Goal: Task Accomplishment & Management: Manage account settings

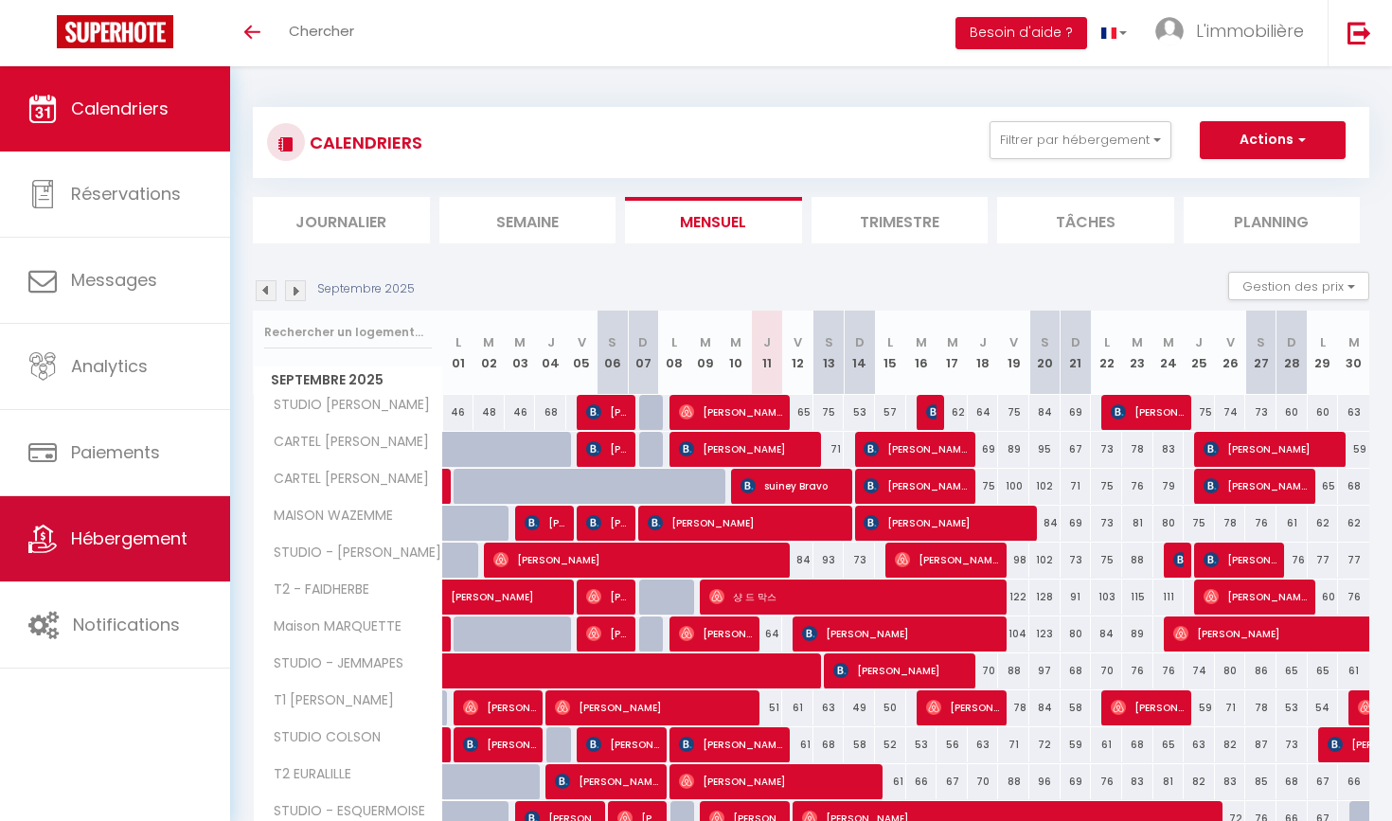
click at [160, 549] on span "Hébergement" at bounding box center [129, 538] width 116 height 24
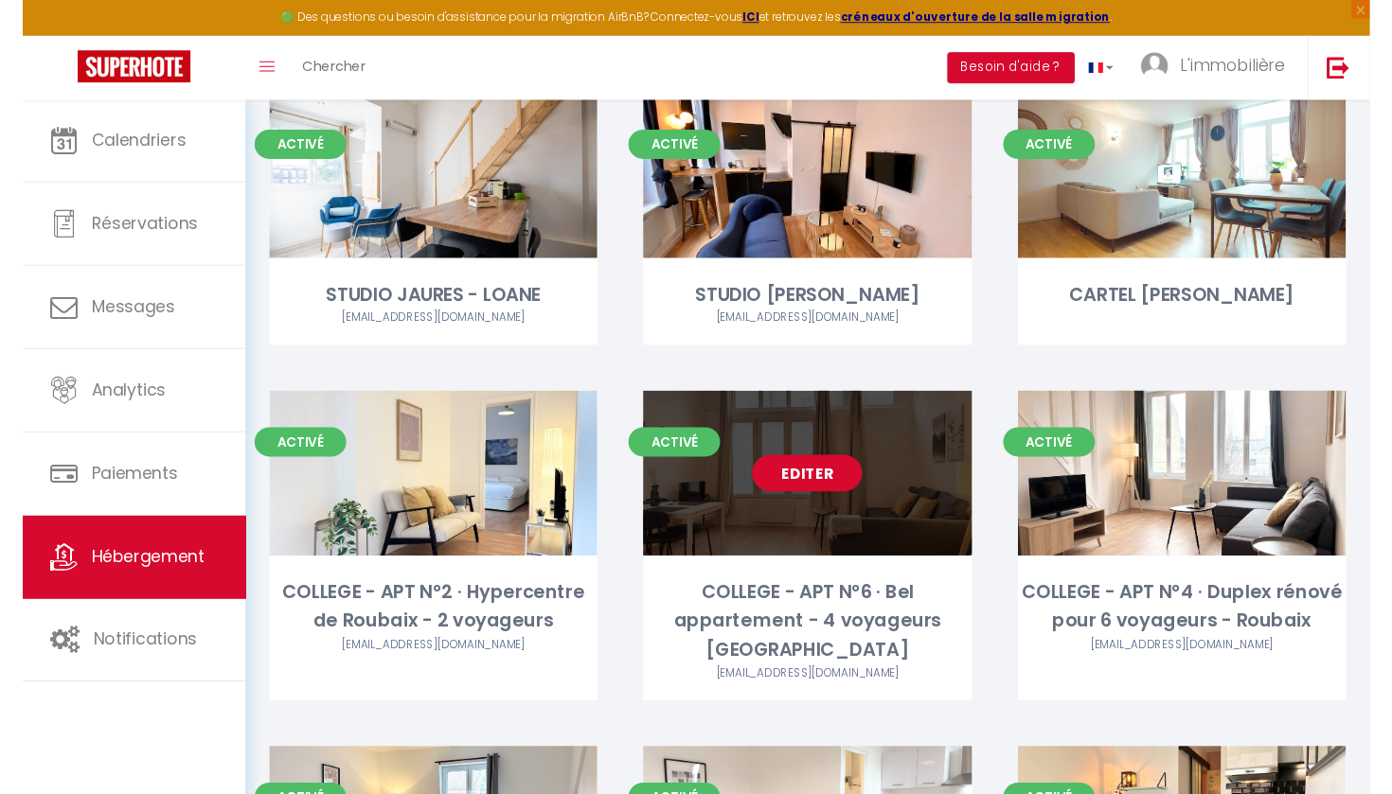
scroll to position [482, 0]
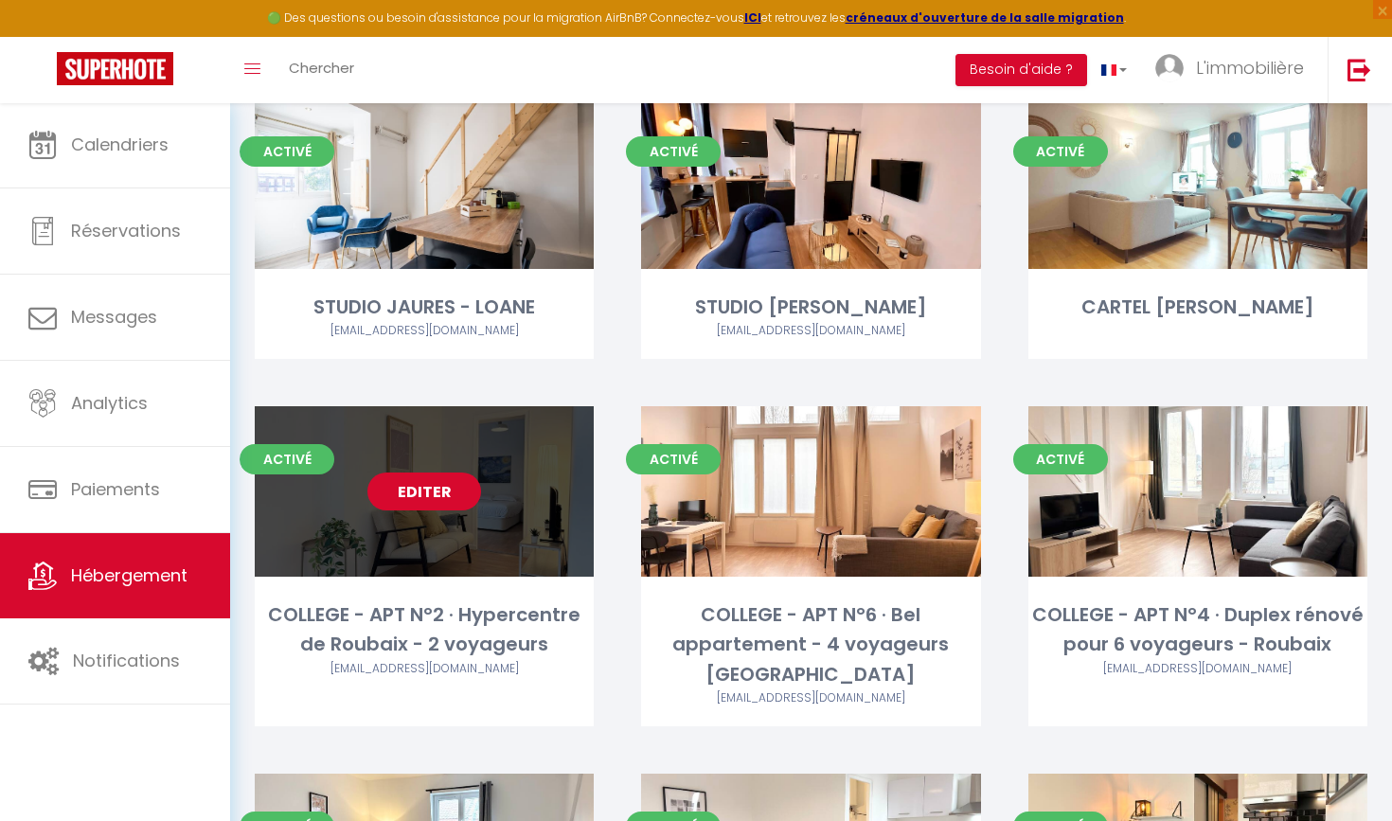
click at [454, 472] on link "Editer" at bounding box center [424, 491] width 114 height 38
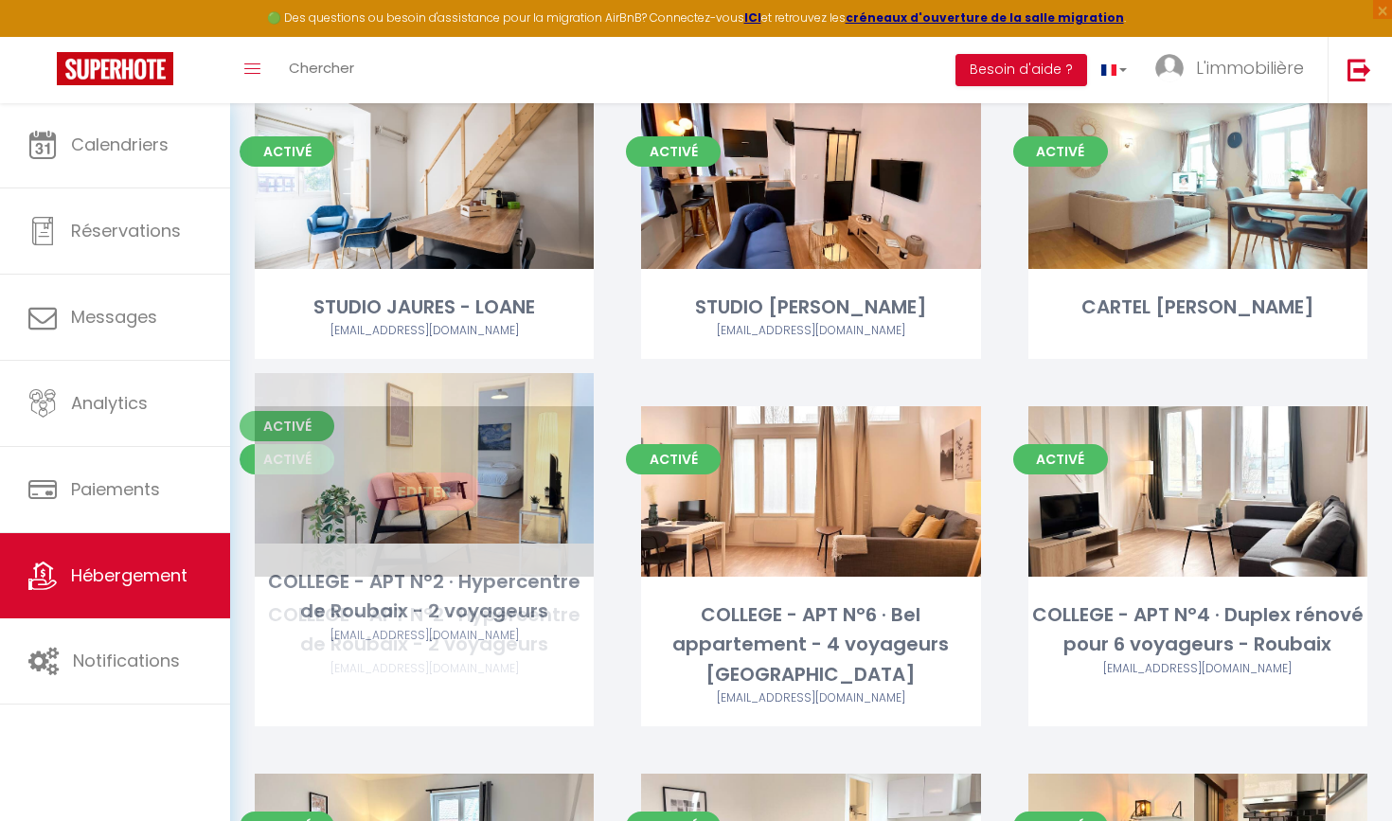
click at [436, 472] on link "Editer" at bounding box center [424, 491] width 114 height 38
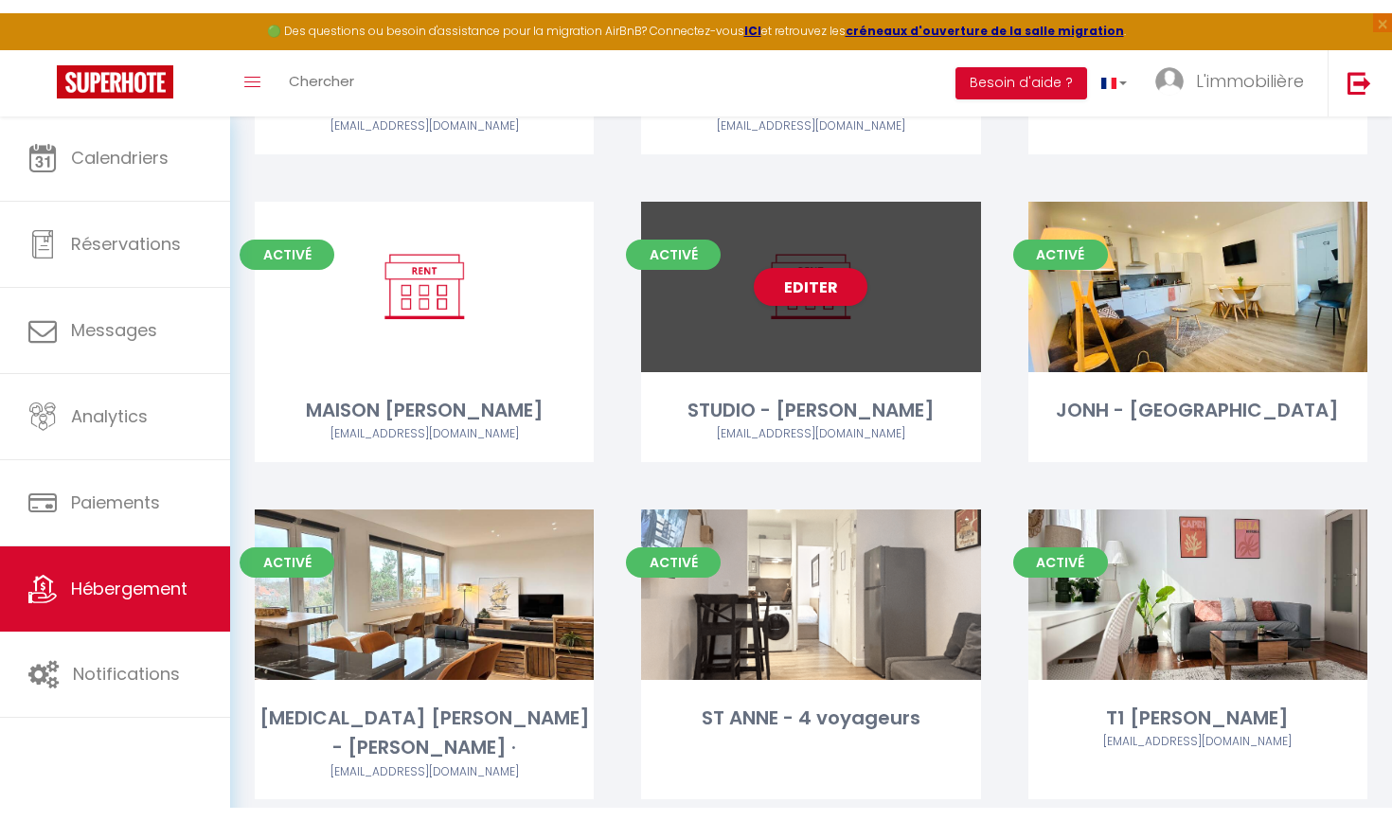
scroll to position [2479, 0]
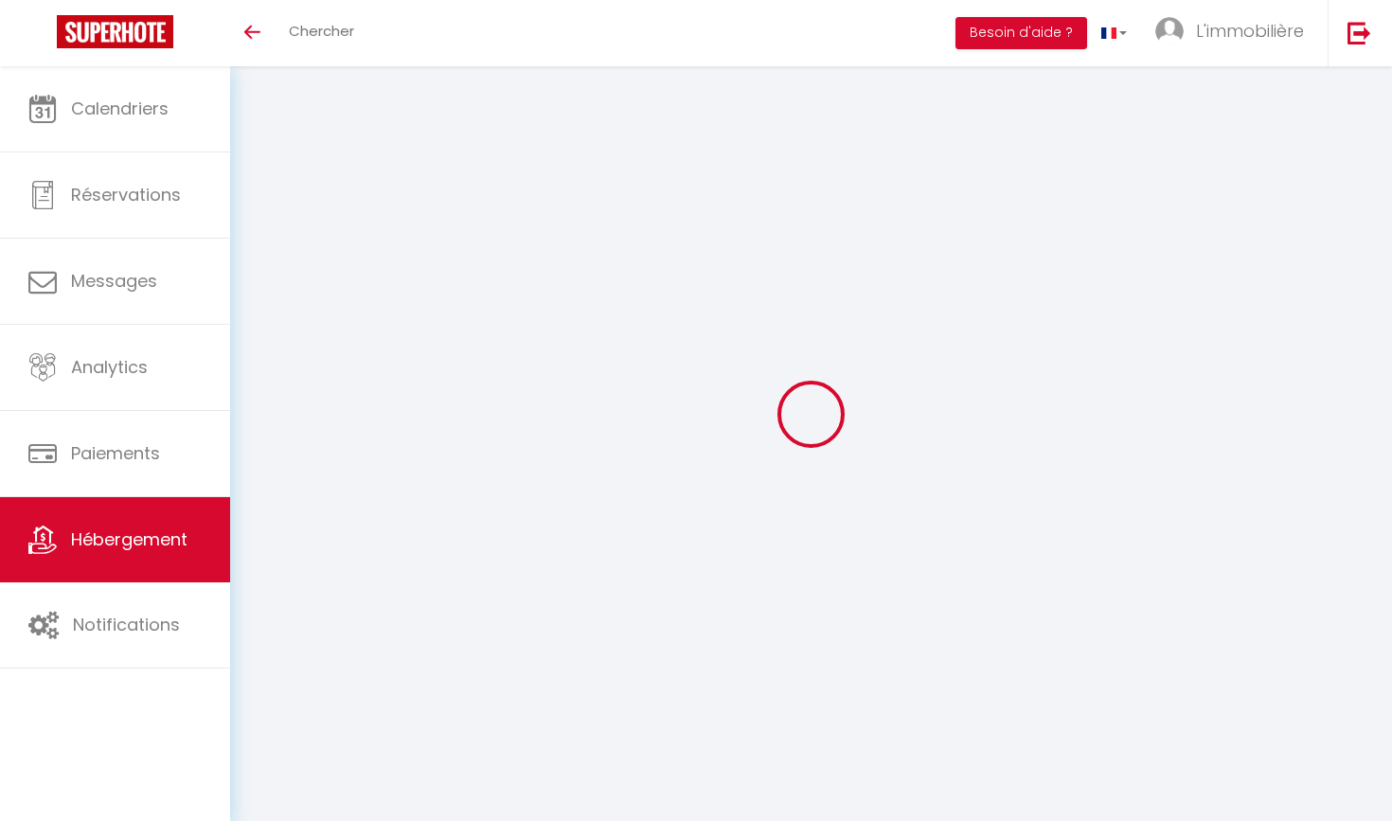
select select "3"
select select "2"
select select "1"
select select "28"
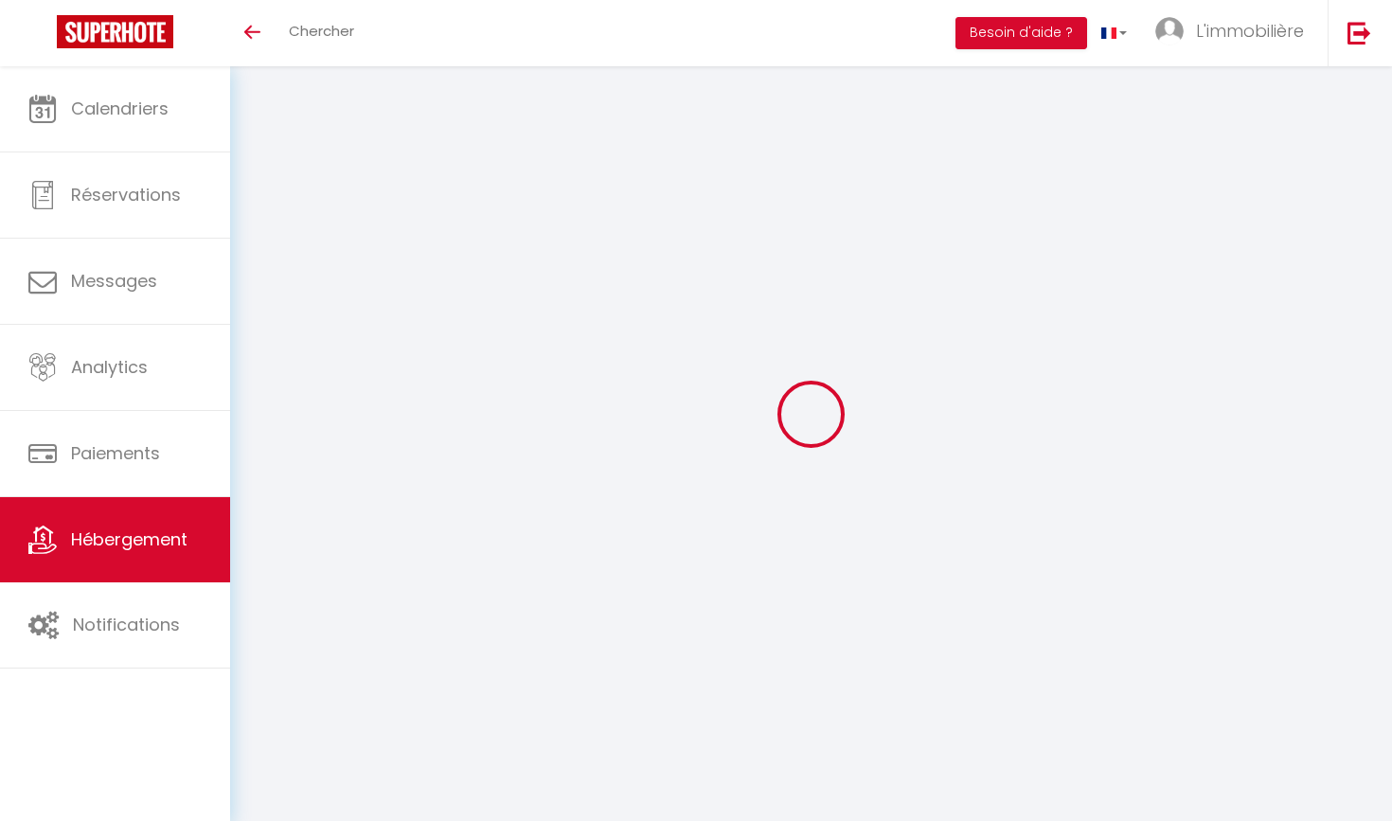
type input "COLLEGE - APT N°2 · Hypercentre de Roubaix - 2 voyageurs"
type input "[PERSON_NAME]"
select select "2"
type input "500"
type input "55"
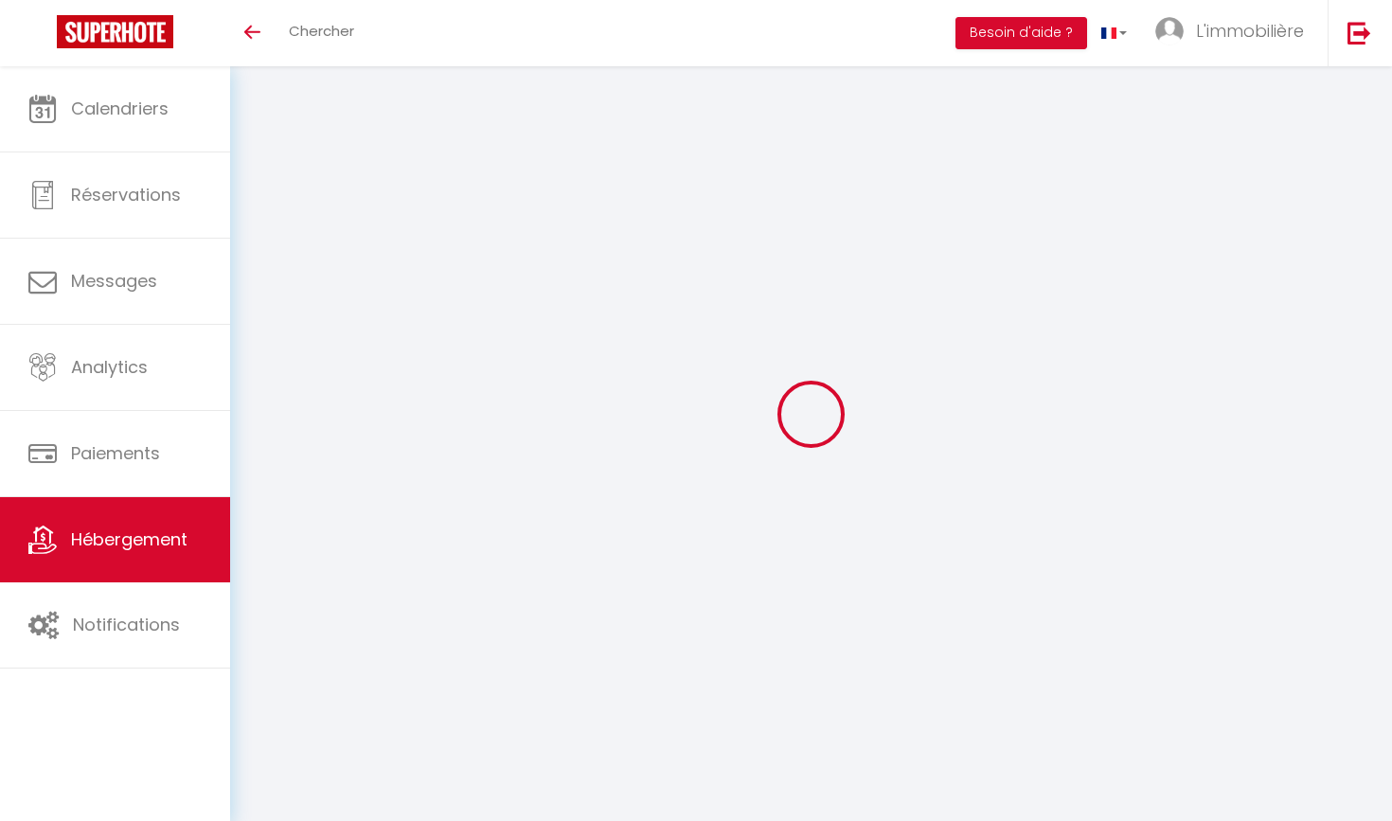
select select
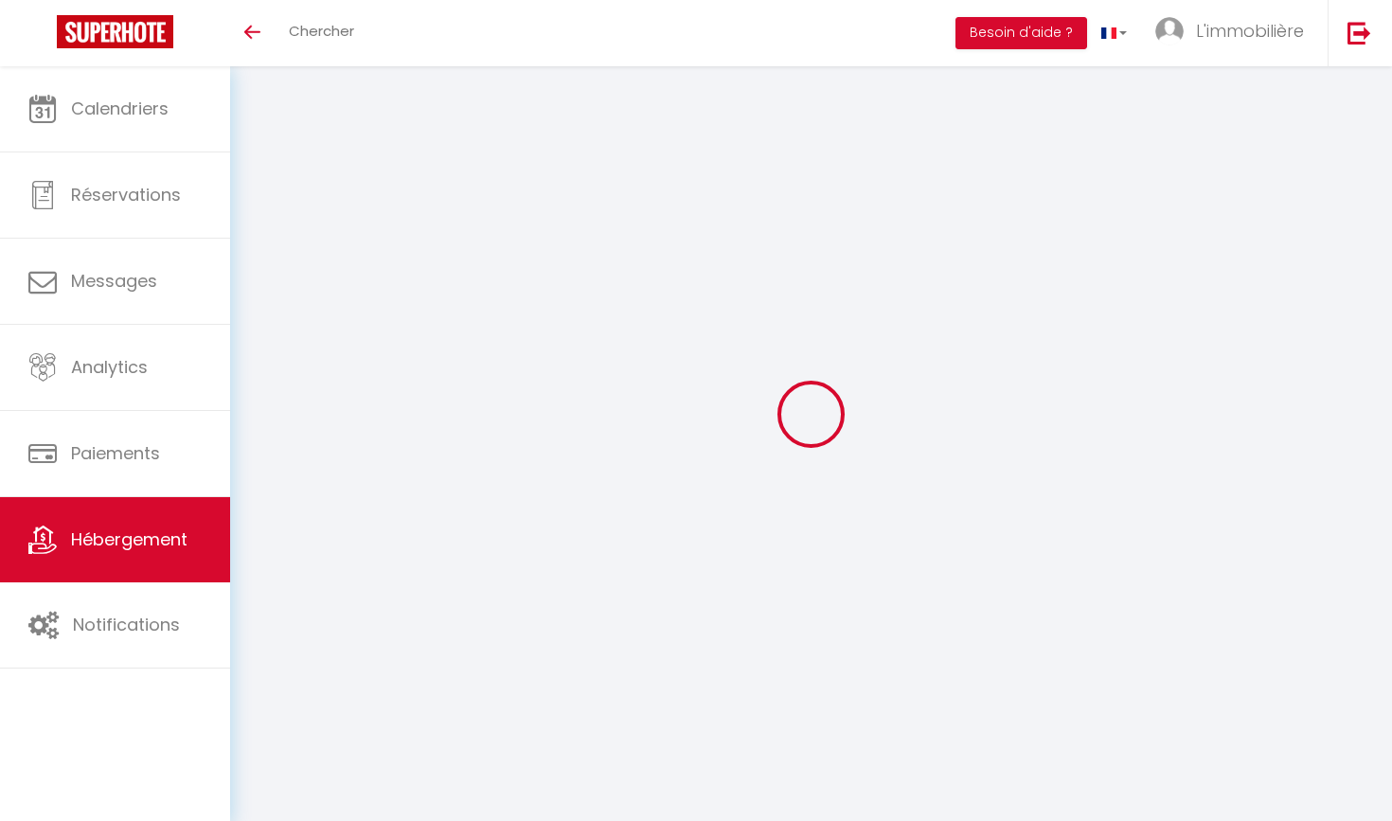
select select
type input "12 rue du collège"
type input "59100"
type input "Roubaix"
type input "sacha@conciergeriedeladeesse.com"
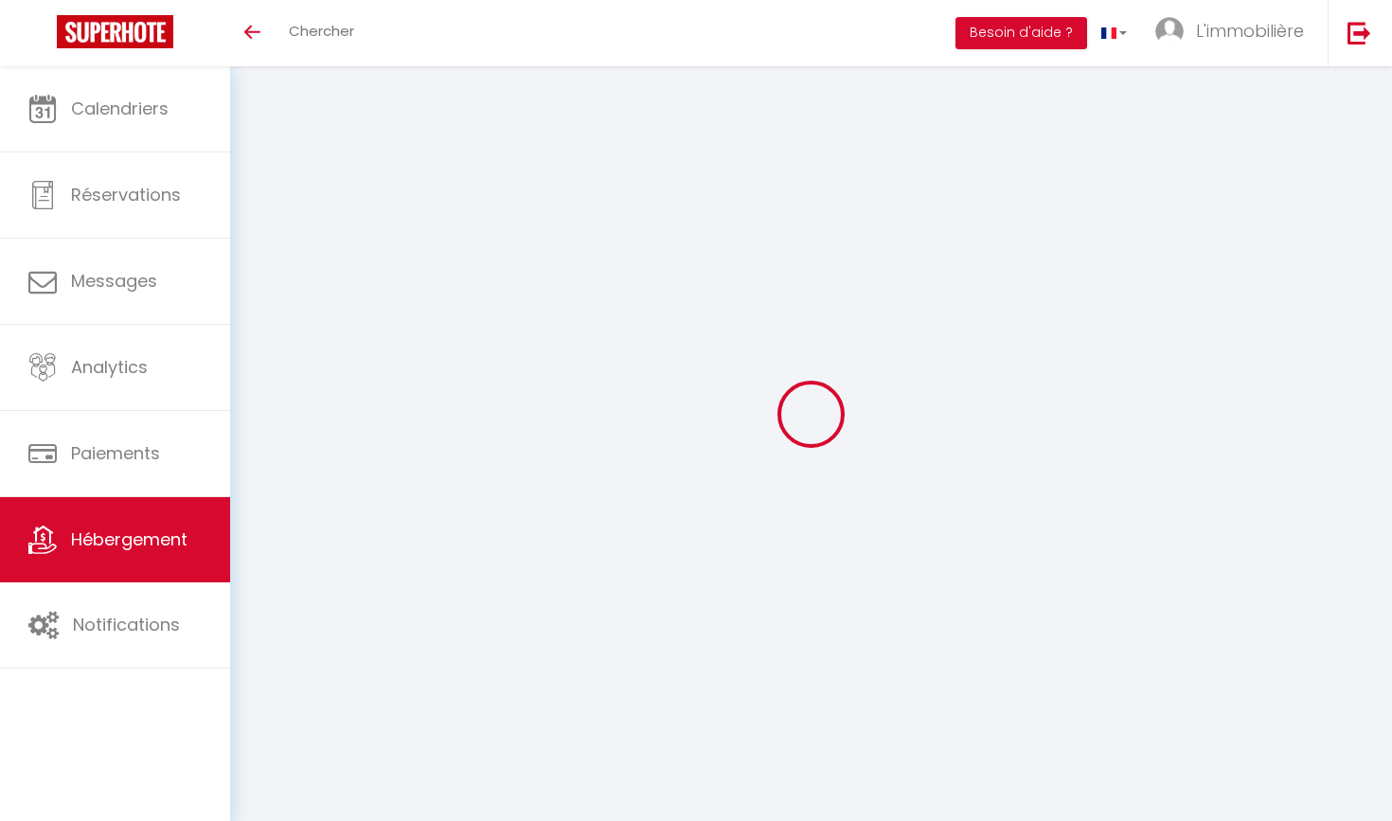
select select
checkbox input "false"
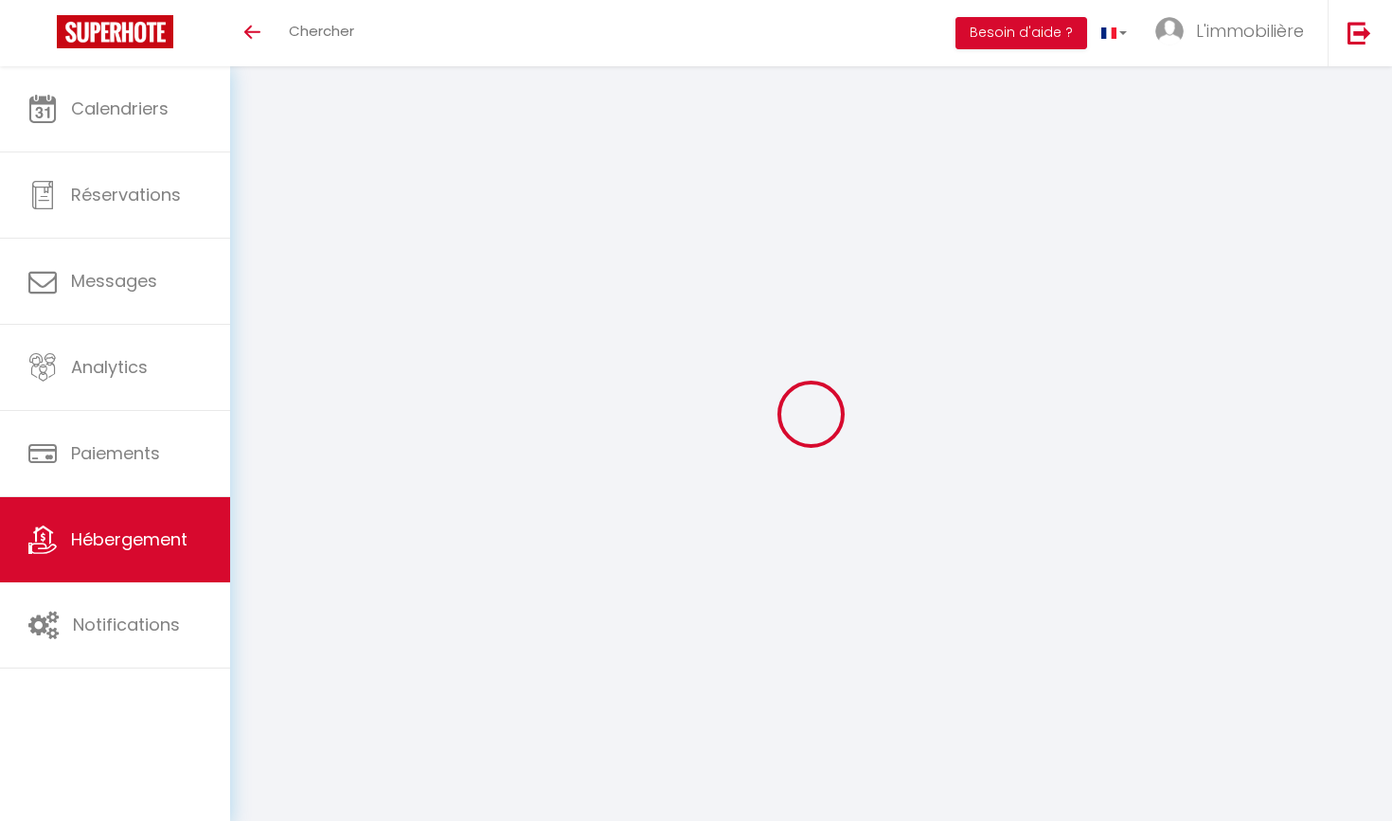
type input "0"
select select
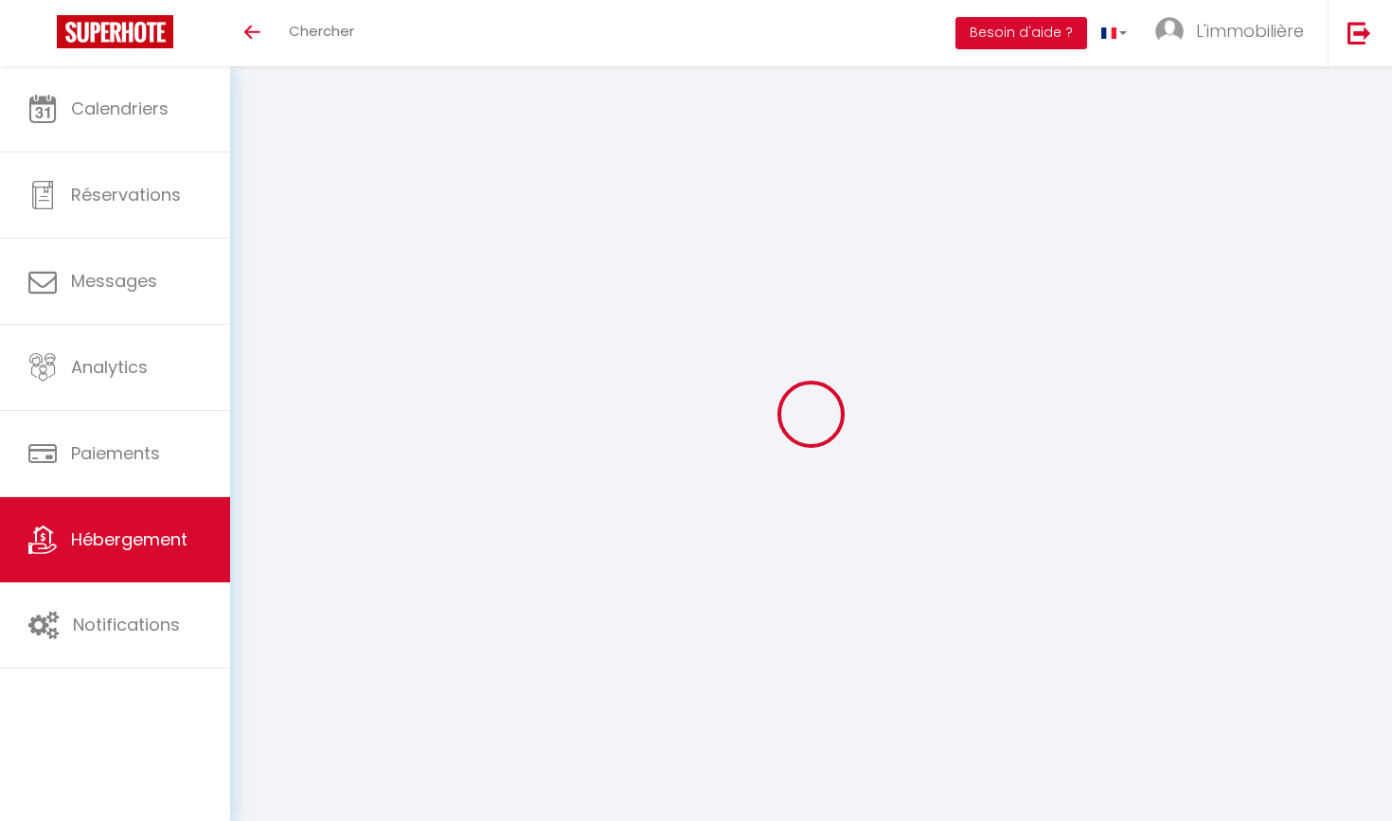
select select
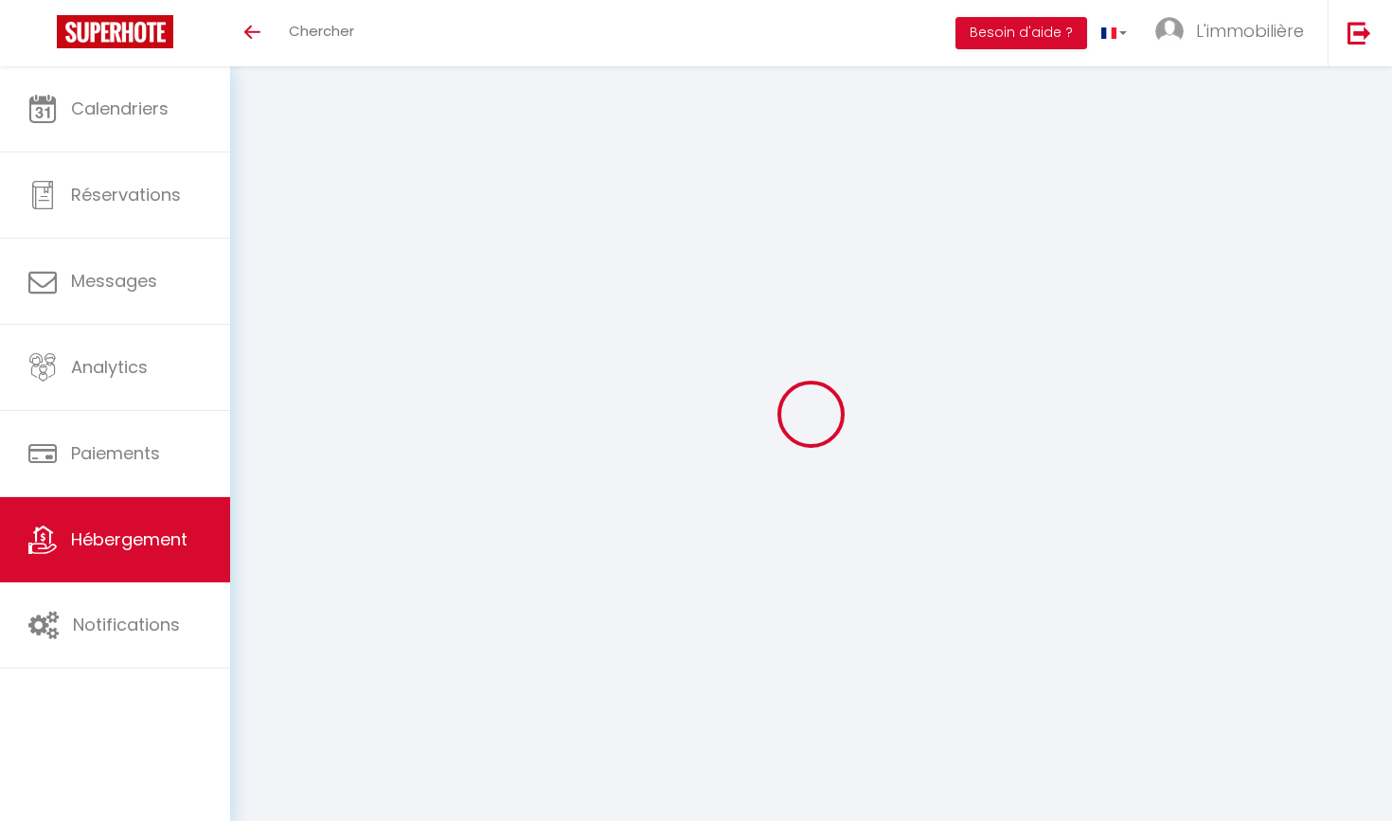
select select
checkbox input "false"
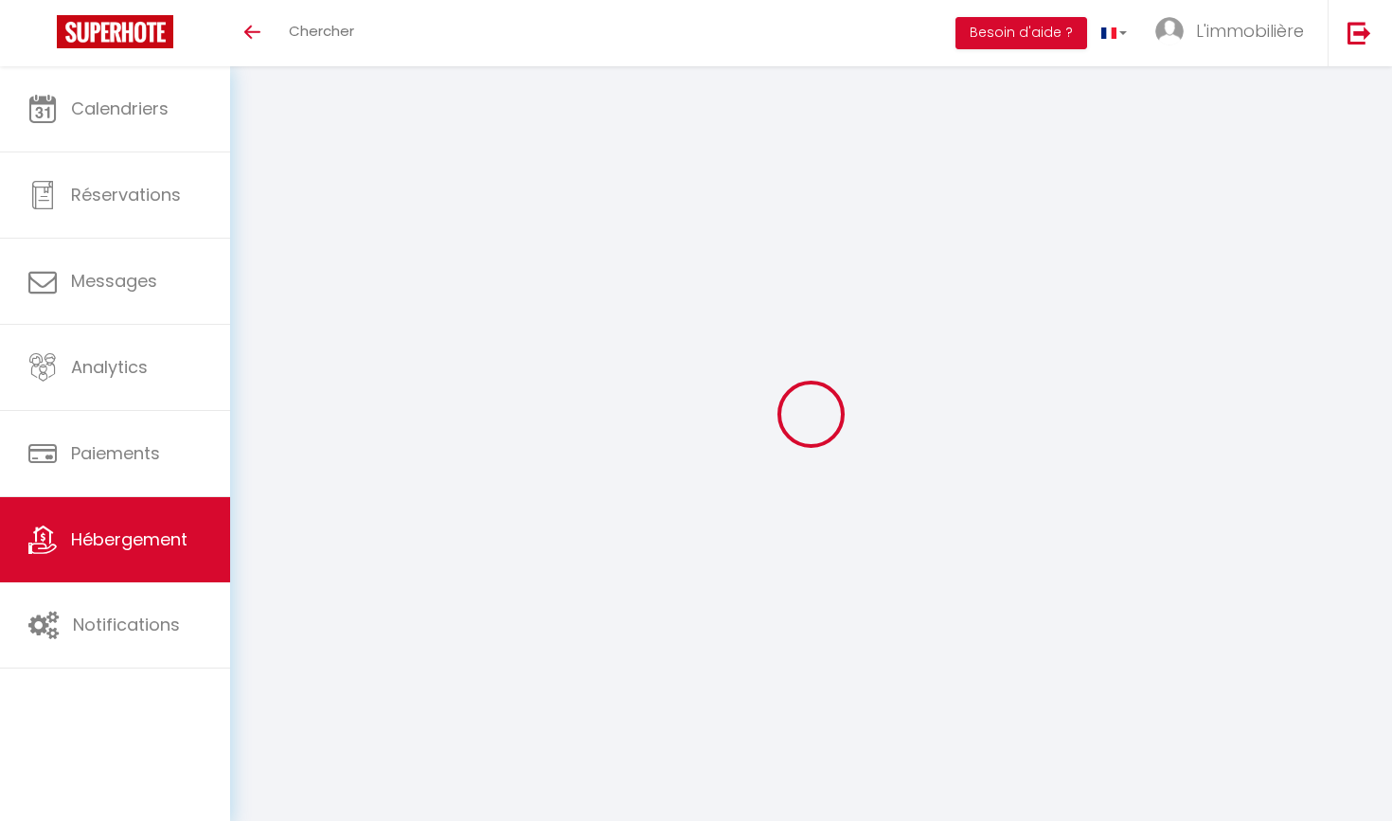
select select
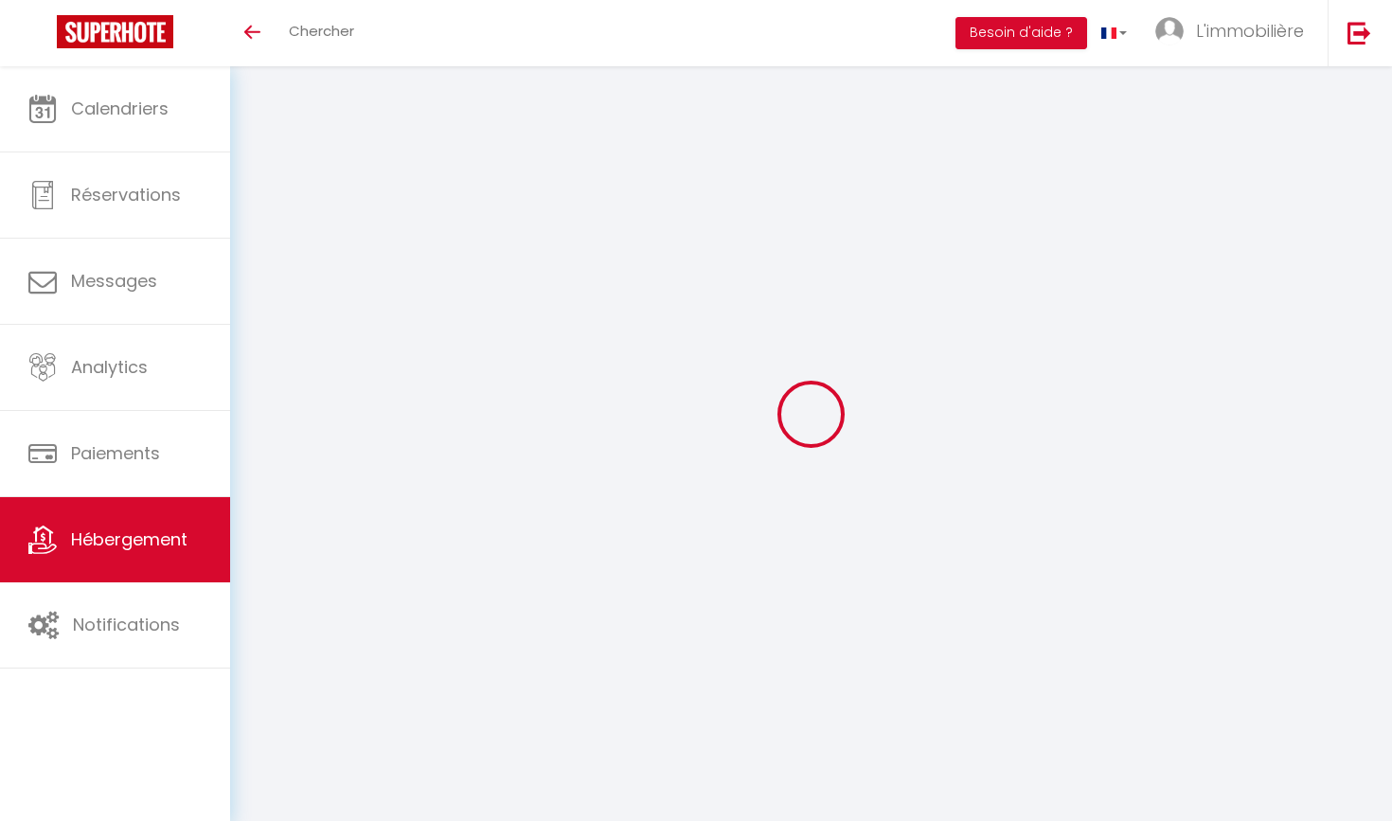
select select
checkbox input "false"
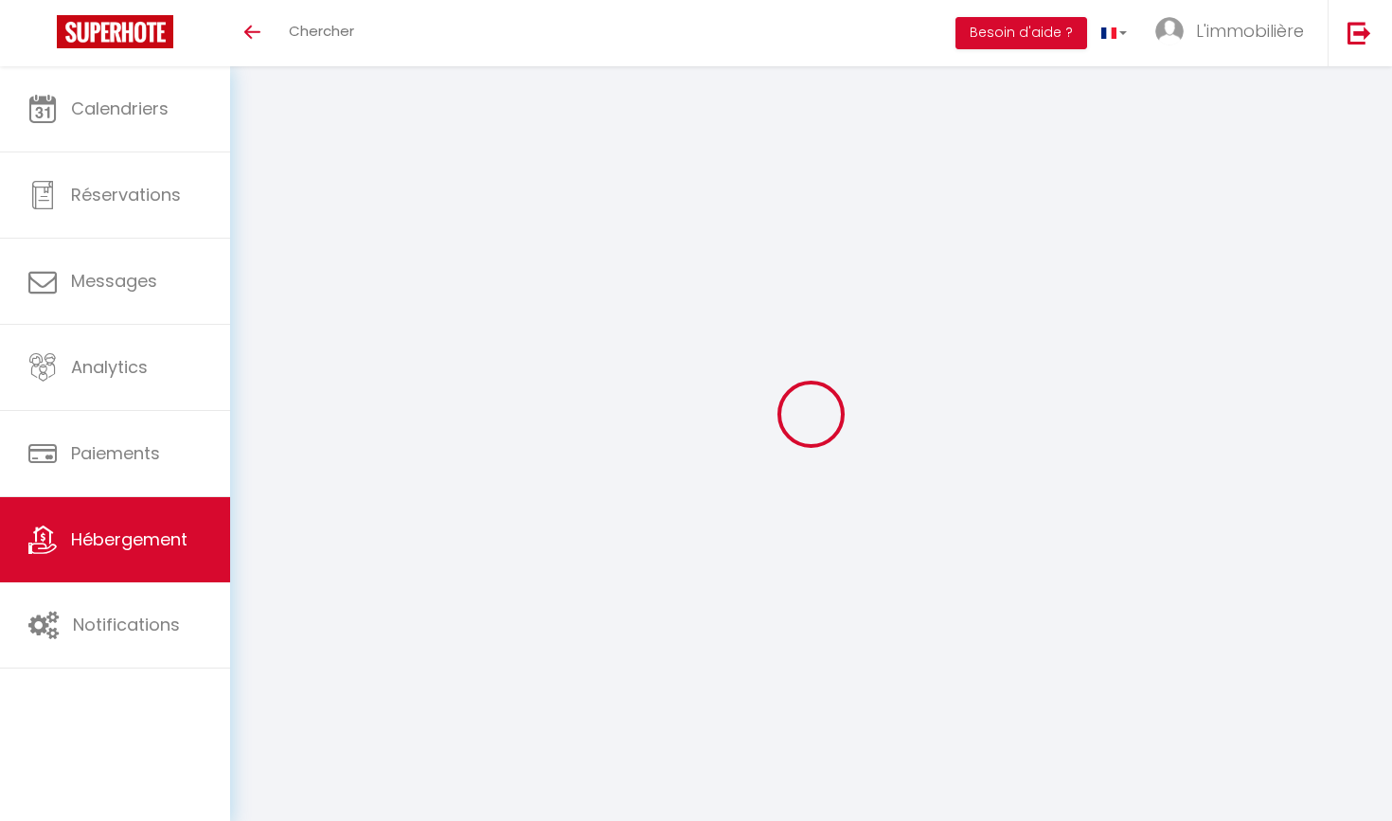
checkbox input "false"
select select "+ 20 %"
select select "+ 23 %"
select select
checkbox input "false"
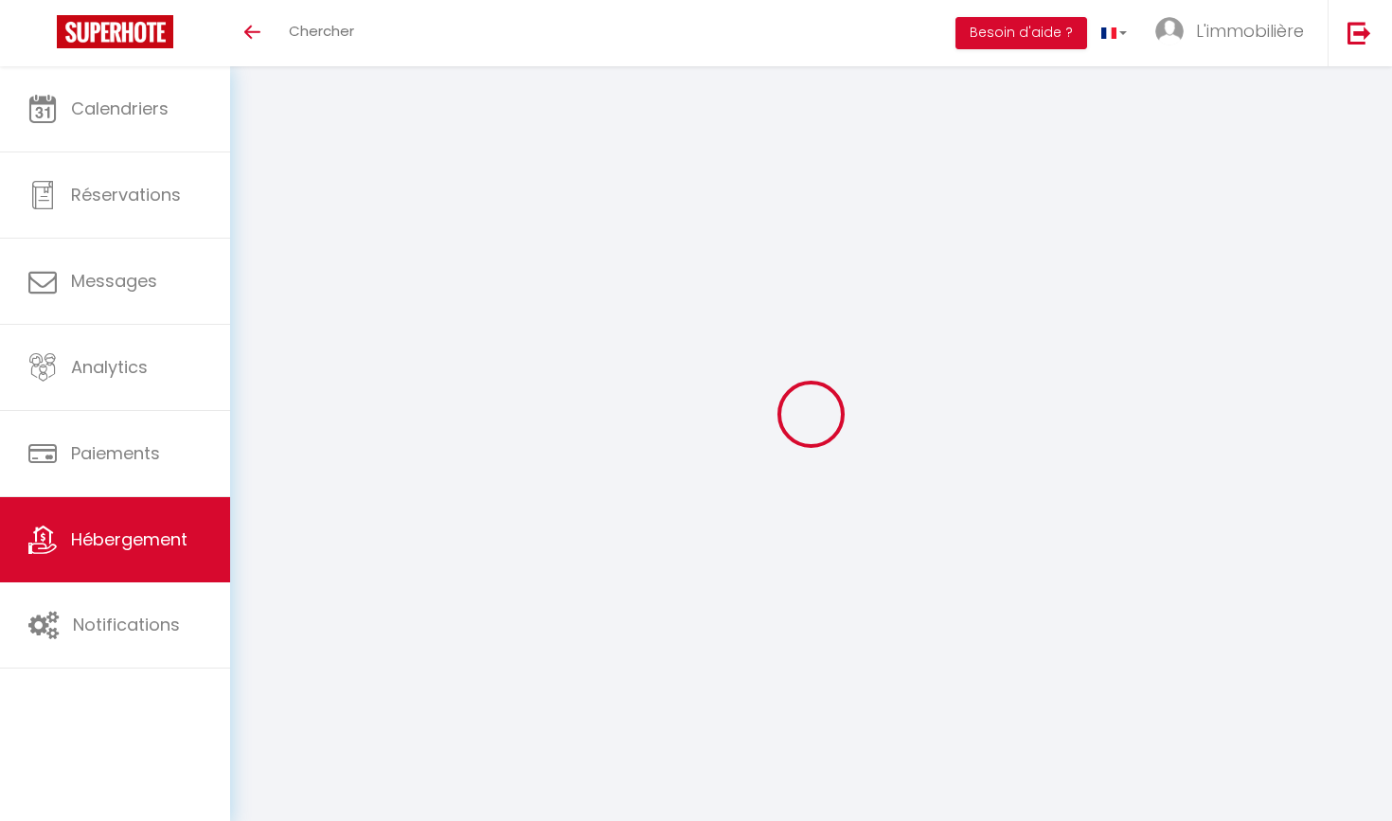
checkbox input "false"
select select "14:00"
select select
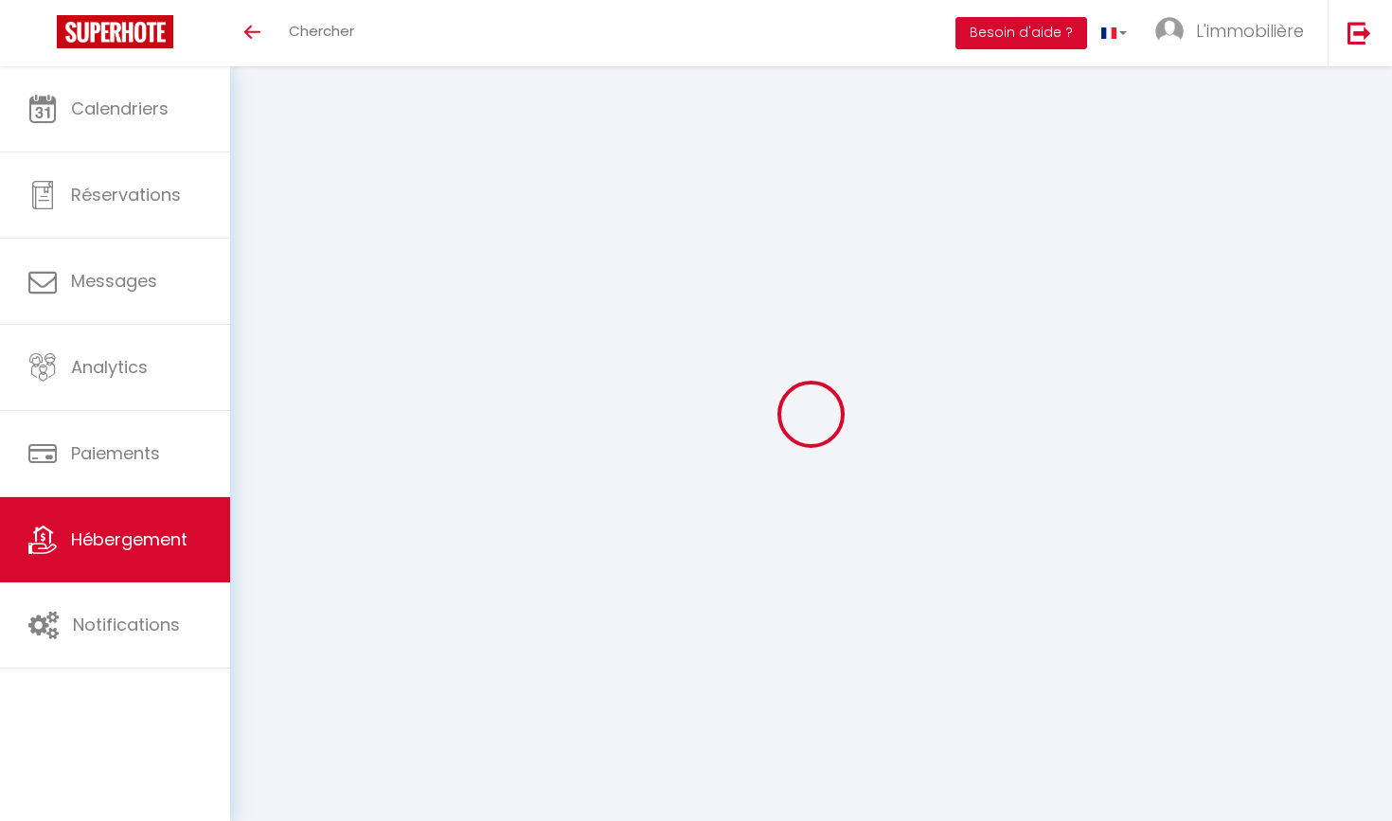
select select "11:00"
select select "30"
select select "120"
select select "19:00"
select select
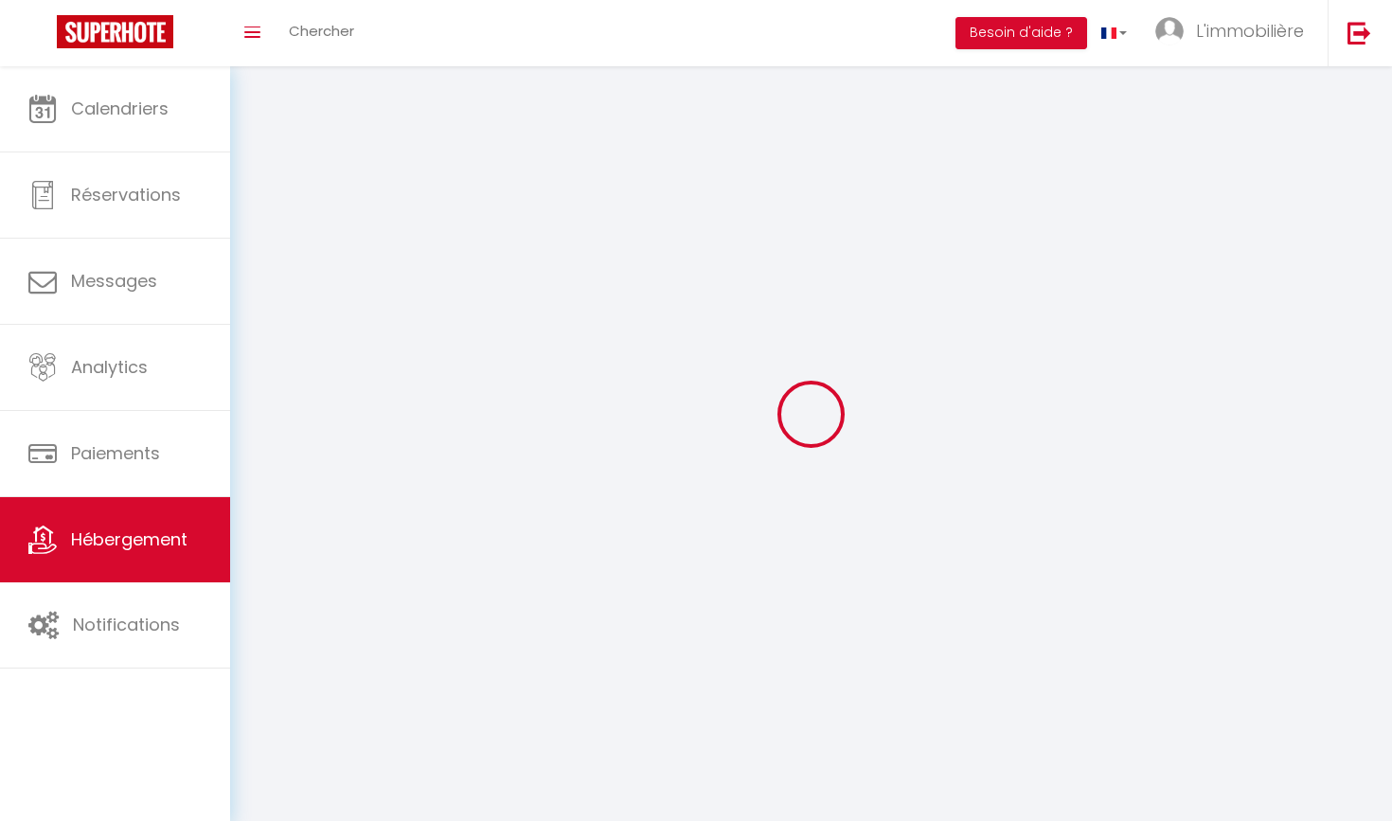
select select
checkbox input "false"
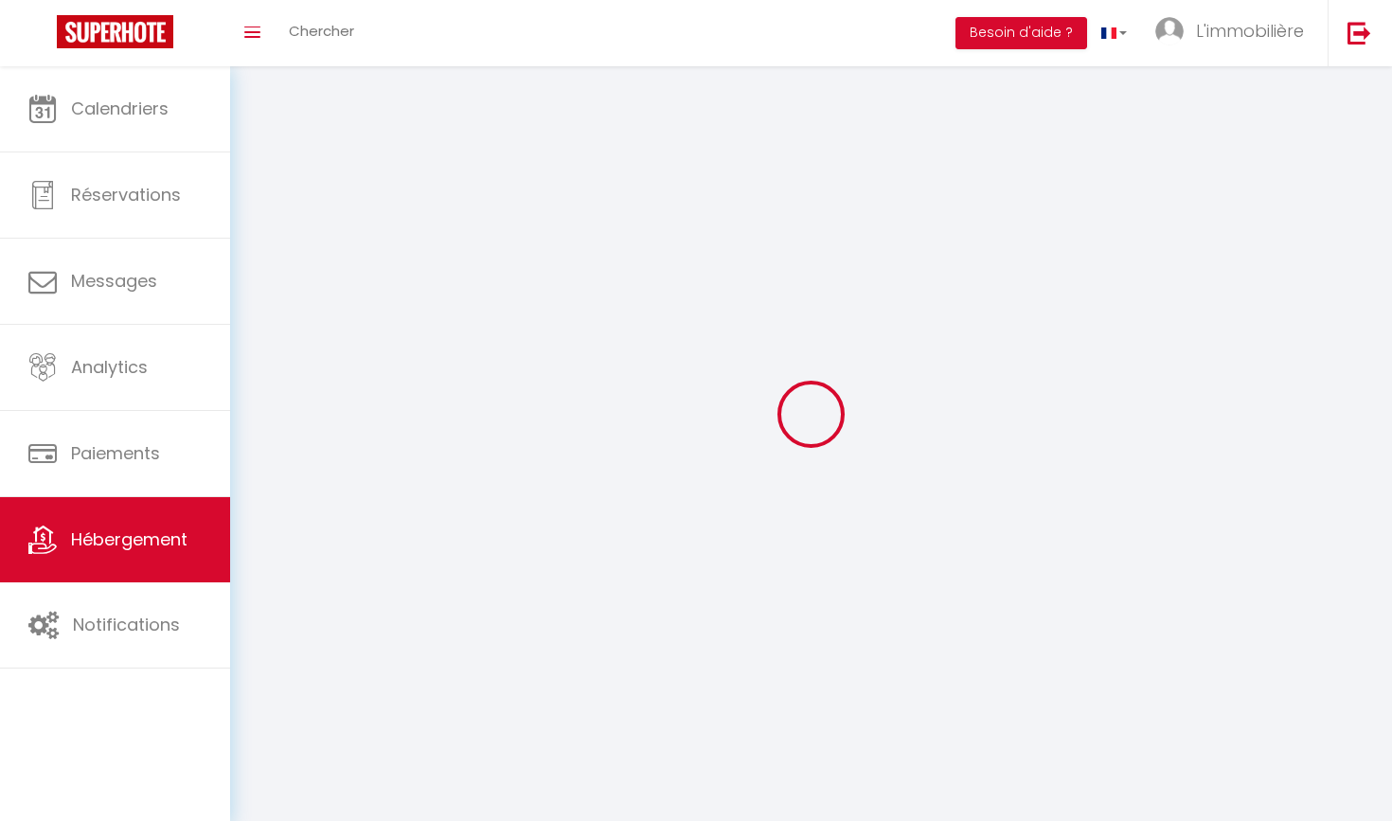
select select
checkbox input "false"
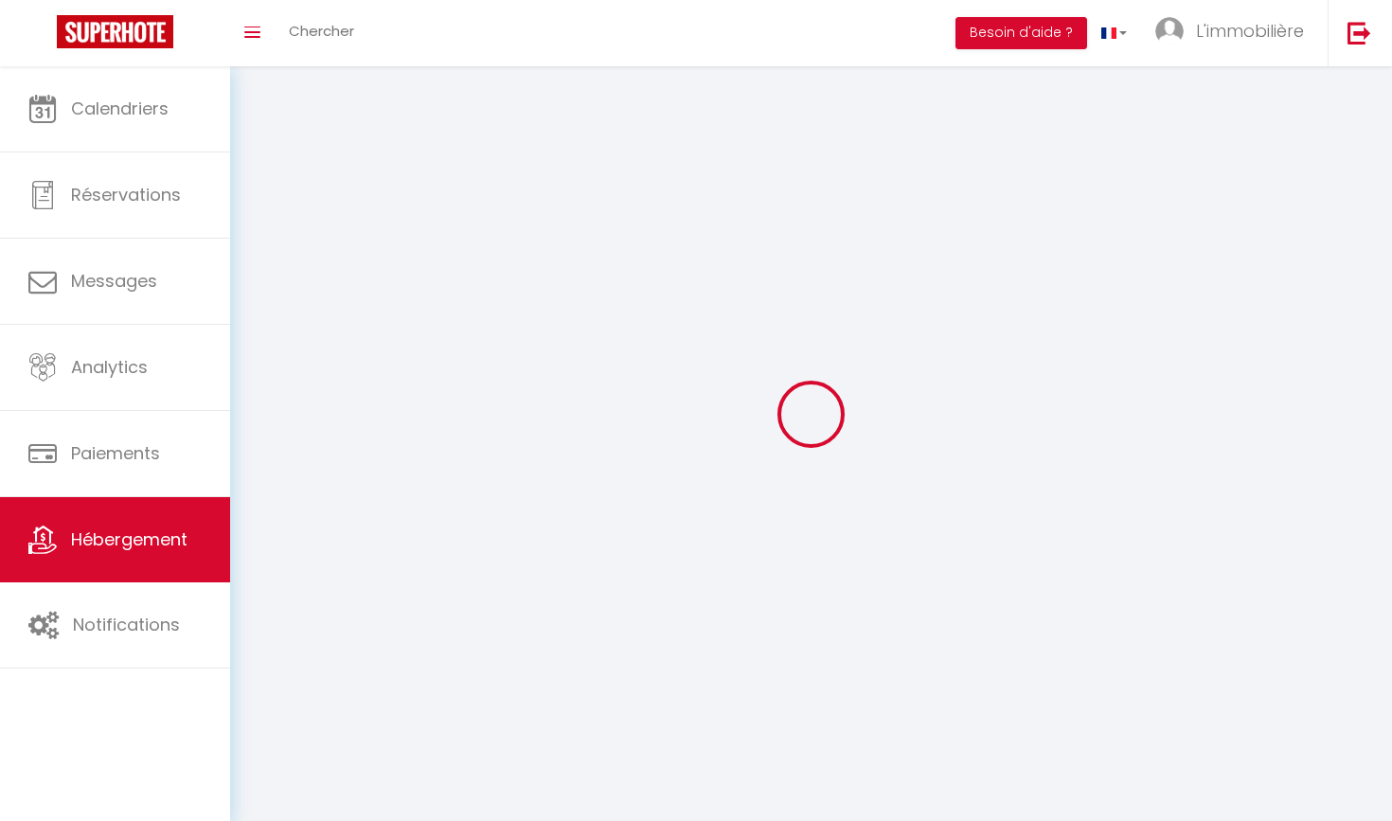
checkbox input "false"
select select "12603-1318857644690100006"
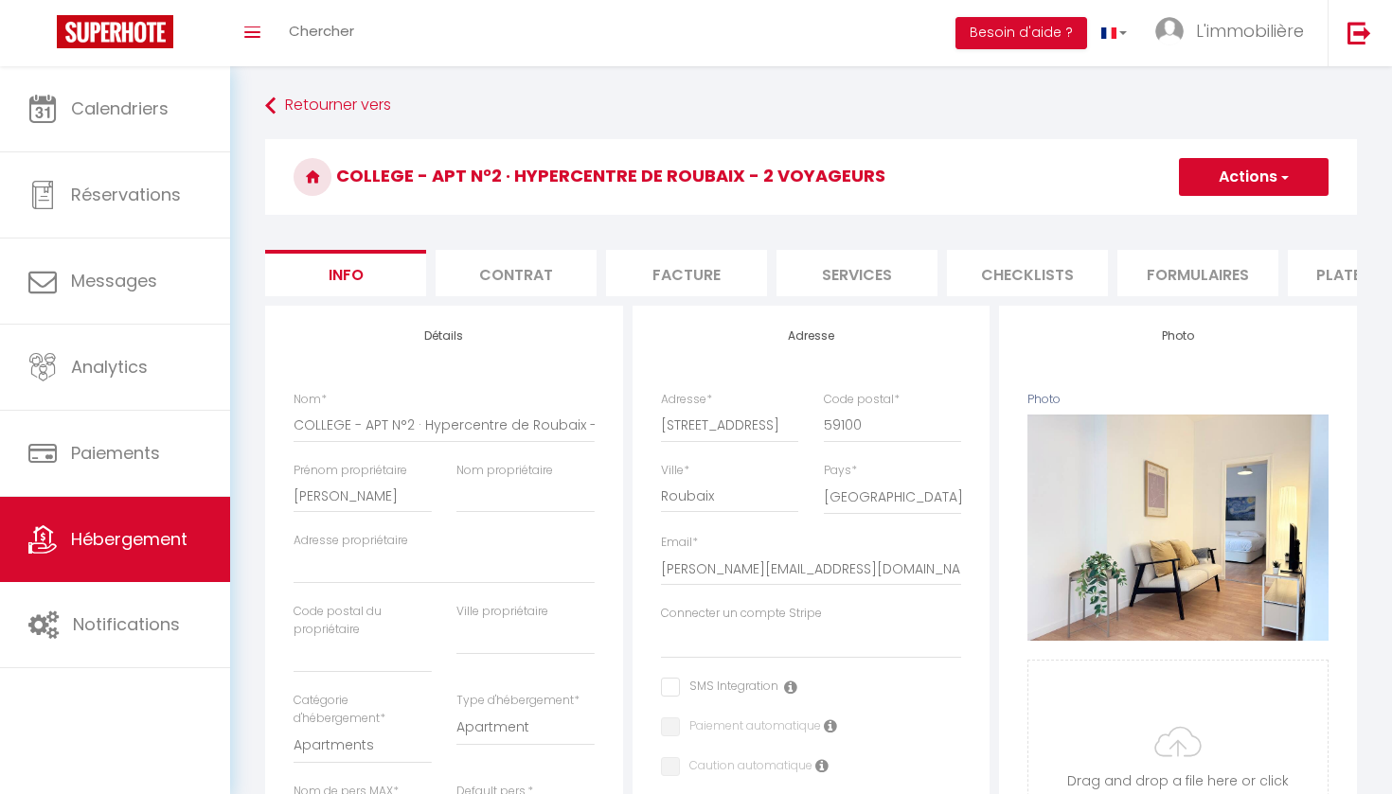
click at [1309, 263] on li "Plateformes" at bounding box center [1368, 273] width 161 height 46
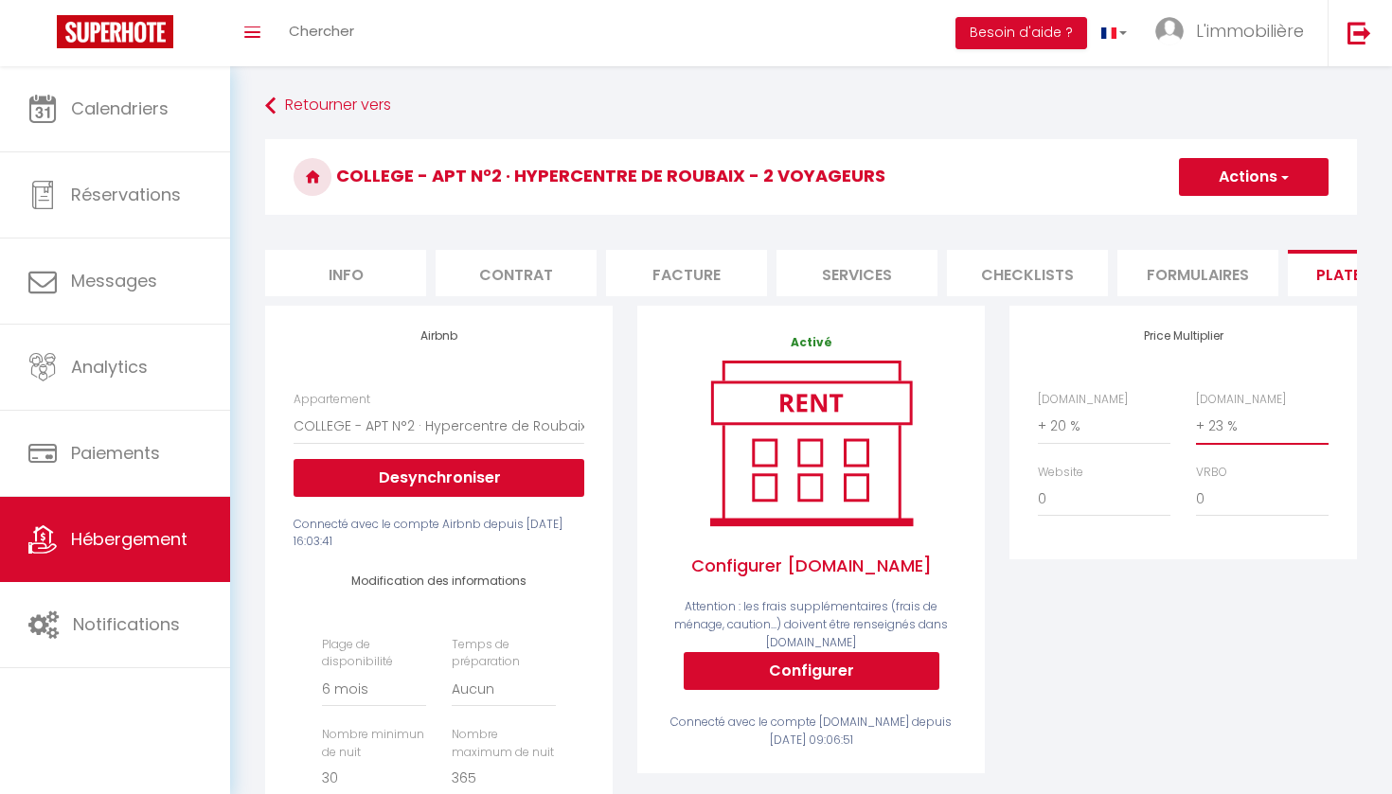
select select "+ 30 %"
click at [1260, 170] on button "Actions" at bounding box center [1254, 177] width 150 height 38
click at [1226, 214] on link "Enregistrer" at bounding box center [1253, 218] width 150 height 25
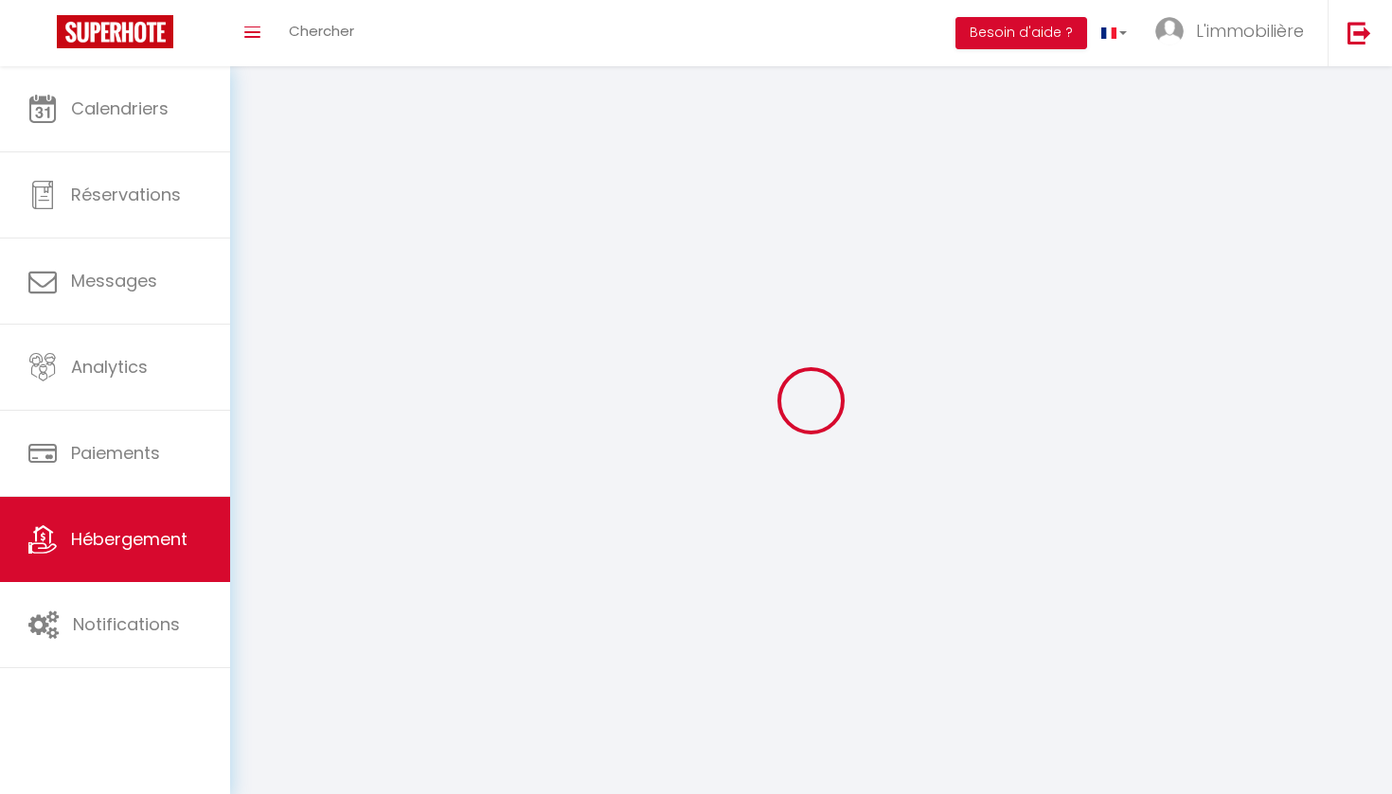
select select "180"
select select "EUR"
select select "3"
select select "2"
select select "1"
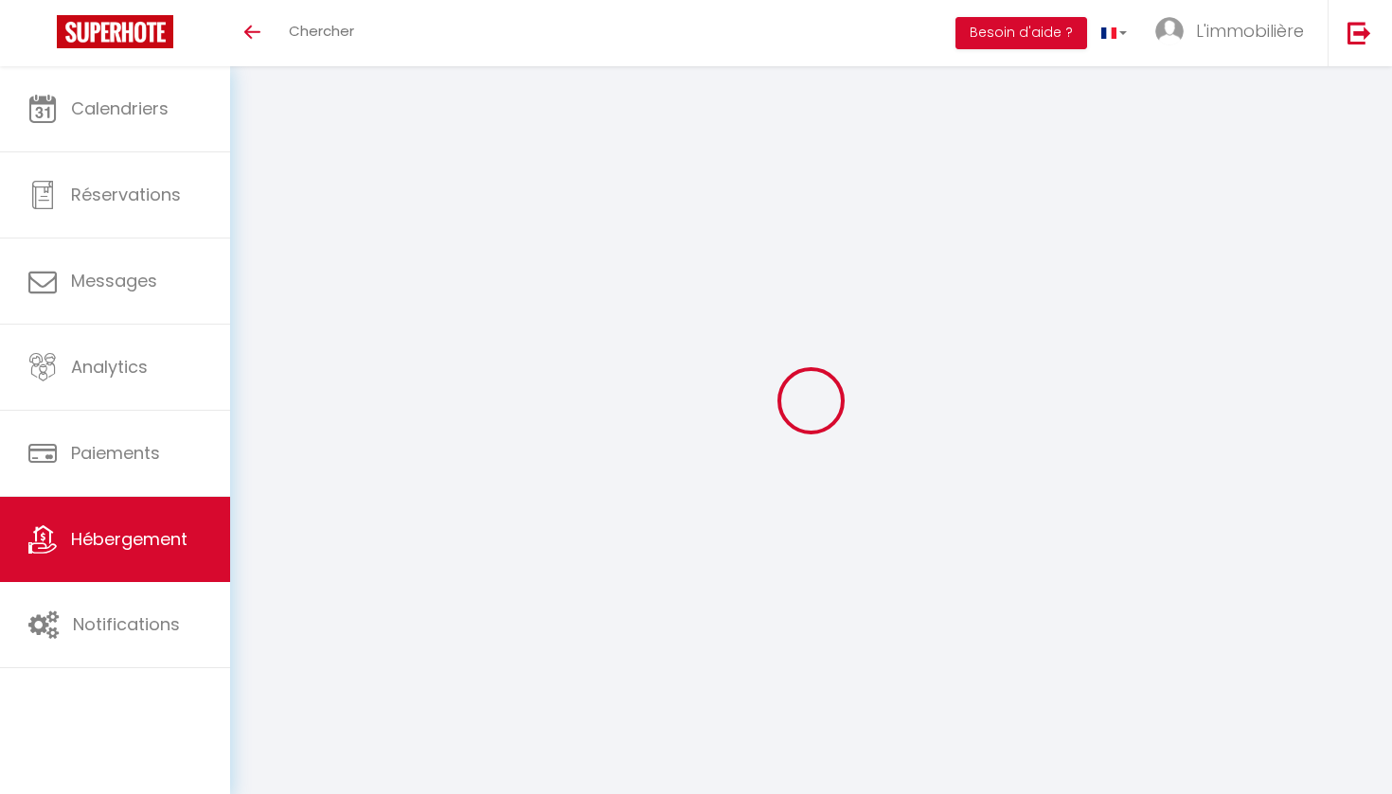
select select "1"
select select "28"
select select
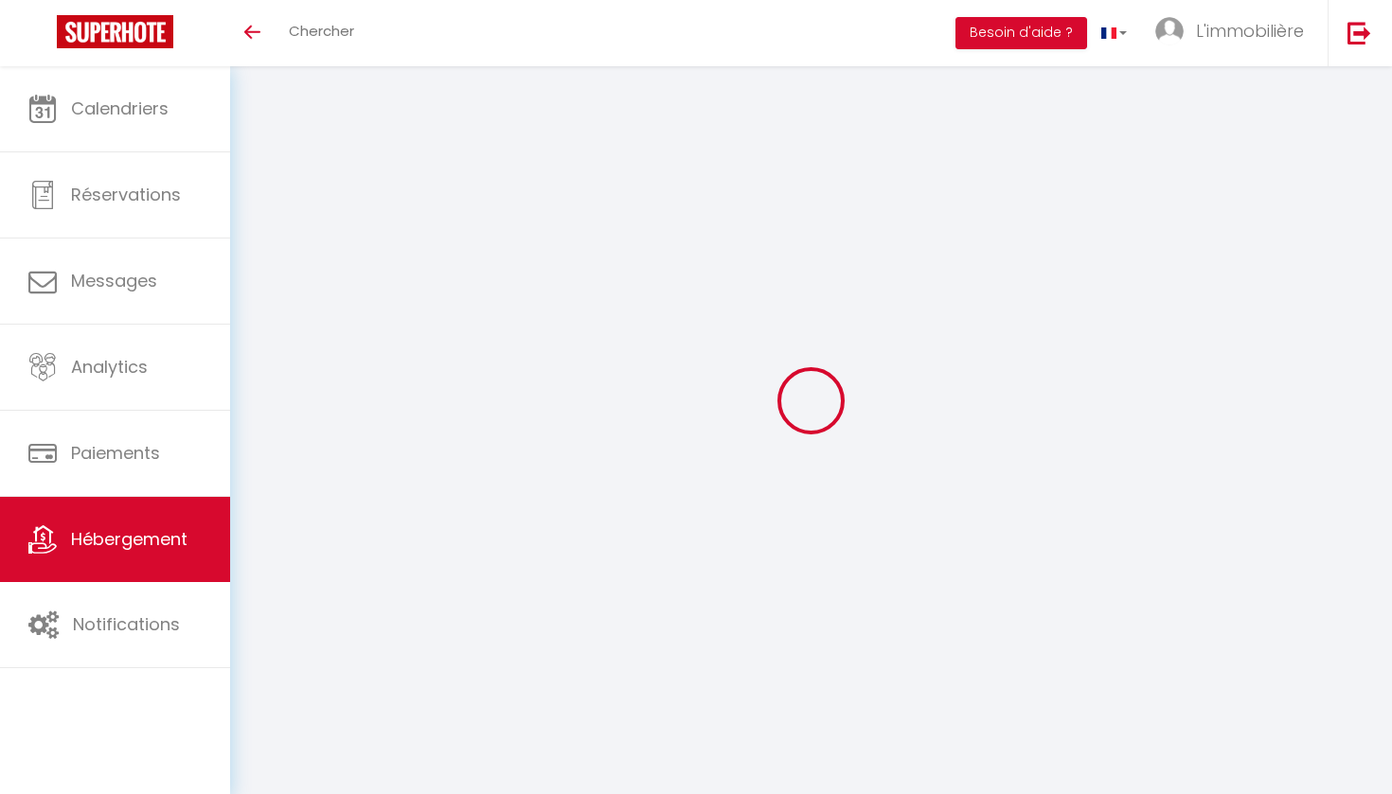
select select
checkbox input "false"
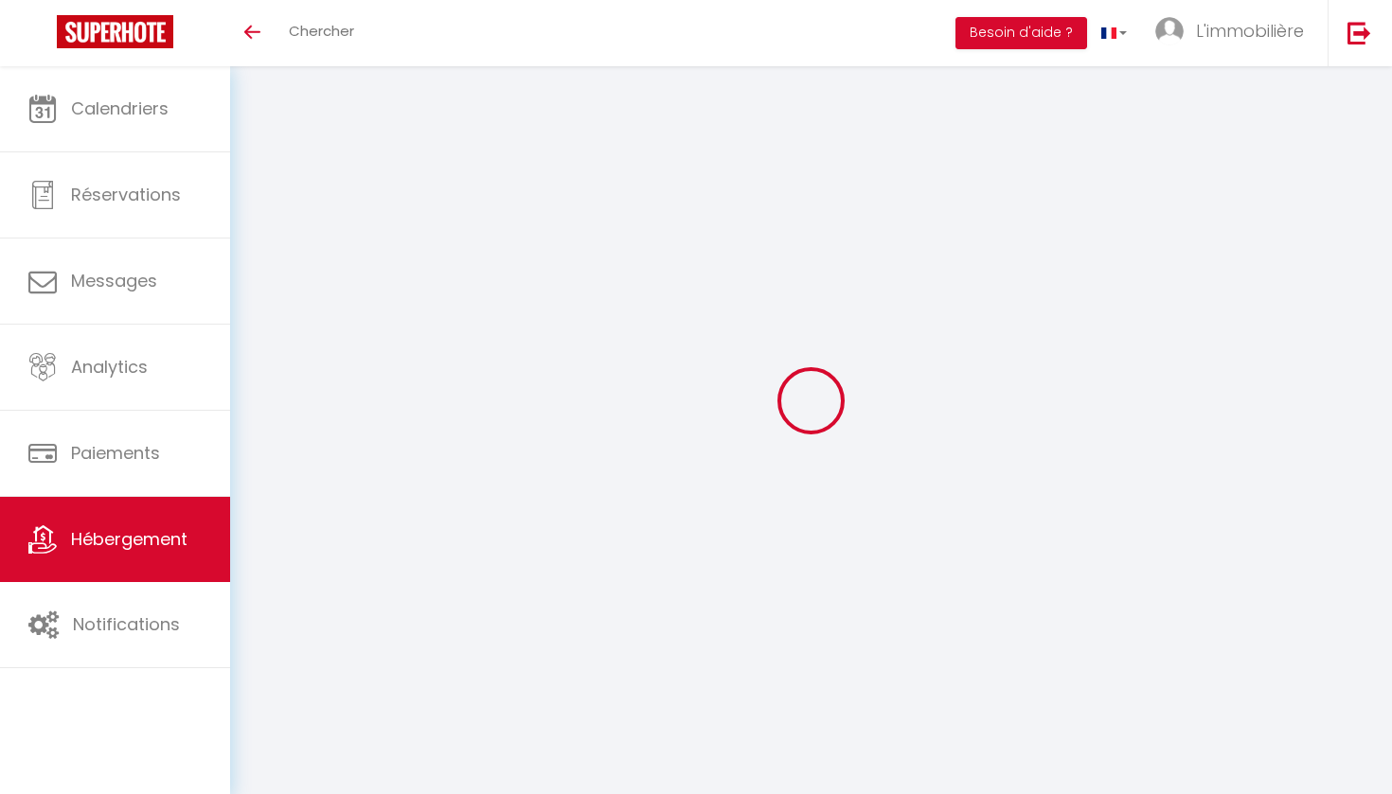
checkbox input "false"
select select
type input "COLLEGE - APT N°6 · Bel appartement - 4 voyageurs [GEOGRAPHIC_DATA]"
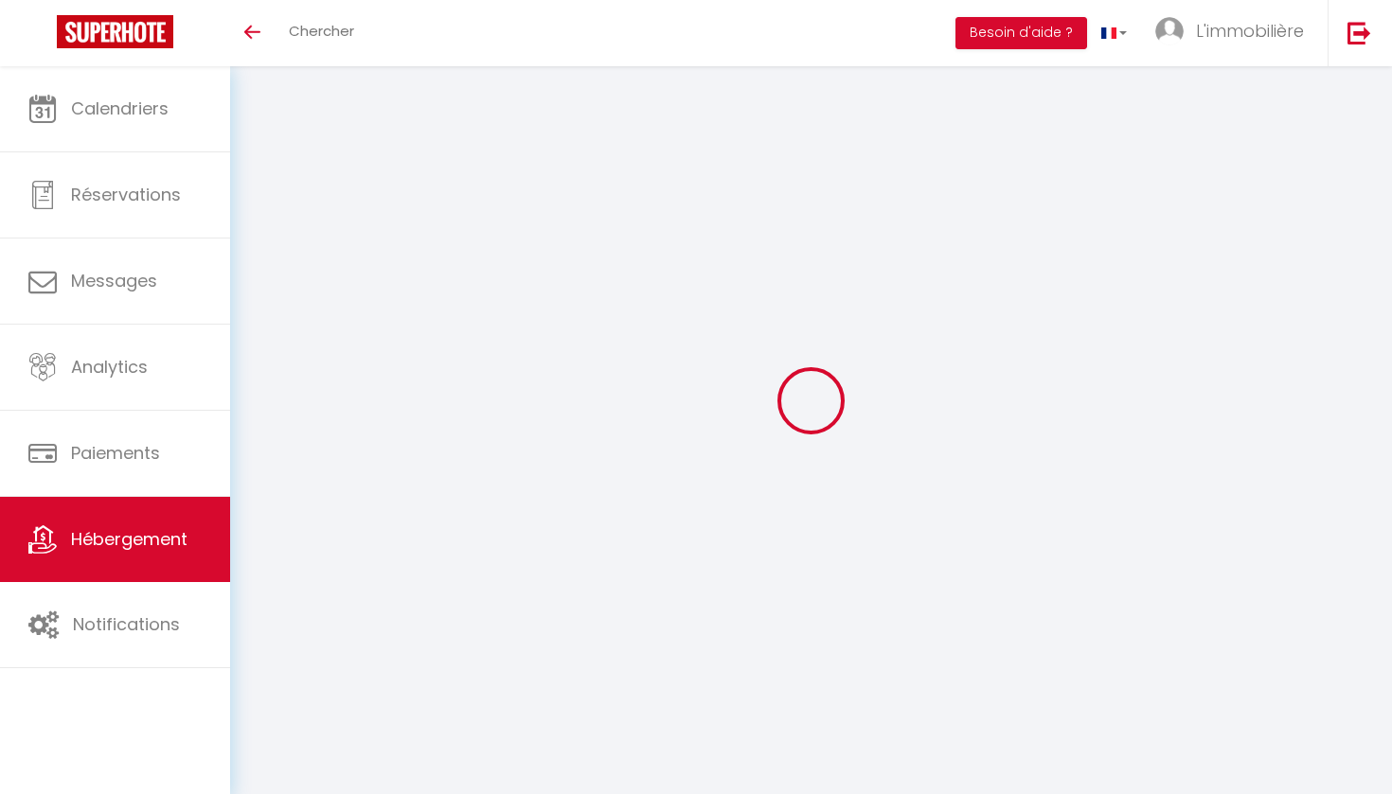
type input "[PERSON_NAME]"
type input "500"
type input "55"
select select
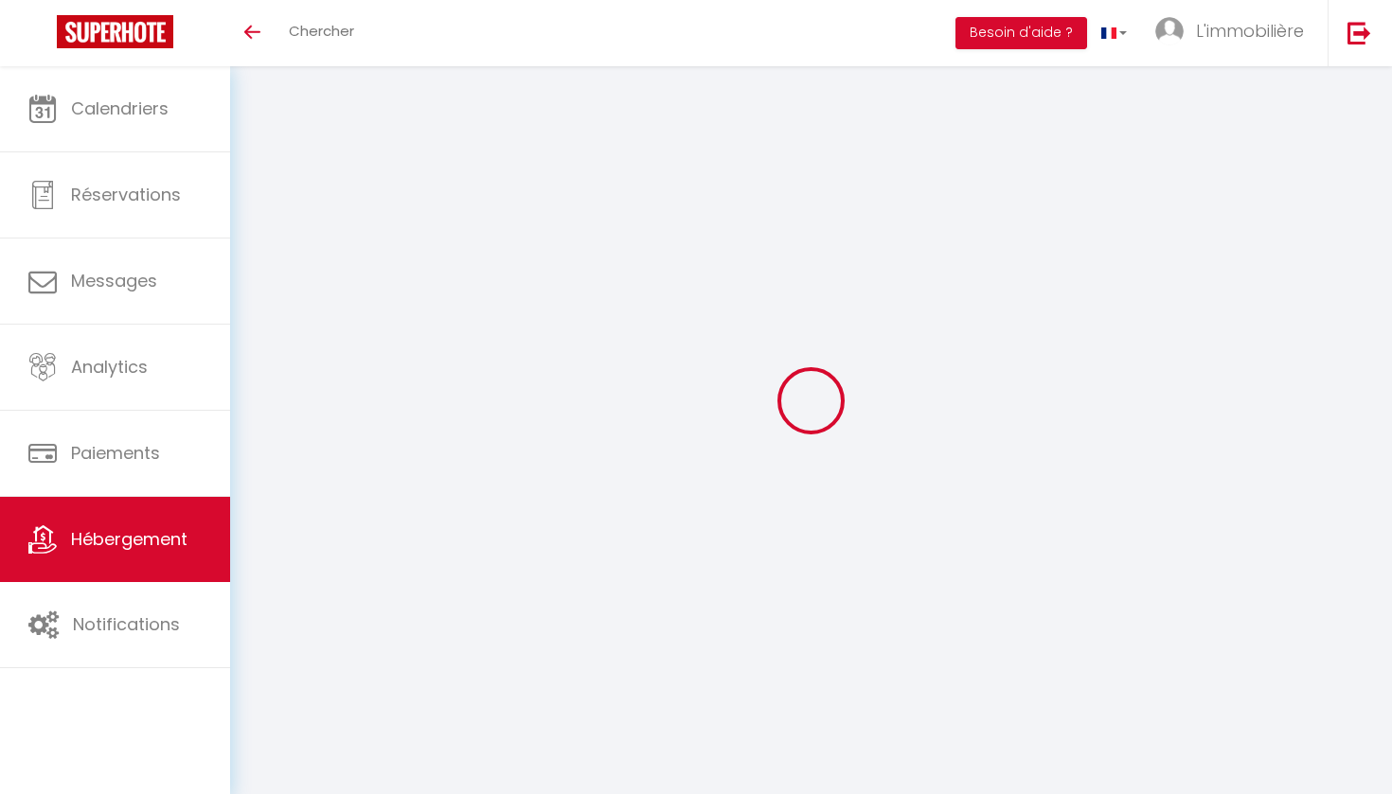
select select
type input "12 rue du collège"
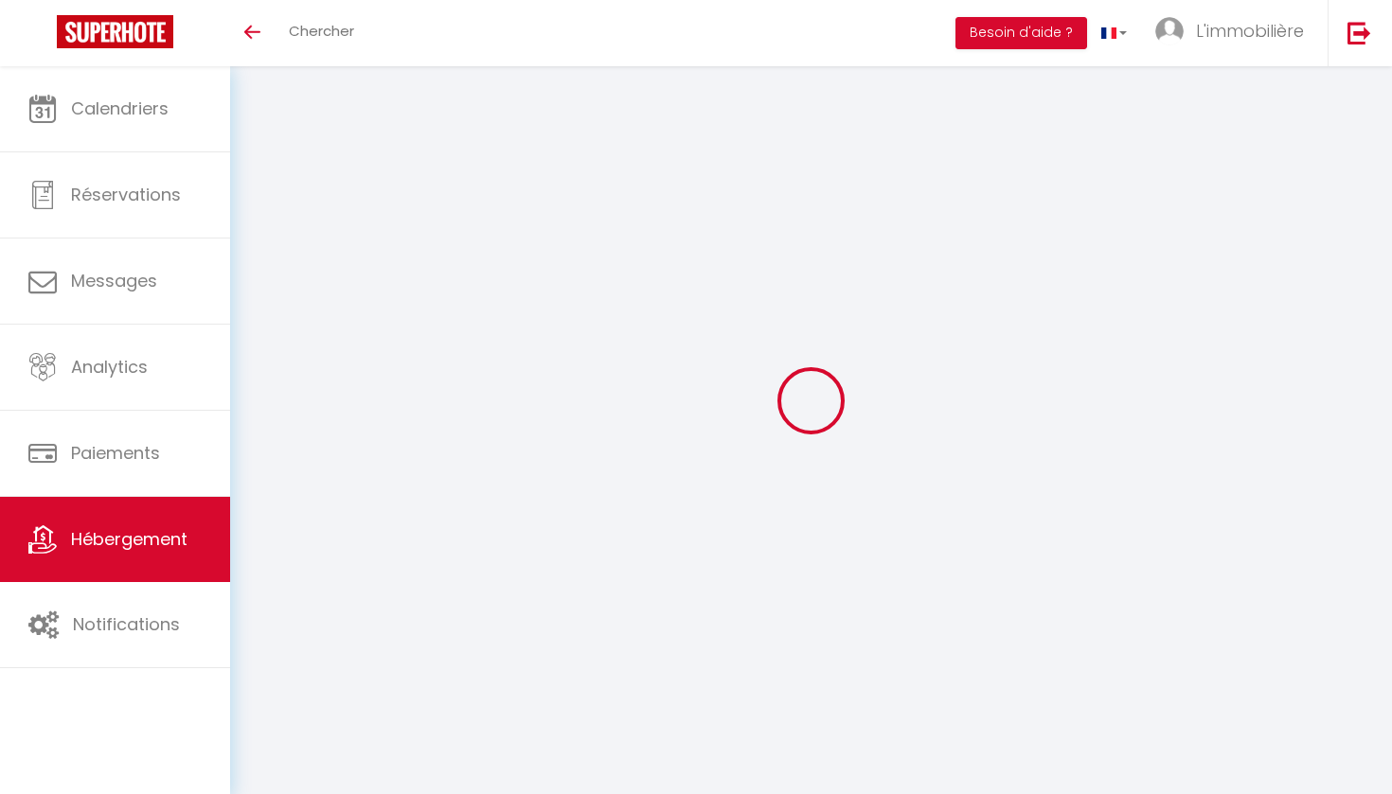
type input "59100"
type input "Roubaix"
type input "sacha@conciergeriedeladeesse.com"
select select
checkbox input "false"
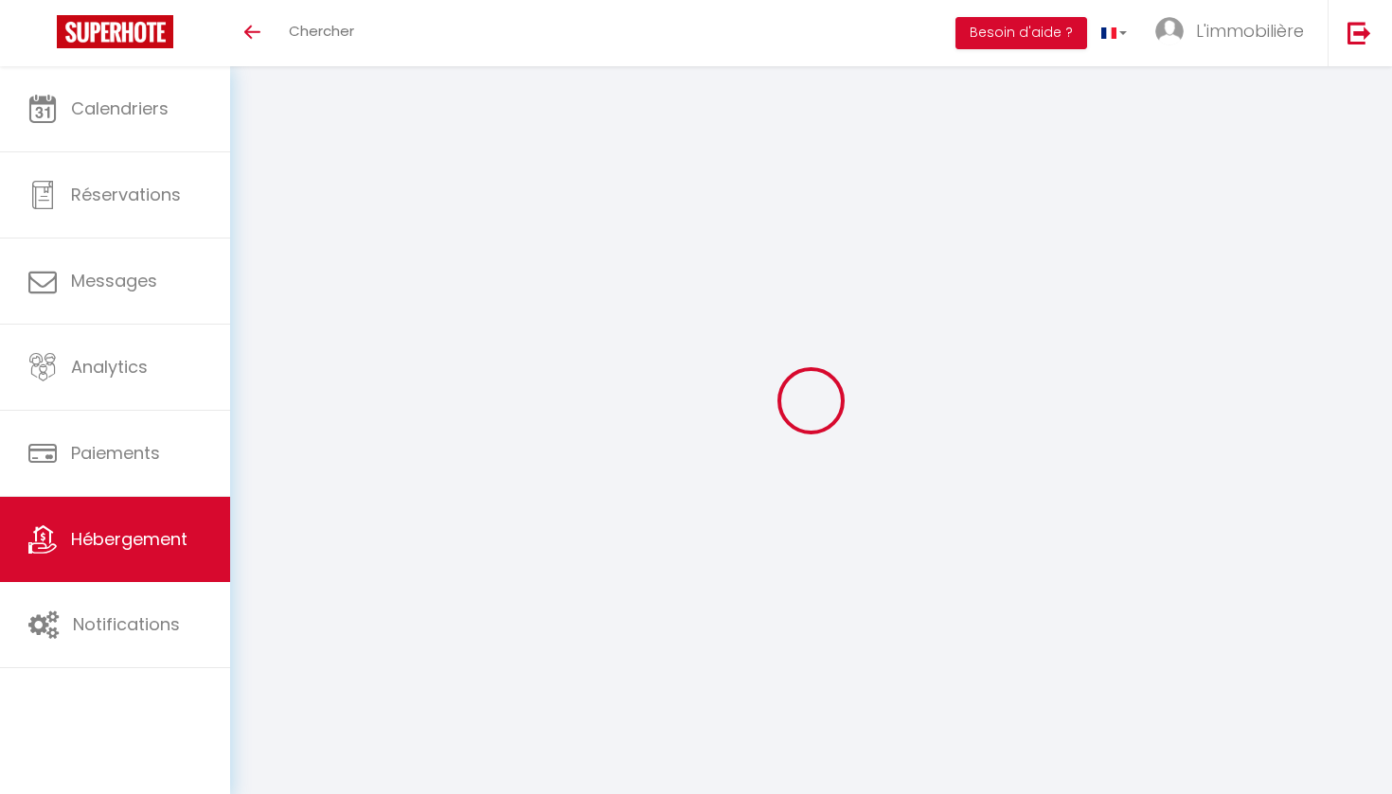
checkbox input "false"
type input "0"
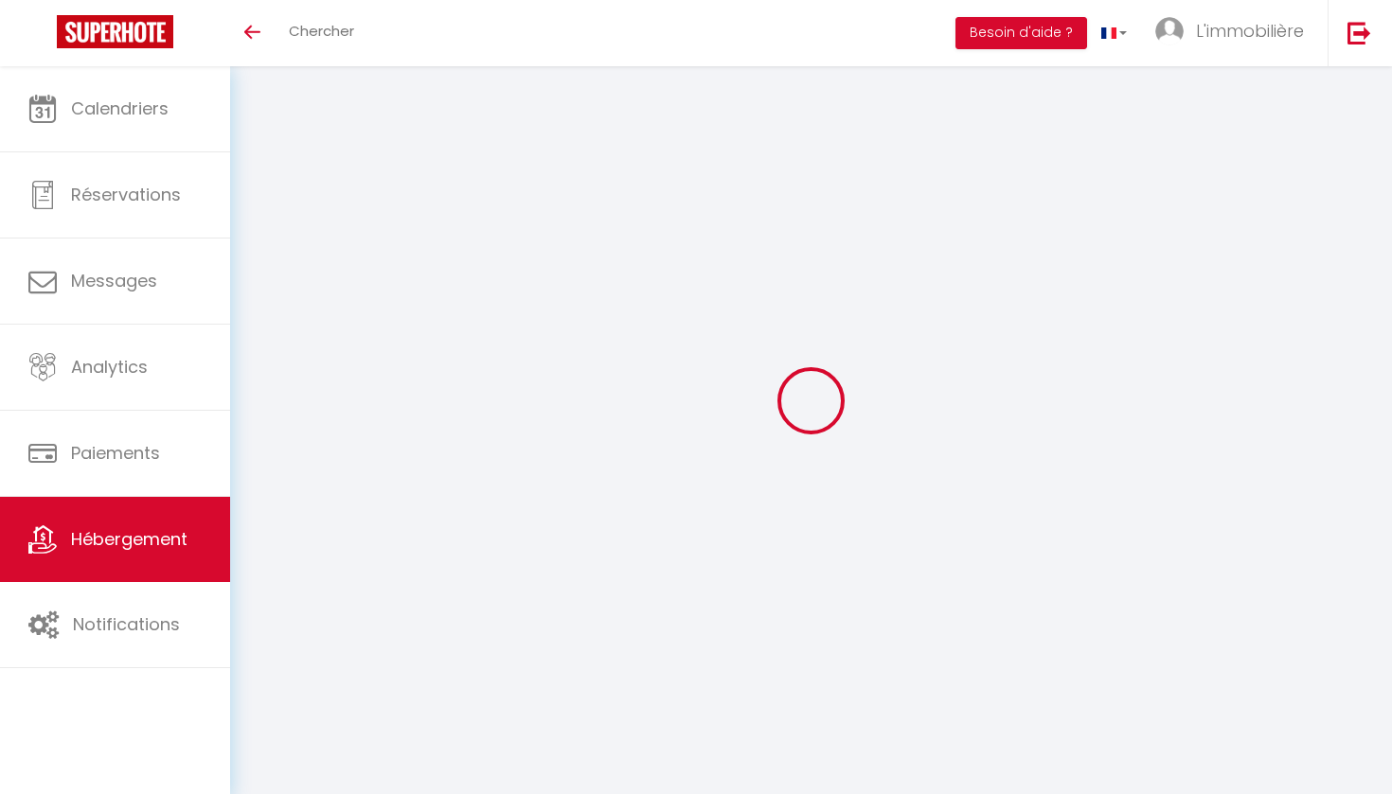
type input "0"
select select
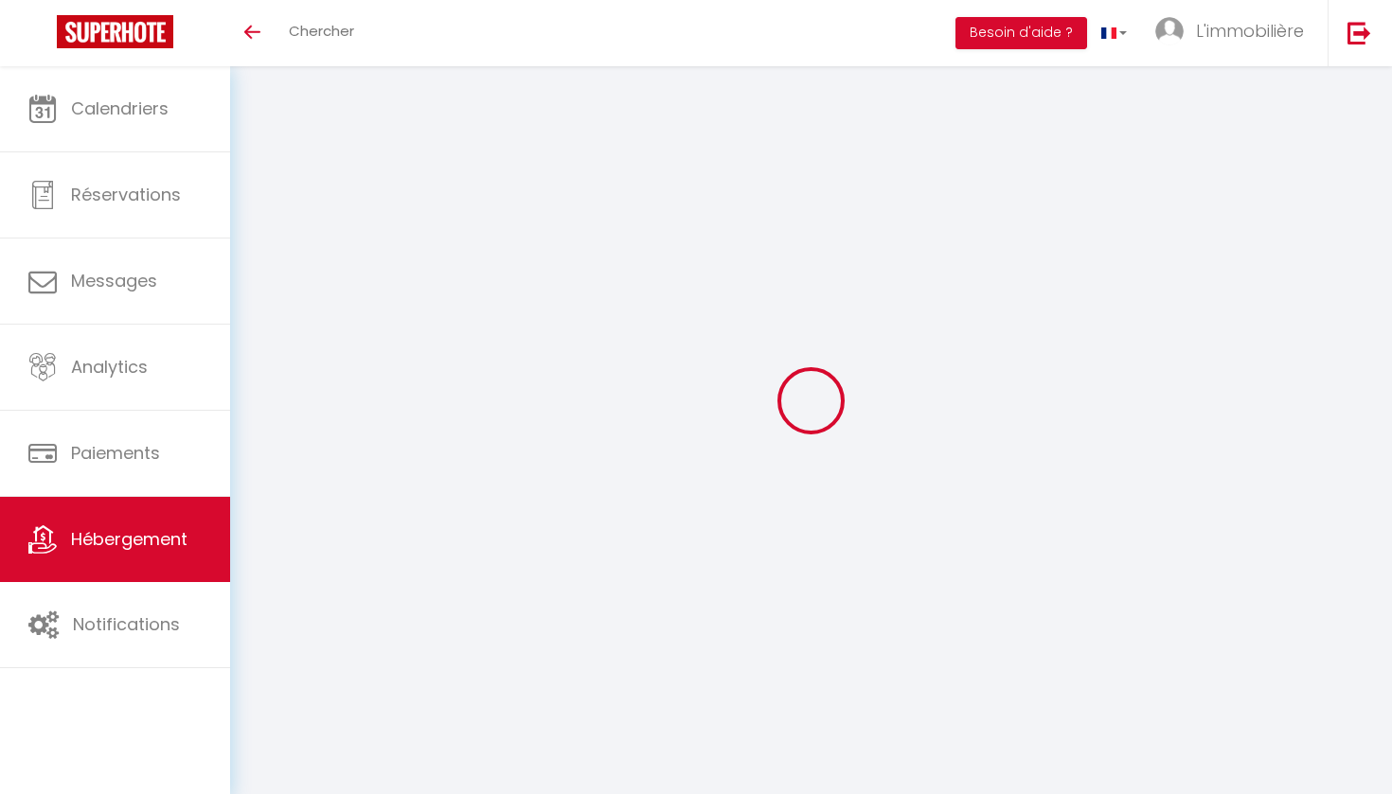
select select
checkbox input "false"
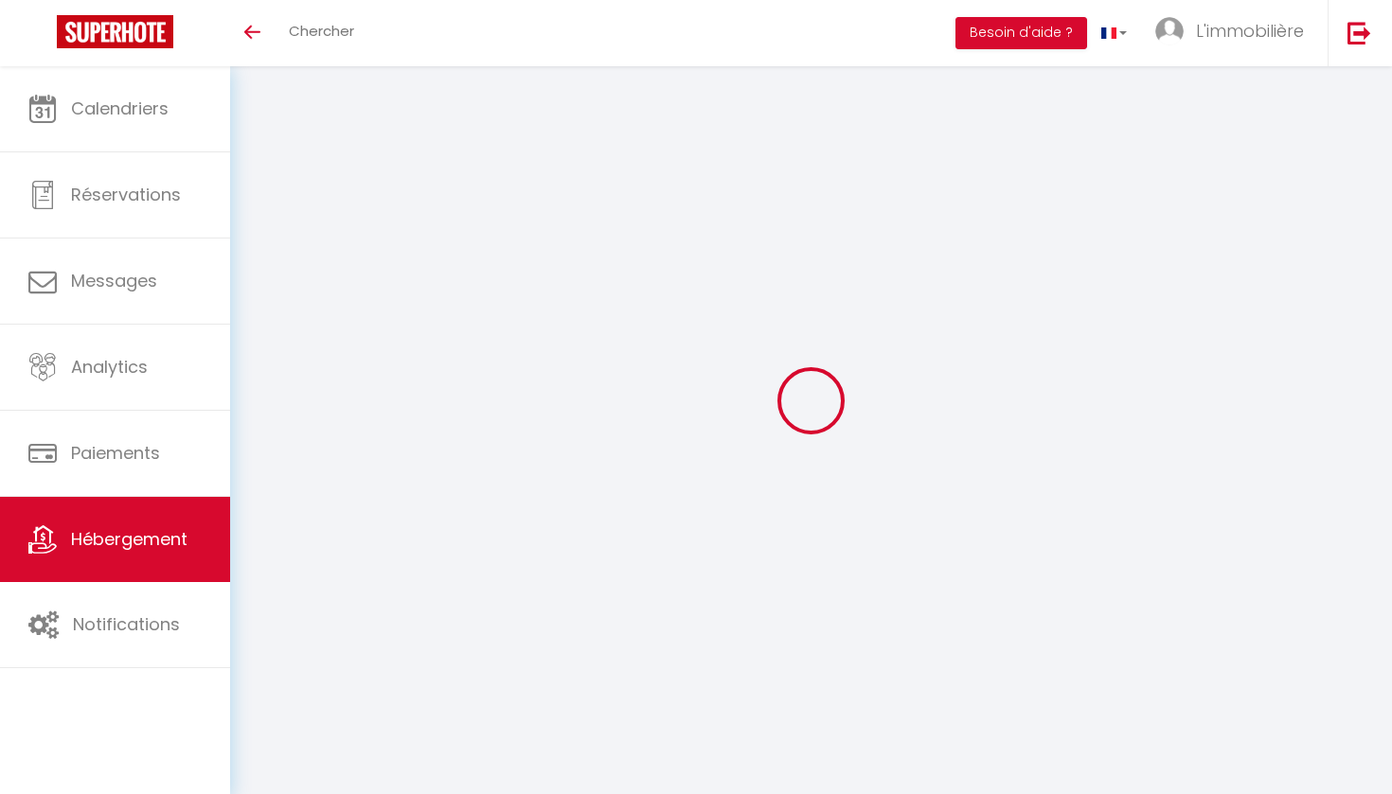
checkbox input "false"
select select
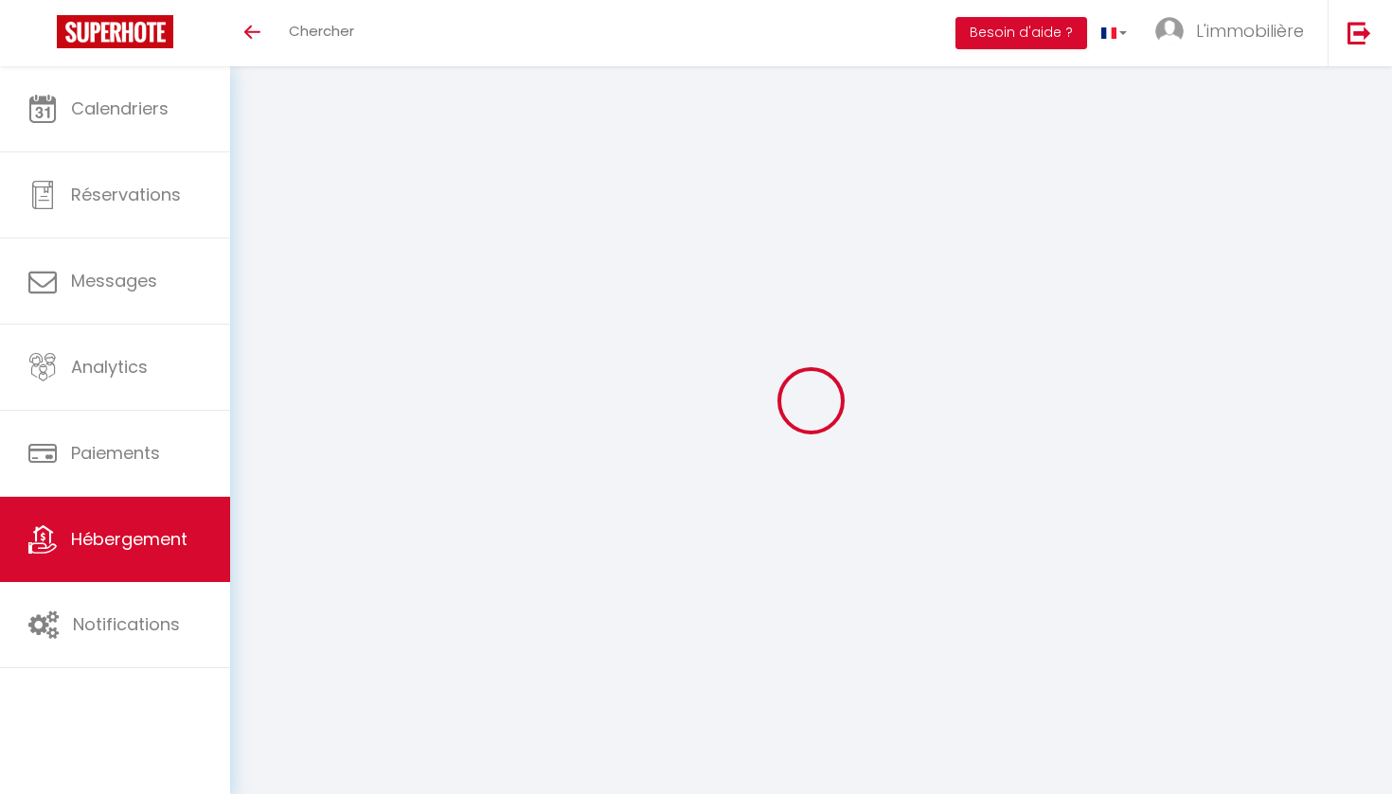
select select
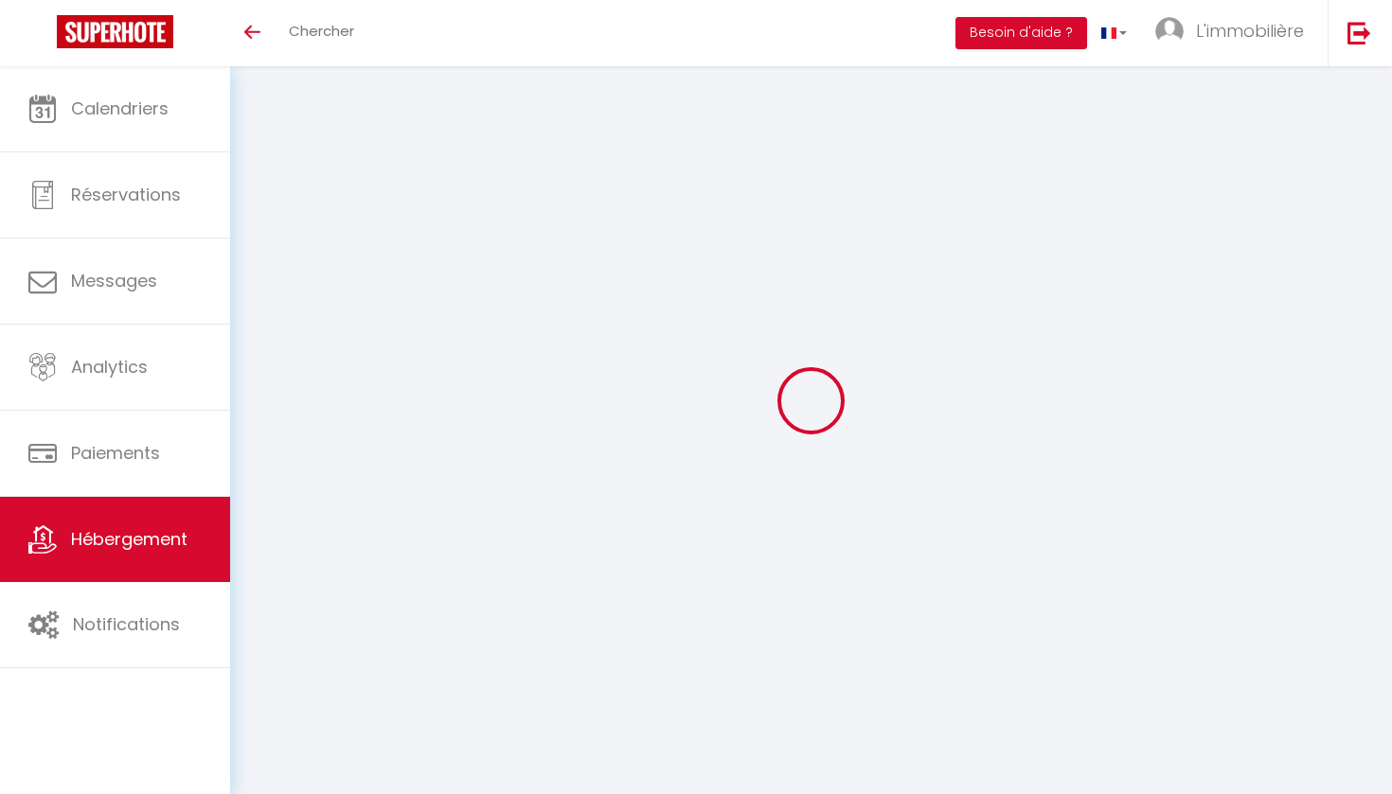
checkbox input "false"
select select
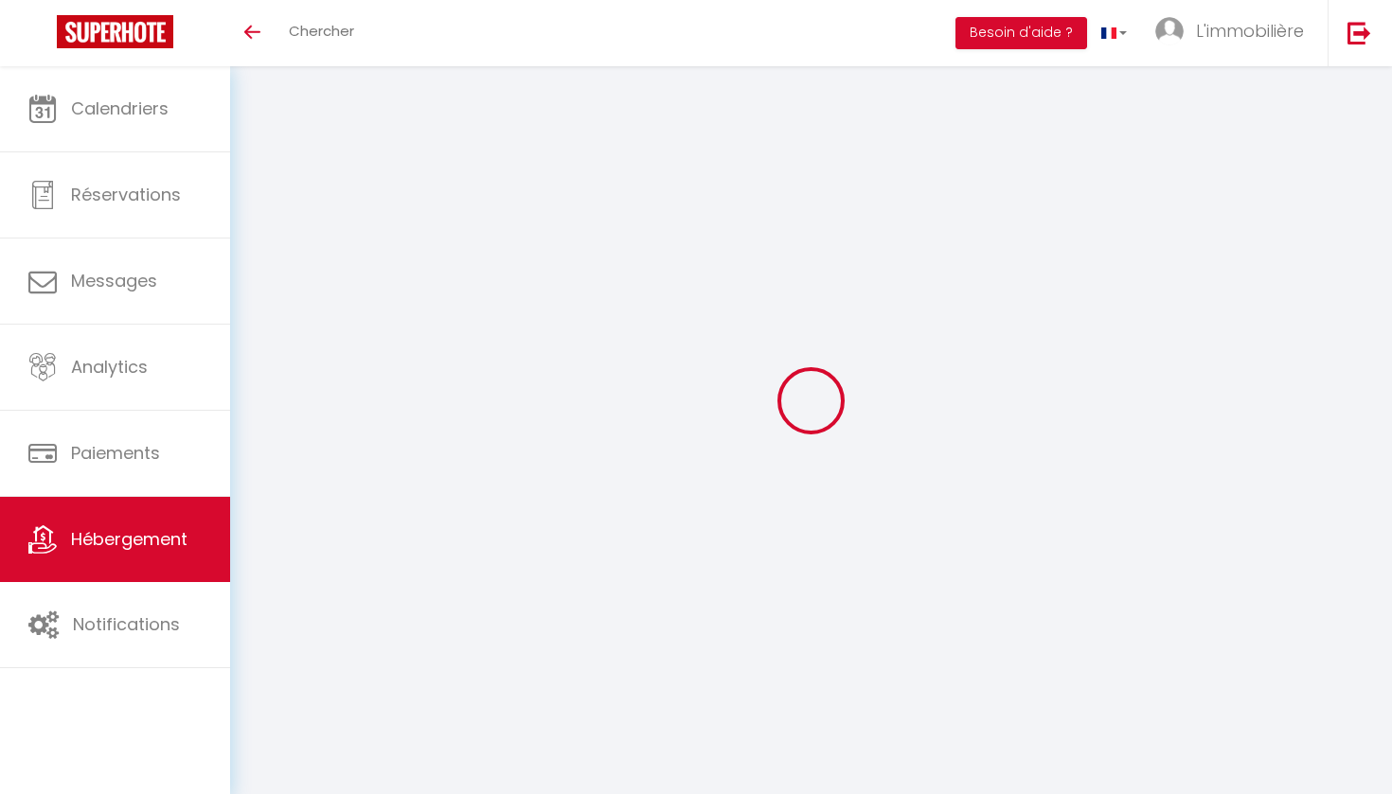
checkbox input "false"
select select "14:00"
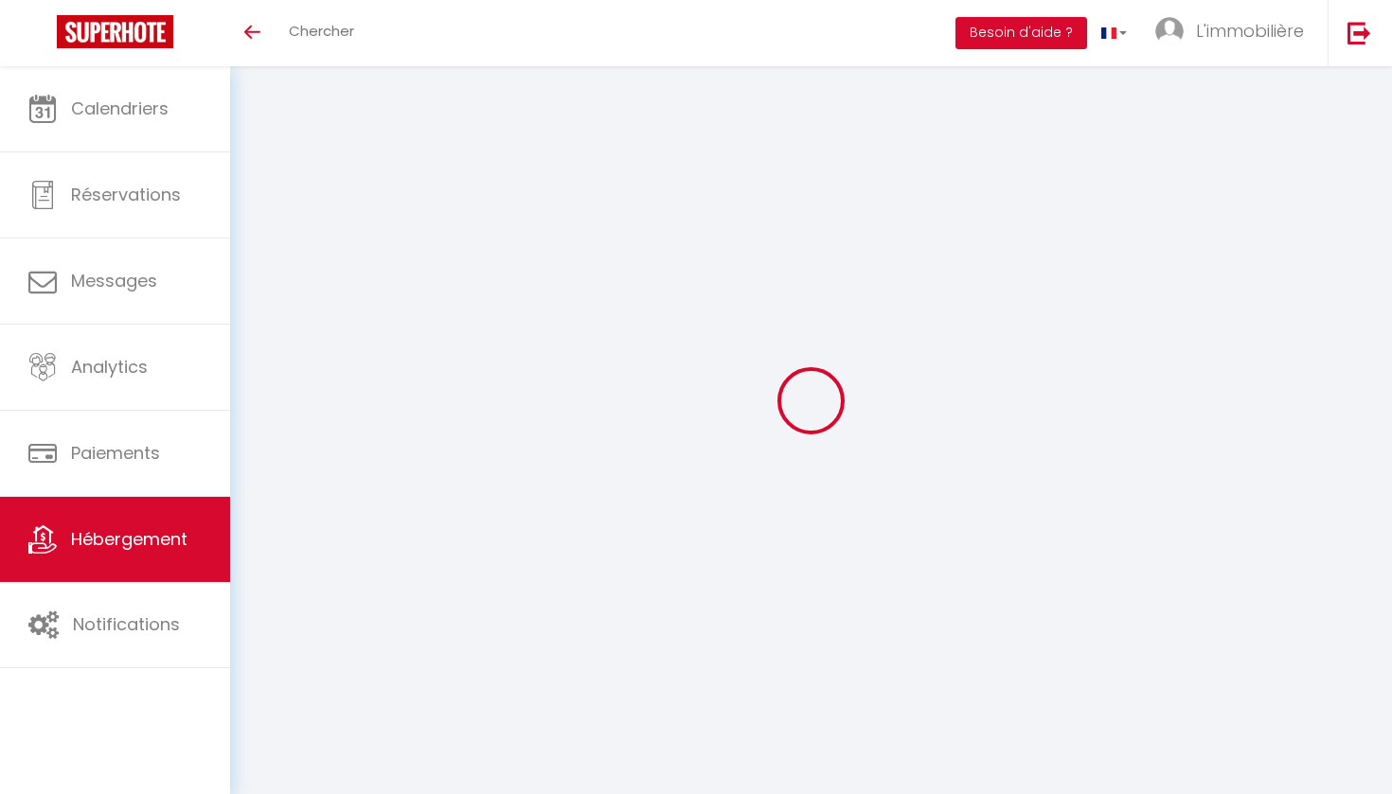
select select
select select "11:00"
select select "30"
select select "120"
select select "19:00"
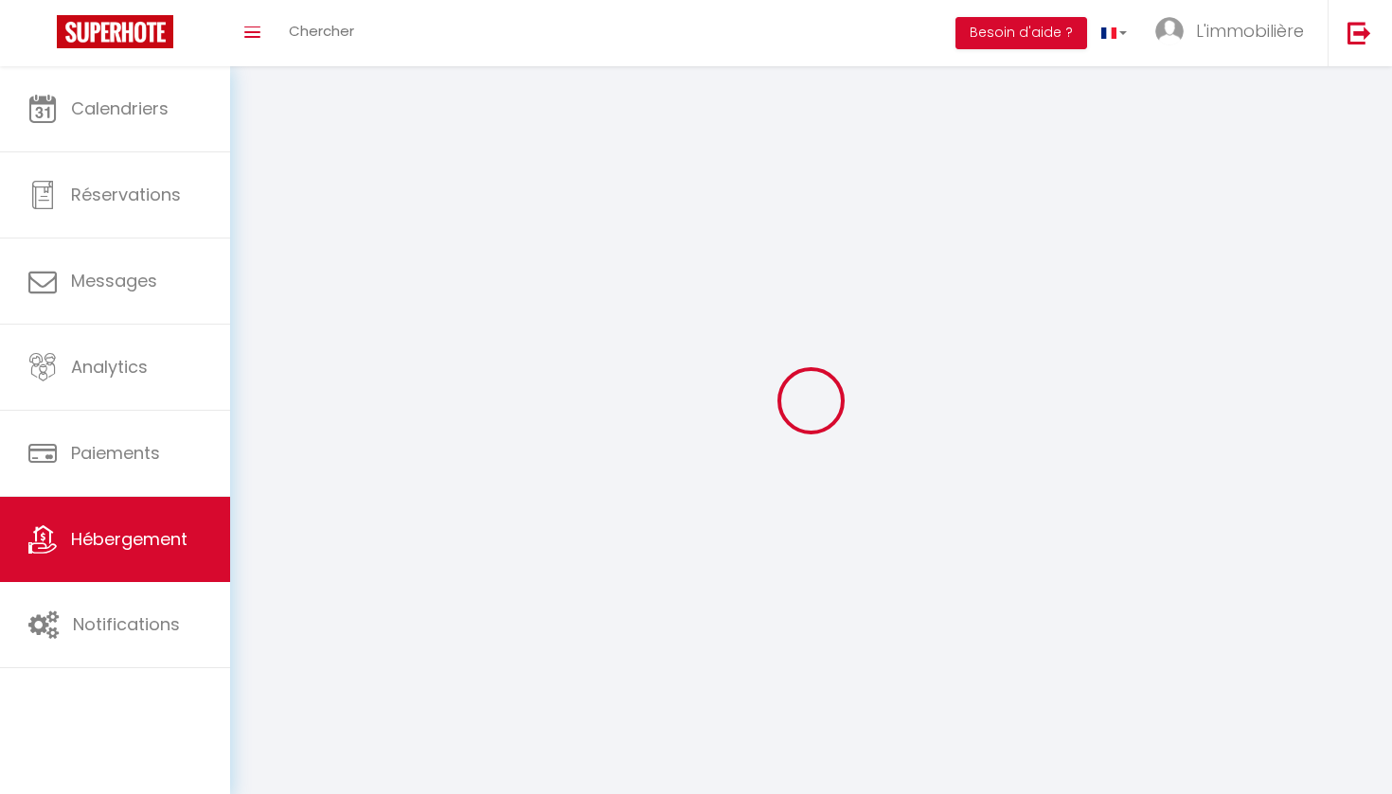
select select
checkbox input "false"
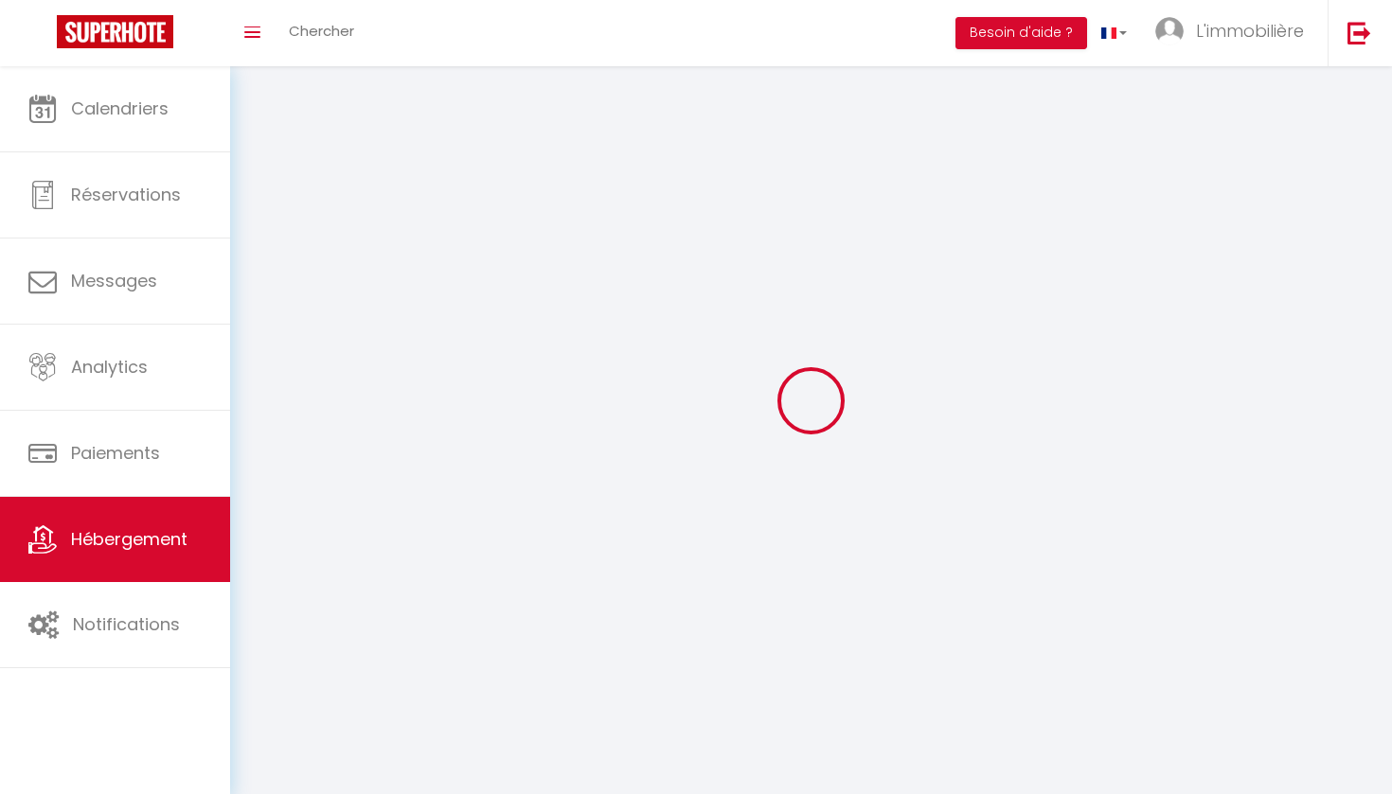
checkbox input "false"
select select
checkbox input "false"
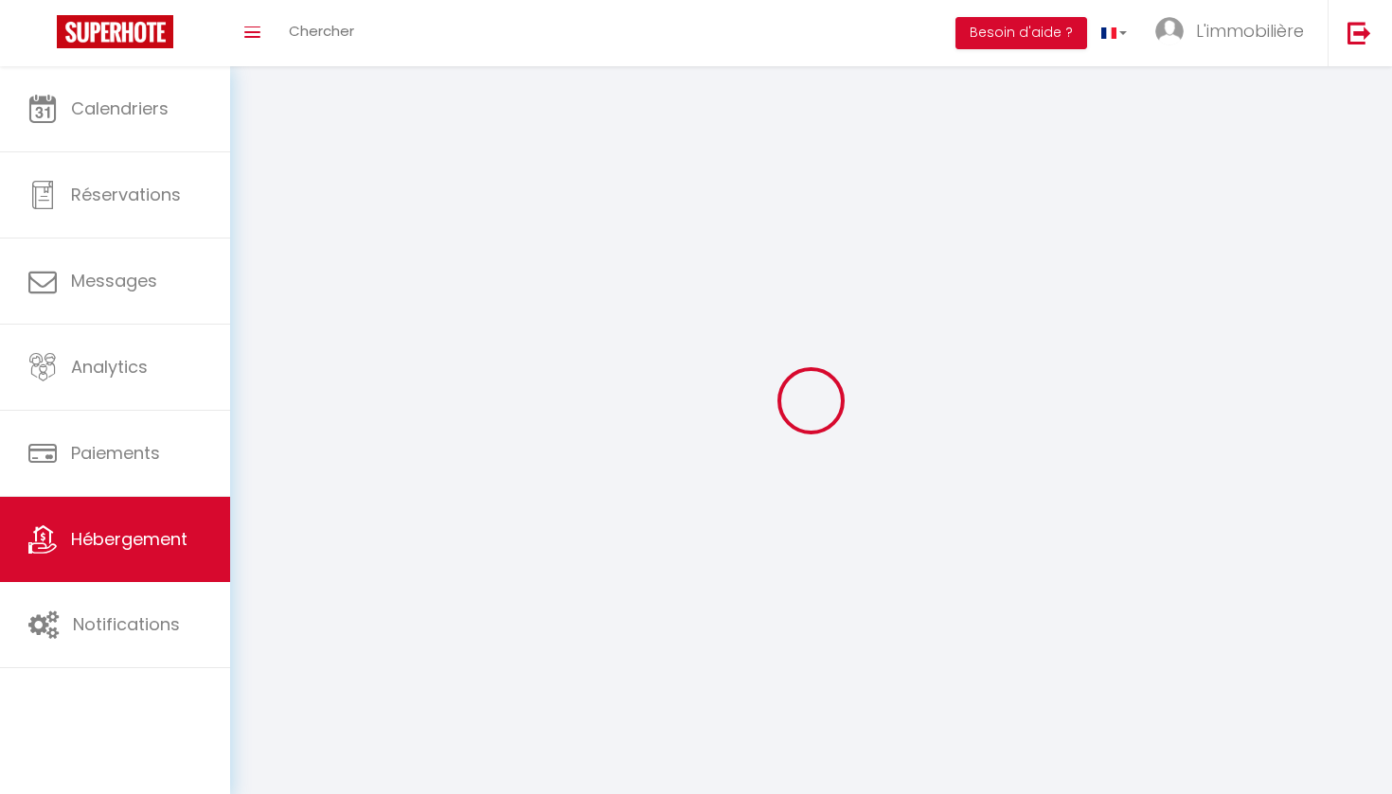
checkbox input "false"
select select
checkbox input "false"
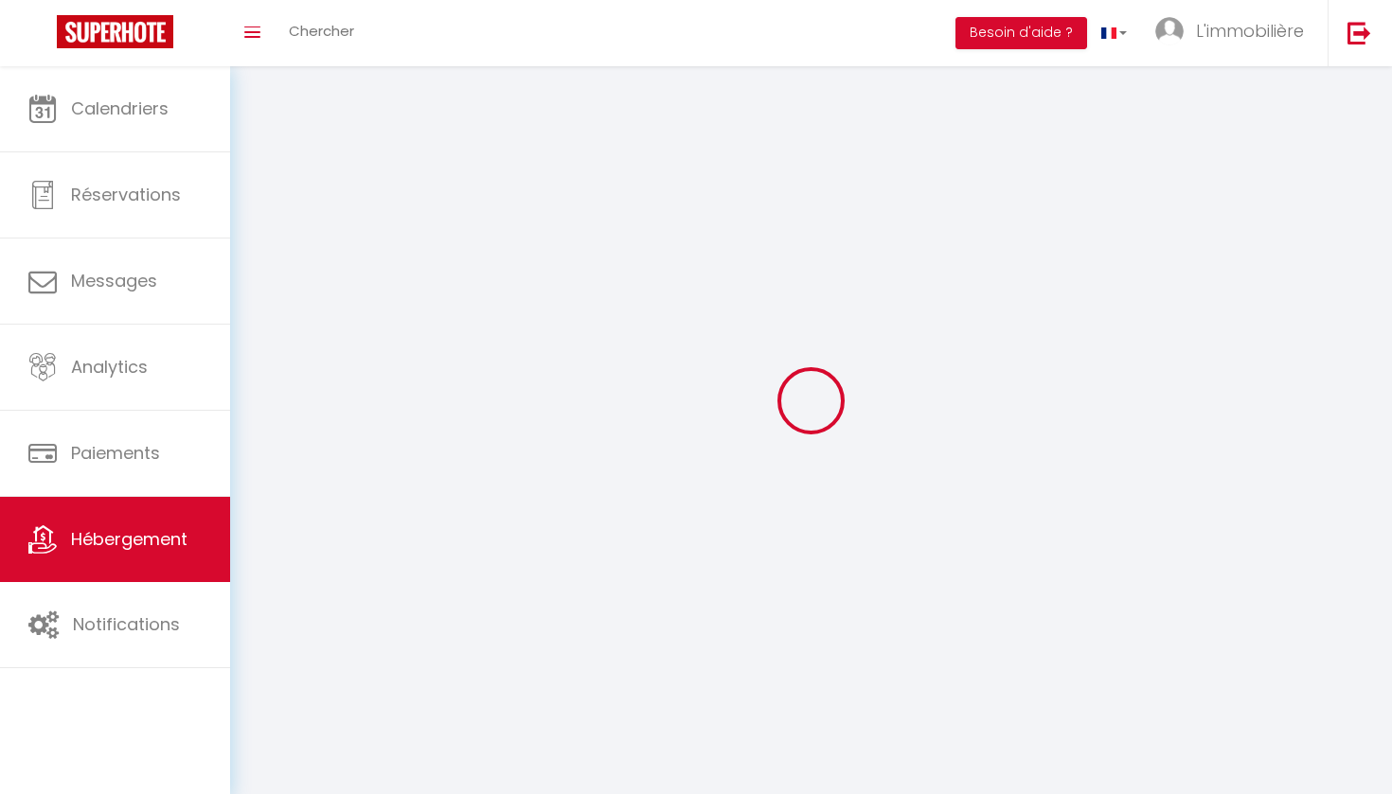
checkbox input "false"
select select "180"
select select "EUR"
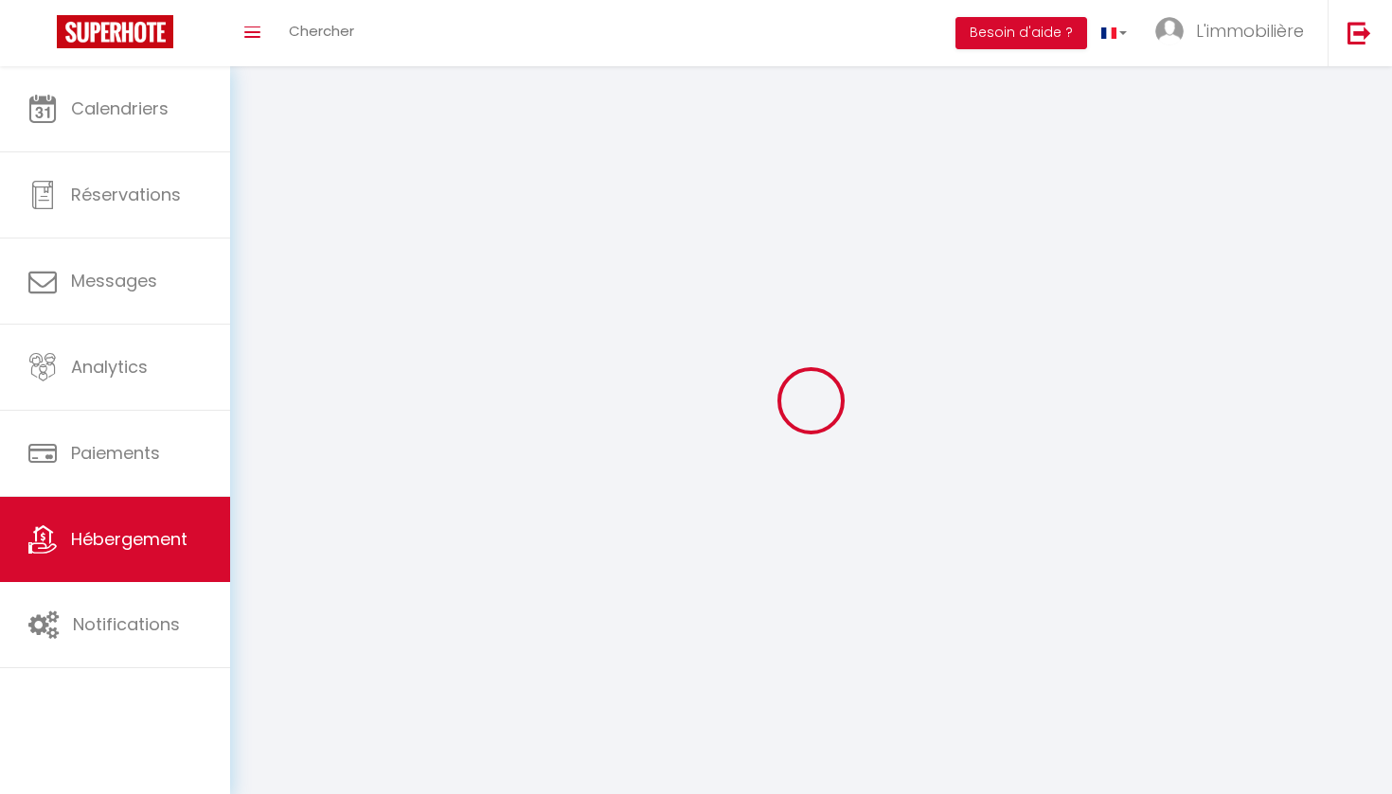
select select "12603-1318874850783944451"
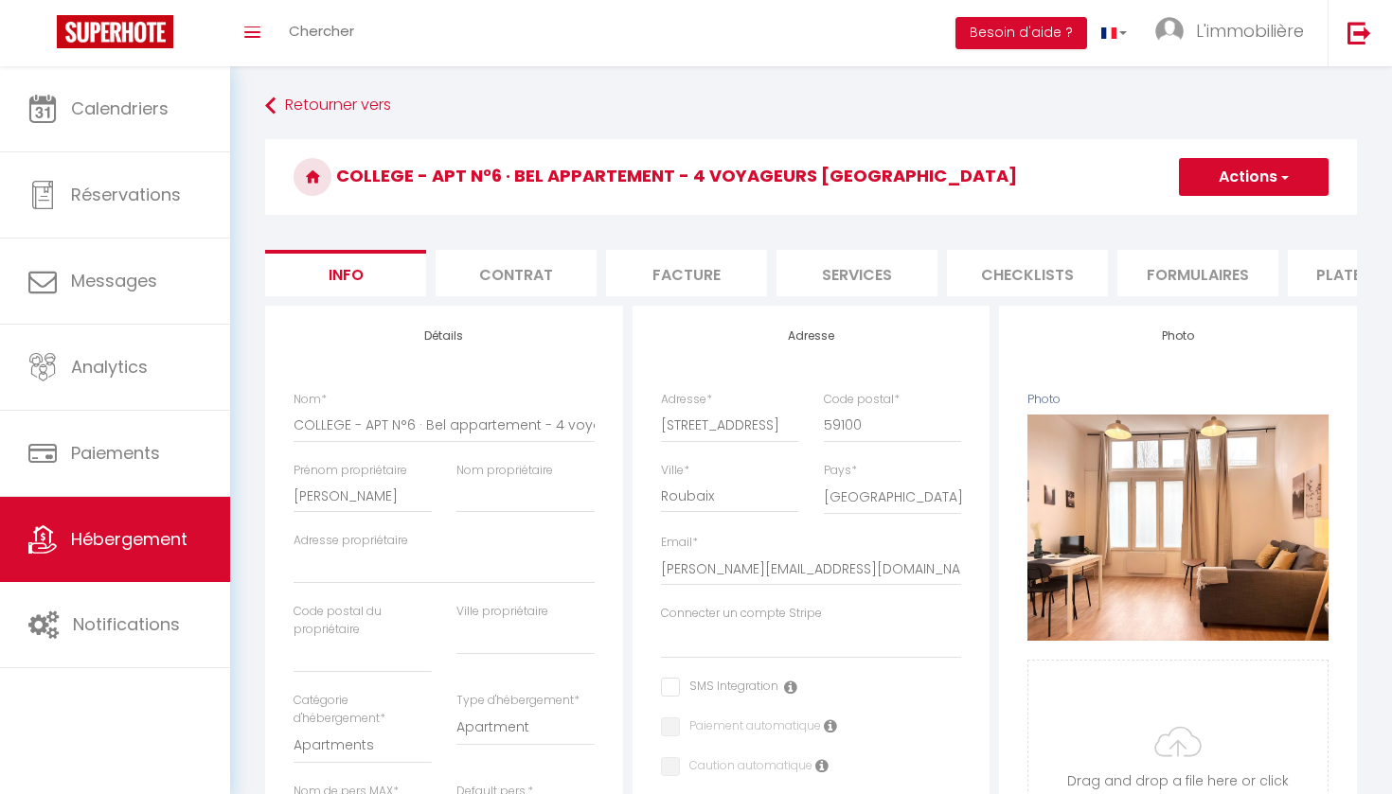
click at [1324, 267] on li "Plateformes" at bounding box center [1368, 273] width 161 height 46
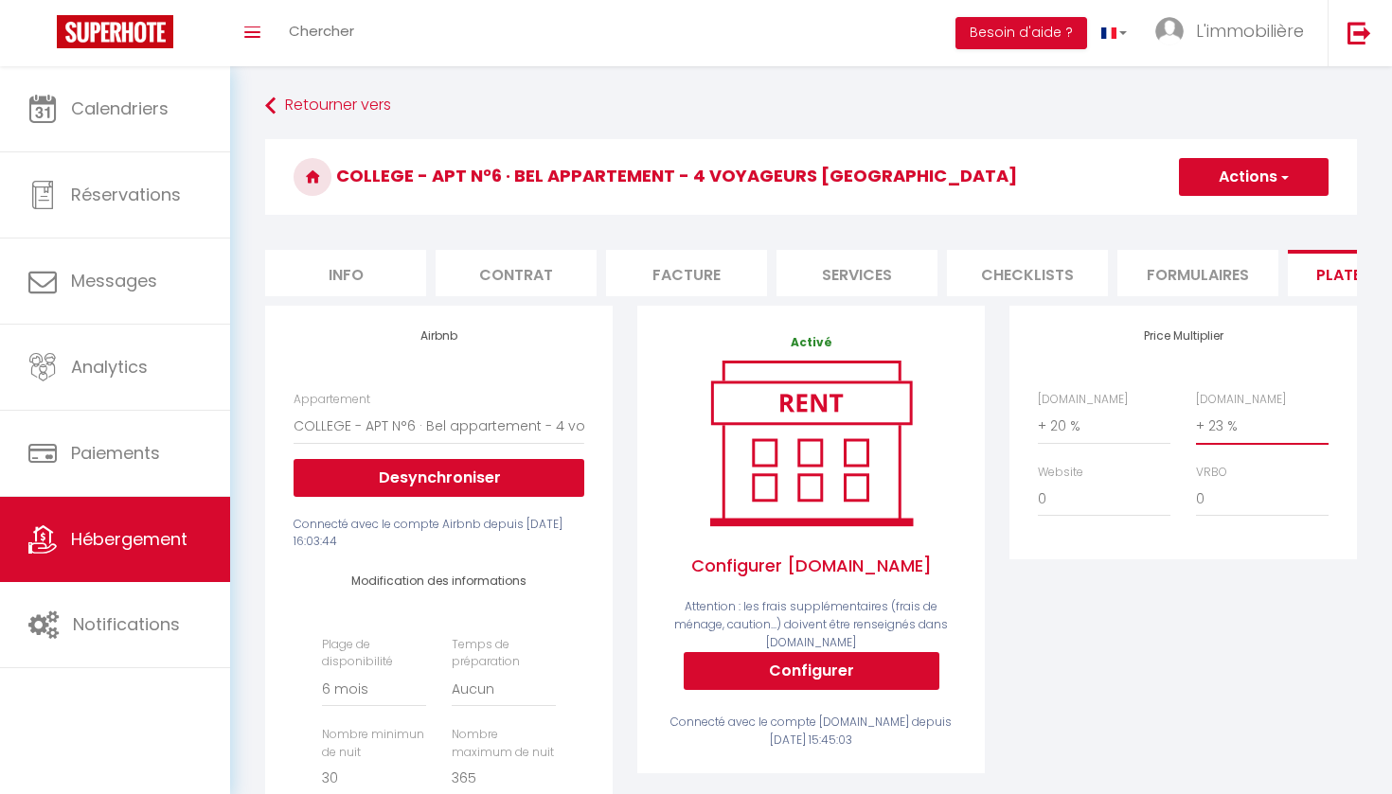
select select "+ 30 %"
click at [1269, 184] on button "Actions" at bounding box center [1254, 177] width 150 height 38
click at [1245, 208] on link "Enregistrer" at bounding box center [1253, 218] width 150 height 25
select select "180"
select select "EUR"
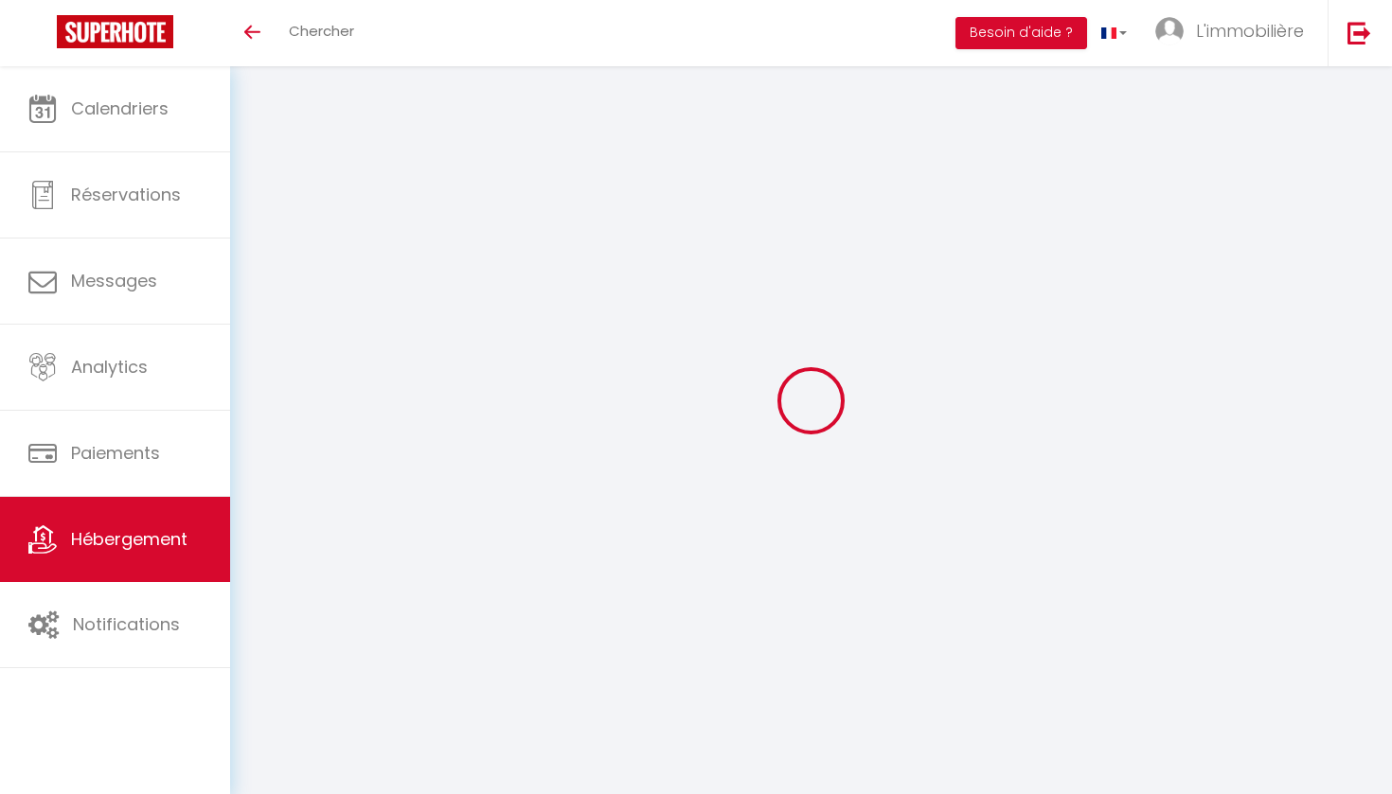
select select "3"
select select "2"
select select "1"
select select "28"
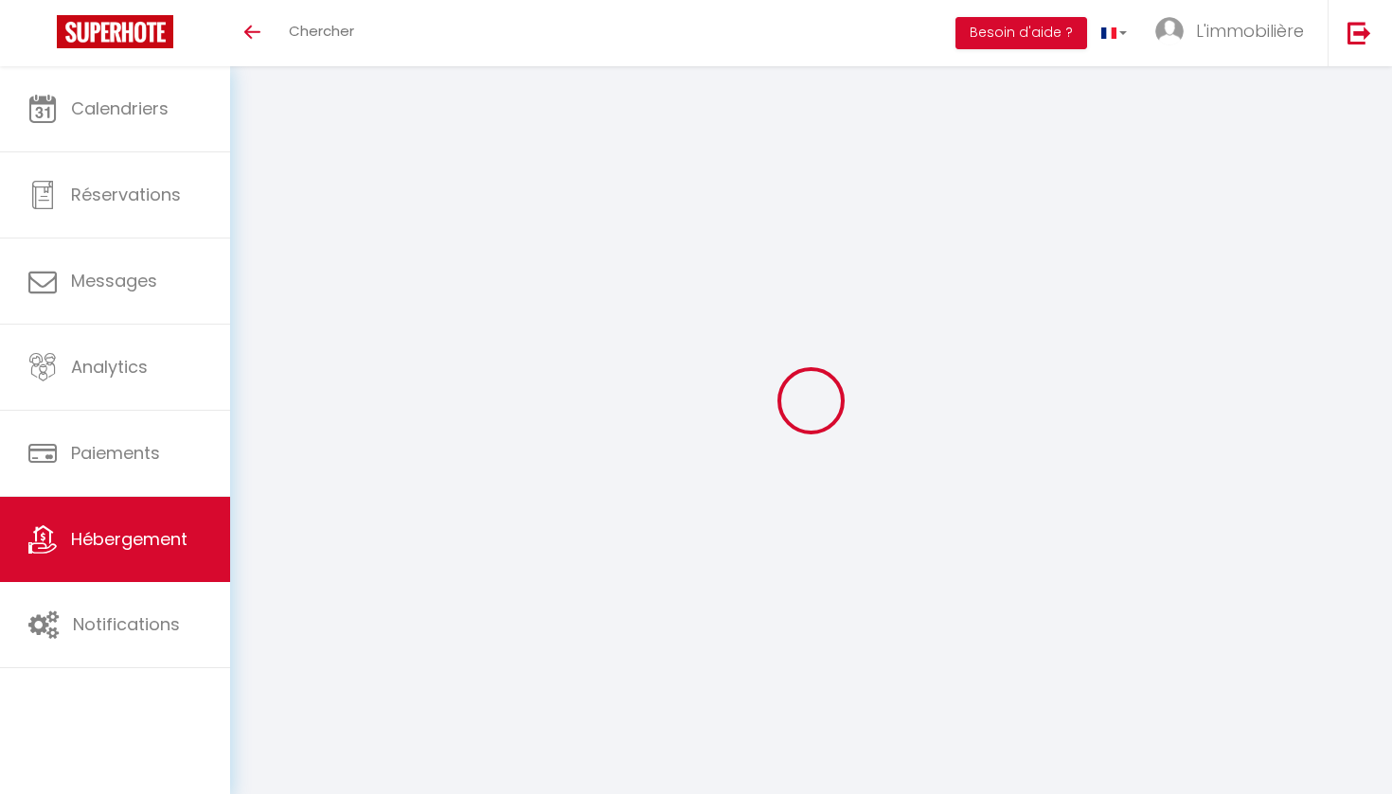
select select
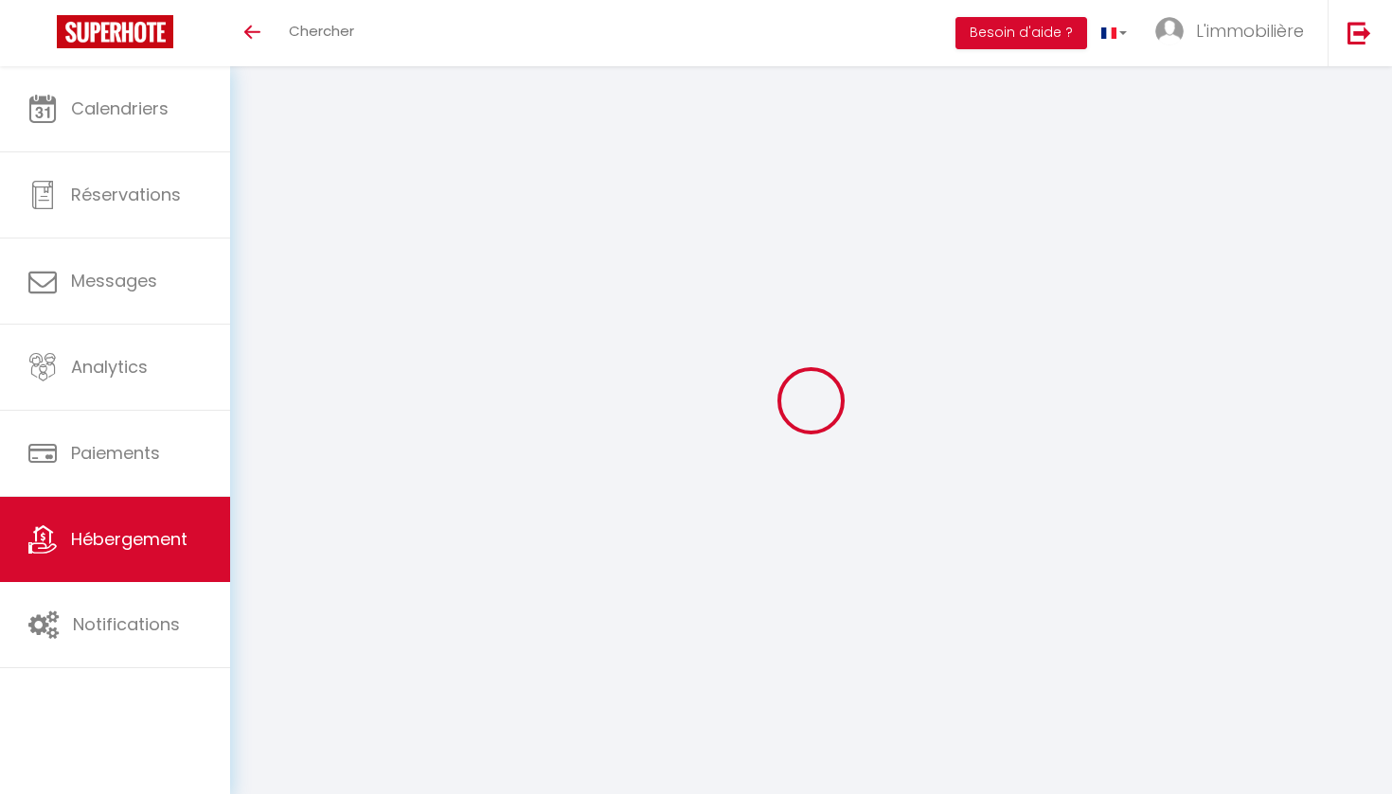
select select
checkbox input "false"
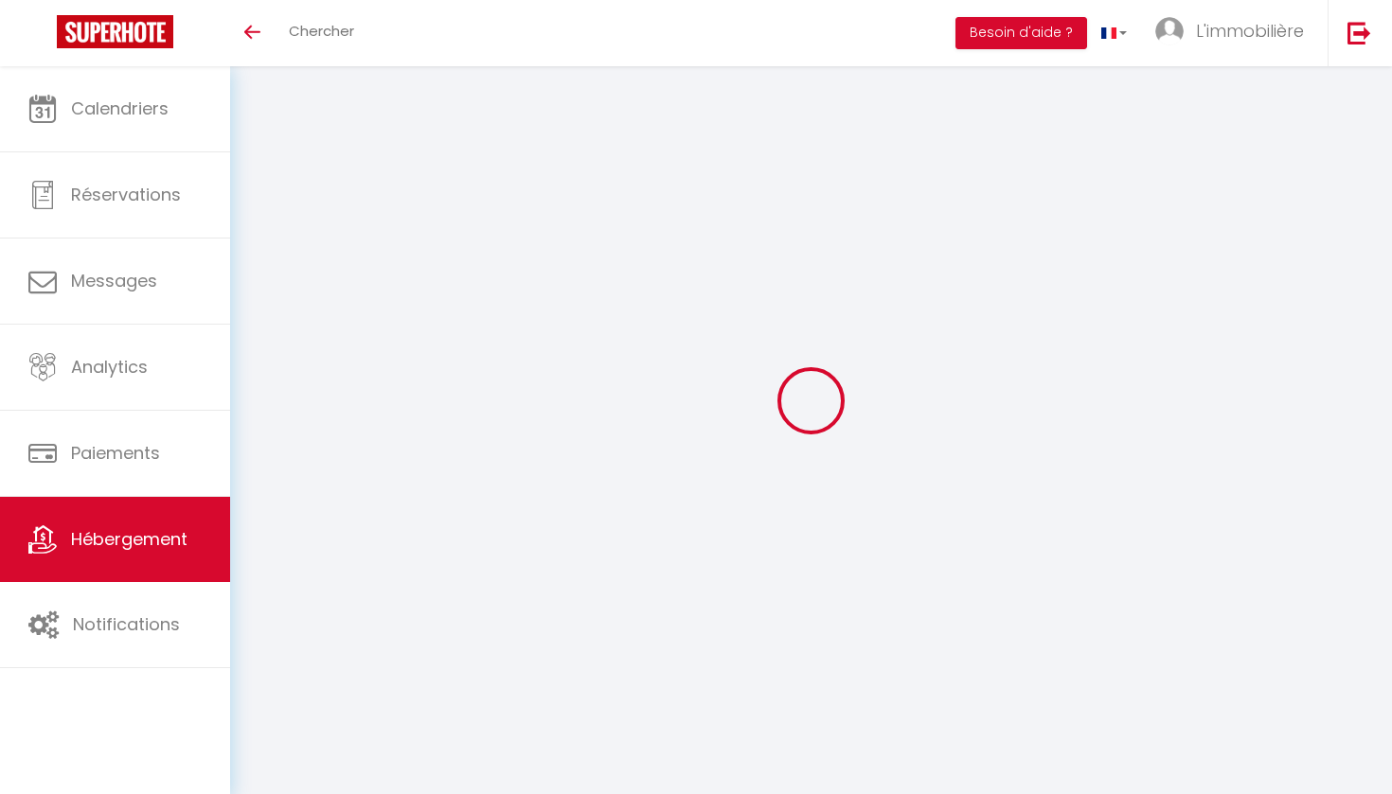
select select
type input "COLLEGE - APT N°4 · Duplex rénové pour 6 voyageurs - Roubaix"
type input "[PERSON_NAME]"
select select "6"
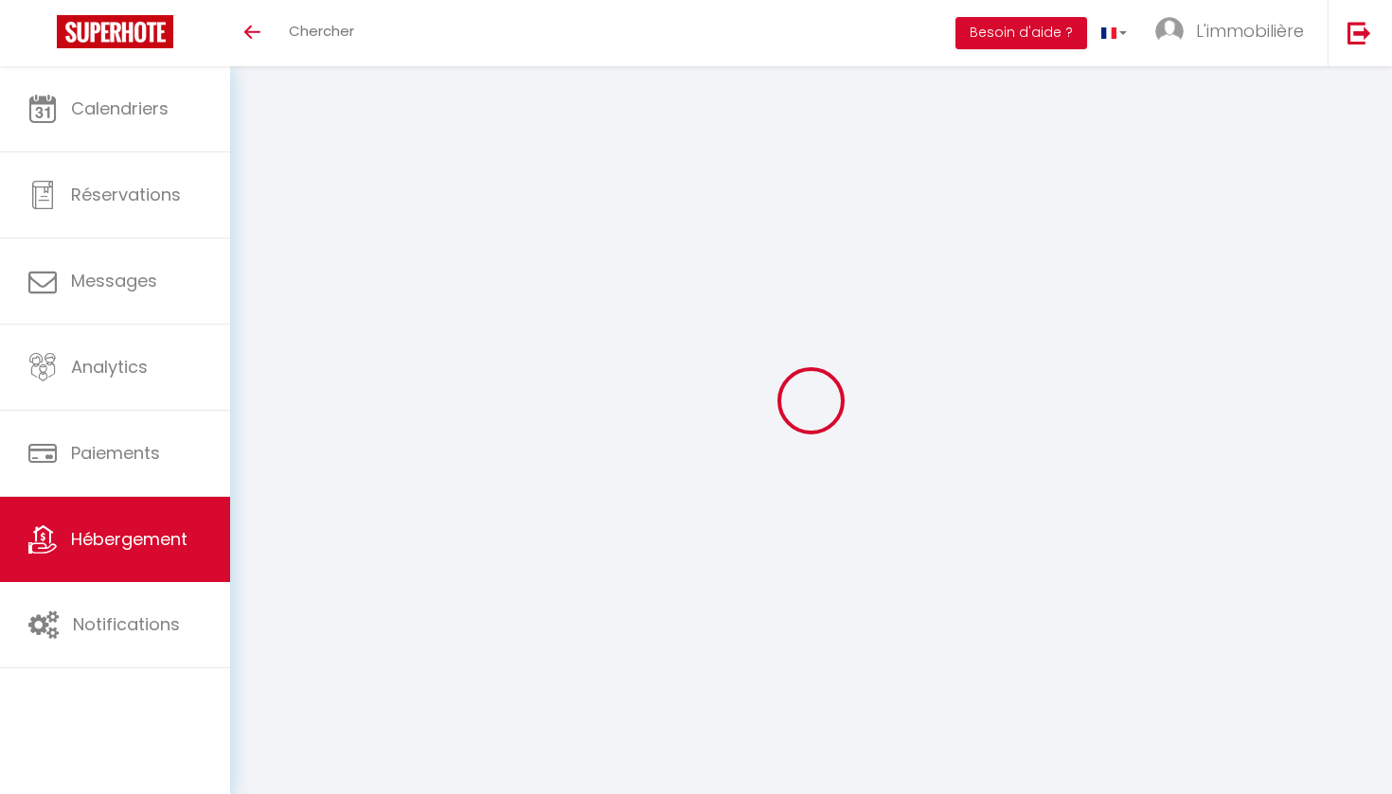
select select "0"
type input "500"
type input "94"
select select
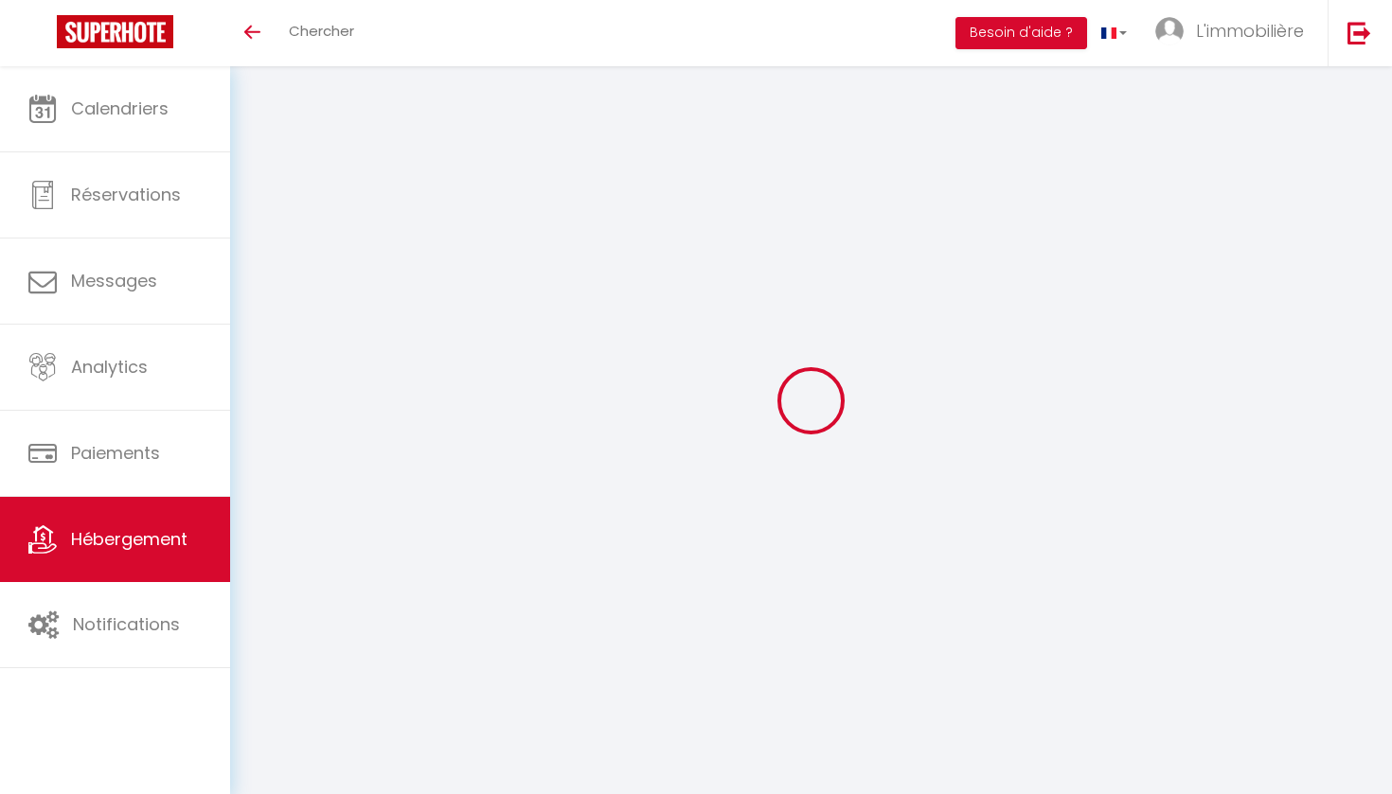
select select
type input "[STREET_ADDRESS]"
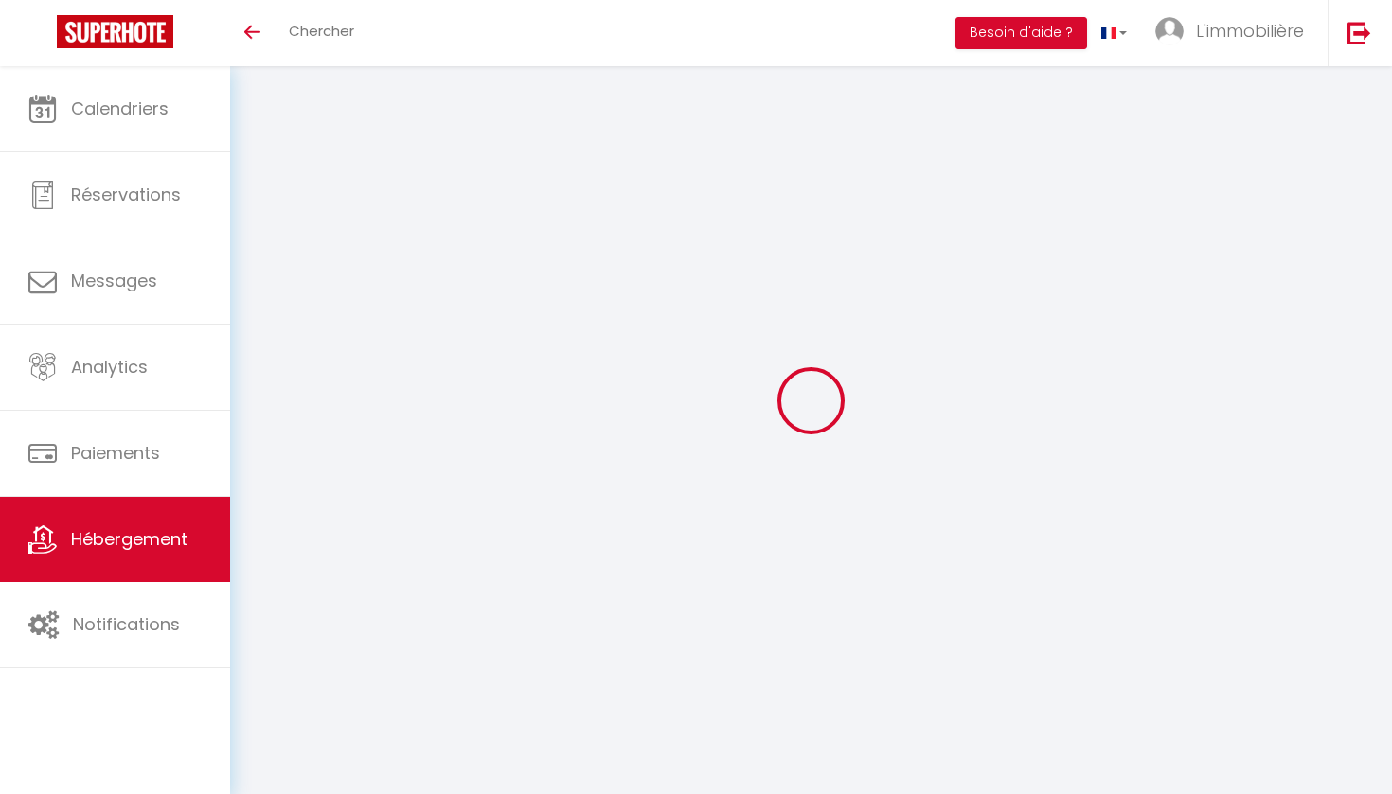
type input "59100"
type input "Roubaix"
type input "[PERSON_NAME][EMAIL_ADDRESS][DOMAIN_NAME]"
select select
checkbox input "false"
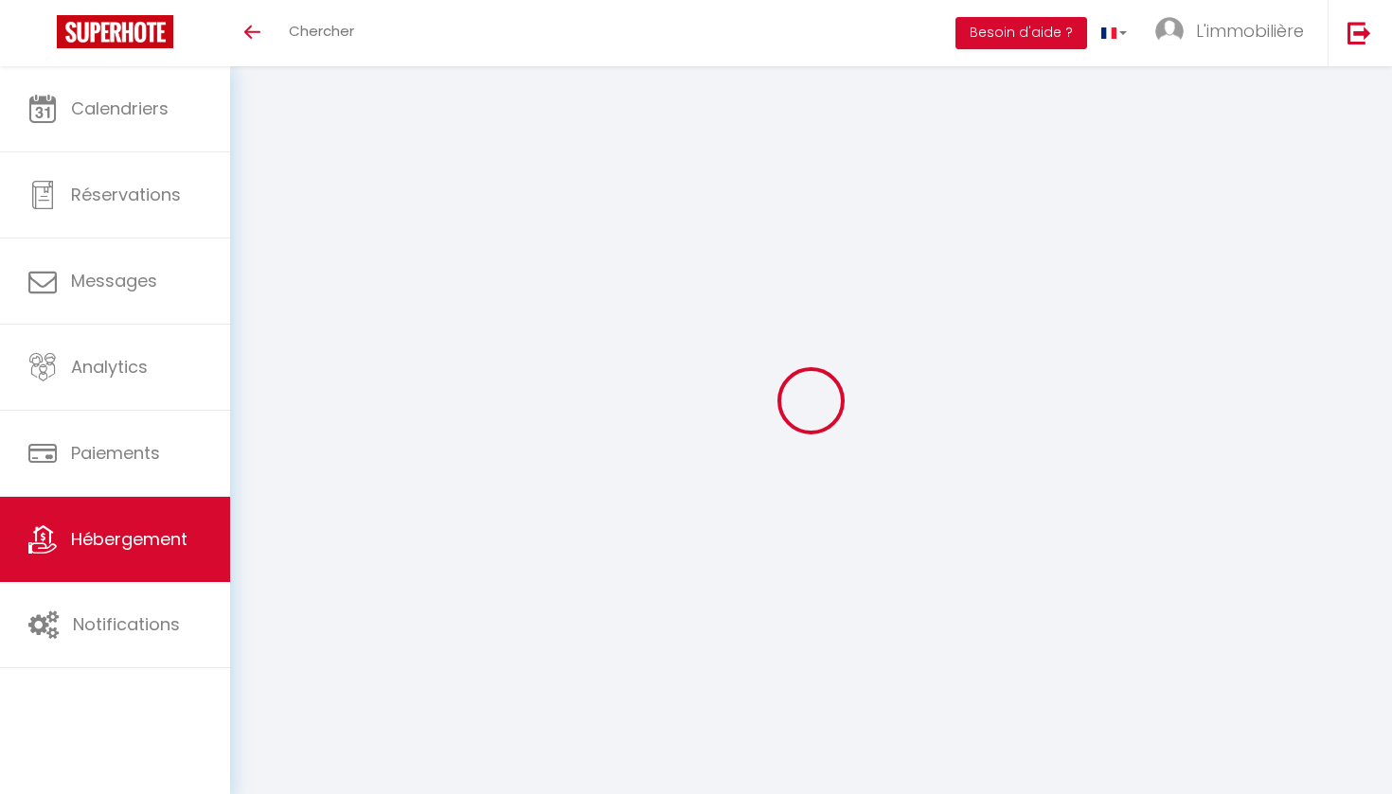
checkbox input "false"
type input "0"
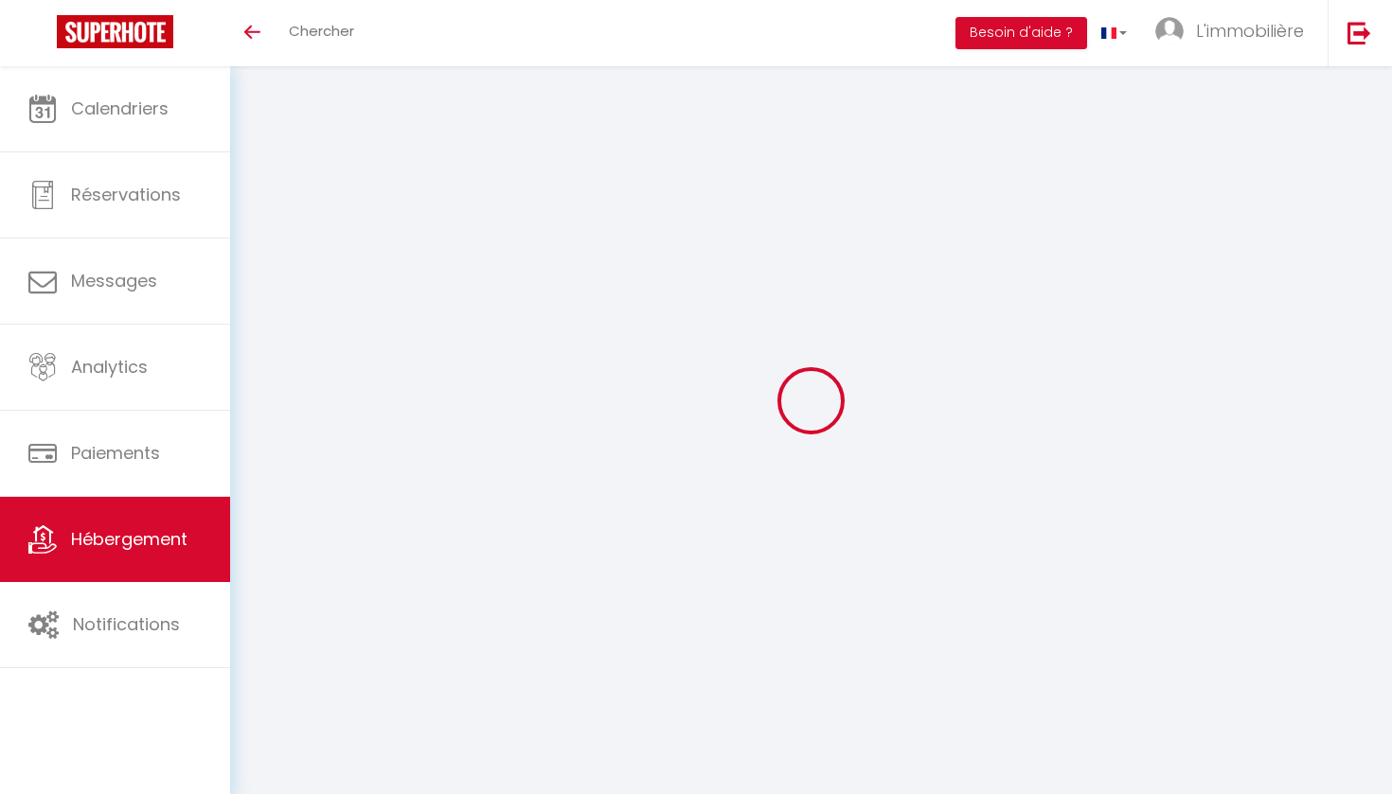
type input "0"
select select
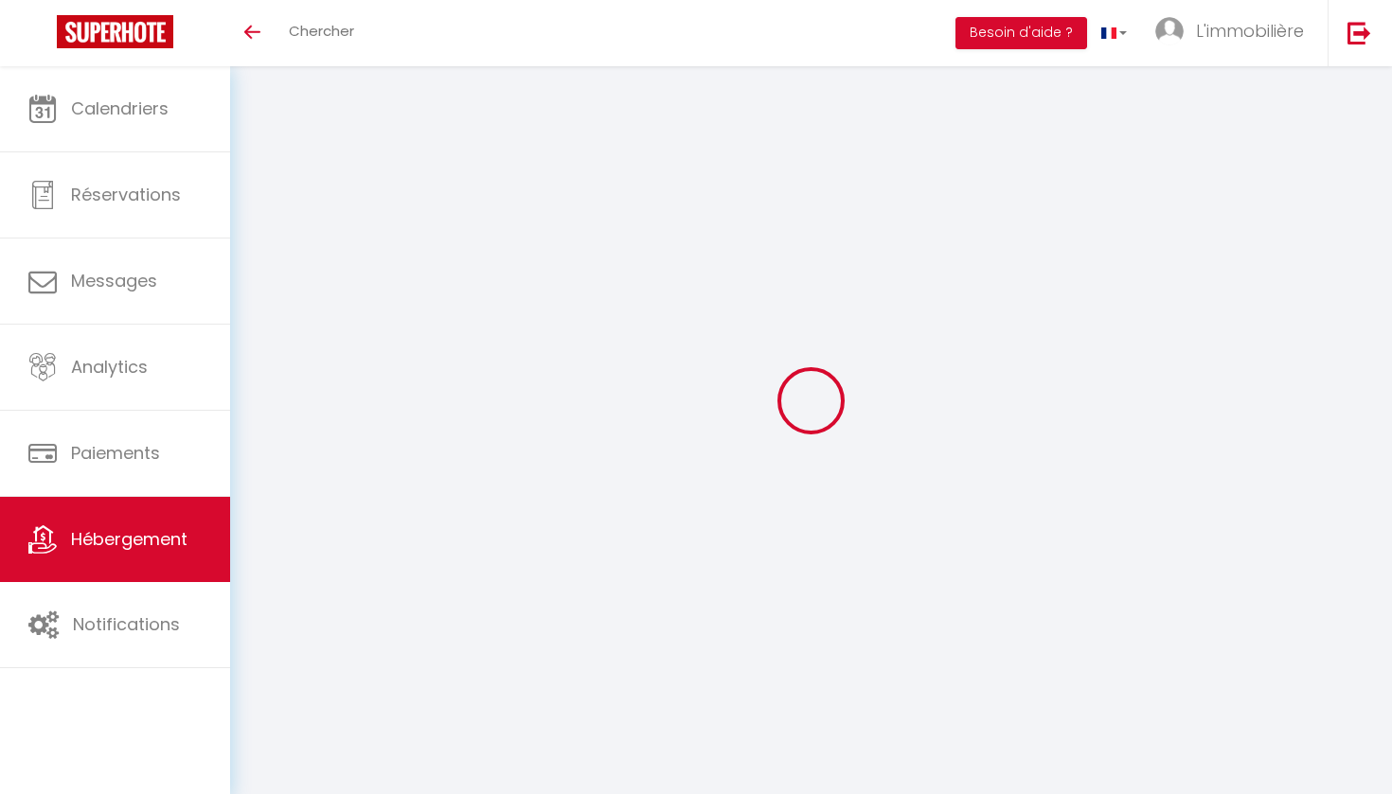
select select
checkbox input "false"
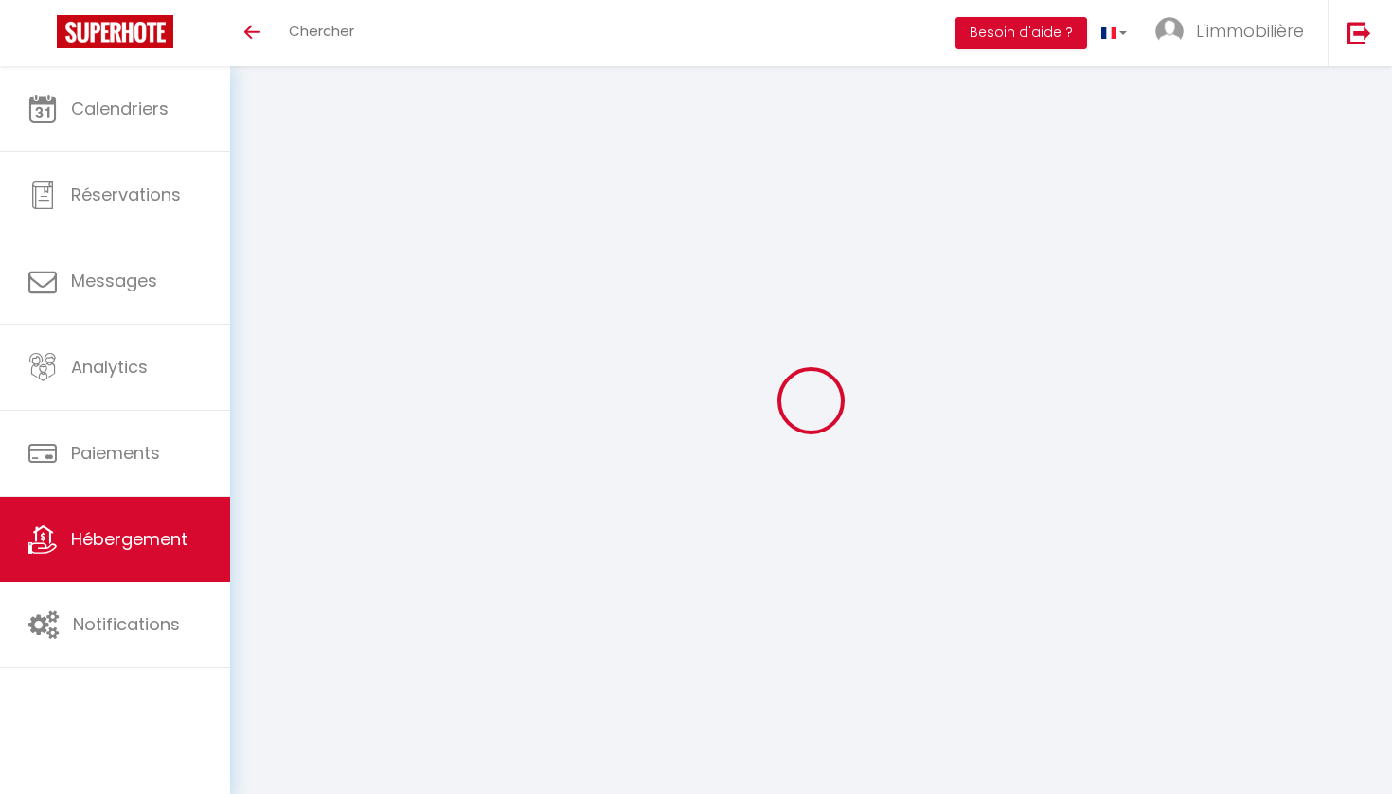
checkbox input "false"
select select
checkbox input "false"
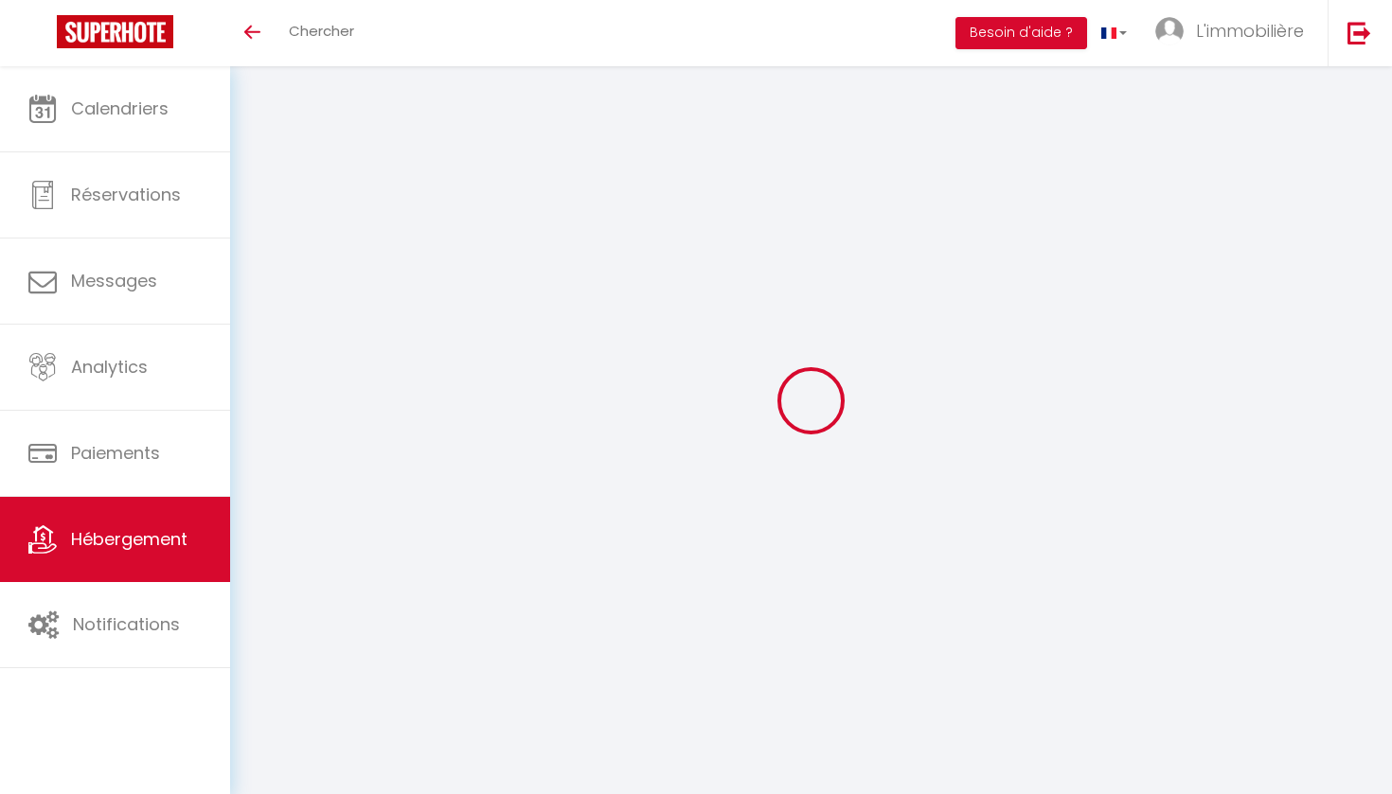
checkbox input "false"
select select "14:00"
select select
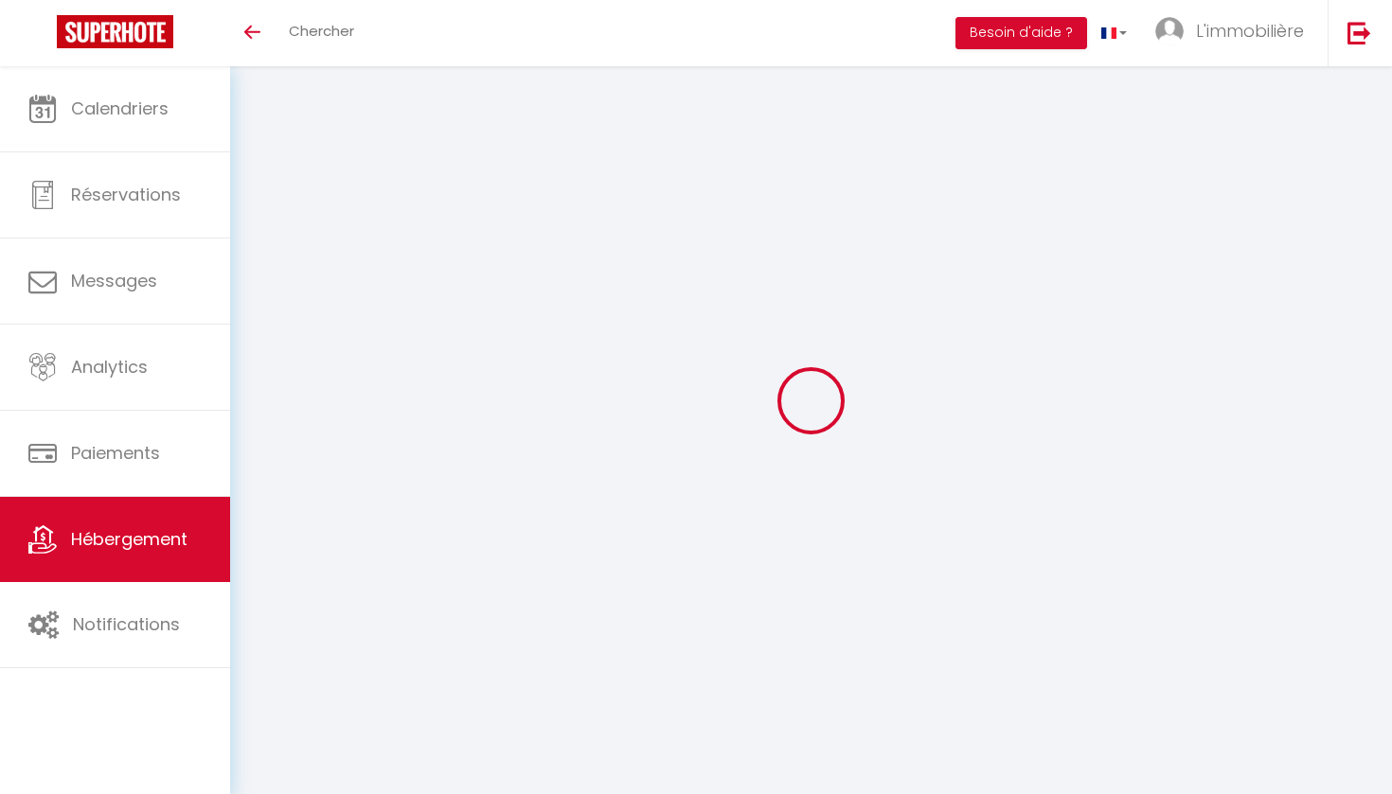
select select "11:00"
select select "30"
select select "120"
select select "19:00"
select select
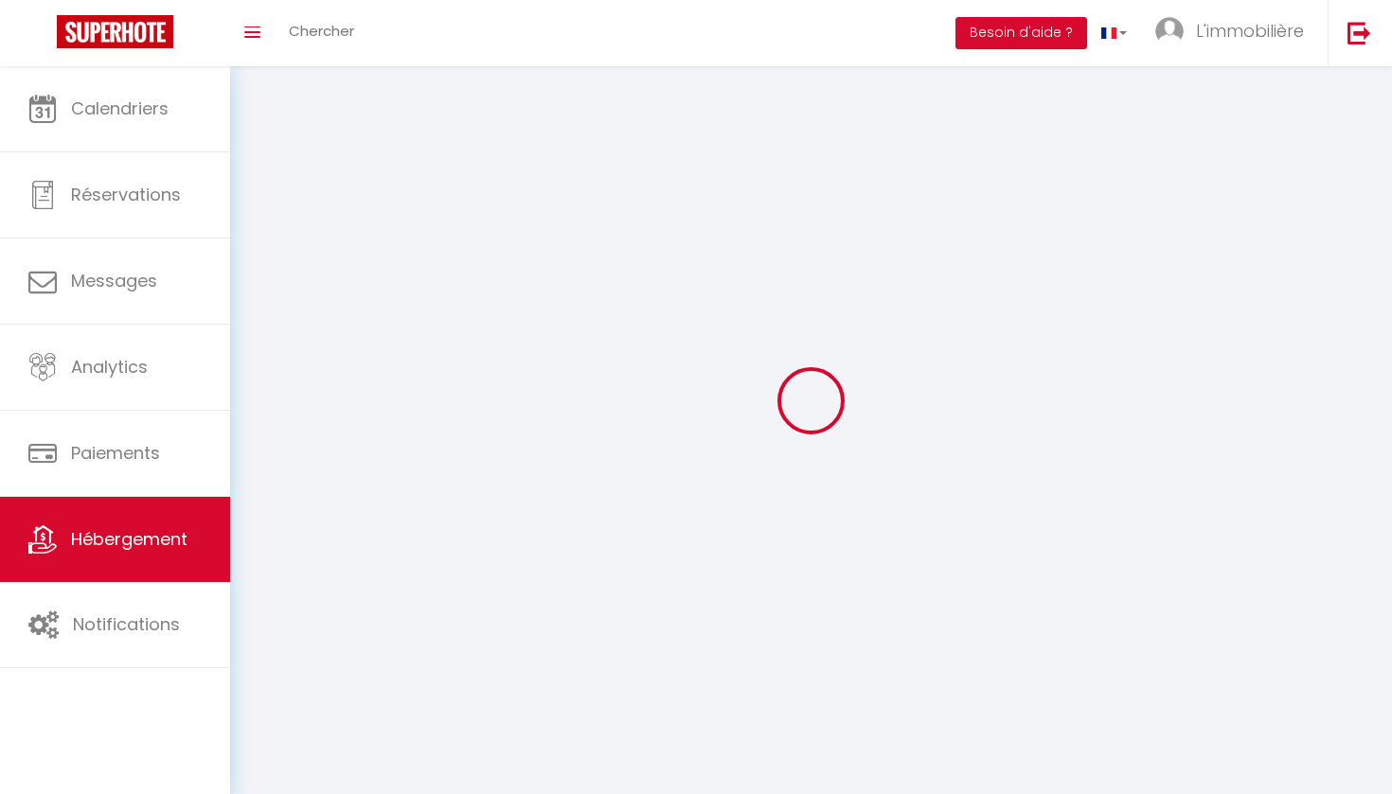
select select
checkbox input "false"
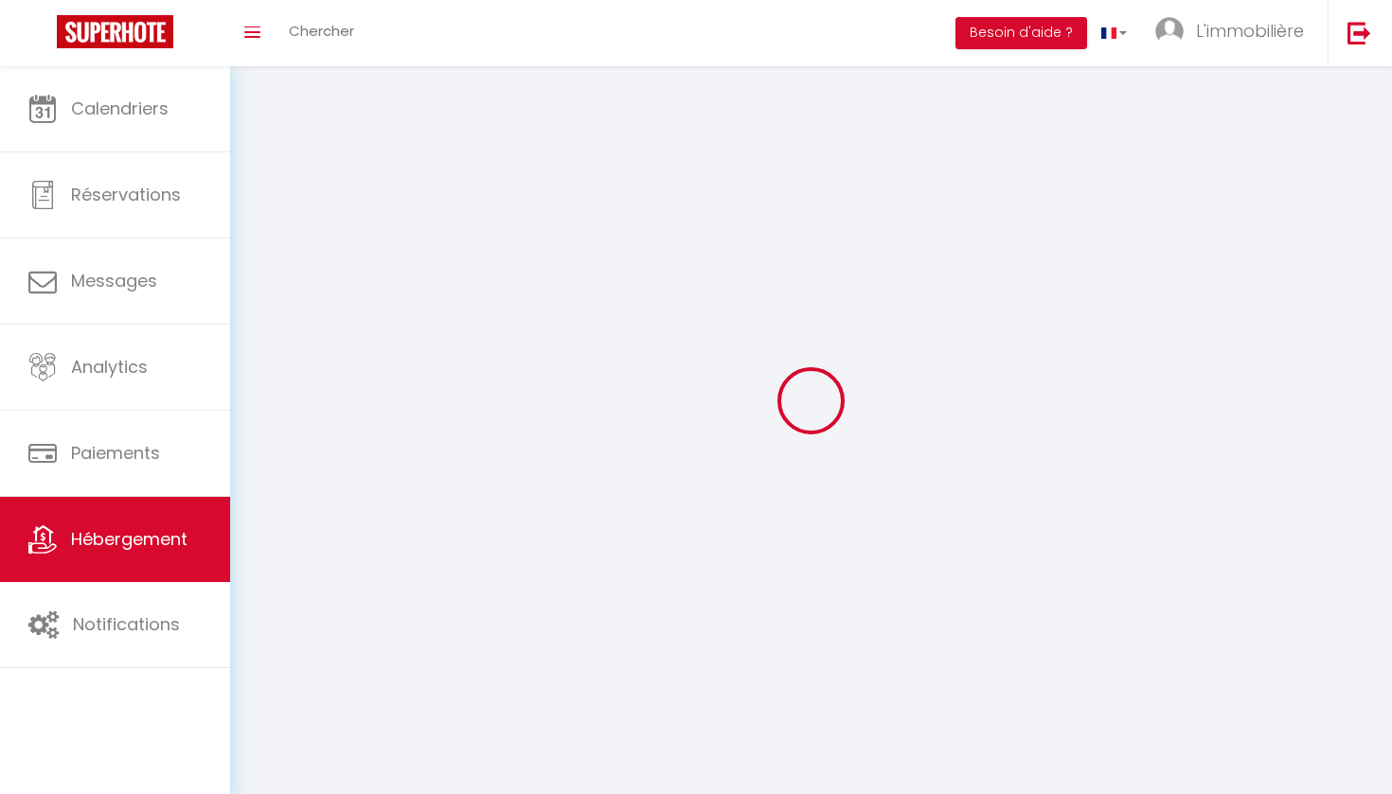
select select
checkbox input "false"
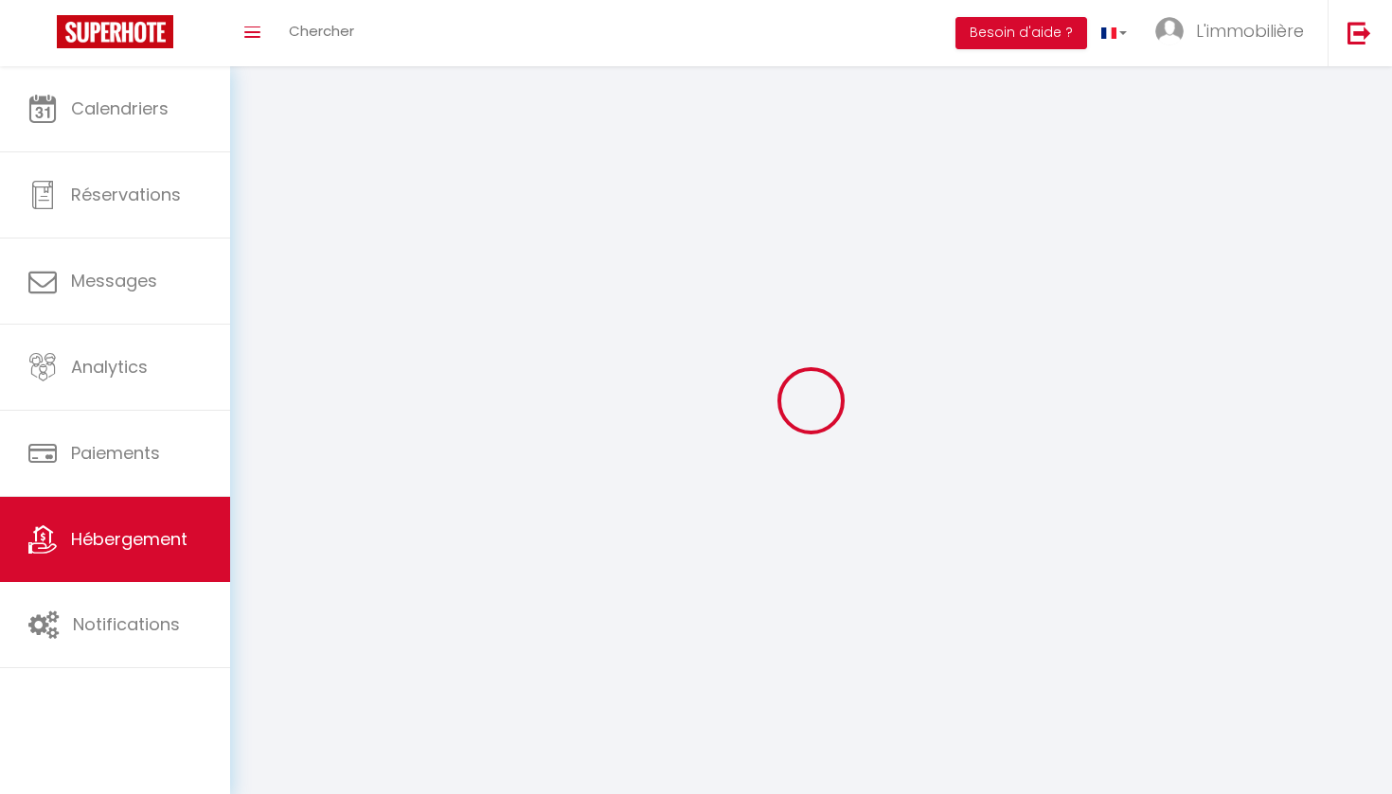
checkbox input "false"
select select
checkbox input "false"
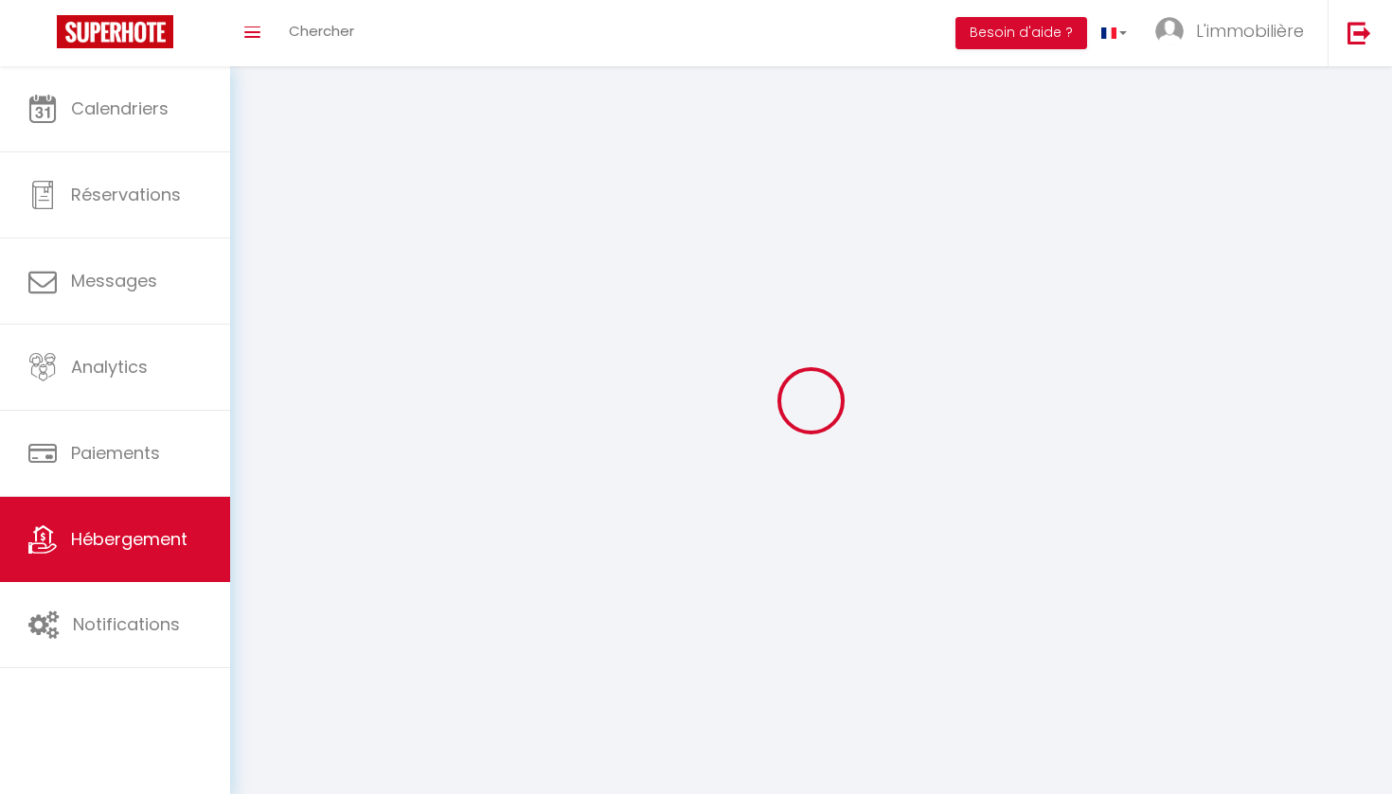
checkbox input "false"
select select "180"
select select "EUR"
select select "12603-1318877439465006500"
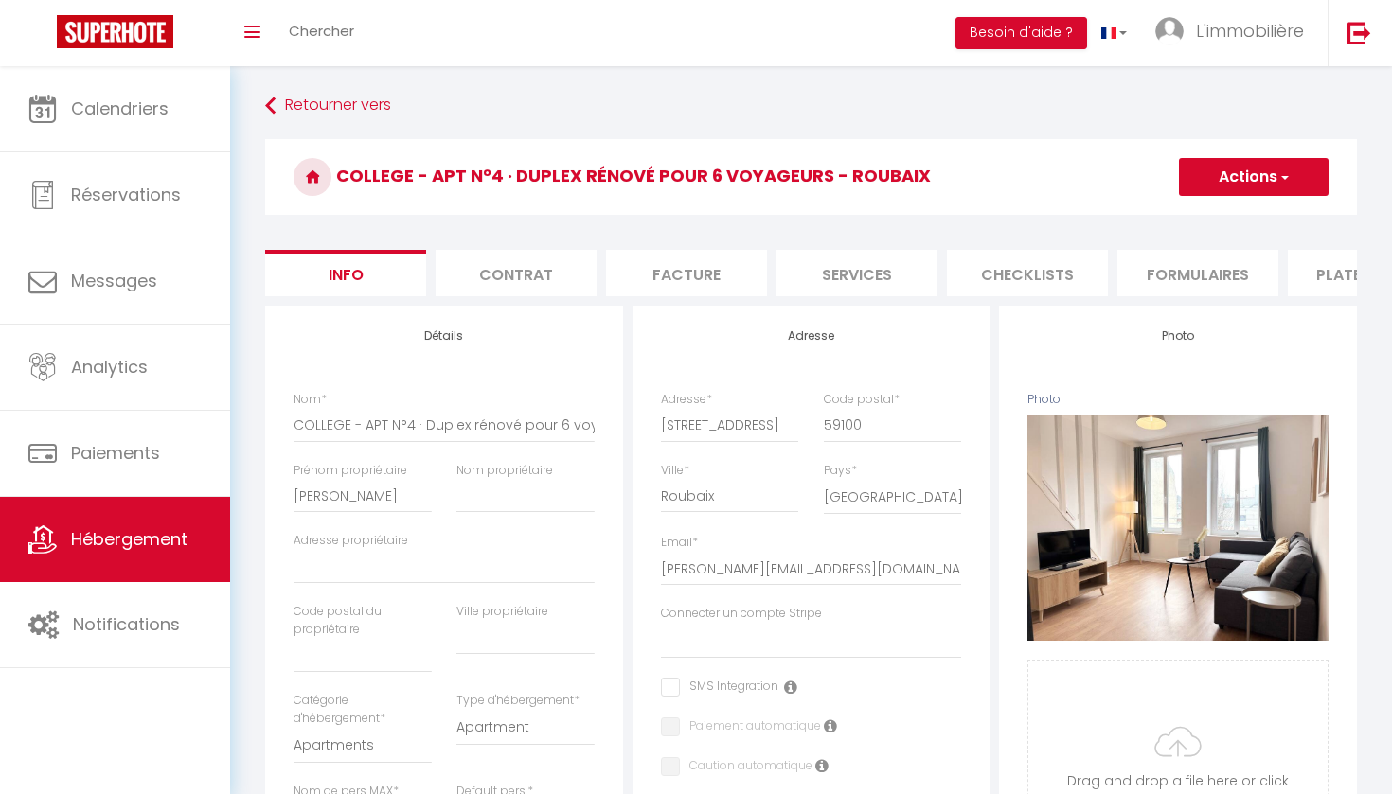
click at [1318, 283] on li "Plateformes" at bounding box center [1368, 273] width 161 height 46
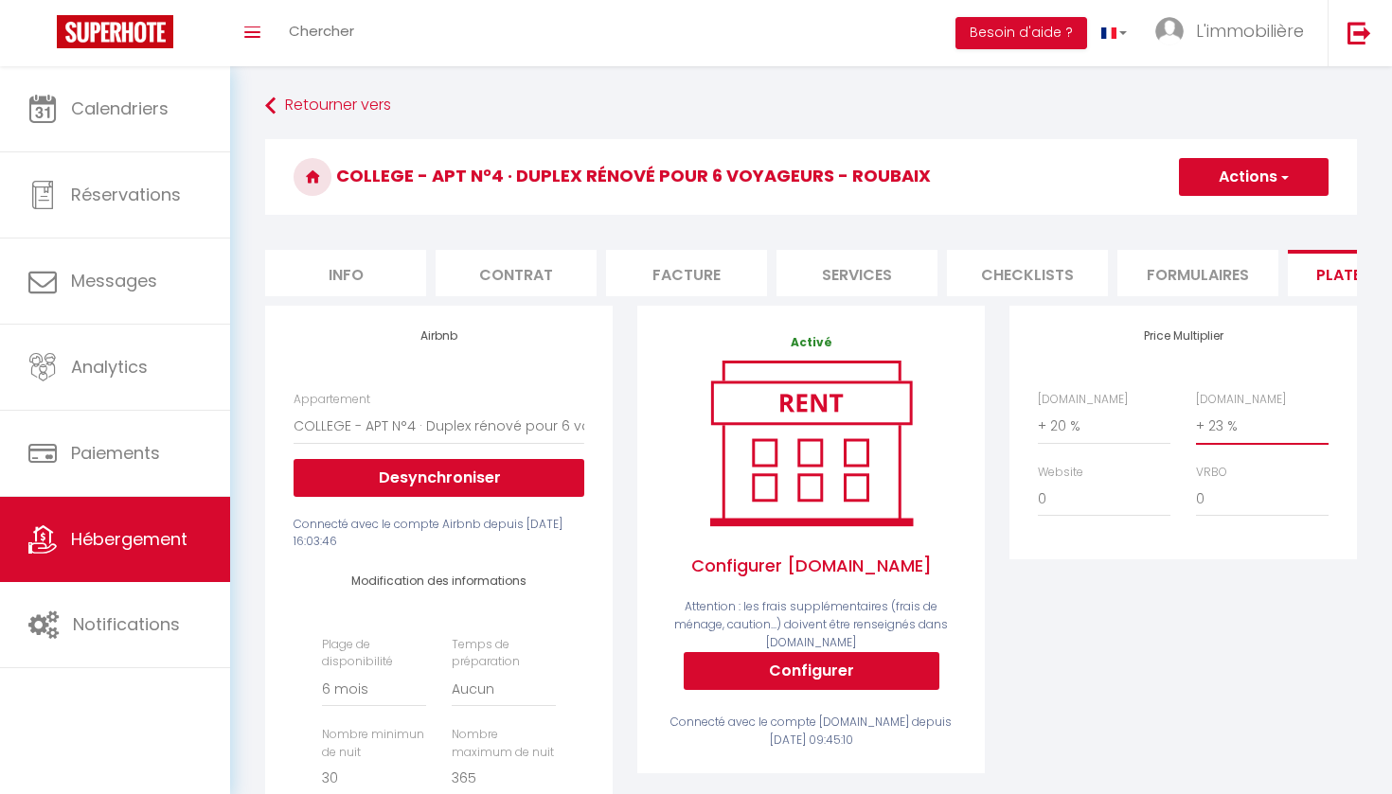
select select "+ 30 %"
click at [1273, 159] on button "Actions" at bounding box center [1254, 177] width 150 height 38
click at [1245, 209] on link "Enregistrer" at bounding box center [1253, 218] width 150 height 25
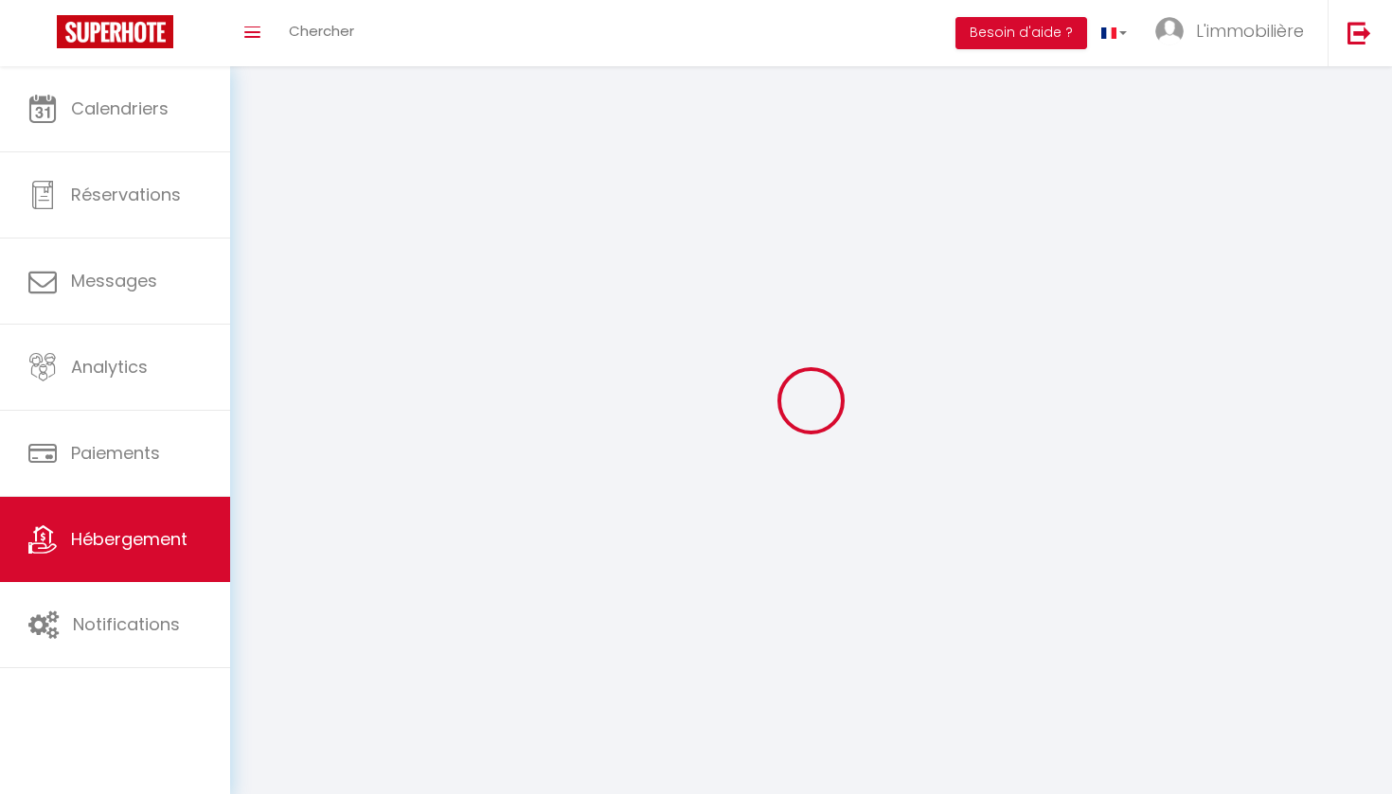
select select "180"
select select "EUR"
select select "3"
select select "2"
select select "1"
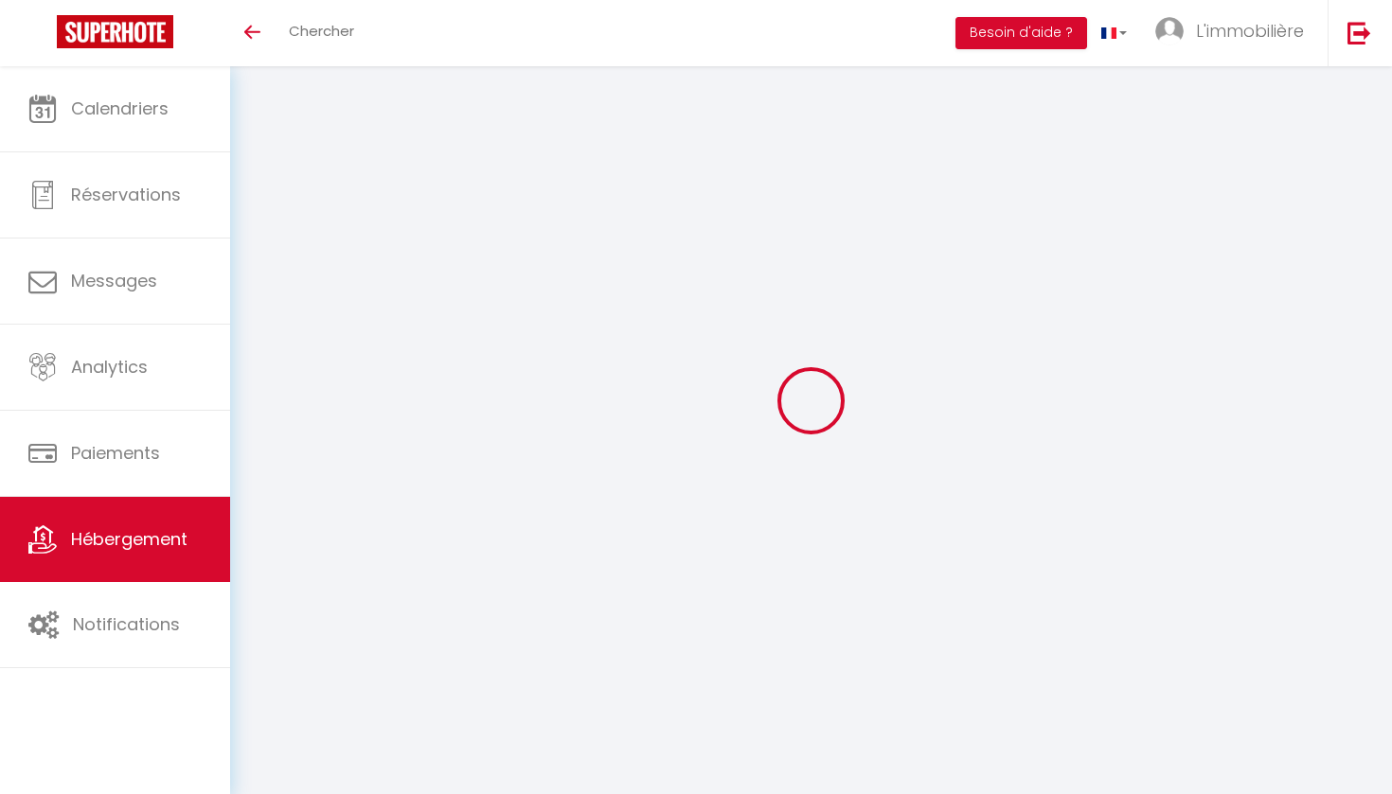
select select "1"
select select "28"
select select
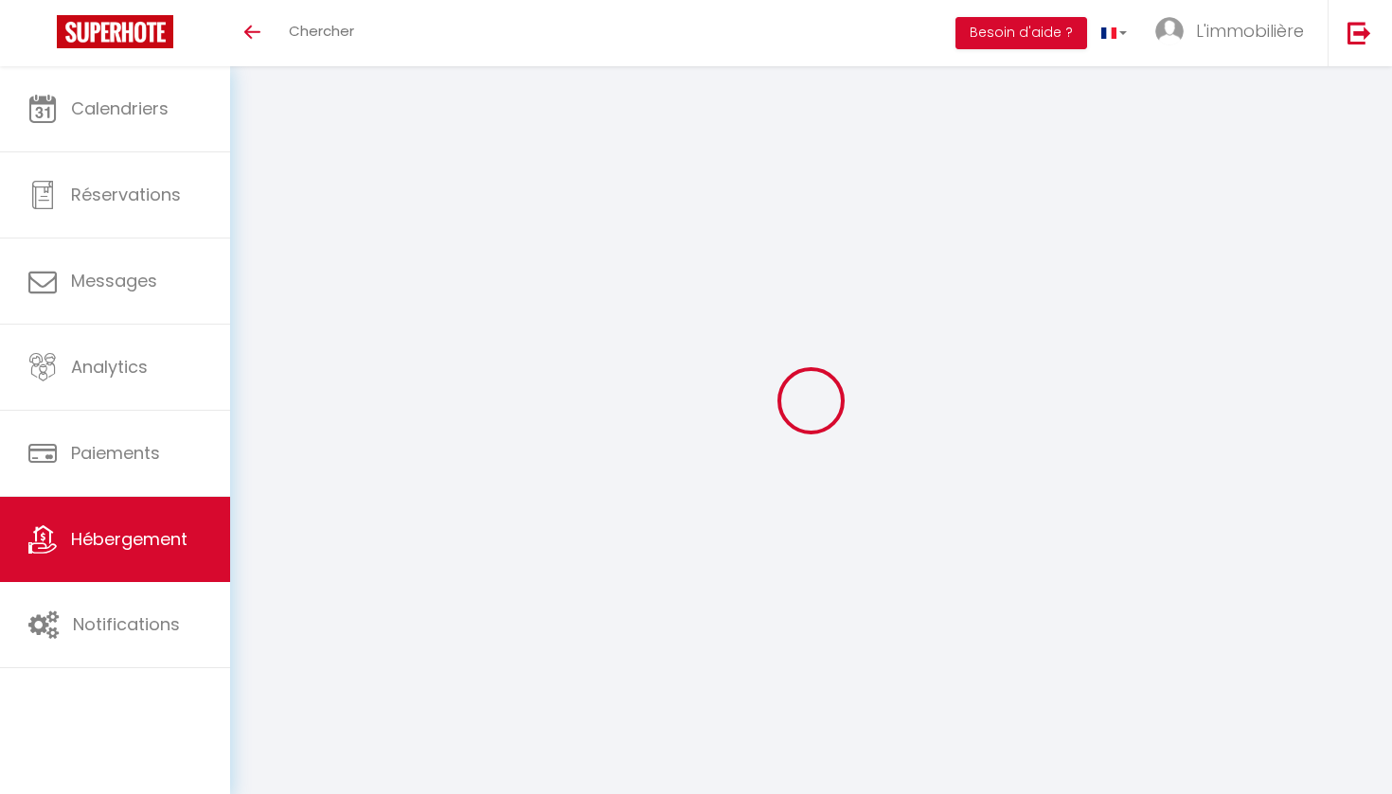
select select
checkbox input "false"
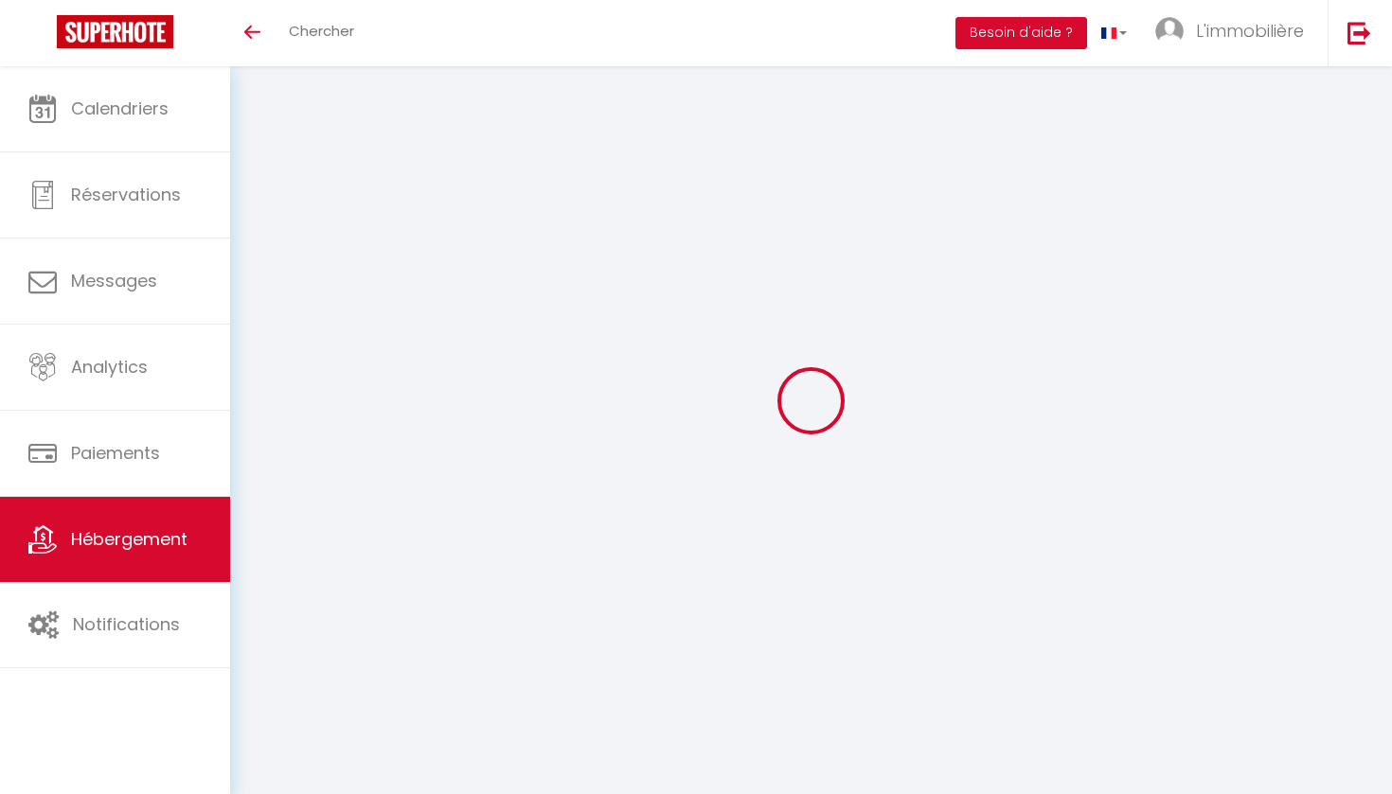
checkbox input "false"
select select
select select "+ 20 %"
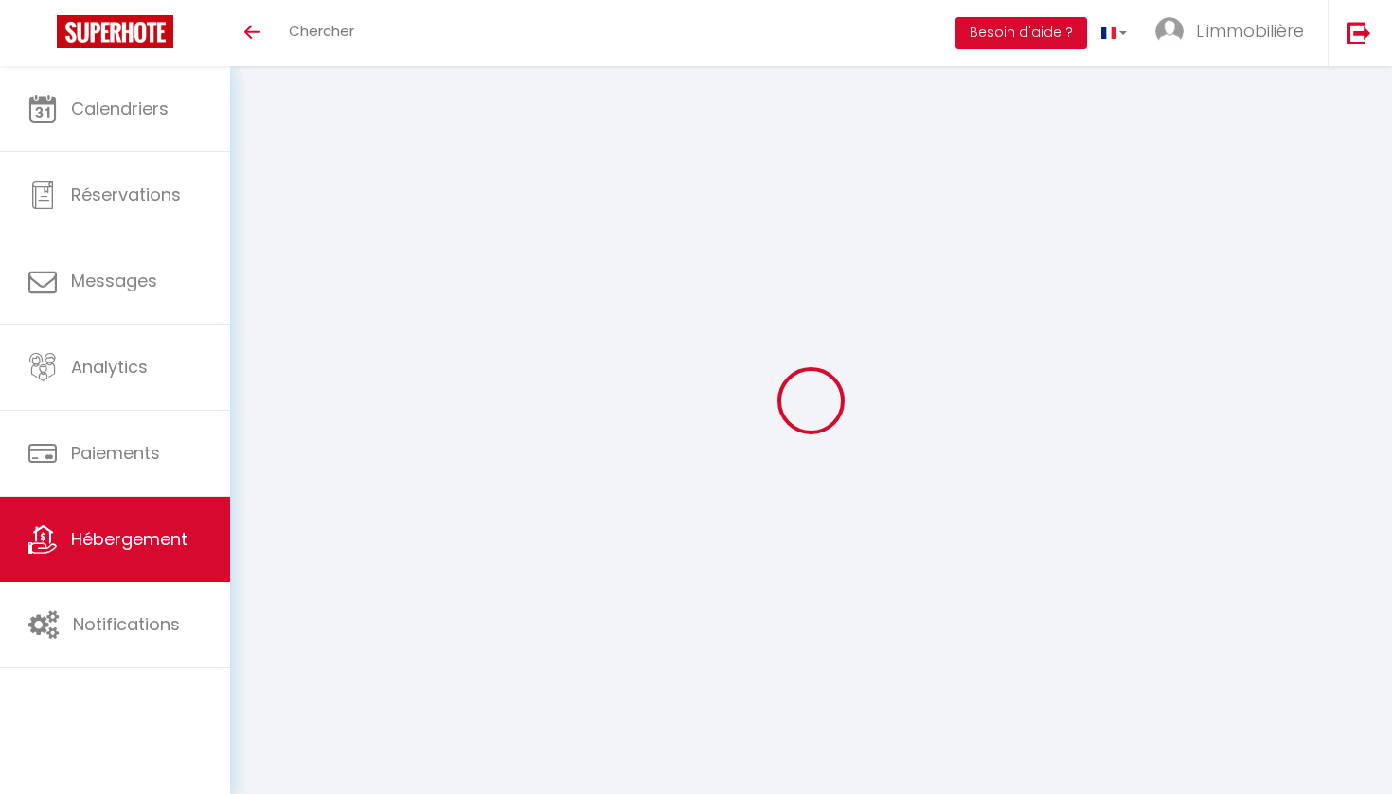
select select "+ 23 %"
type input "COLLEGE - APT N°3 · Grand studio pour 2 voyageurs - Hypercentre"
type input "[PERSON_NAME]"
select select "2"
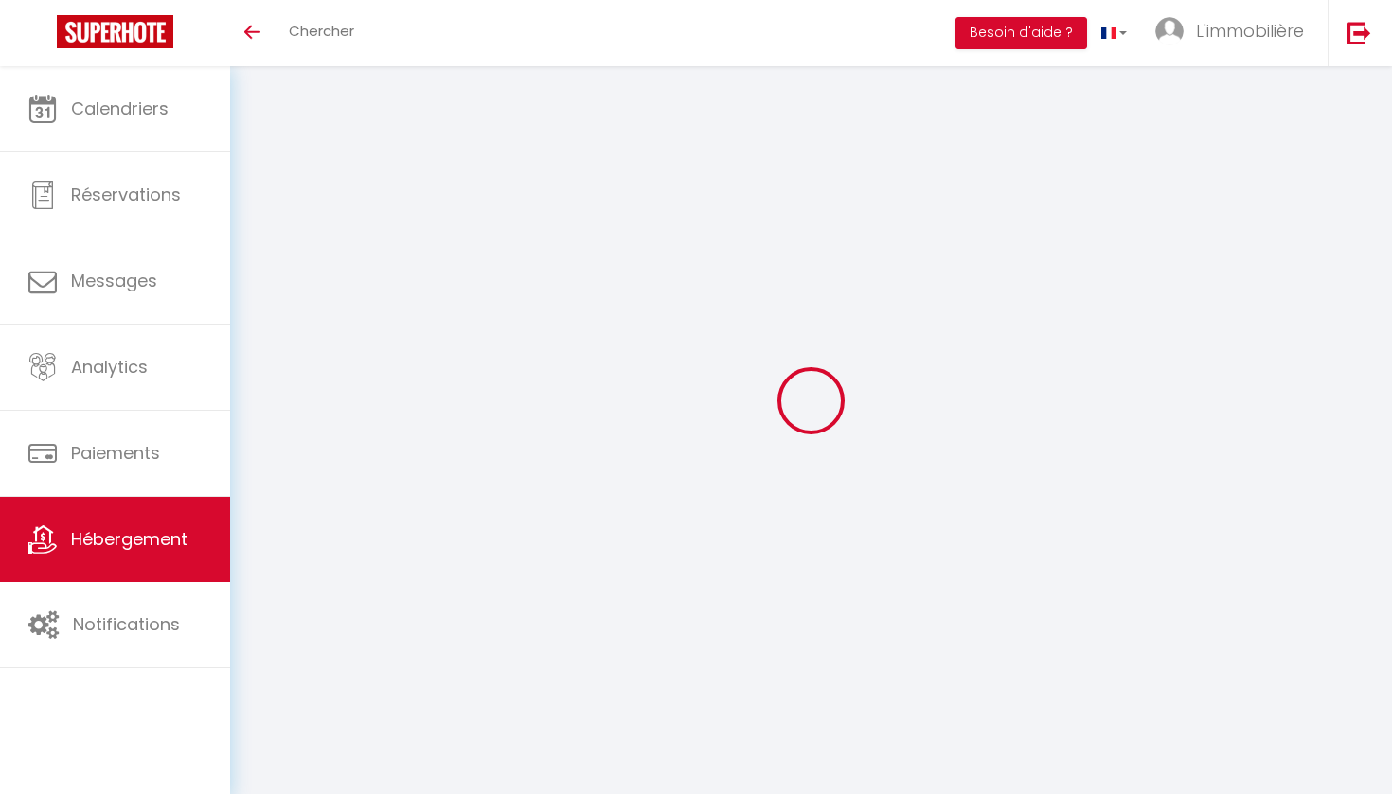
type input "500"
type input "55"
select select
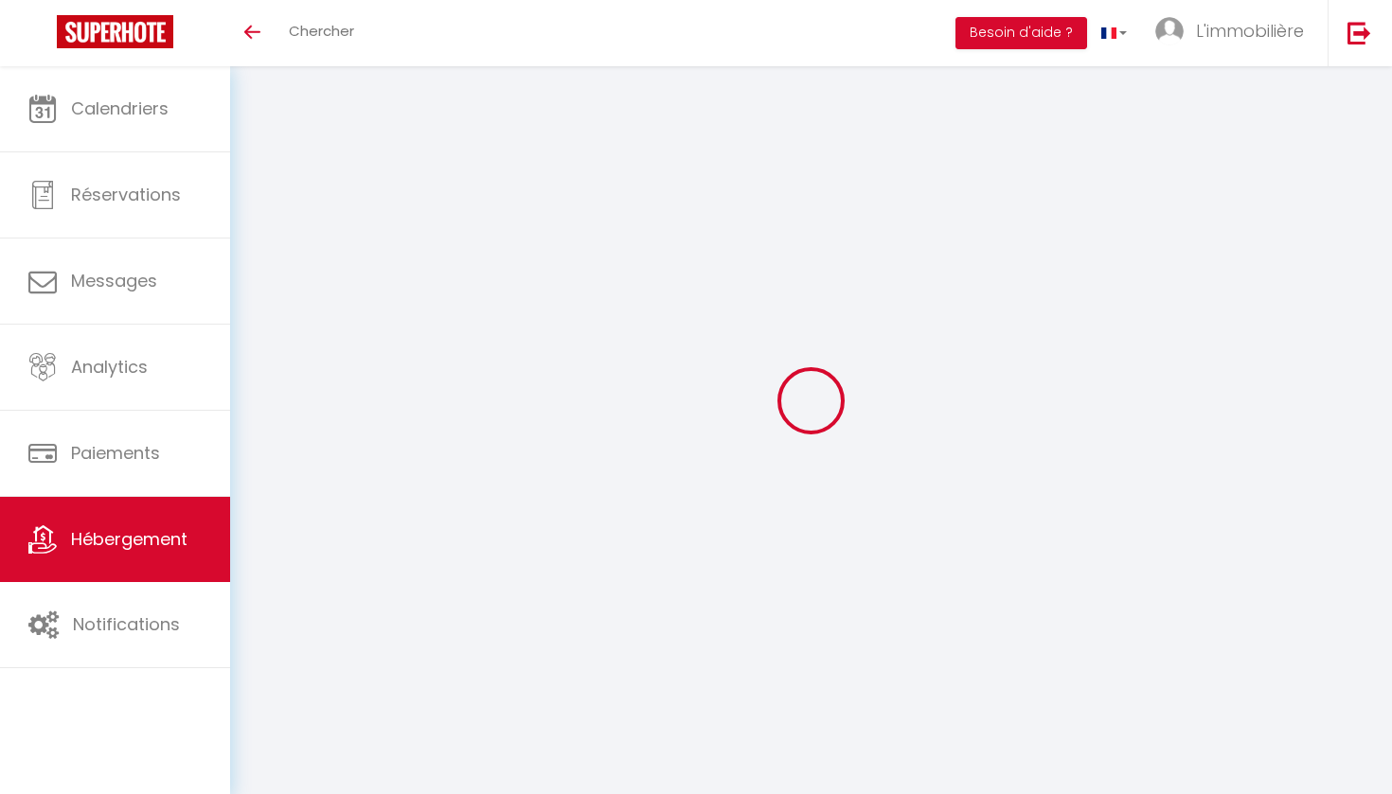
select select
type input "[STREET_ADDRESS]"
type input "59100"
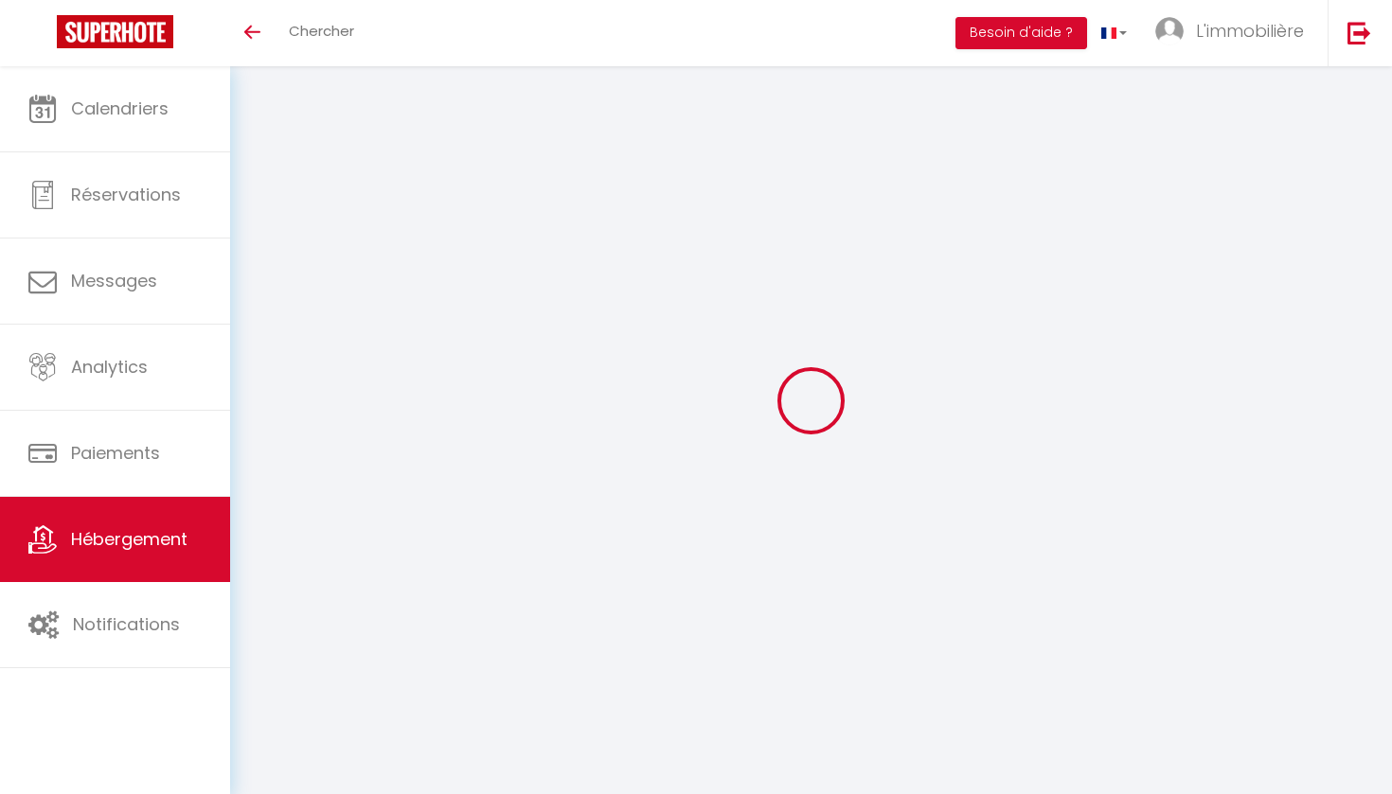
type input "Roubaix"
type input "[PERSON_NAME][EMAIL_ADDRESS][DOMAIN_NAME]"
select select
checkbox input "false"
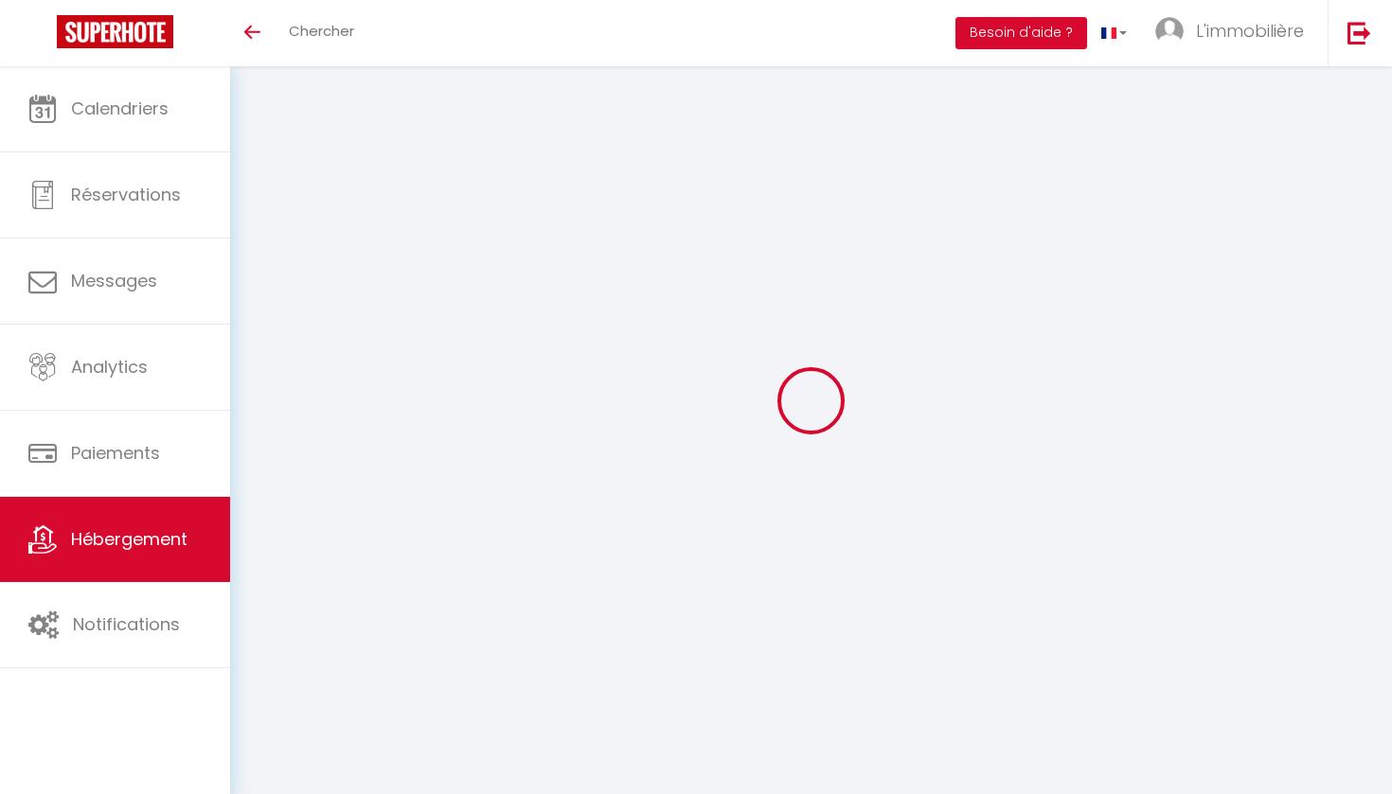
checkbox input "false"
type input "0"
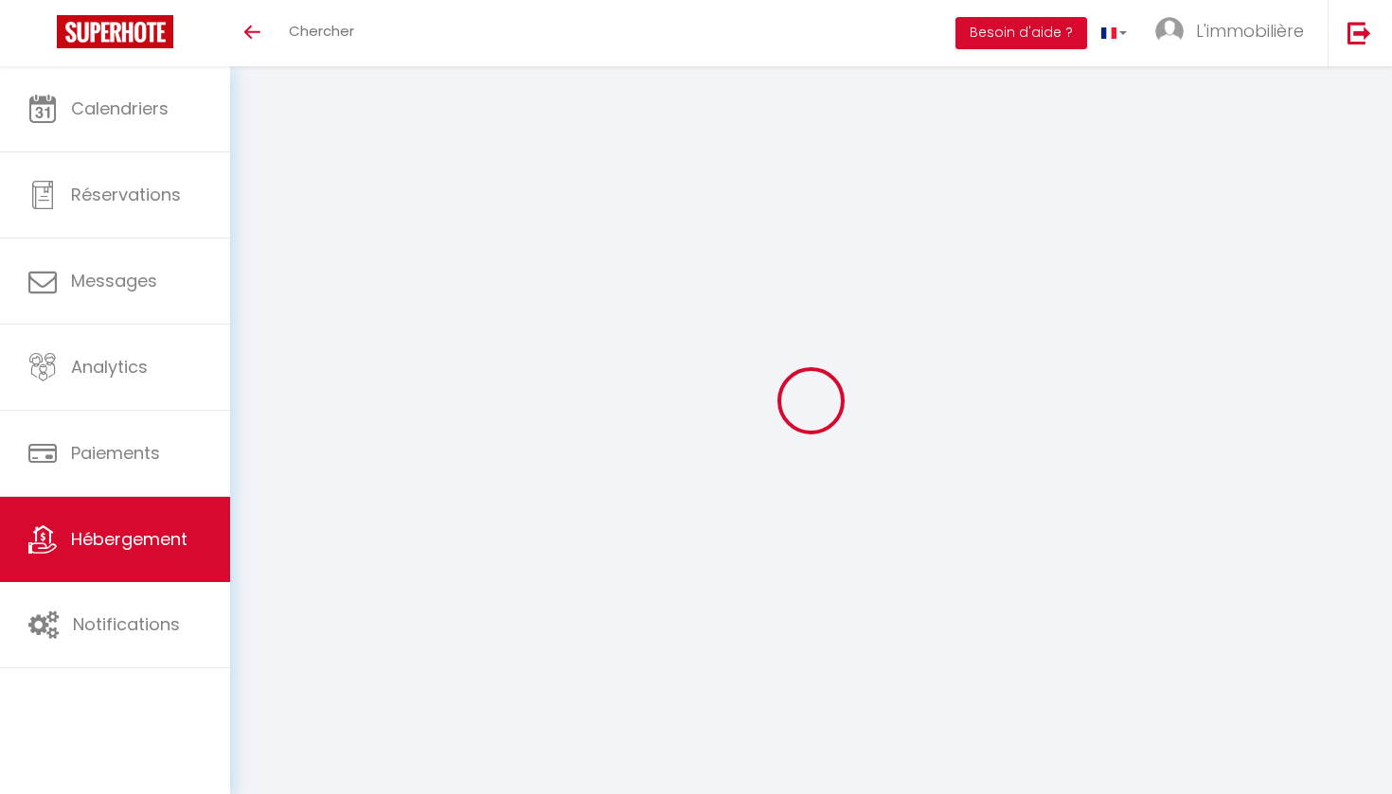
type input "0"
select select
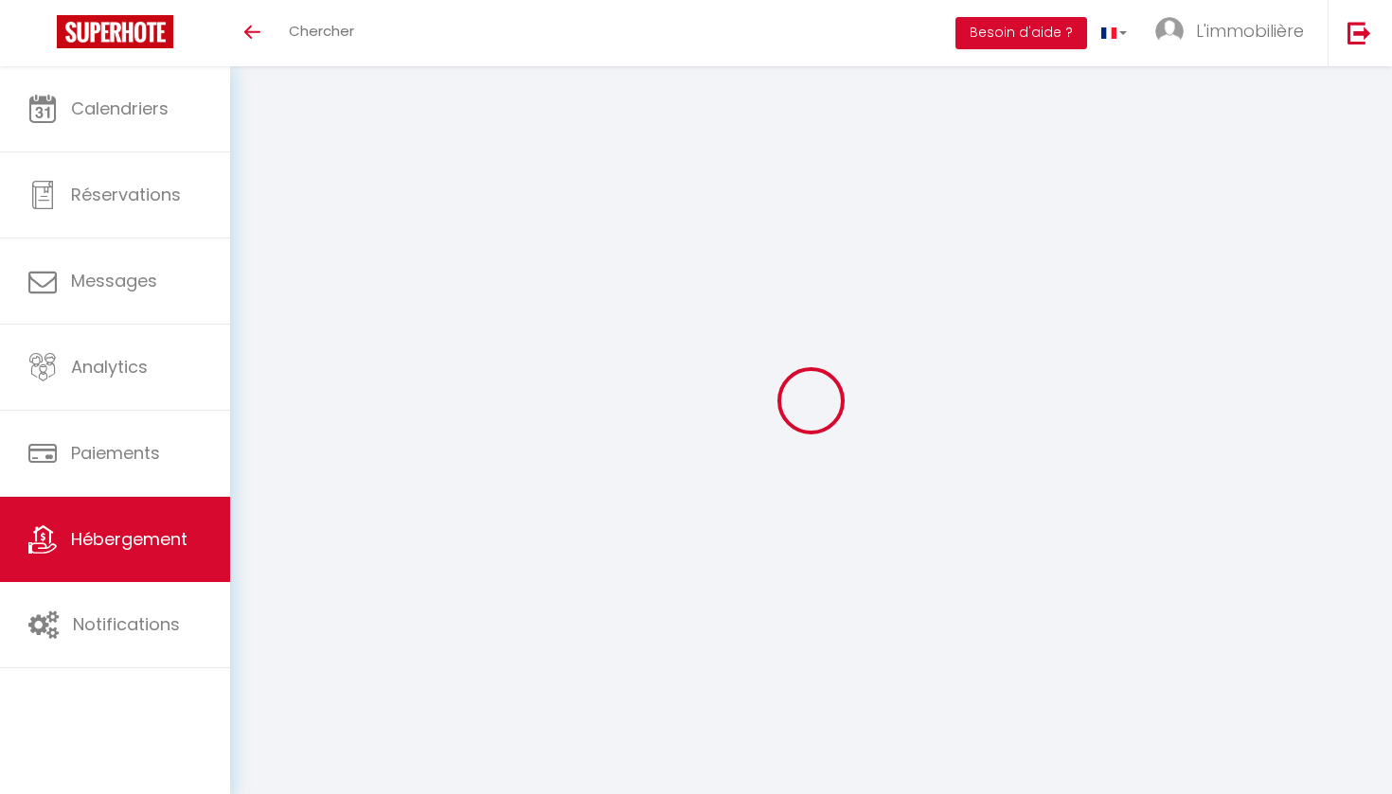
select select
checkbox input "false"
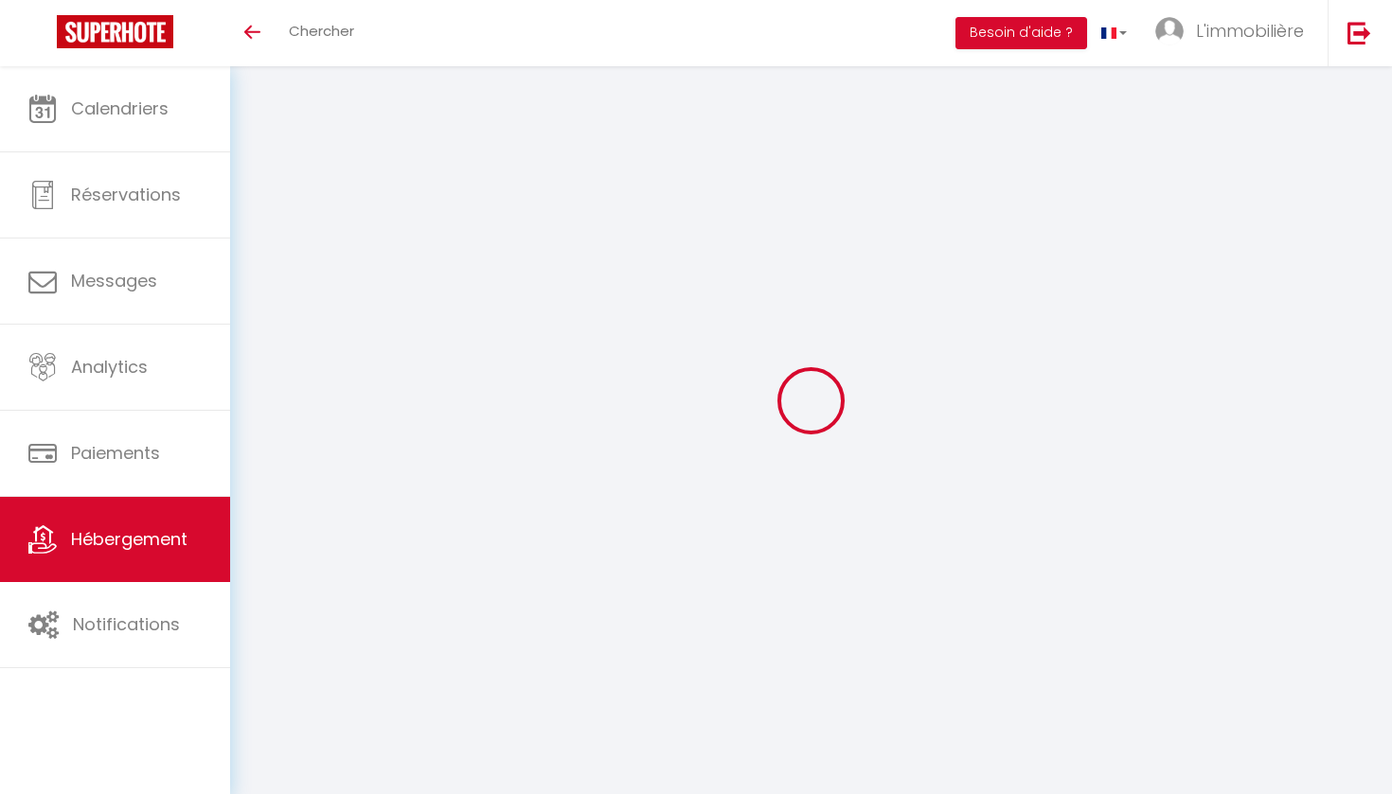
checkbox input "false"
select select
checkbox input "false"
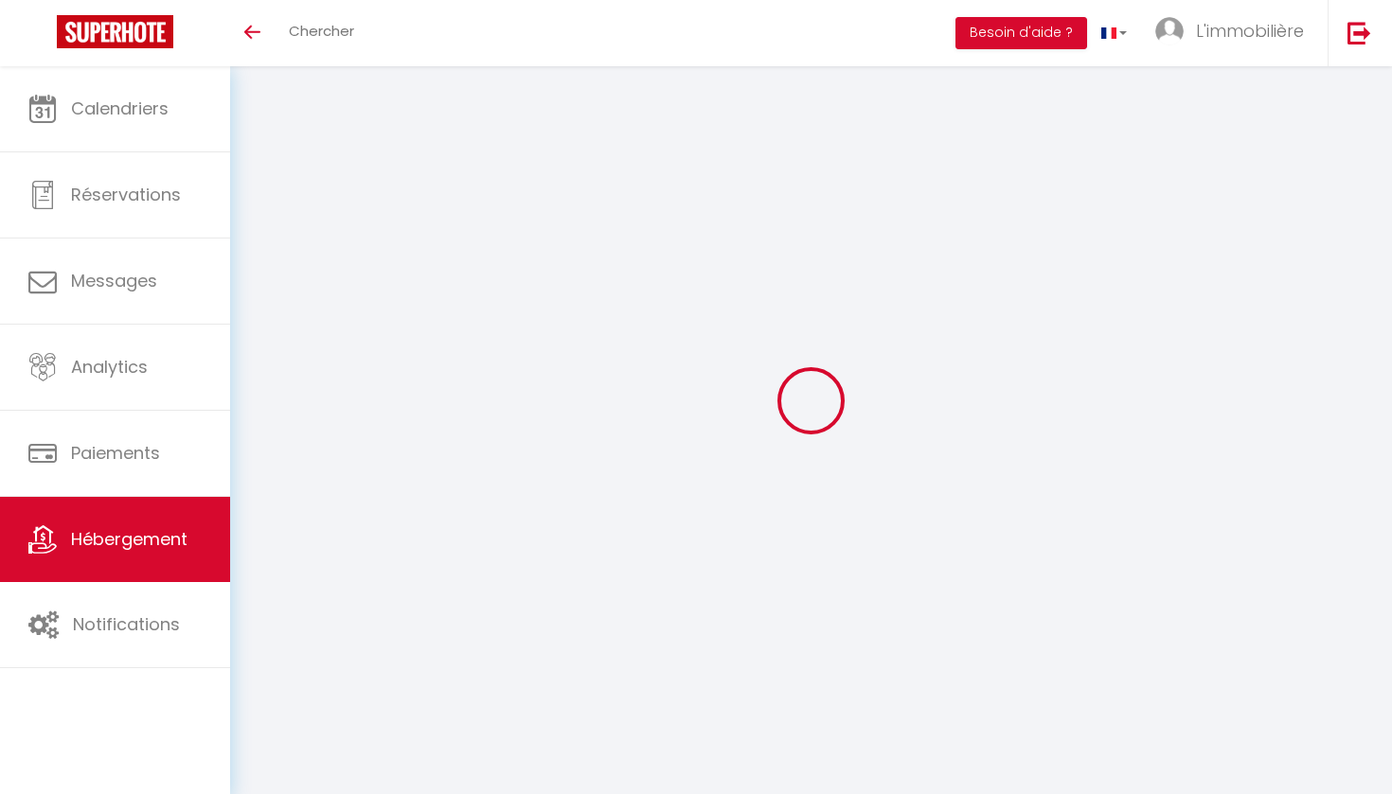
checkbox input "false"
select select "14:00"
select select
select select "11:00"
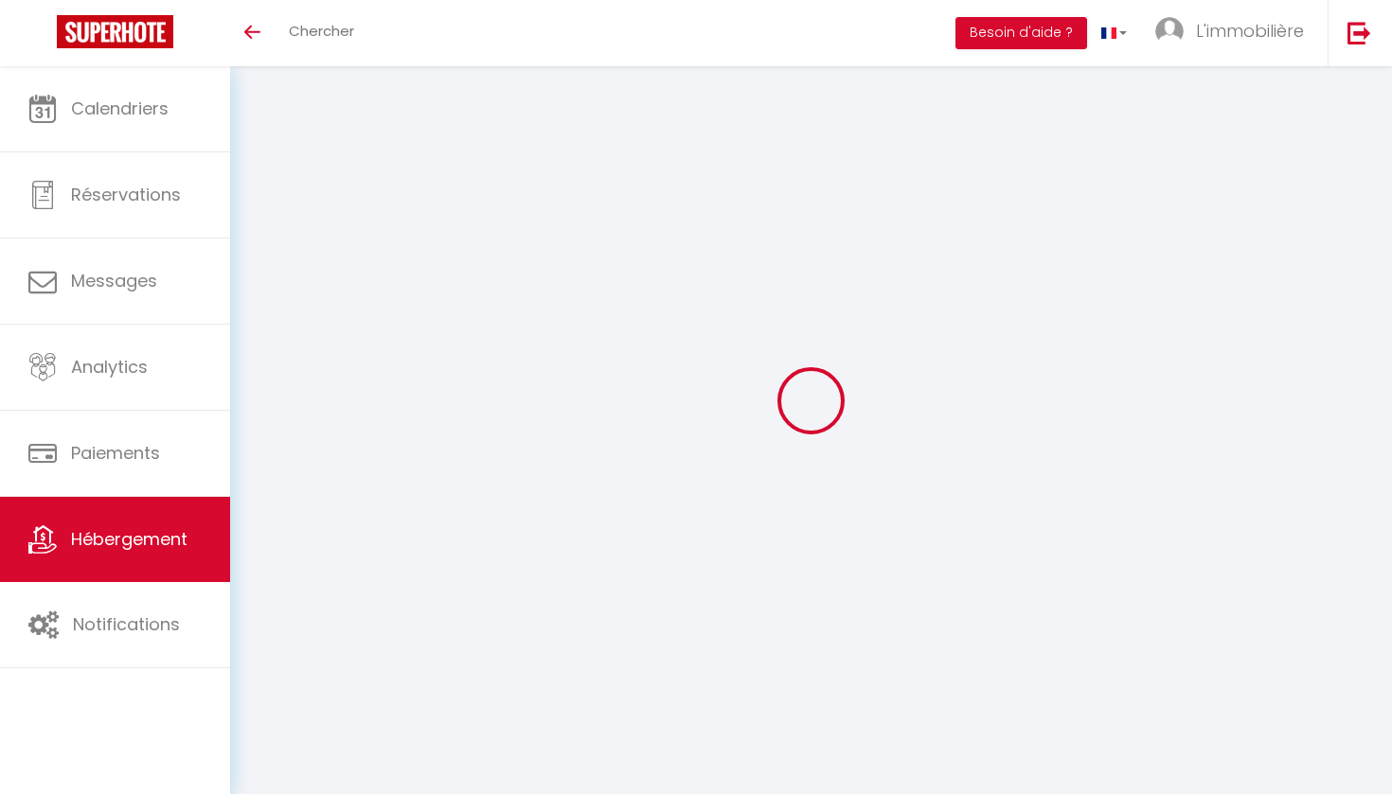
select select "30"
select select "120"
select select "19:00"
select select
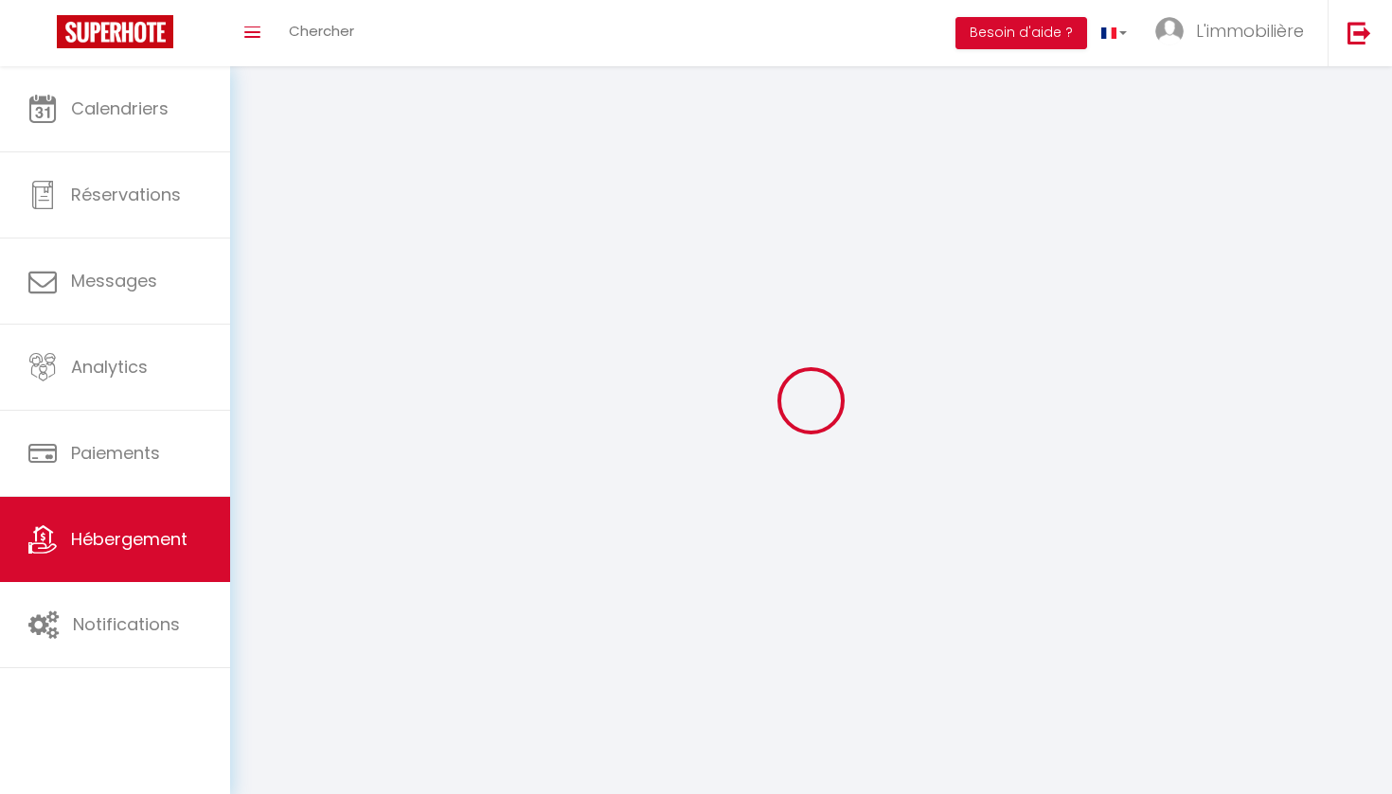
checkbox input "false"
select select
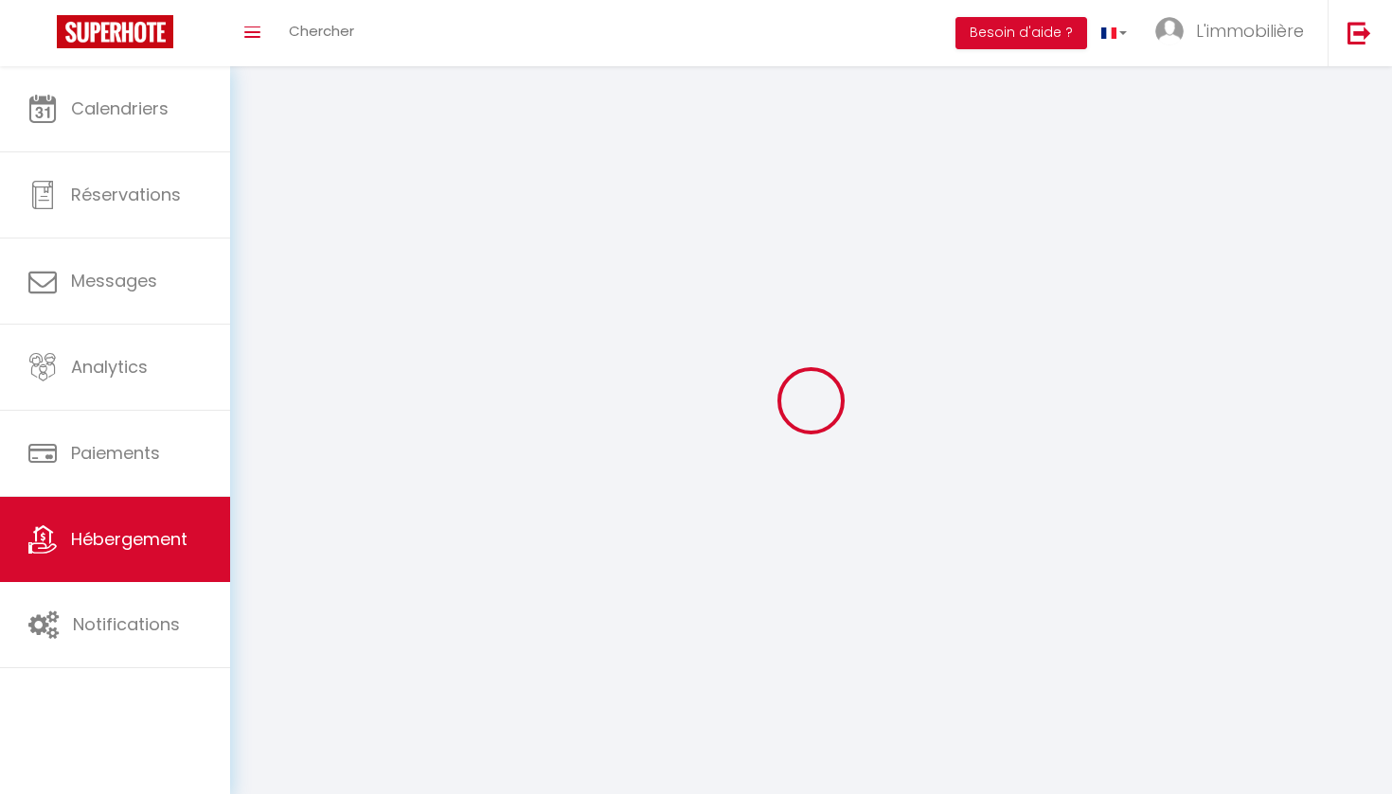
select select
checkbox input "false"
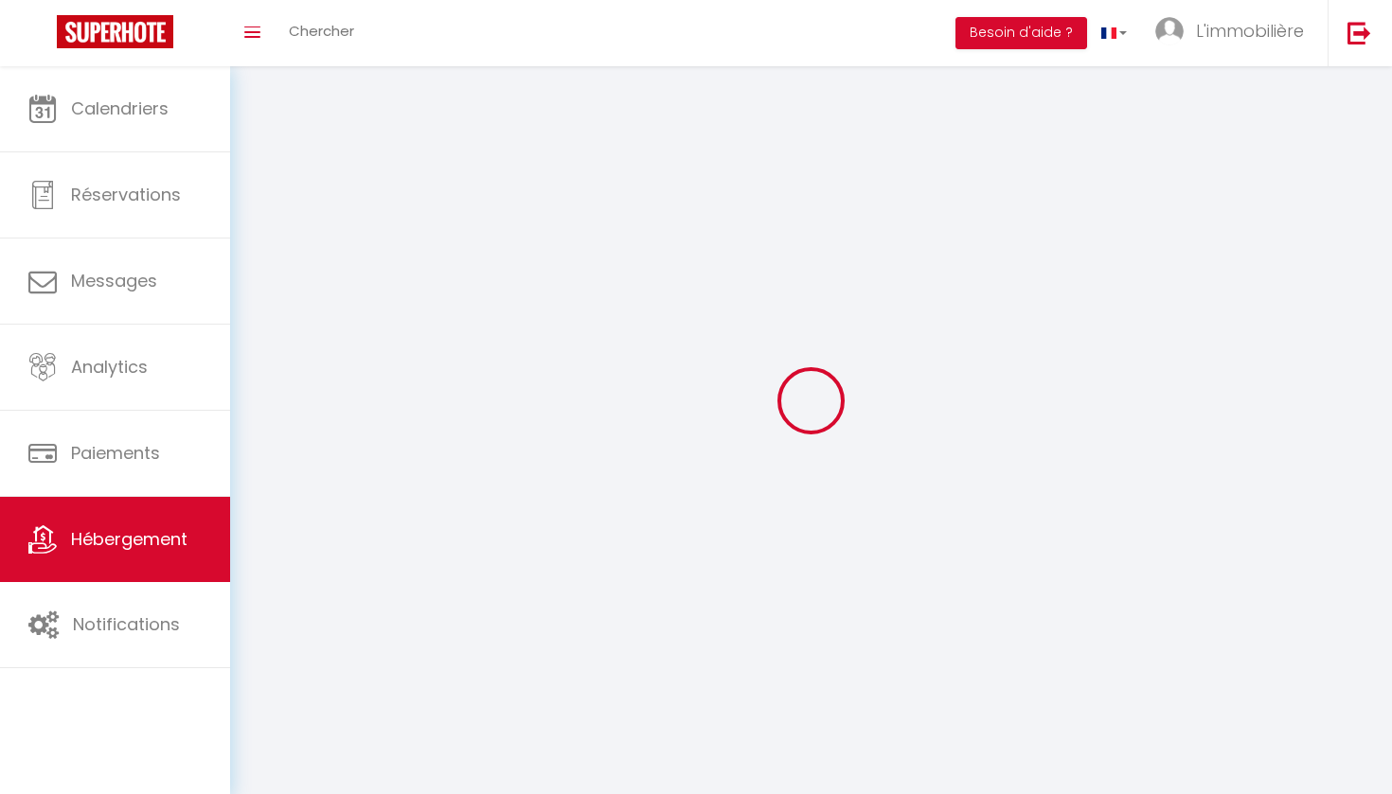
select select
checkbox input "false"
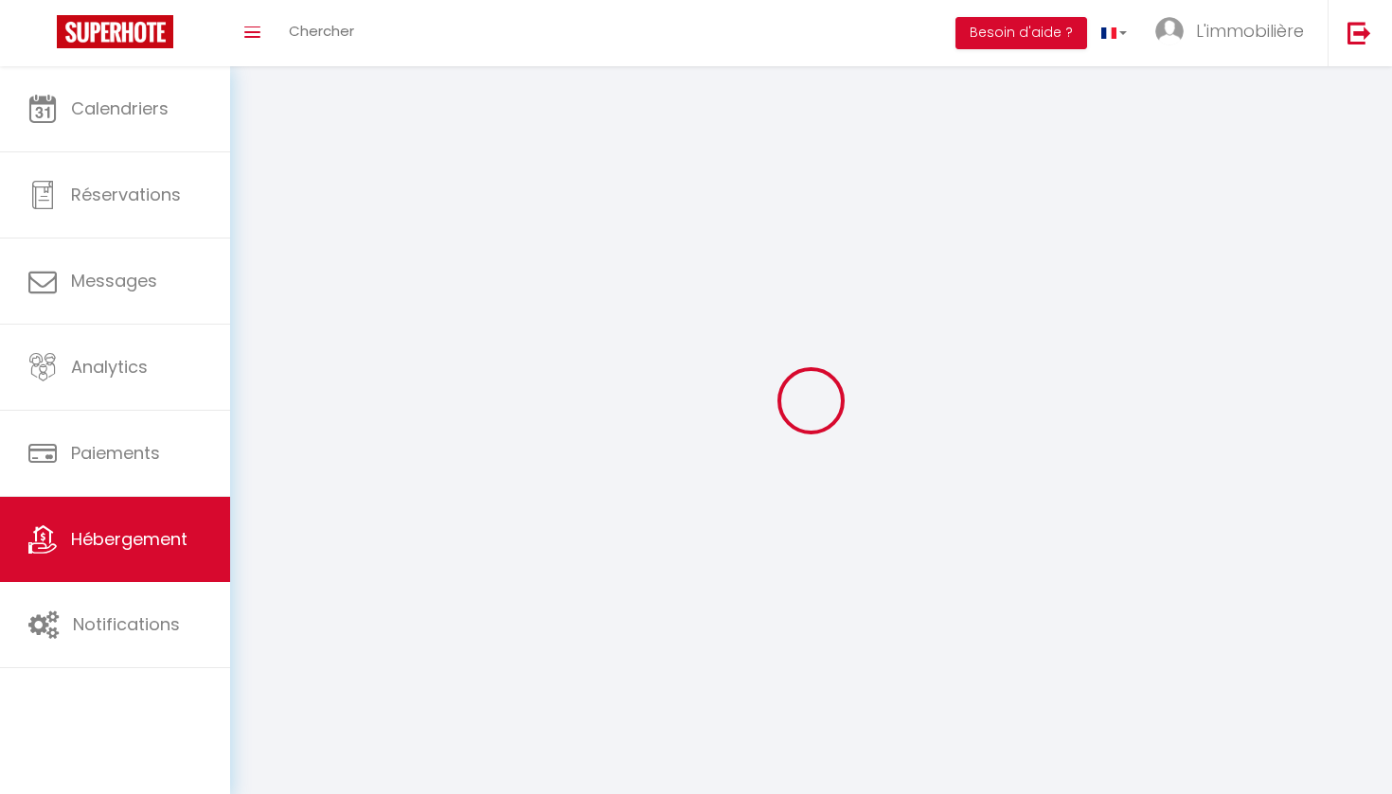
checkbox input "false"
select select "12603-1318887279926328942"
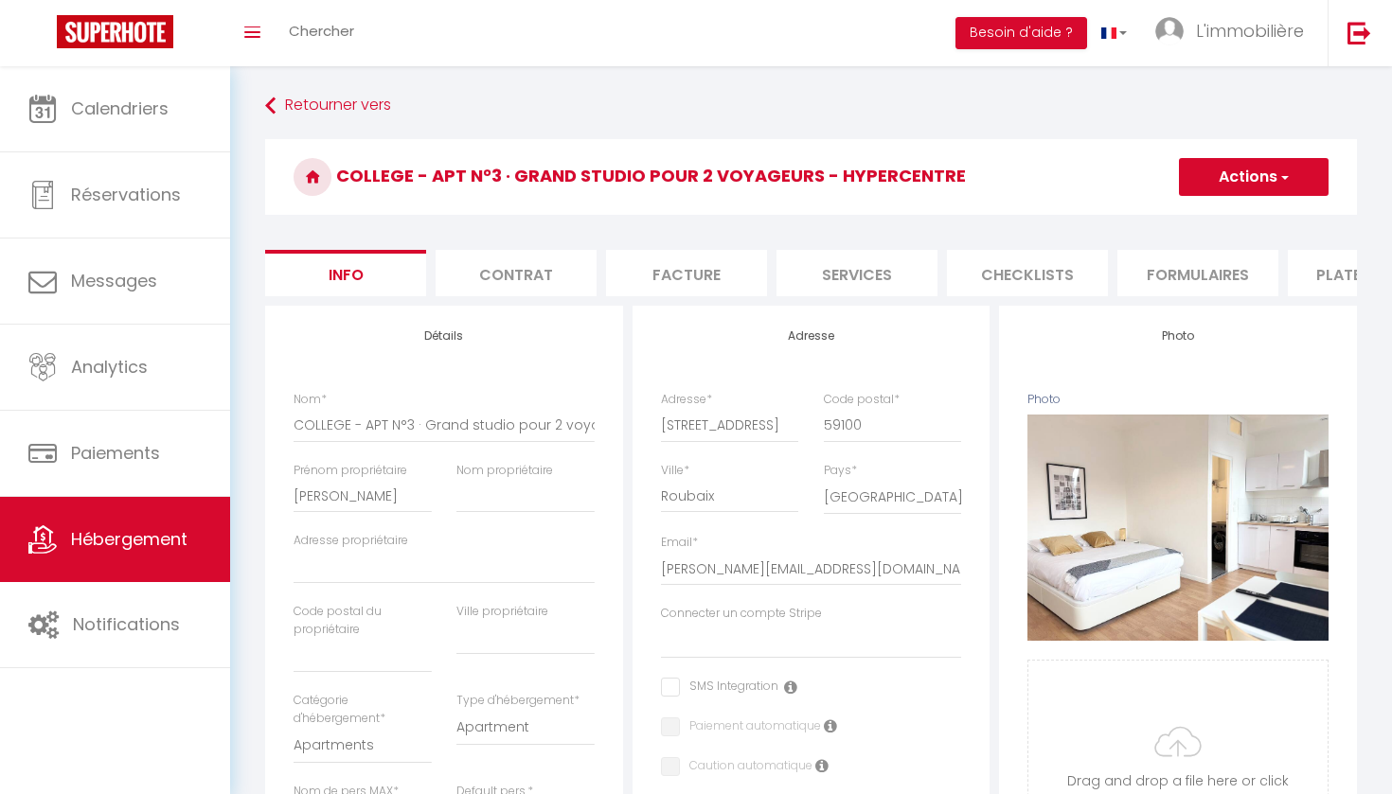
click at [1311, 259] on li "Plateformes" at bounding box center [1368, 273] width 161 height 46
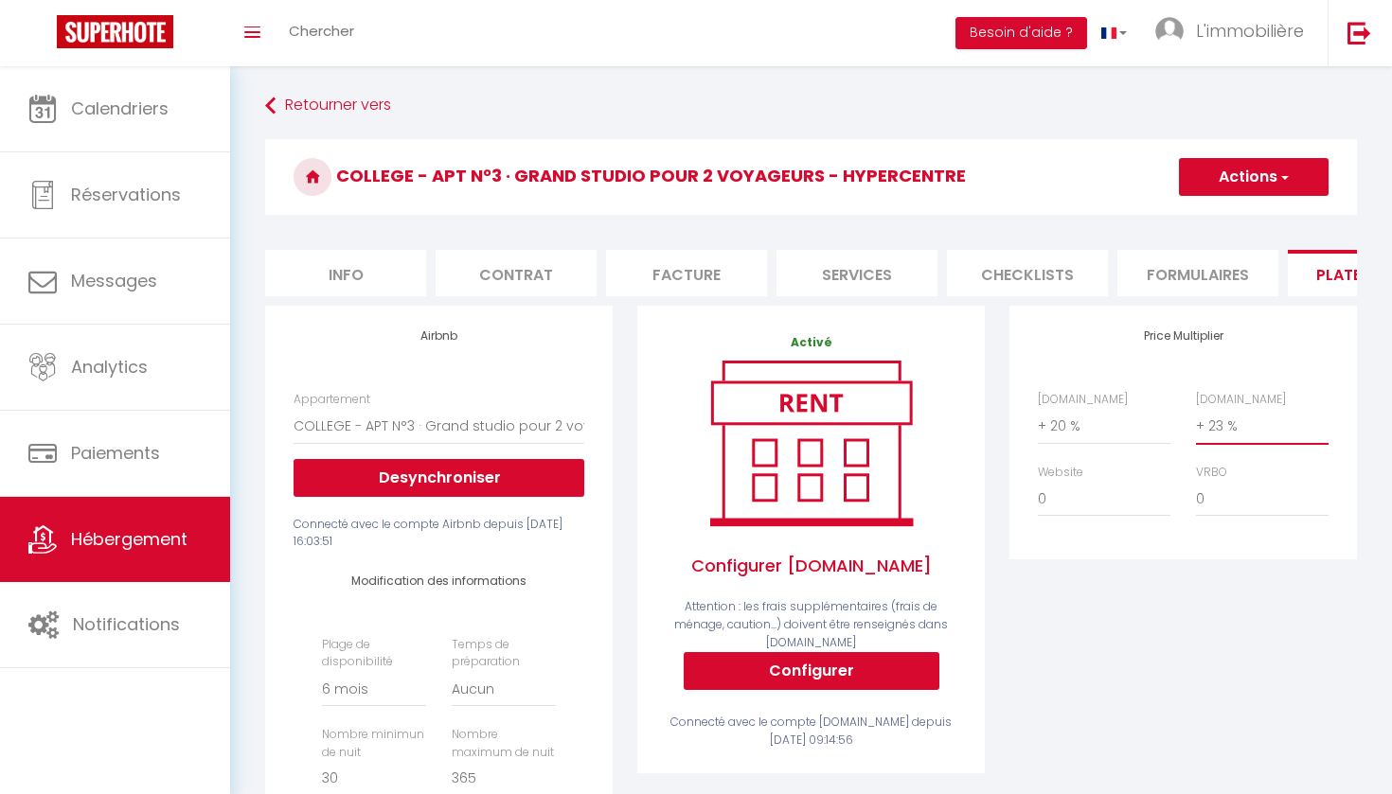
select select "+ 30 %"
click at [1251, 183] on button "Actions" at bounding box center [1254, 177] width 150 height 38
click at [1235, 217] on link "Enregistrer" at bounding box center [1253, 218] width 150 height 25
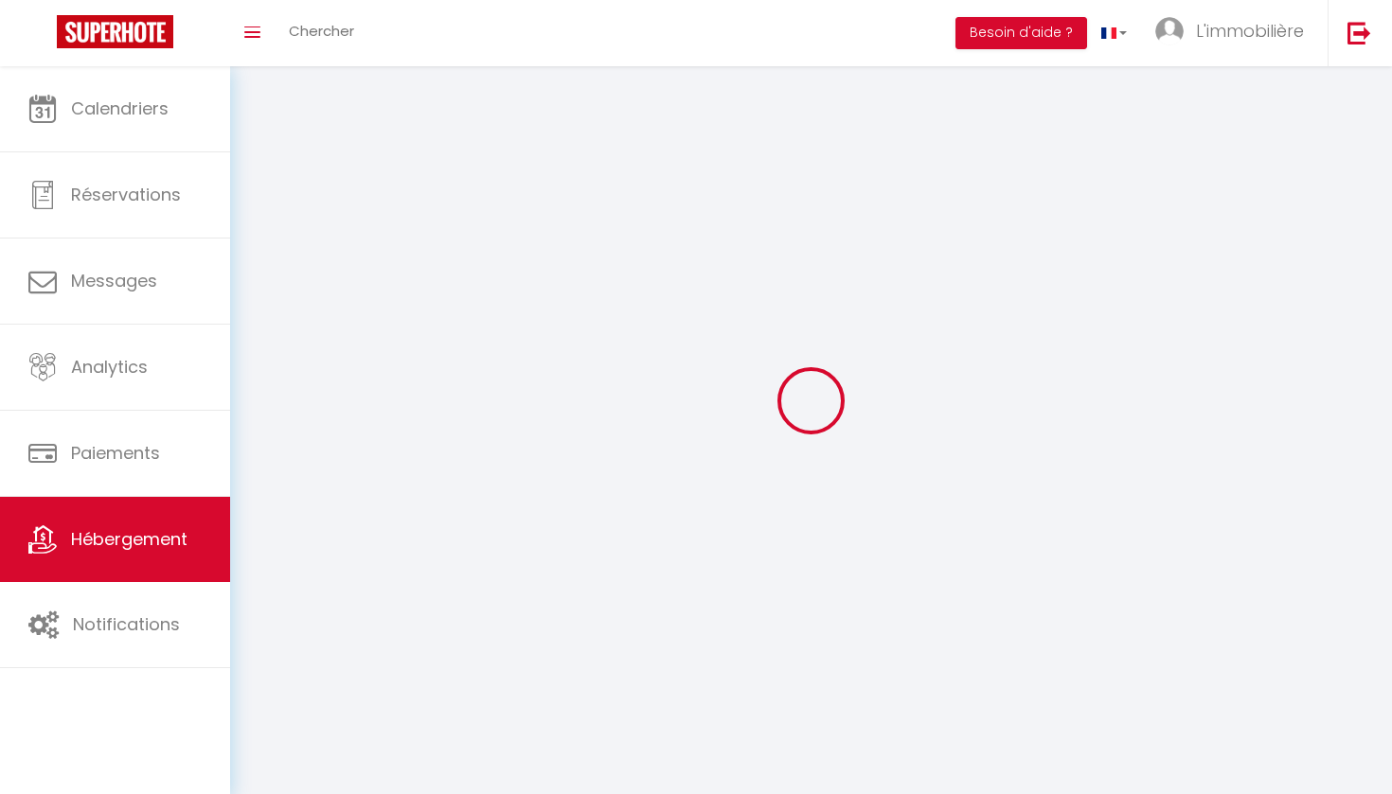
select select "180"
select select "EUR"
select select "3"
select select "2"
select select "1"
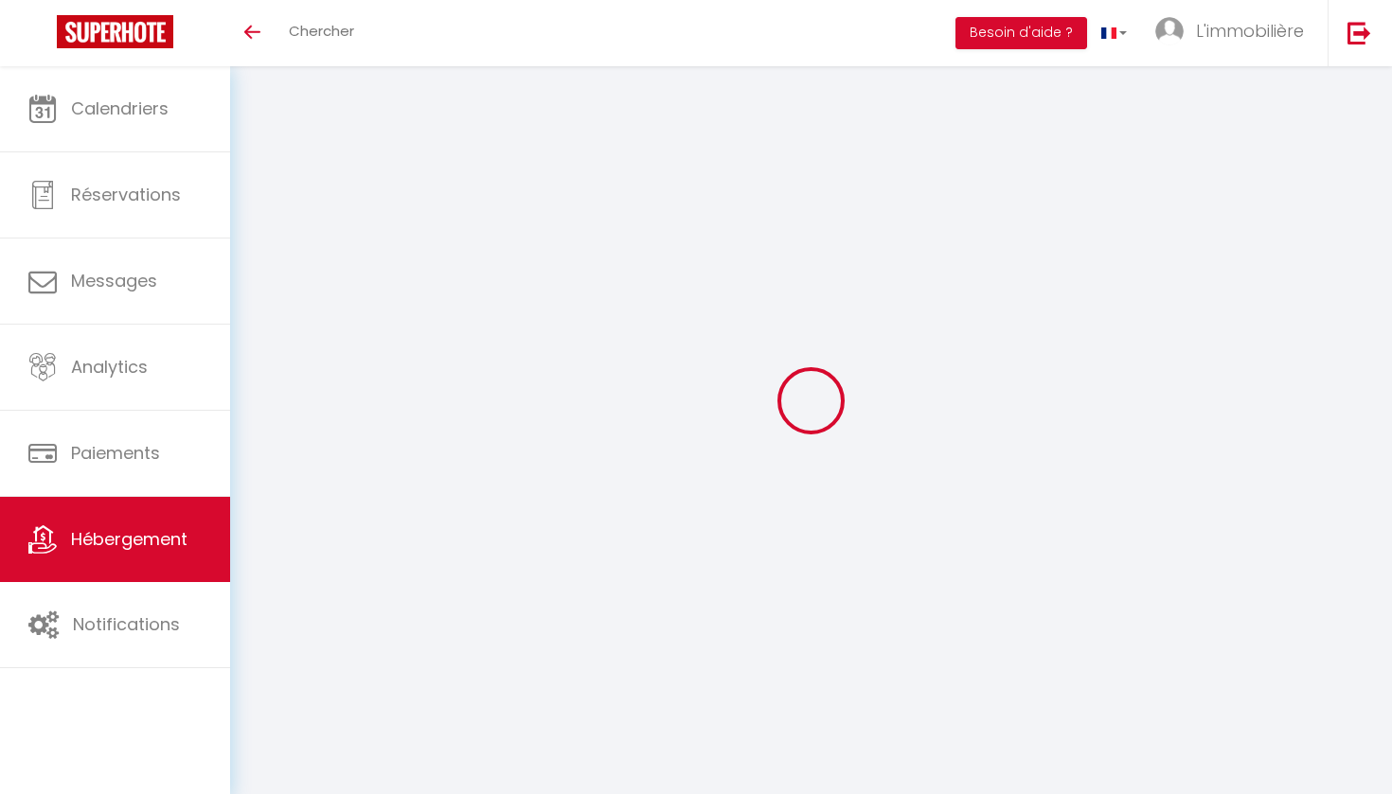
select select "1"
select select "28"
select select
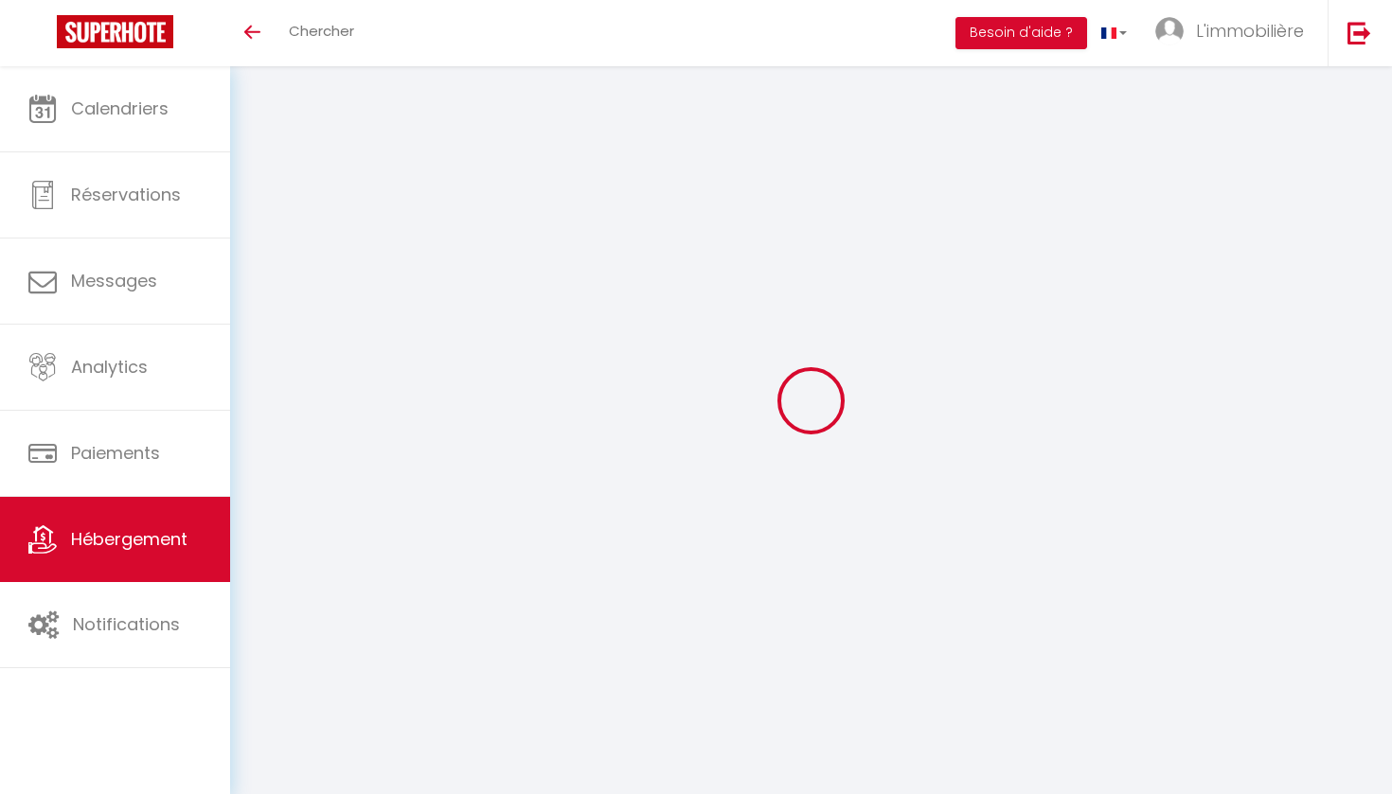
select select
checkbox input "false"
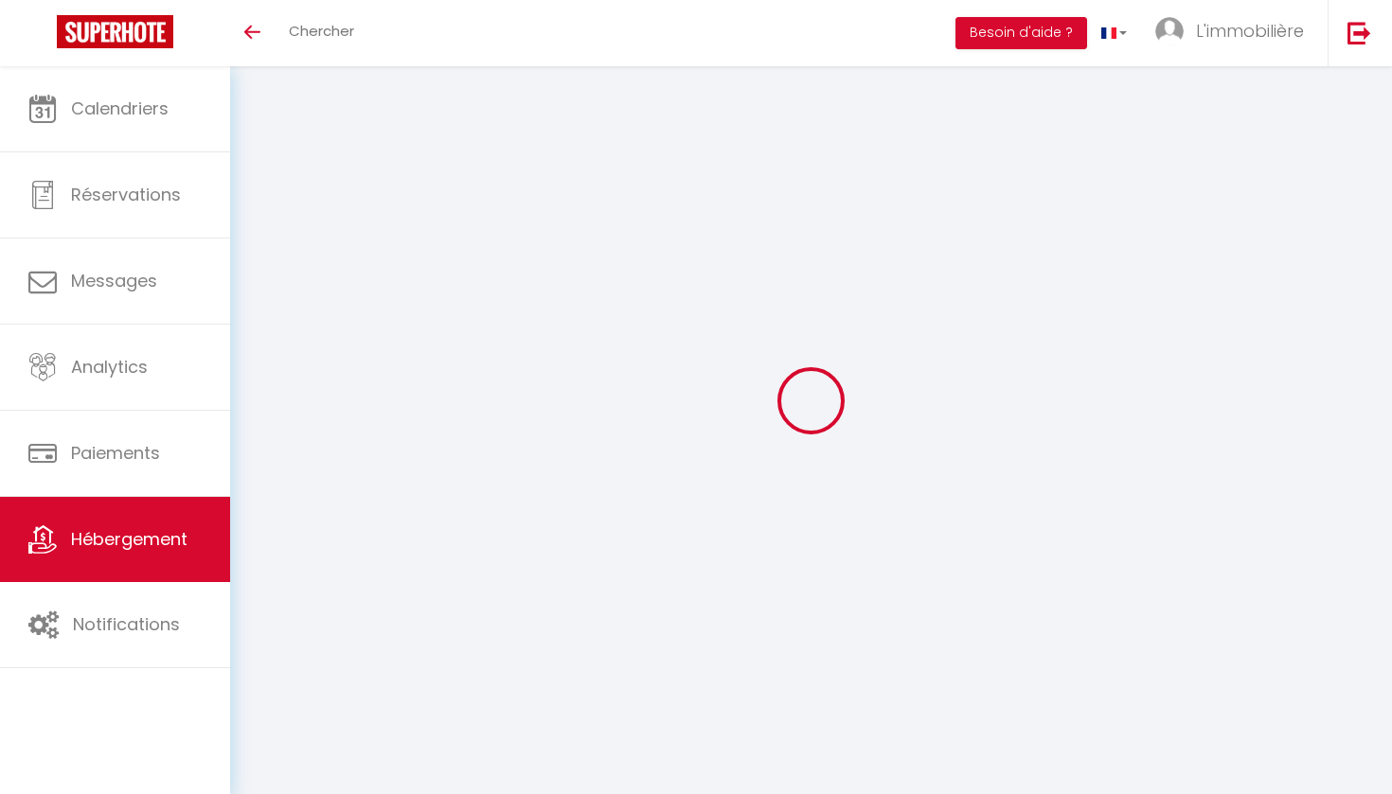
checkbox input "false"
select select
type input "COLLEGE - APT N°8 · Appartement rénové pour 6 voyageurs - [GEOGRAPHIC_DATA]"
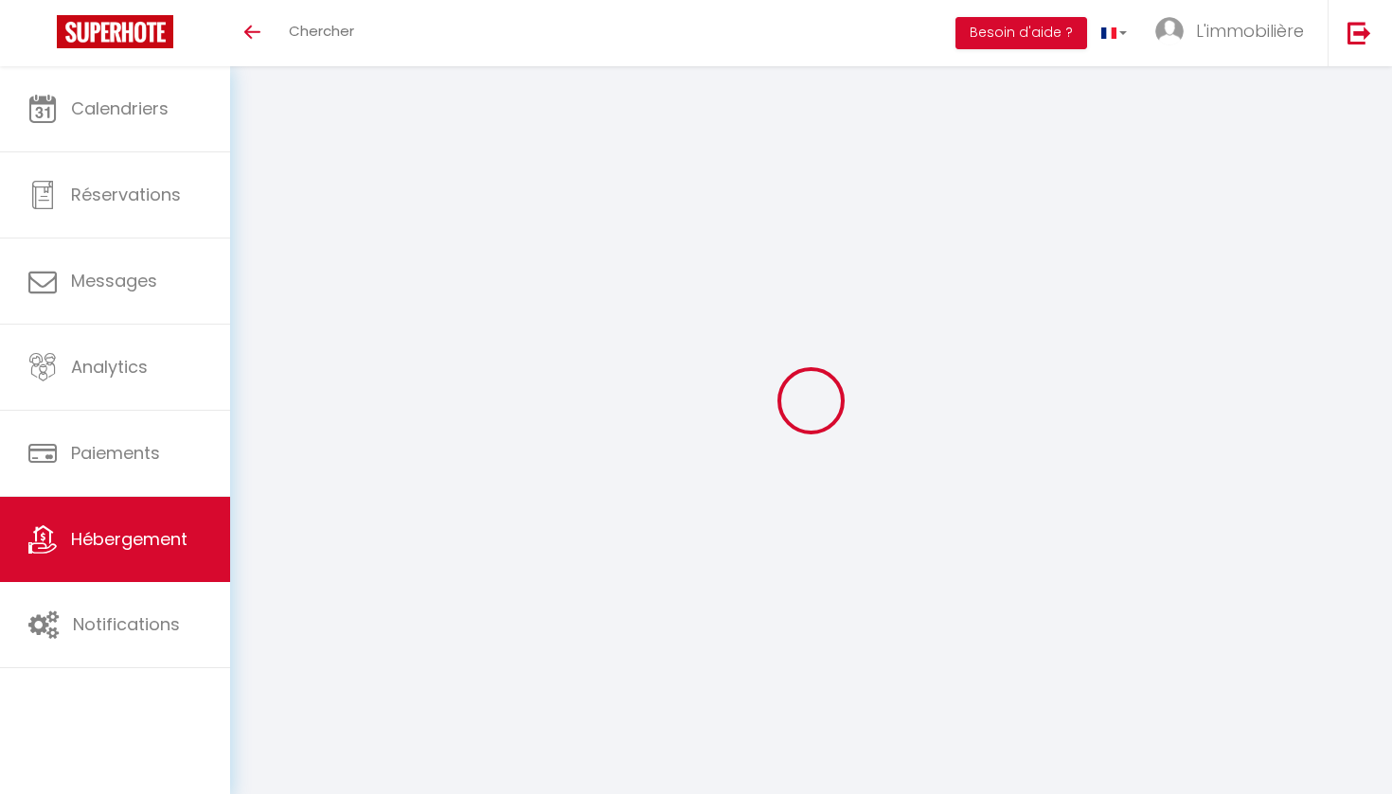
type input "[PERSON_NAME]"
select select "6"
select select "2"
type input "500"
type input "94"
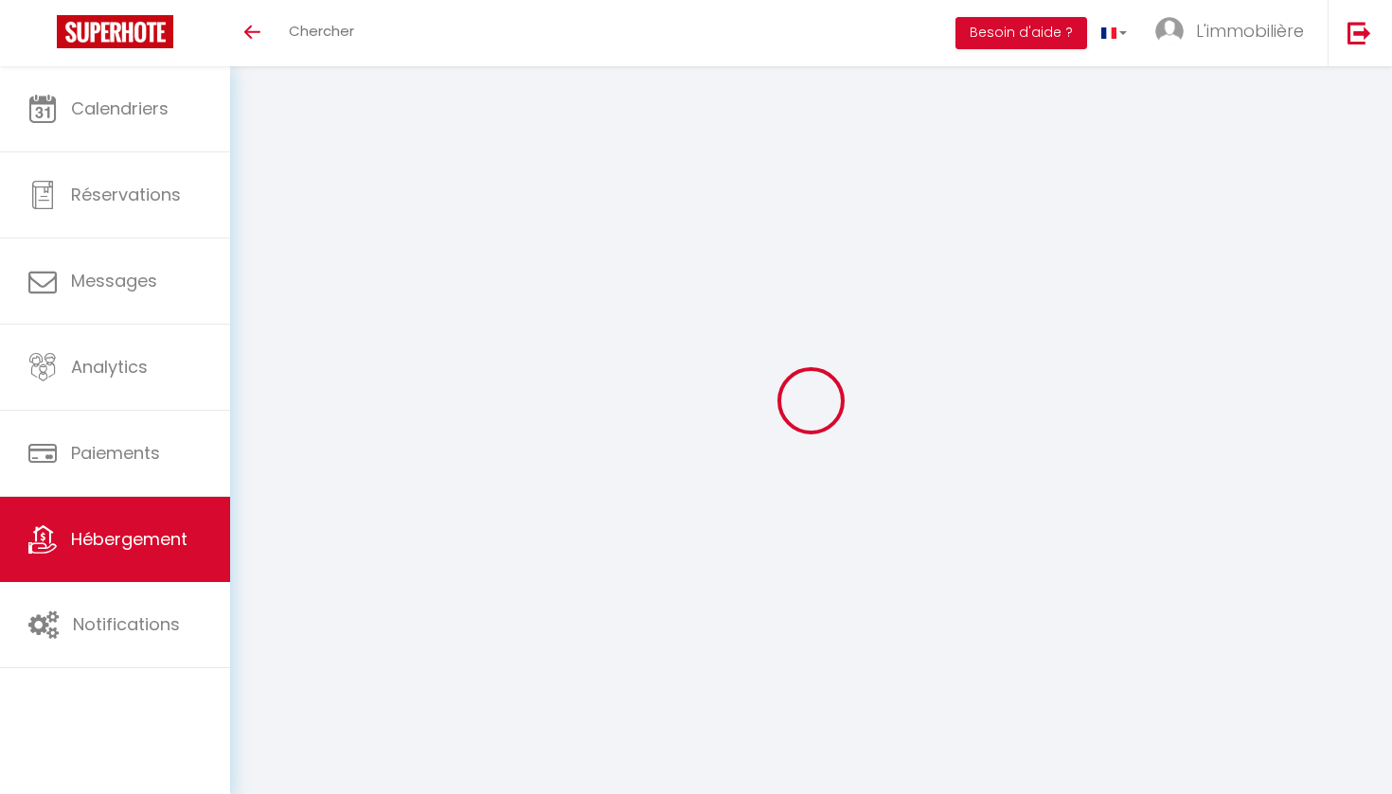
select select
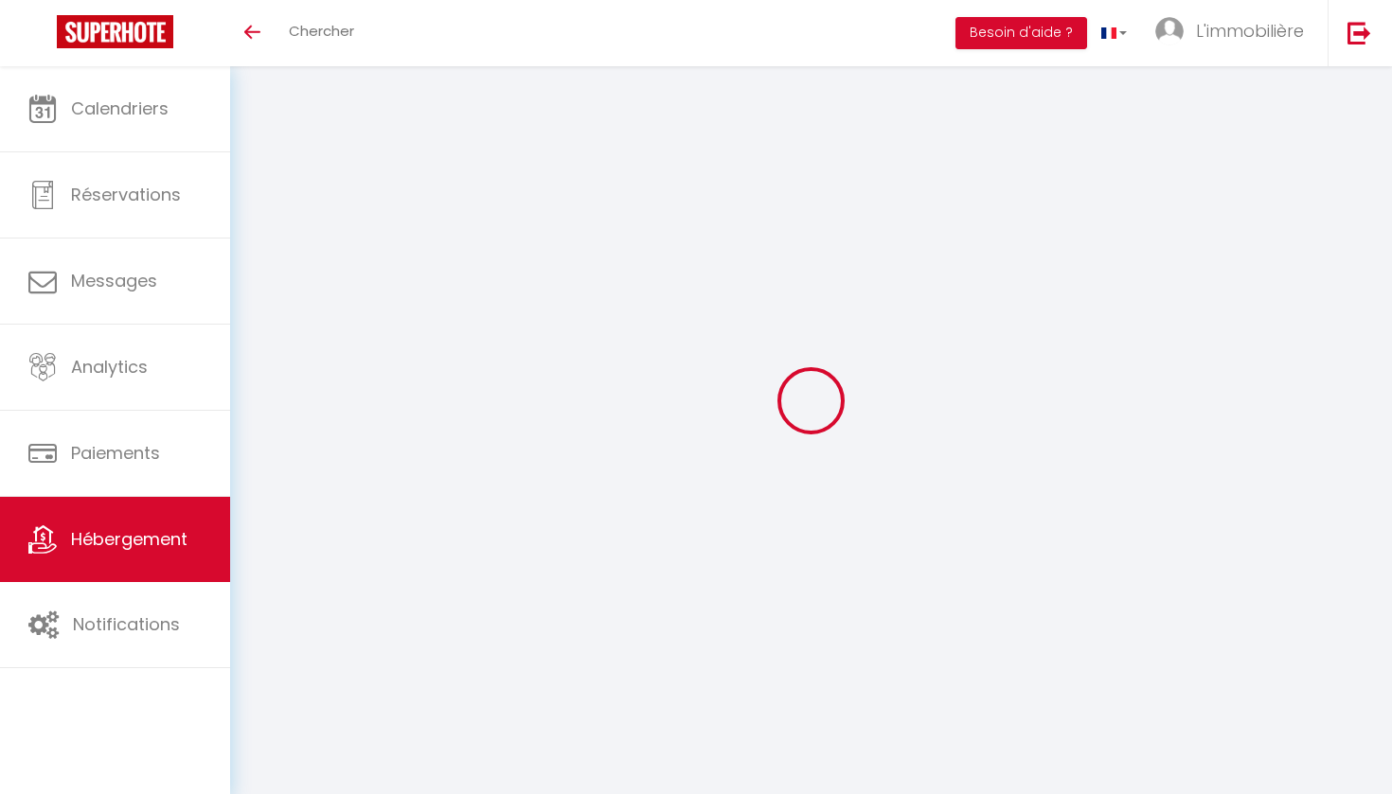
select select
type input "[STREET_ADDRESS]"
type input "59100"
type input "Roubaix"
type input "[PERSON_NAME][EMAIL_ADDRESS][DOMAIN_NAME]"
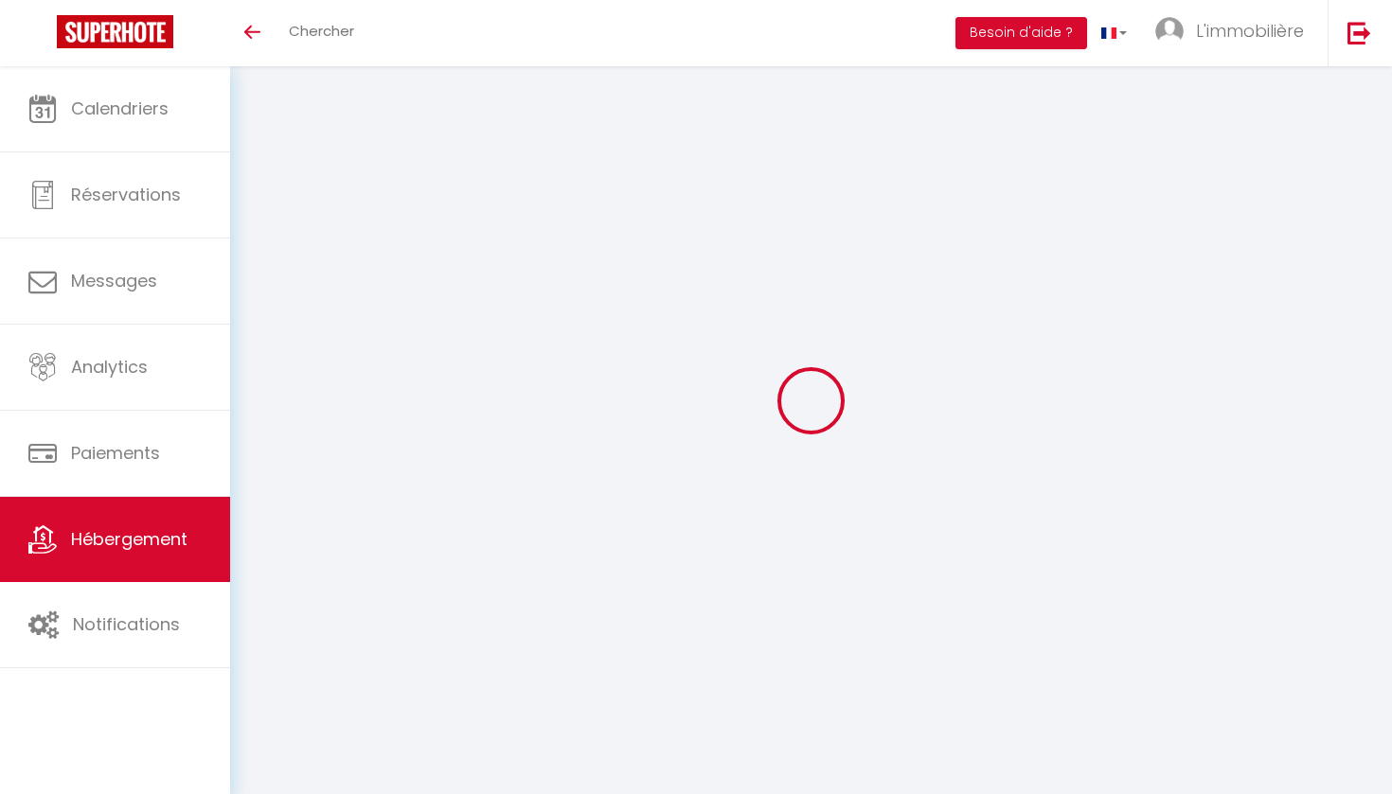
select select
checkbox input "false"
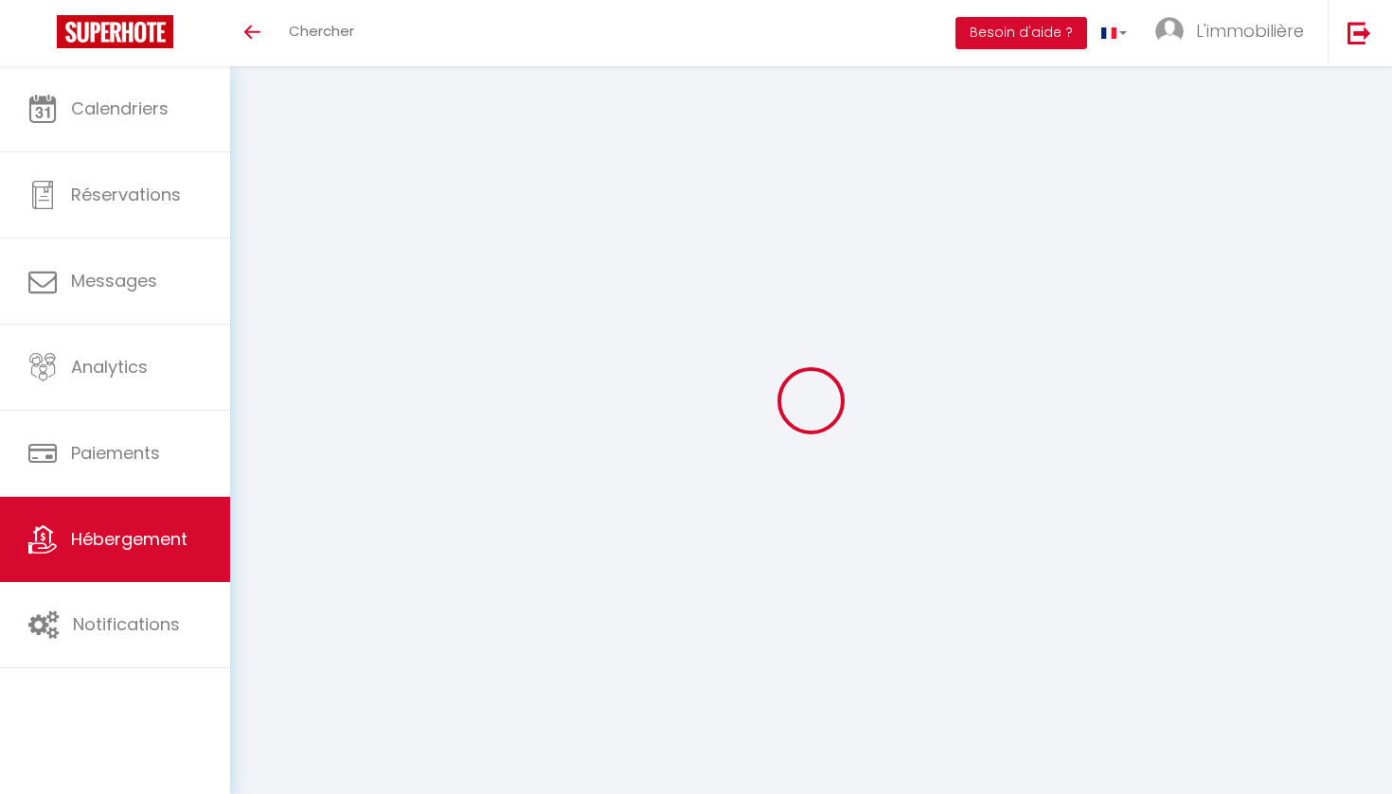
type input "0"
select select
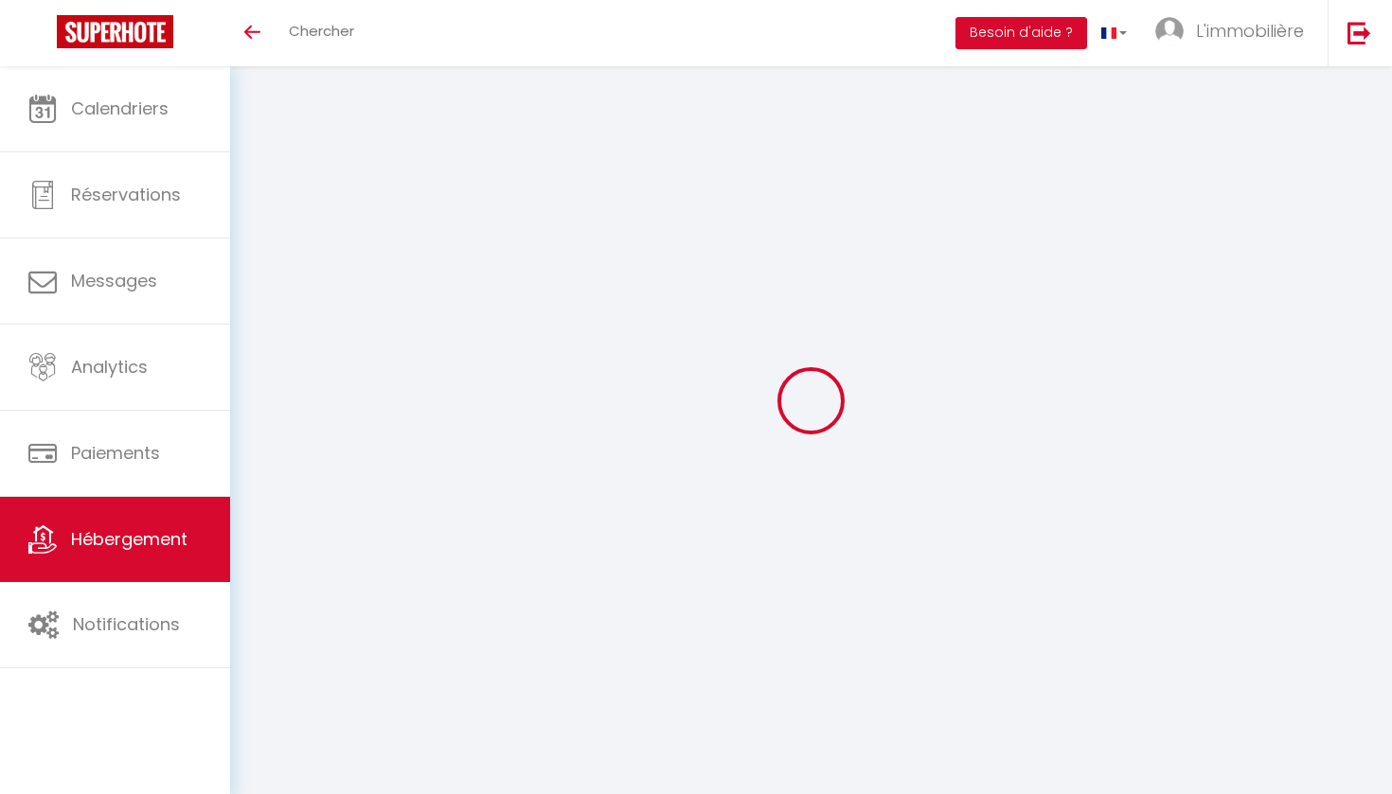
select select
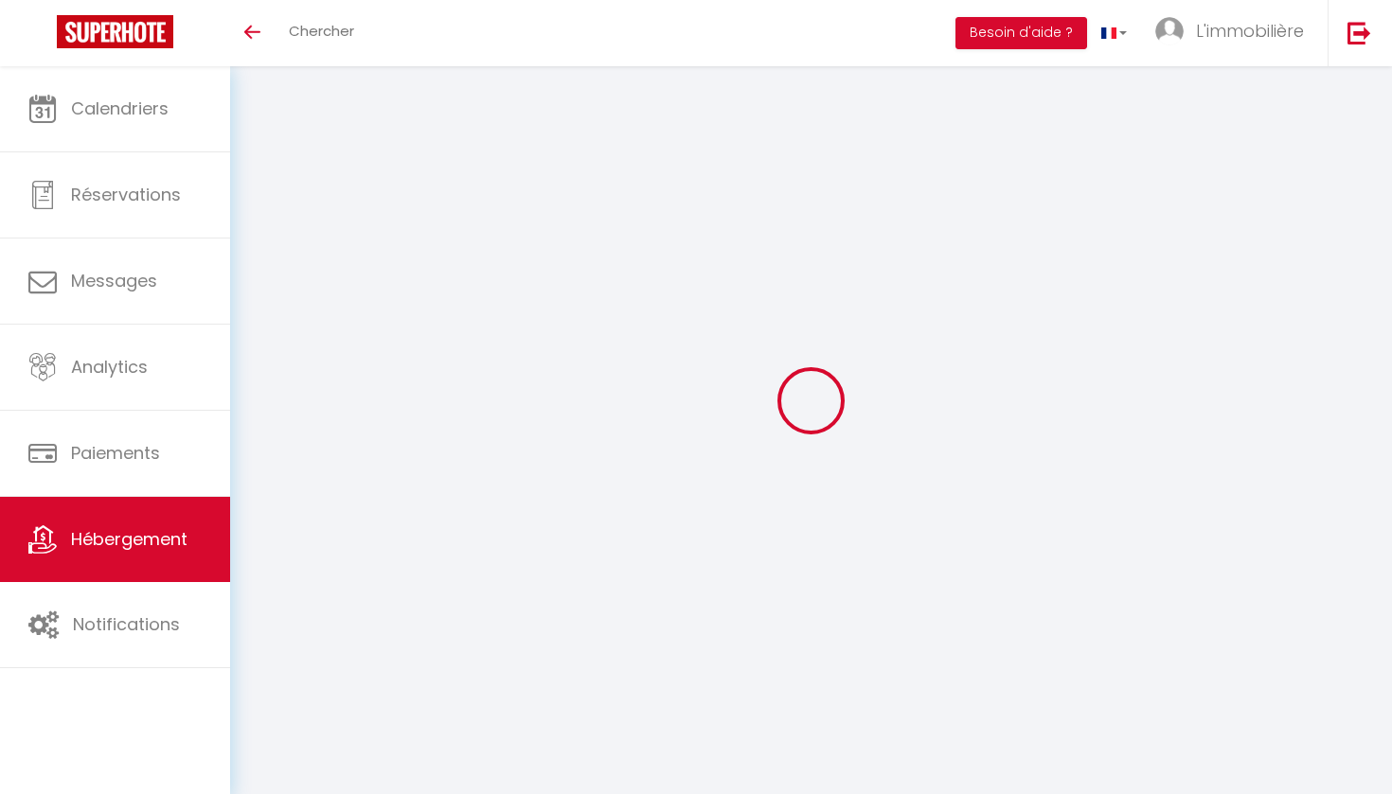
select select
checkbox input "false"
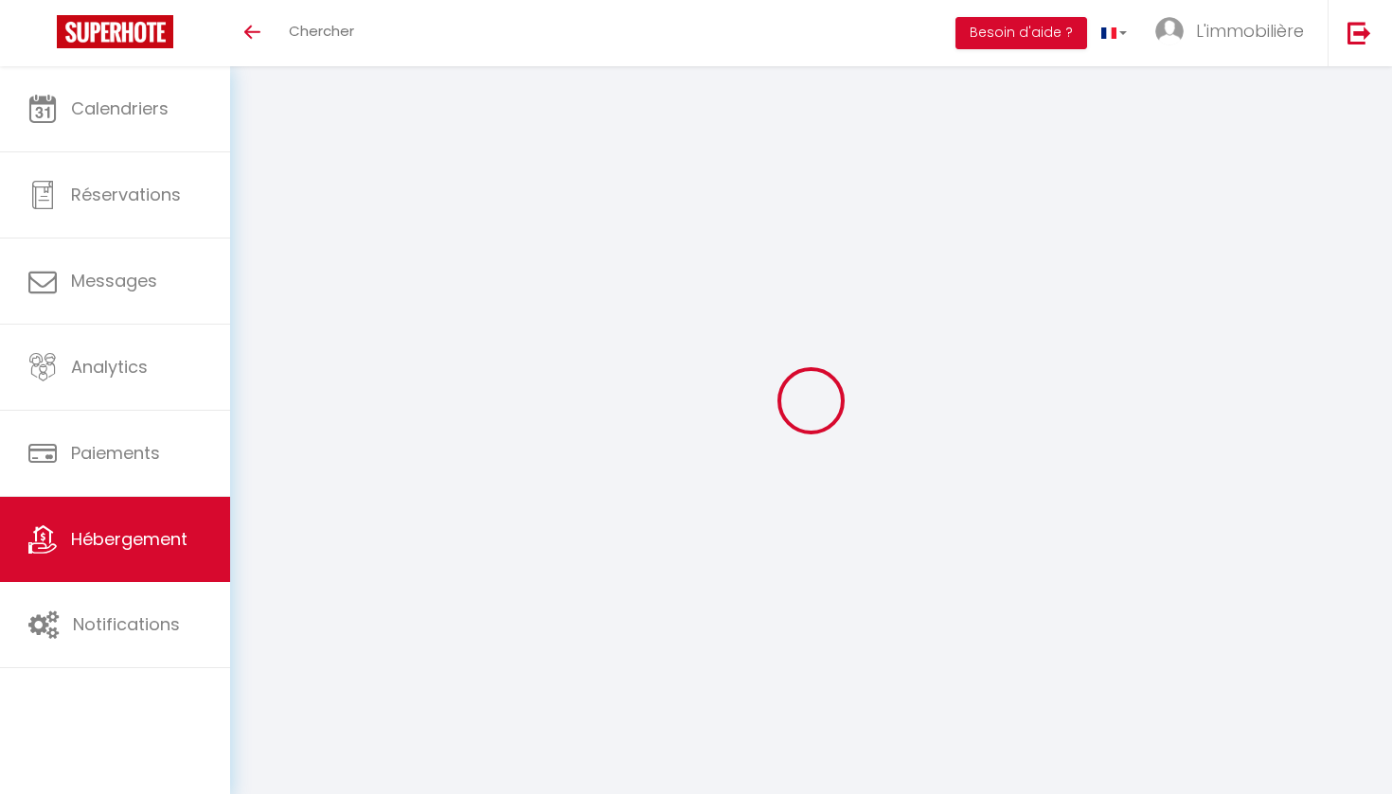
select select
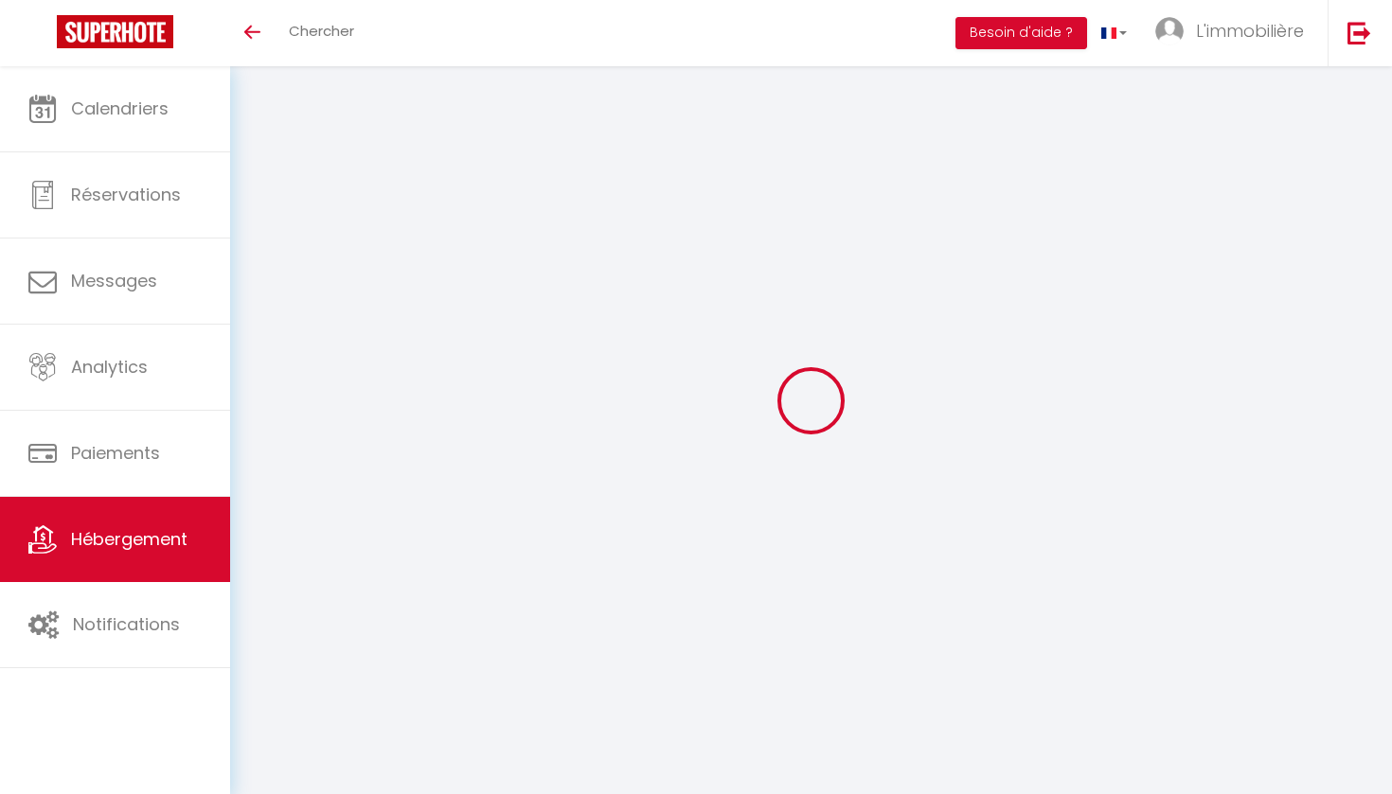
select select
checkbox input "false"
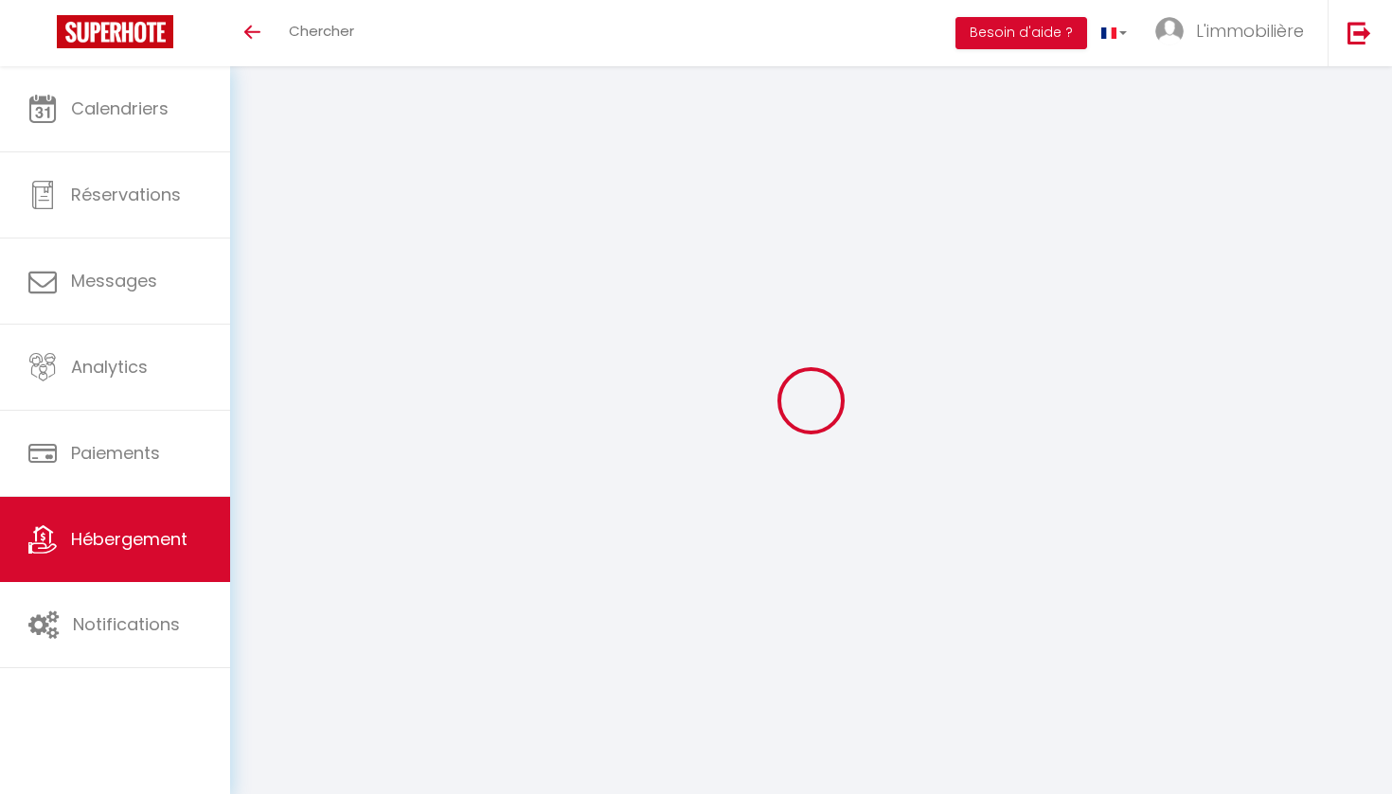
checkbox input "false"
select select "+ 20 %"
select select "+ 23 %"
select select
checkbox input "false"
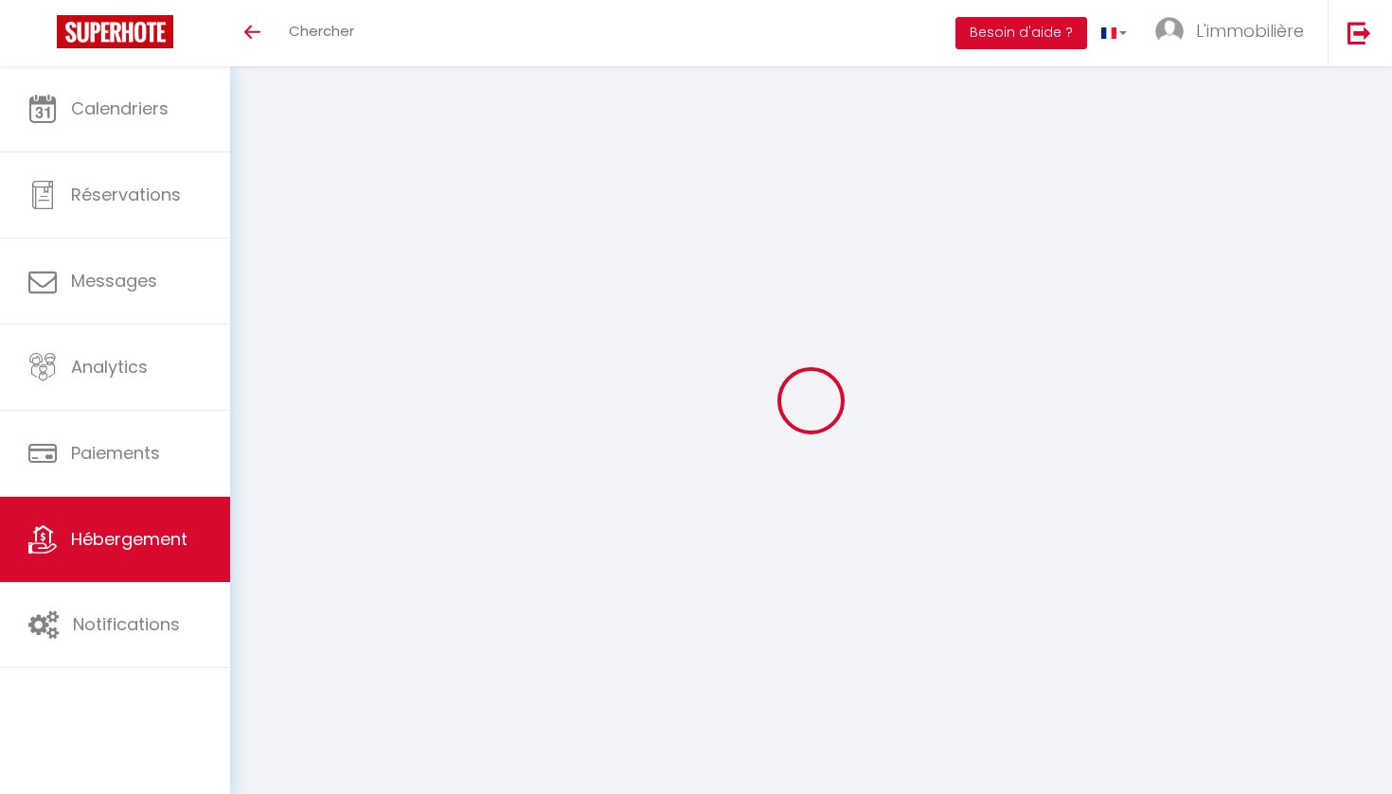
checkbox input "false"
select select "14:00"
select select
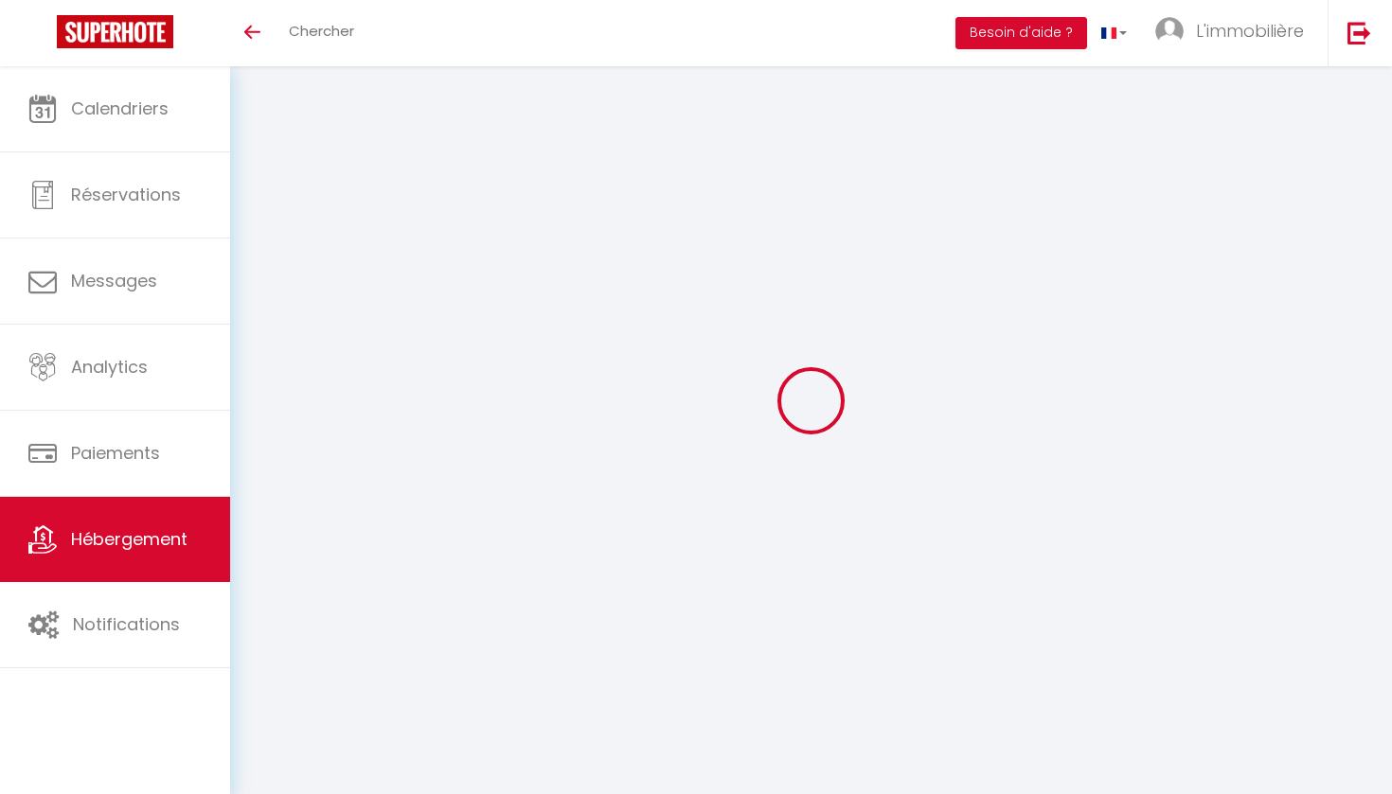
select select "11:00"
select select "30"
select select "120"
select select "19:00"
select select
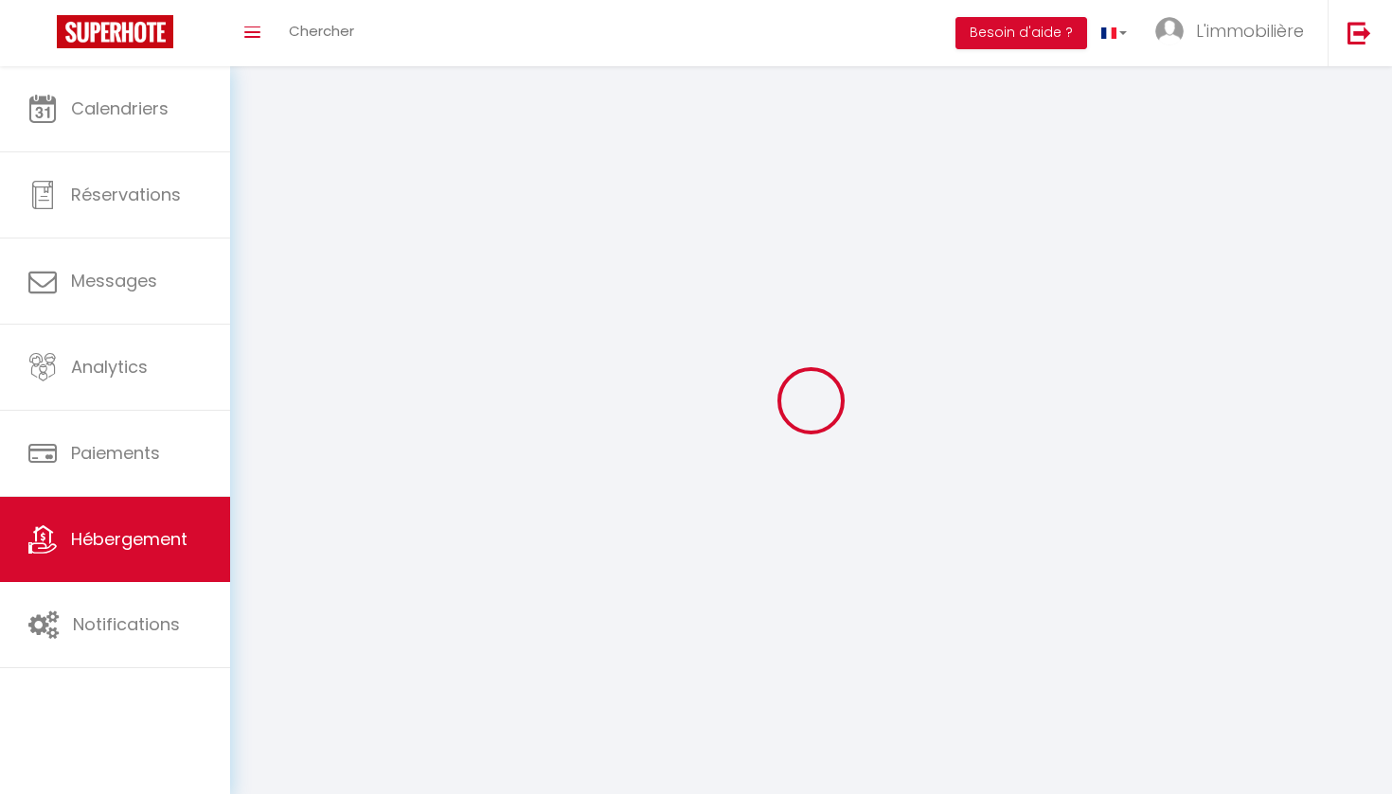
select select
checkbox input "false"
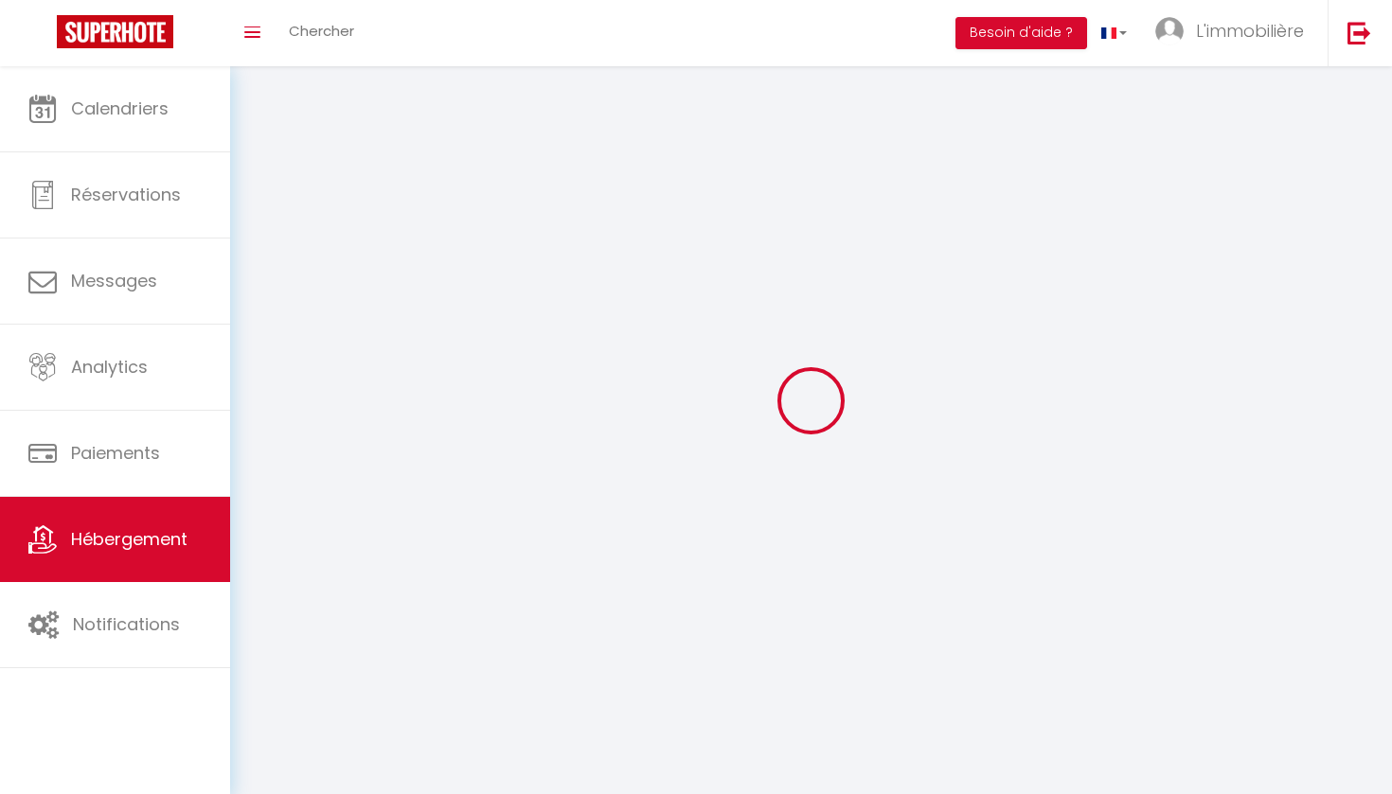
select select
checkbox input "false"
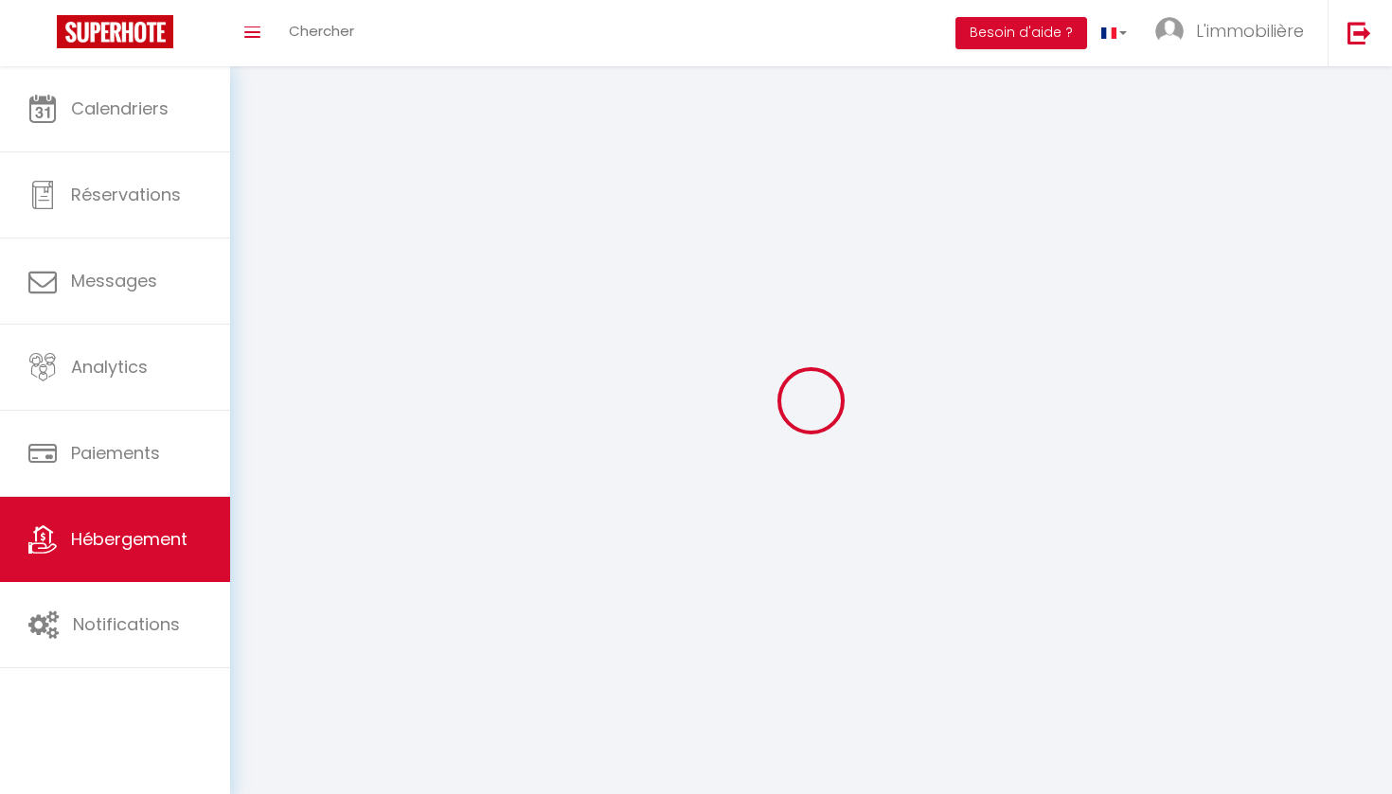
checkbox input "false"
select select "12603-1318882682980122046"
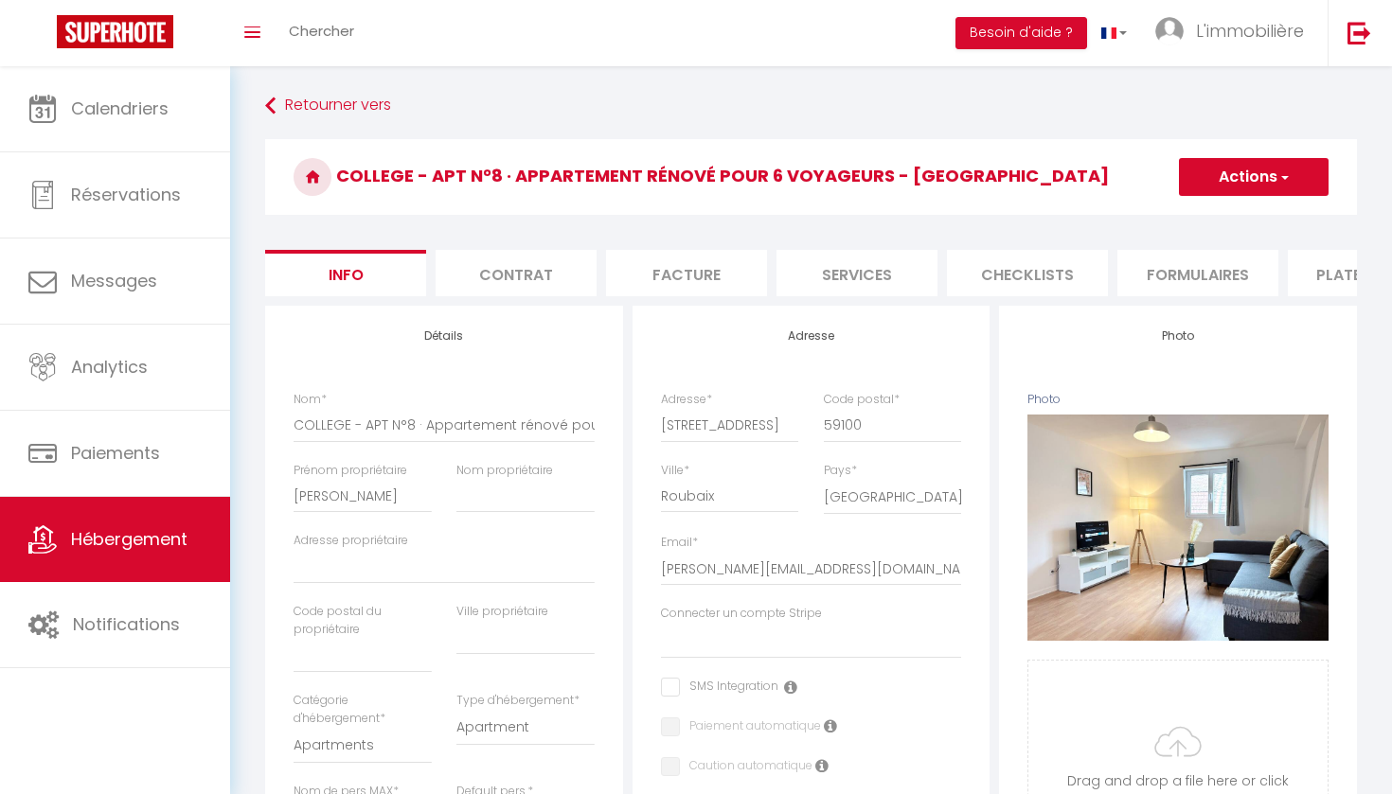
click at [1342, 277] on li "Plateformes" at bounding box center [1368, 273] width 161 height 46
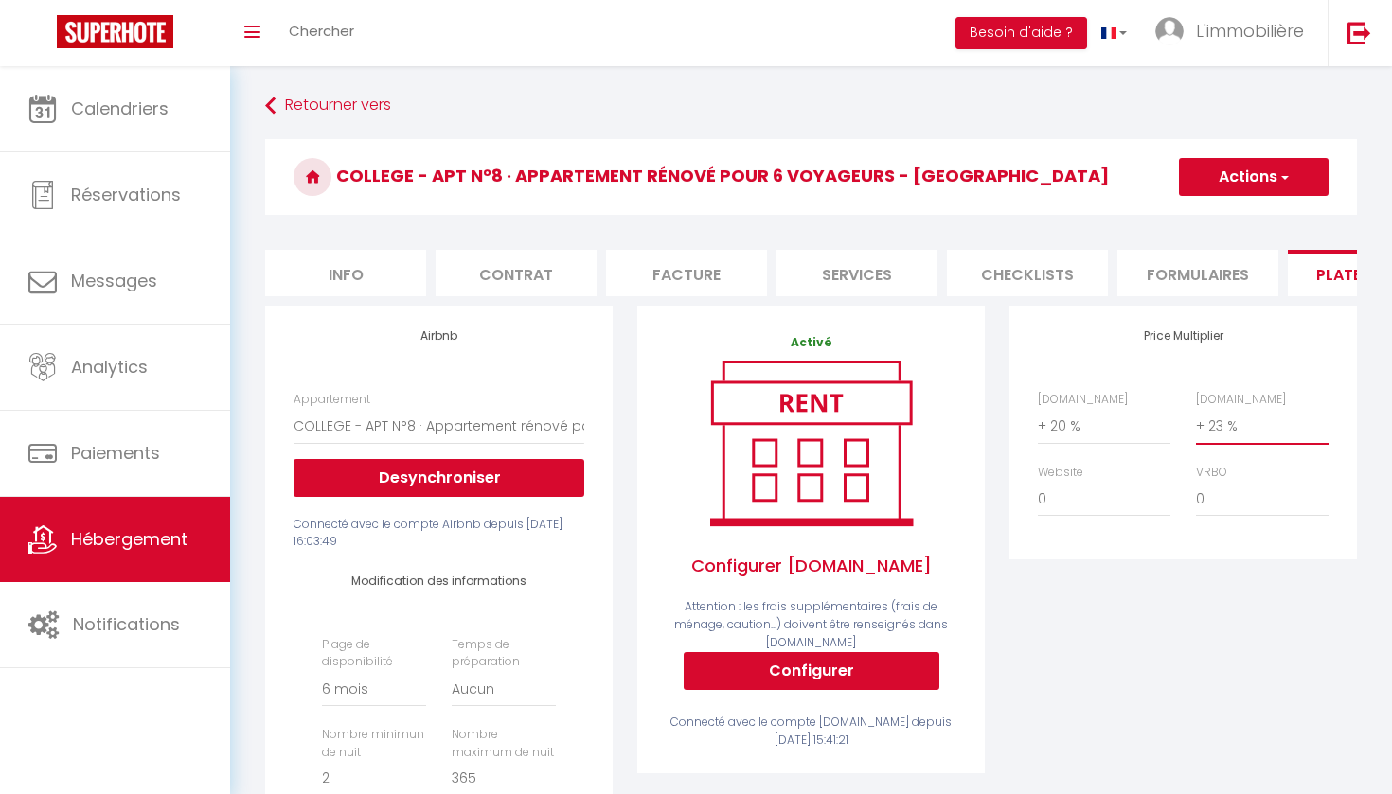
select select "+ 30 %"
click at [1283, 181] on span "button" at bounding box center [1283, 177] width 12 height 19
click at [1252, 212] on link "Enregistrer" at bounding box center [1253, 218] width 150 height 25
select select "180"
select select "EUR"
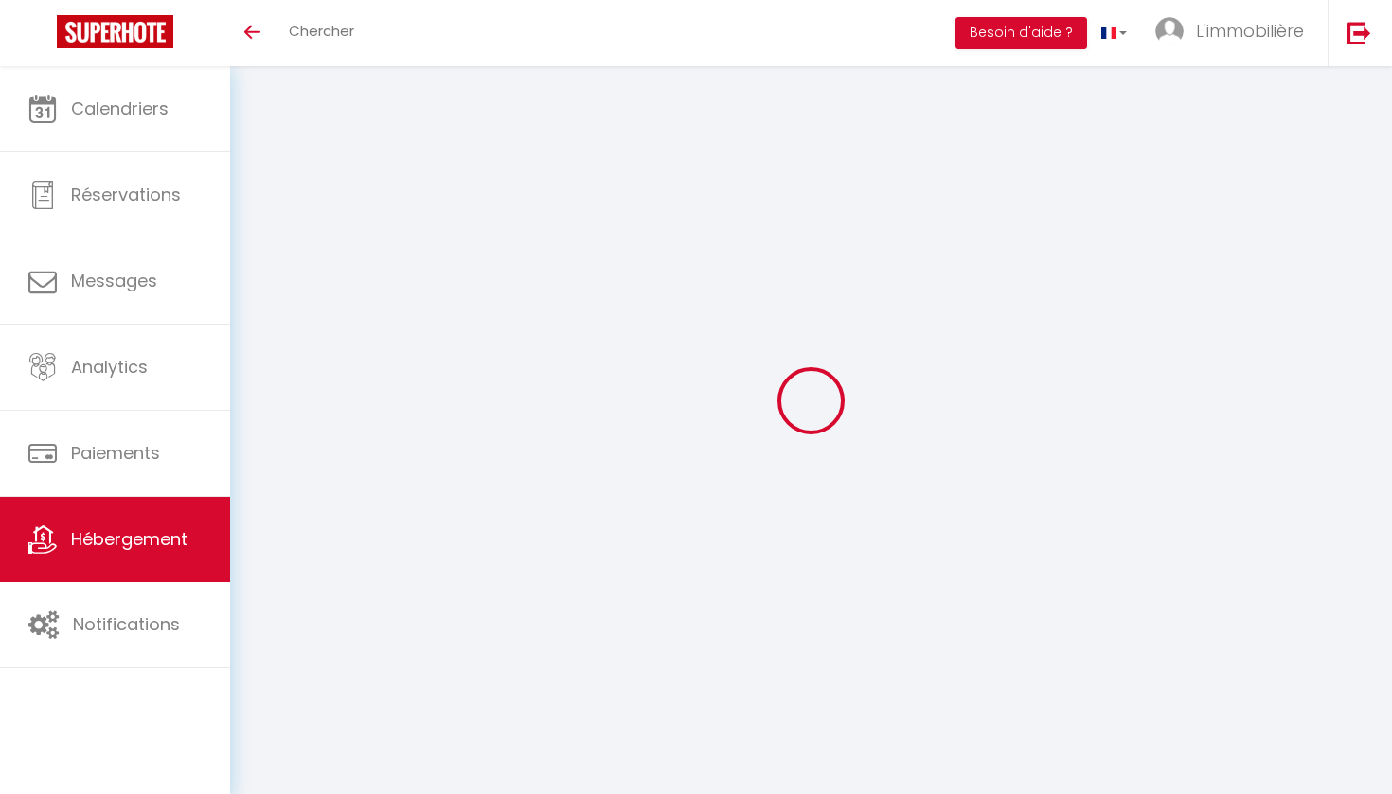
select select "3"
select select "2"
select select "1"
select select "28"
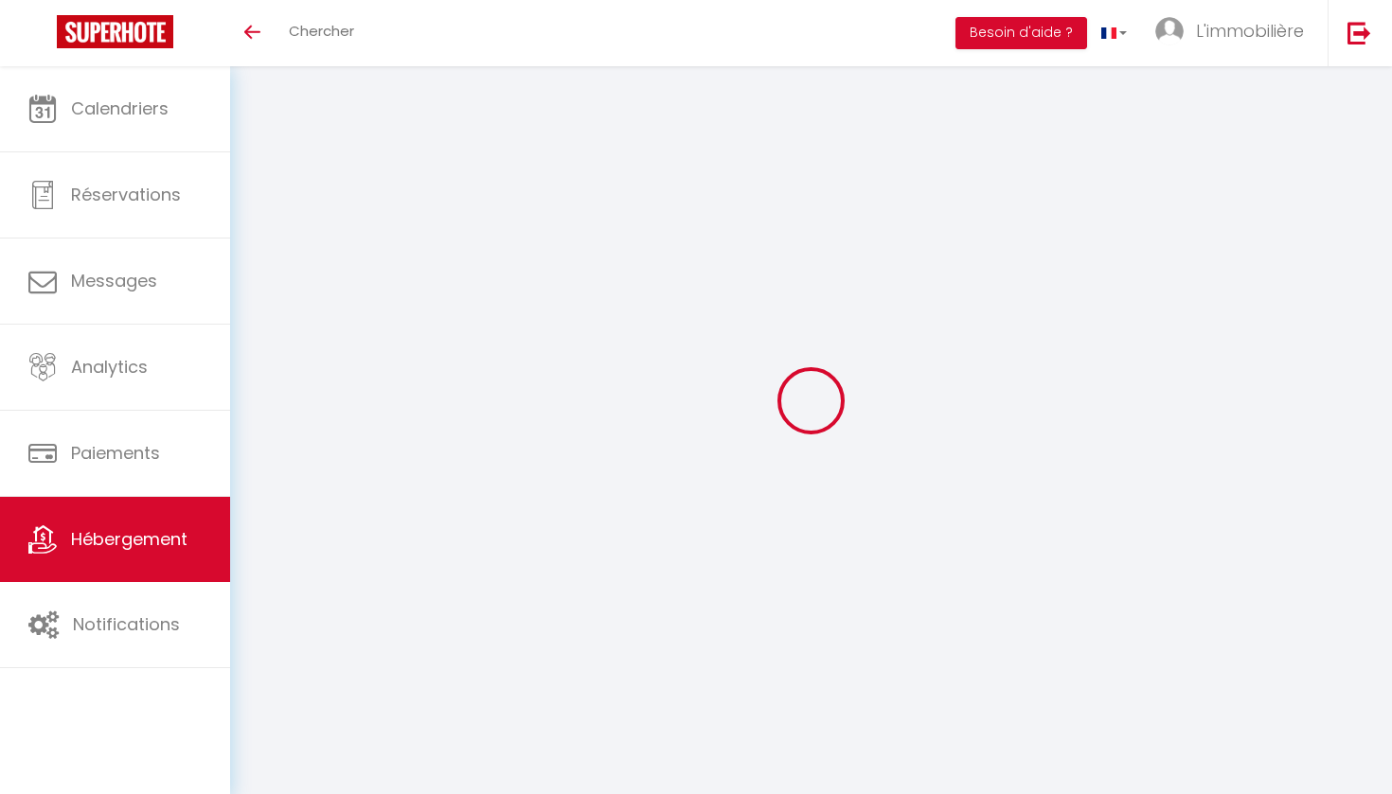
select select
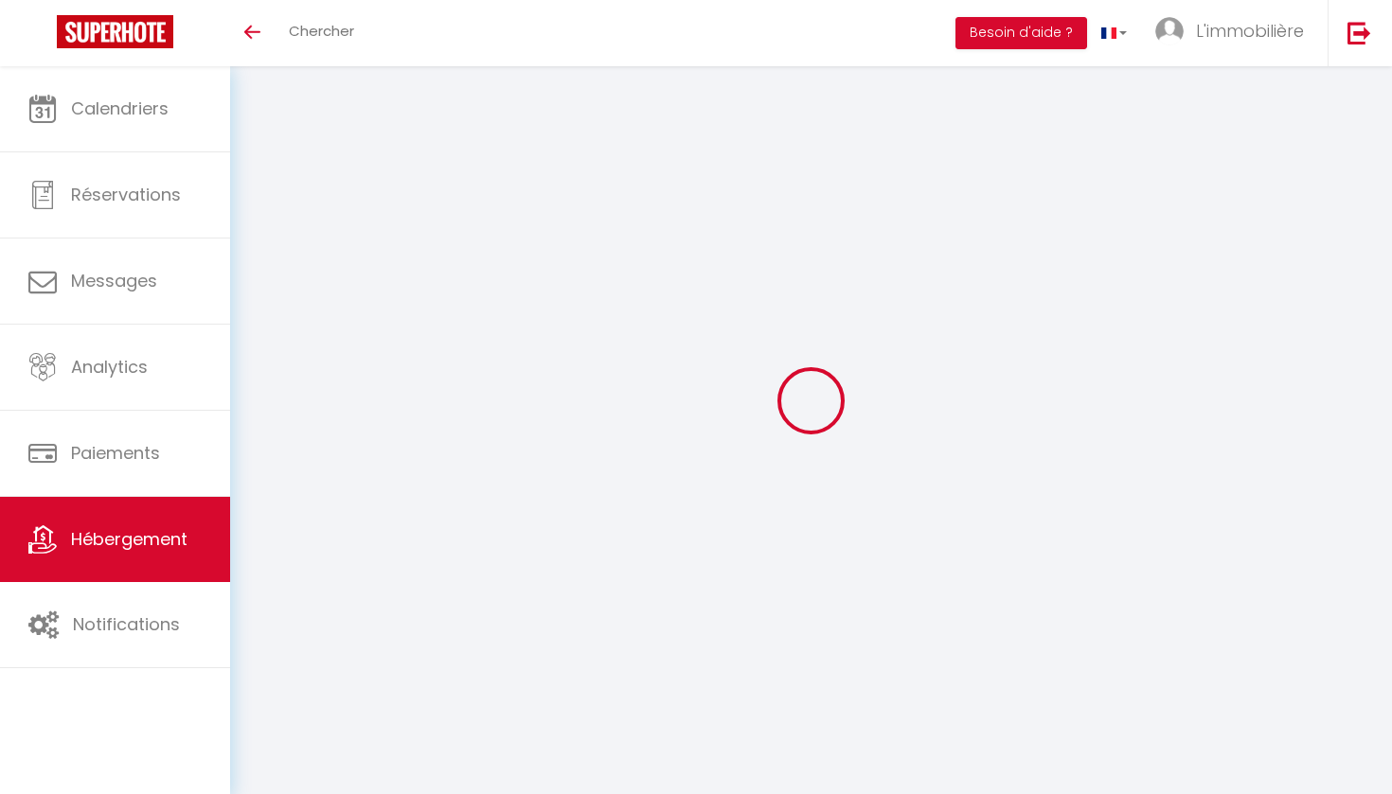
select select
checkbox input "false"
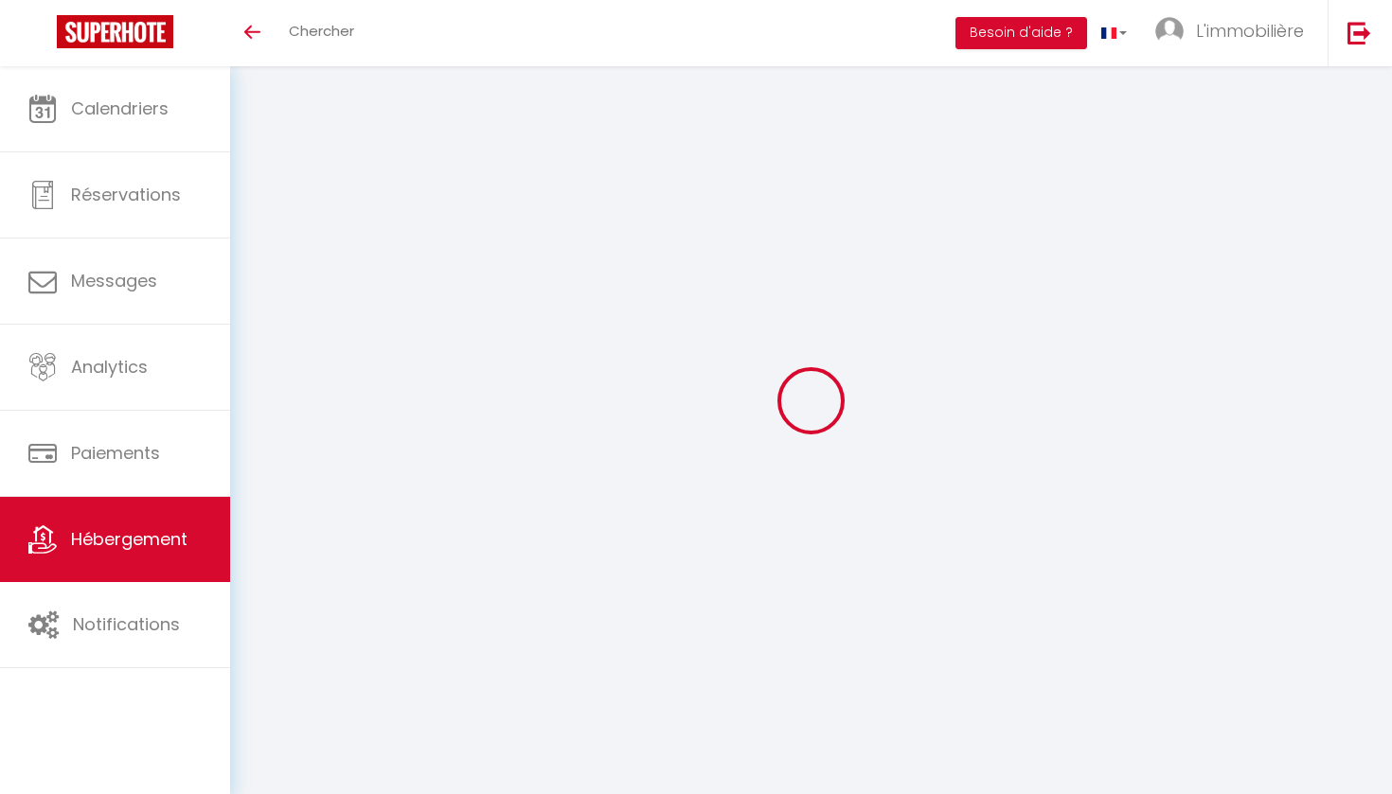
select select
type input "COLLEGE - APT N°1 · Hypercentre de [GEOGRAPHIC_DATA] - 4 voyageurs"
type input "[PERSON_NAME]"
type input "500"
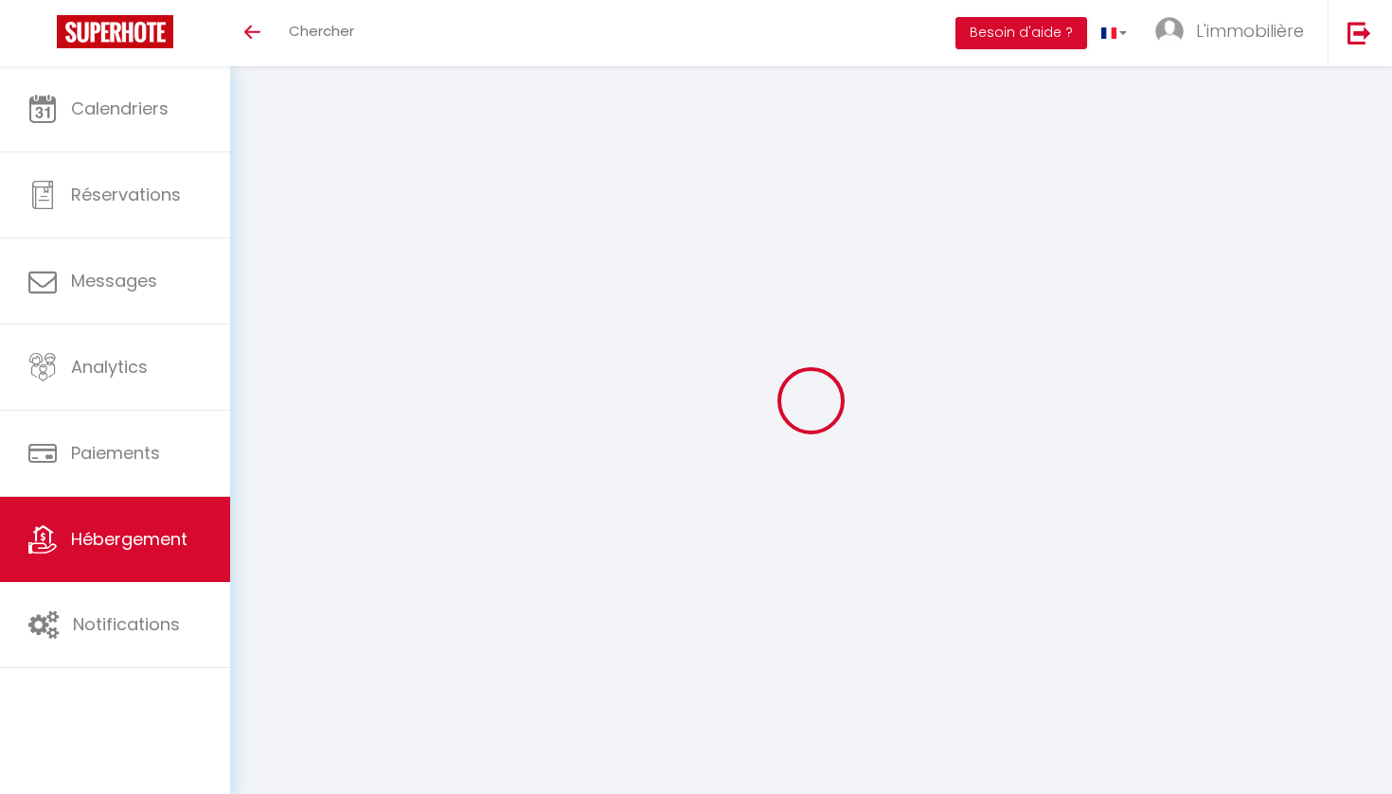
type input "55"
select select
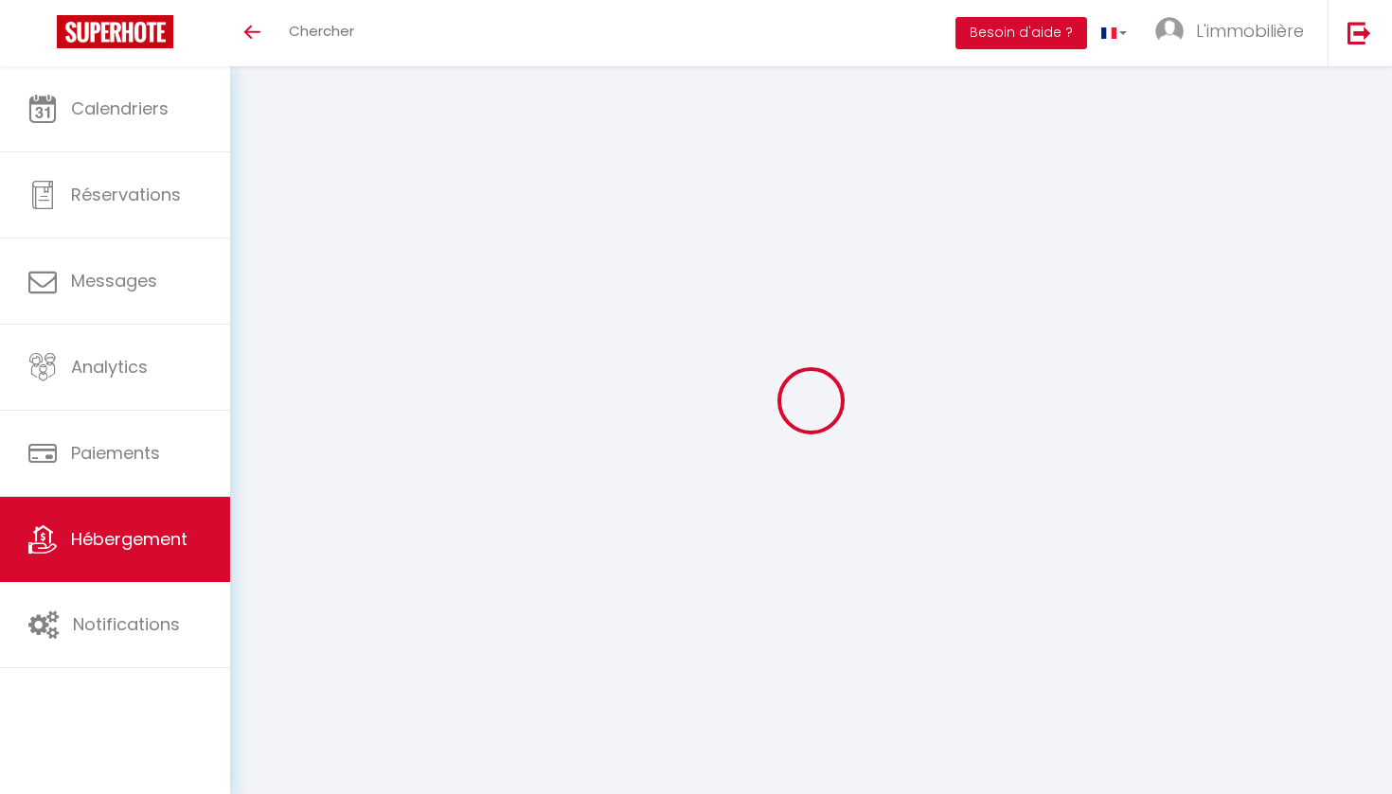
select select
type input "[STREET_ADDRESS]"
type input "59100"
type input "Roubaix"
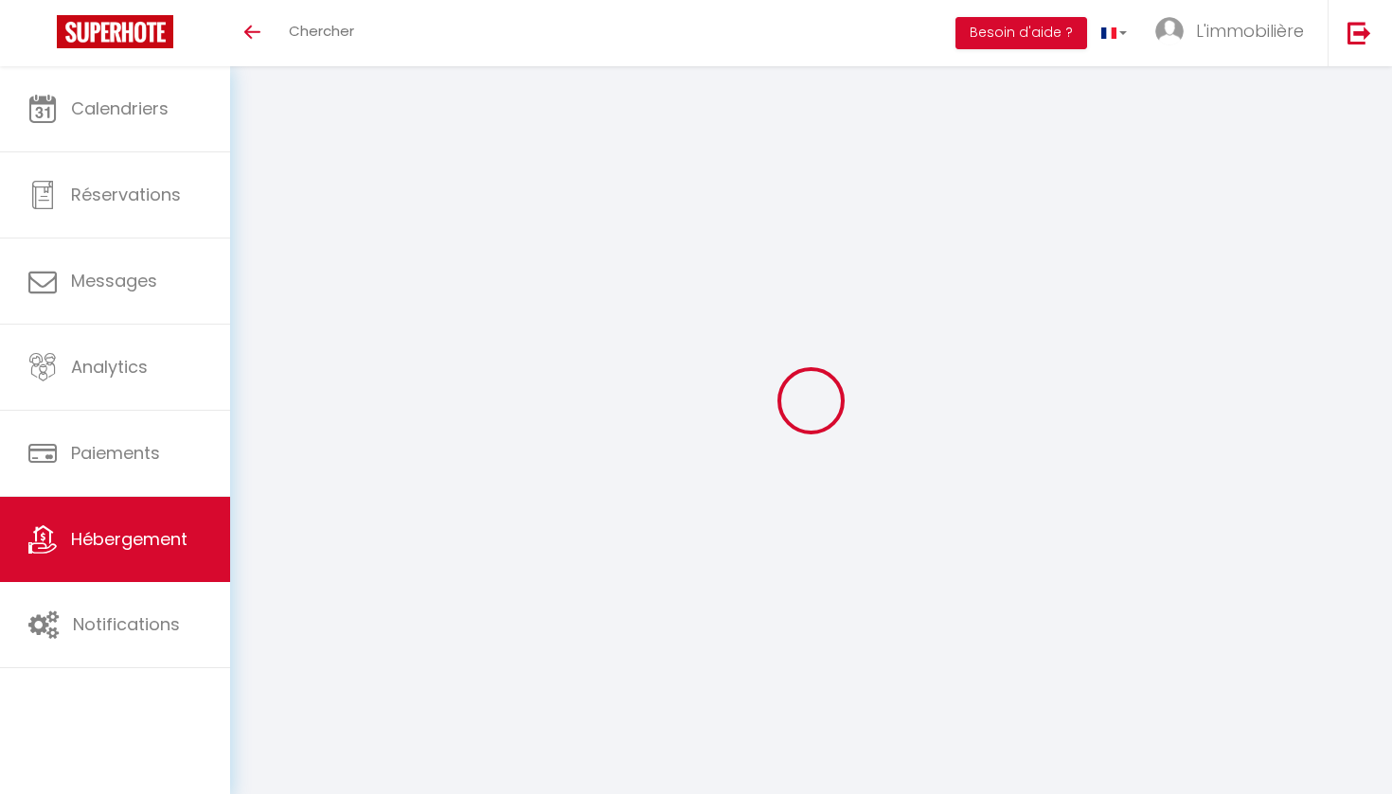
type input "[PERSON_NAME][EMAIL_ADDRESS][DOMAIN_NAME]"
select select
checkbox input "false"
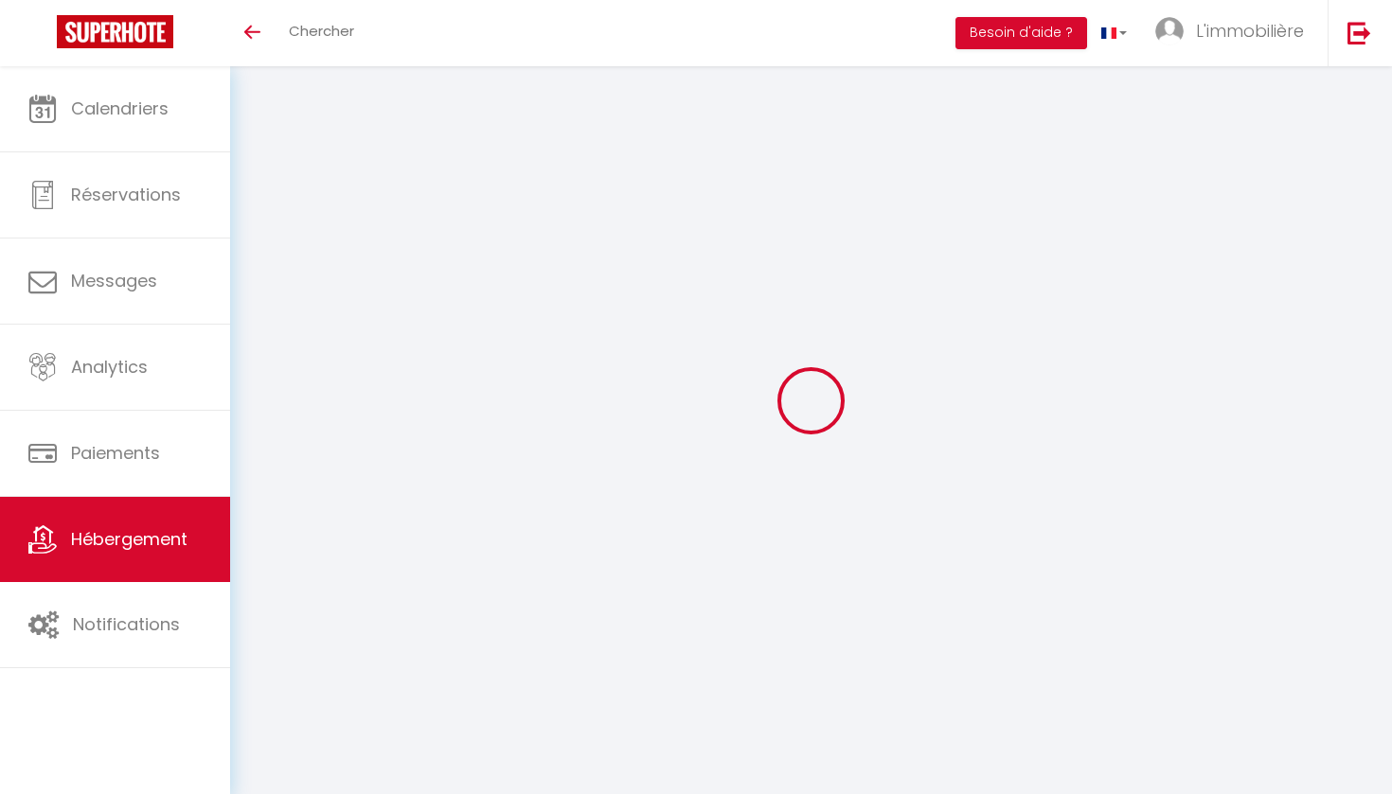
checkbox input "false"
type input "0"
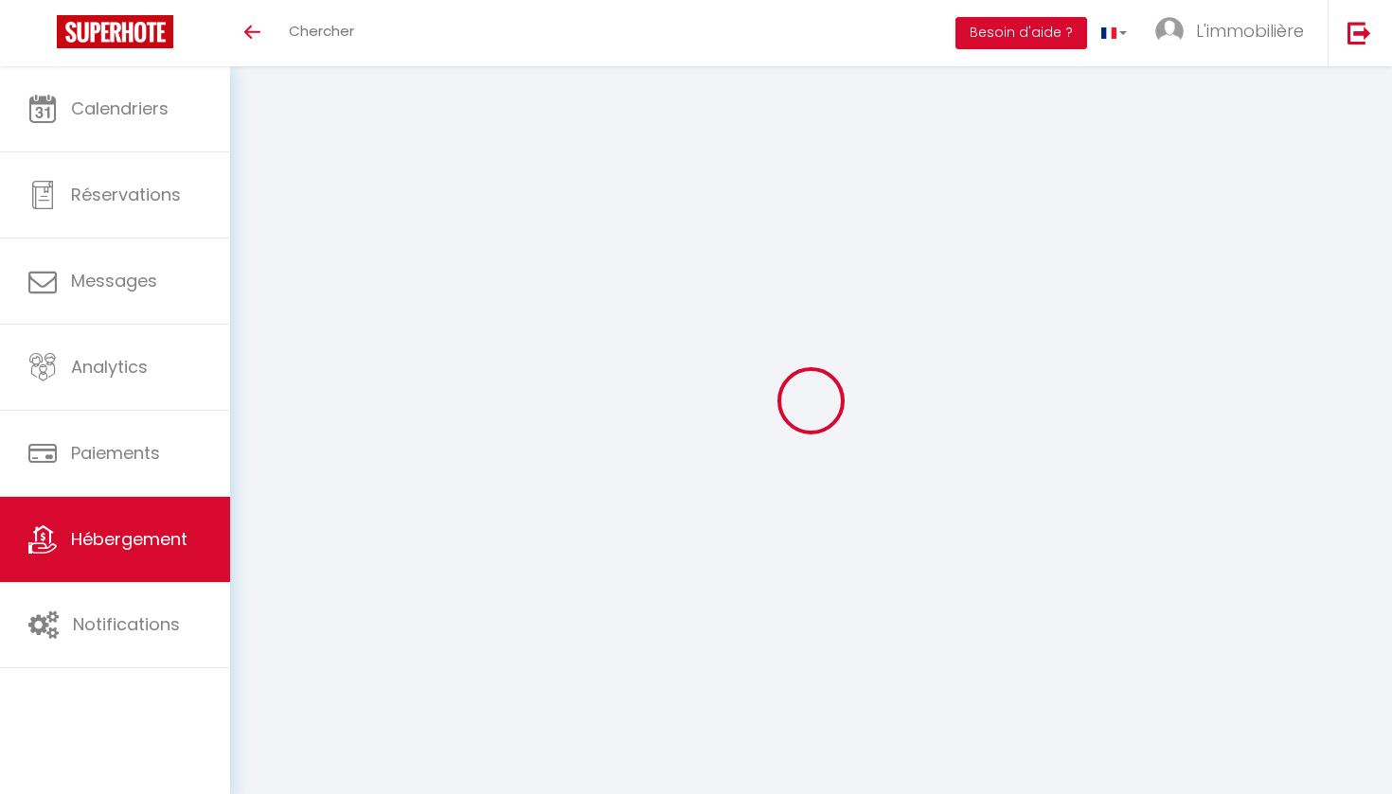
select select
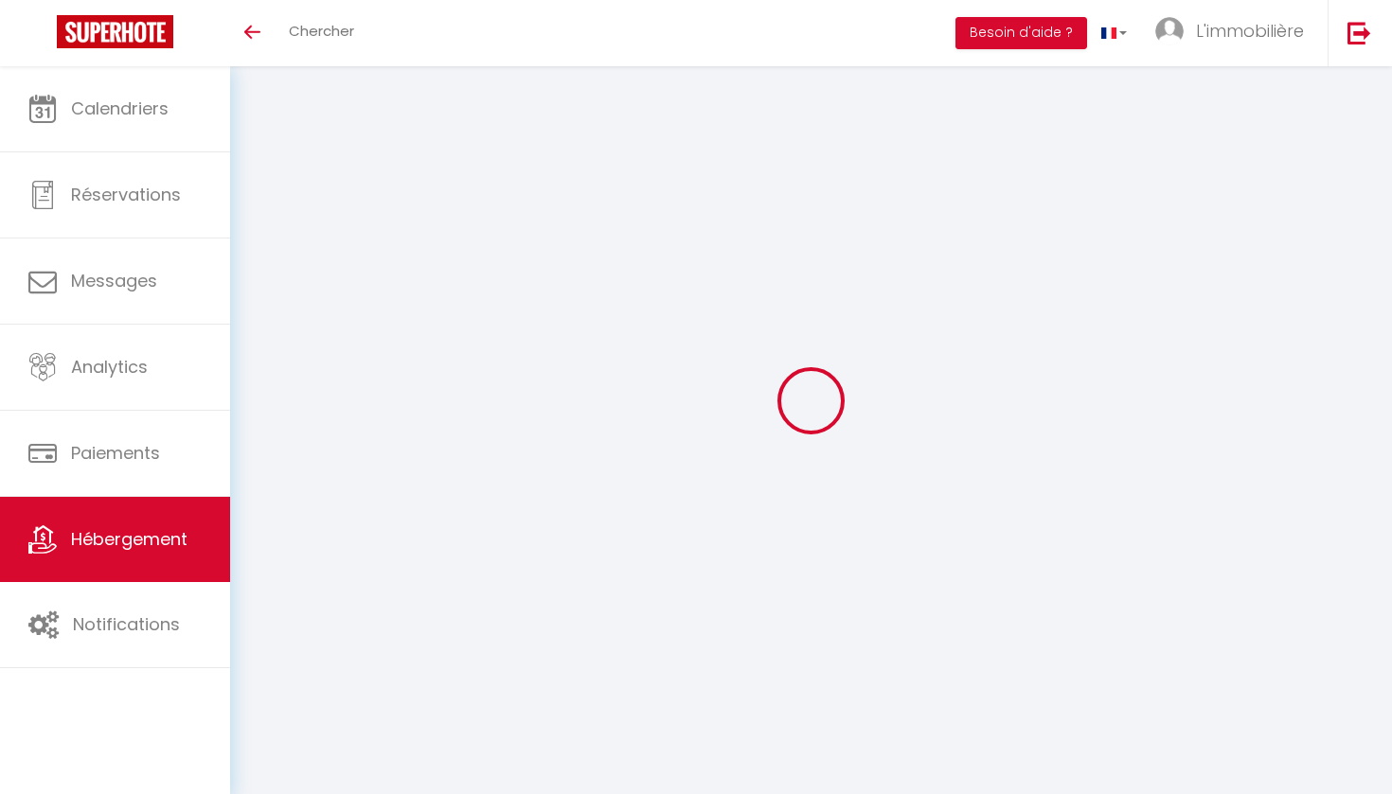
select select
checkbox input "false"
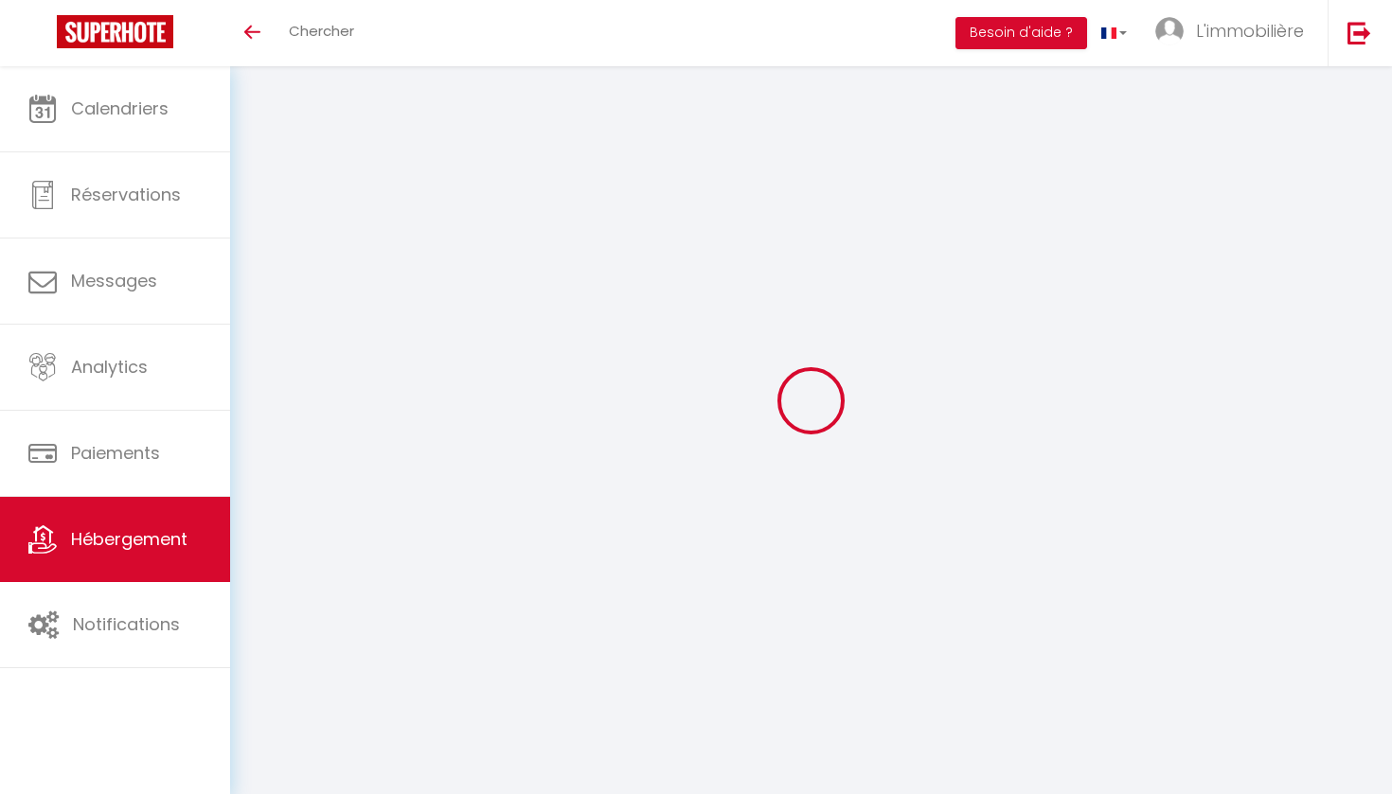
checkbox input "false"
select select
checkbox input "false"
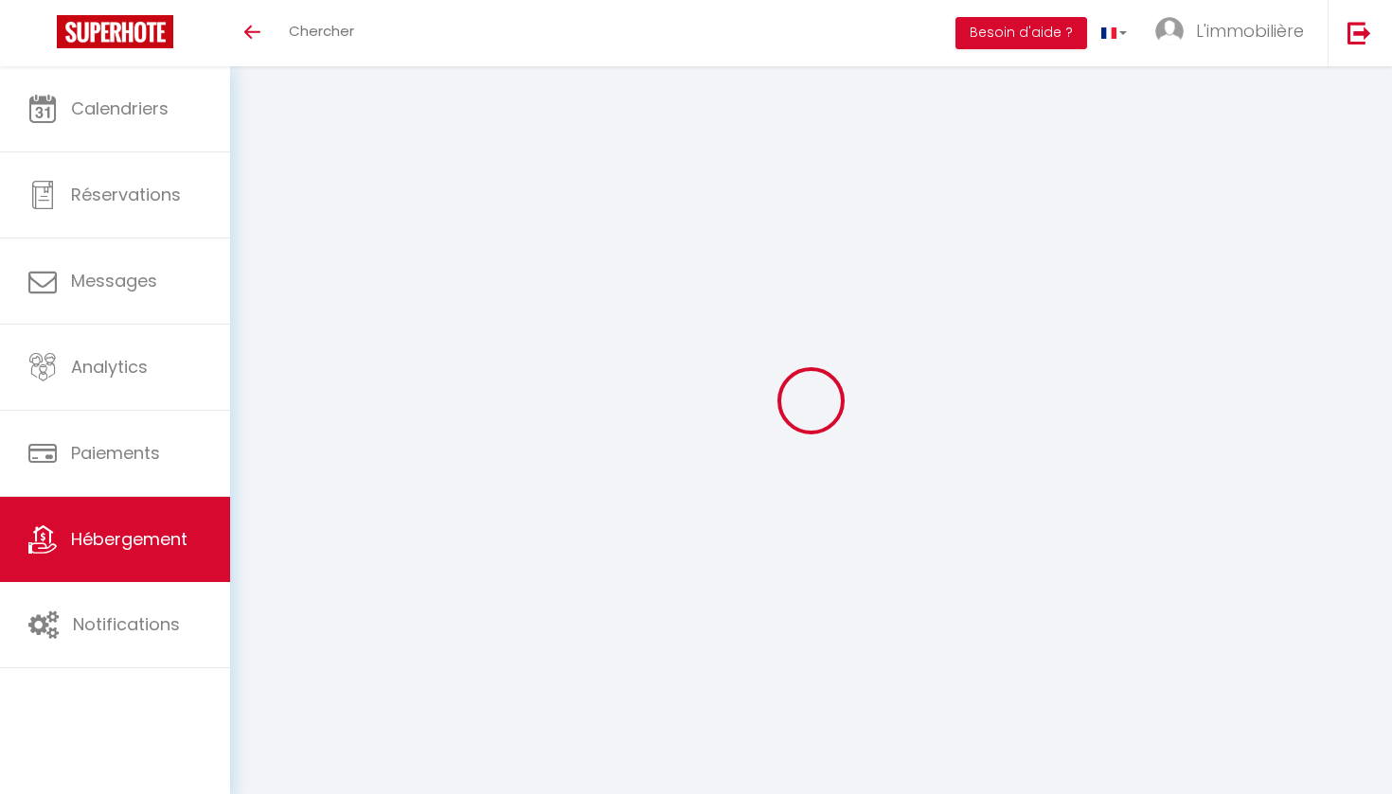
checkbox input "false"
select select "14:00"
select select
select select "11:00"
select select "30"
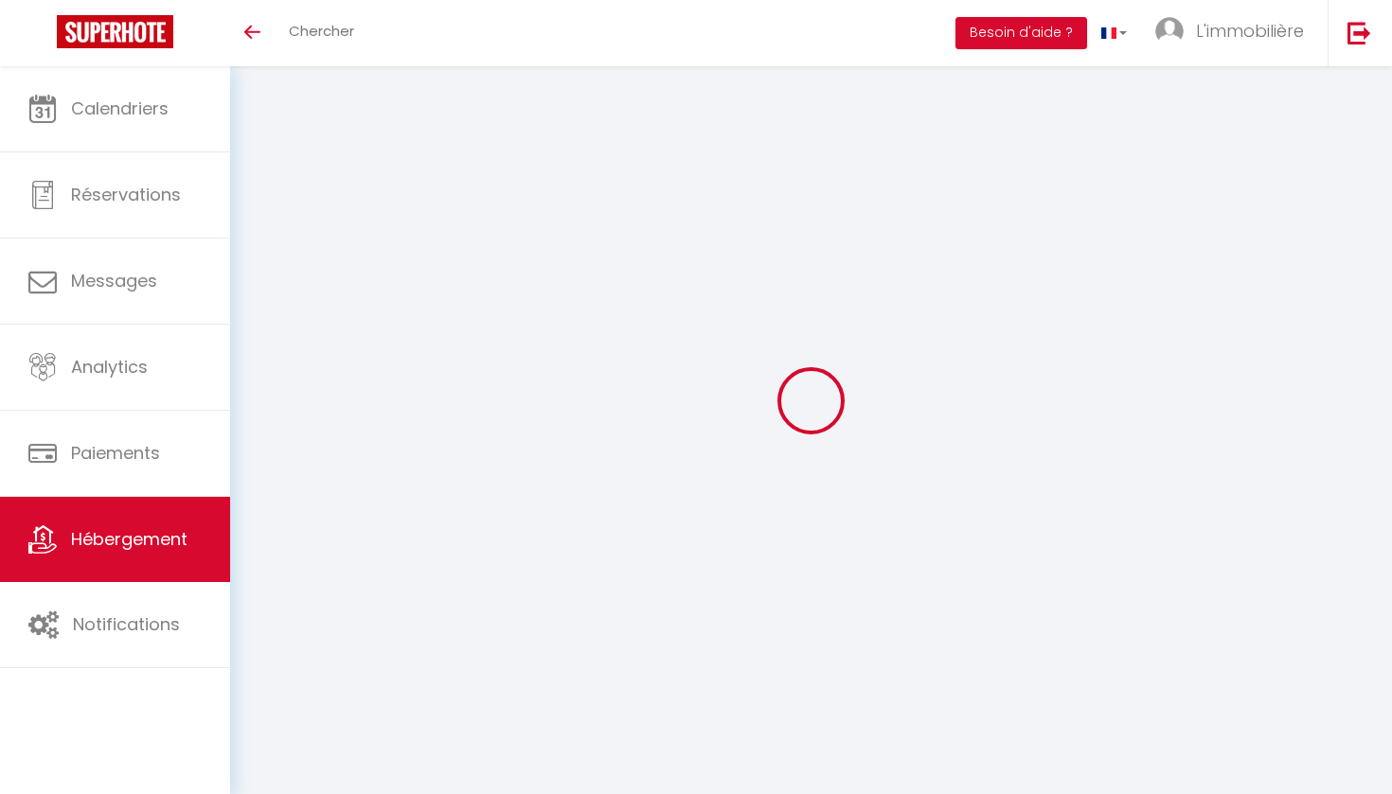
select select "120"
select select "19:00"
select select "+ 20 %"
select select "+ 23 %"
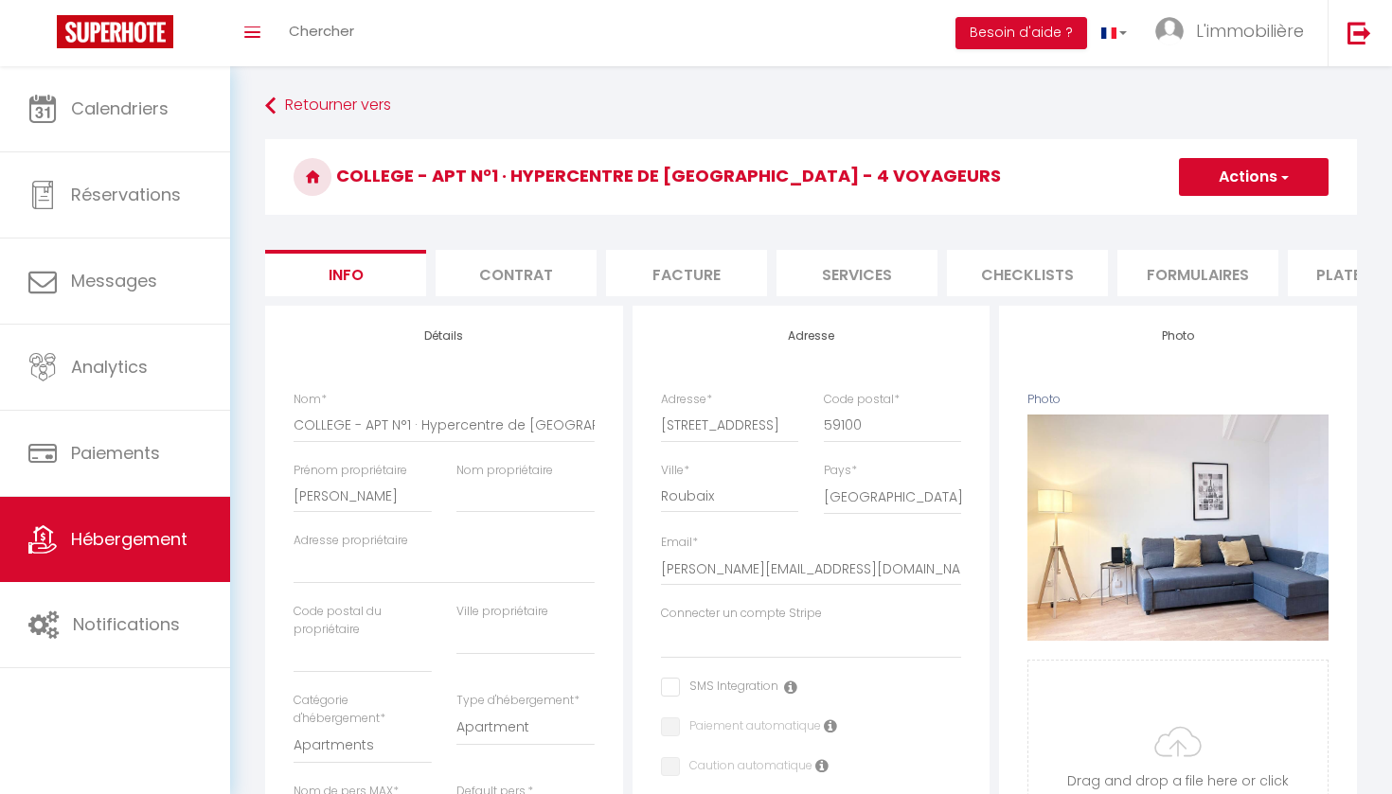
select select
checkbox input "false"
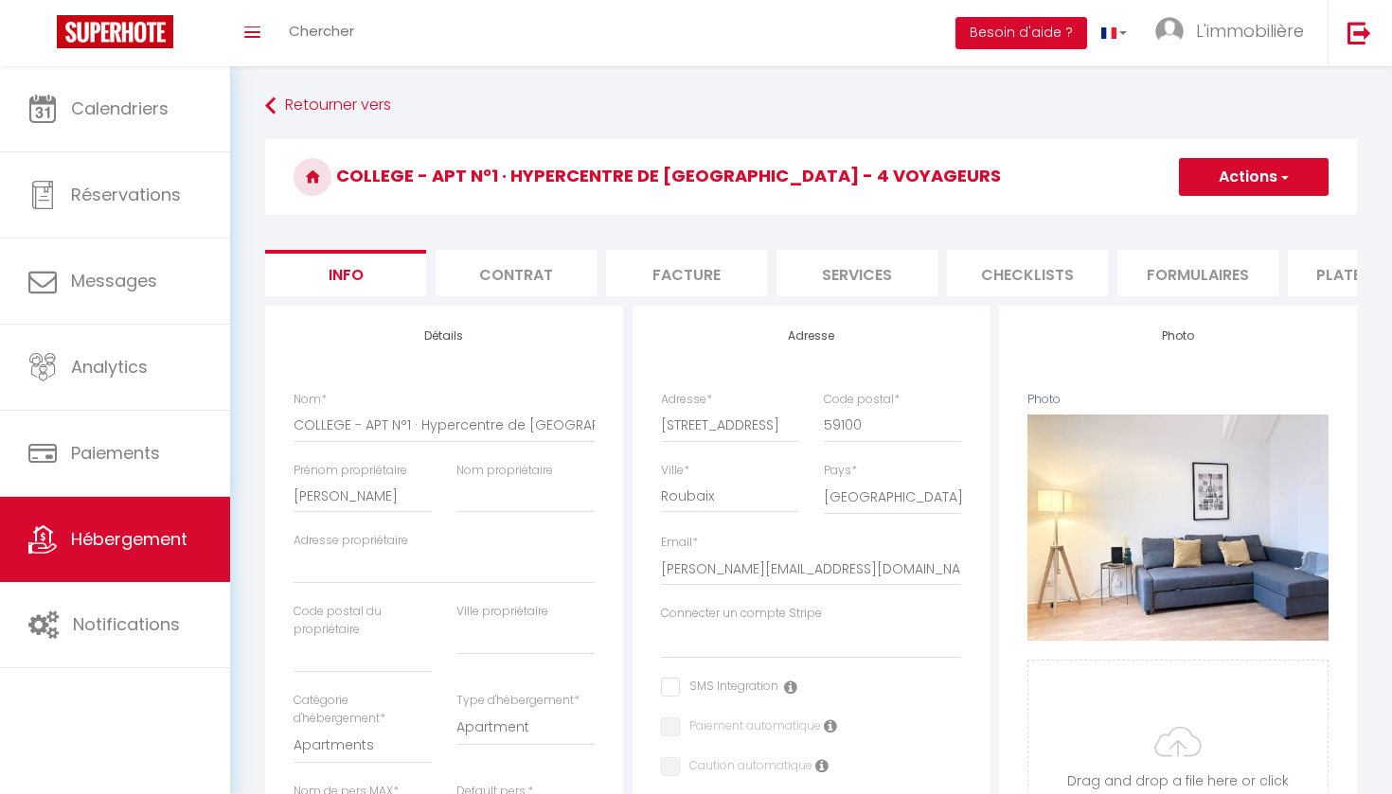
checkbox input "false"
select select
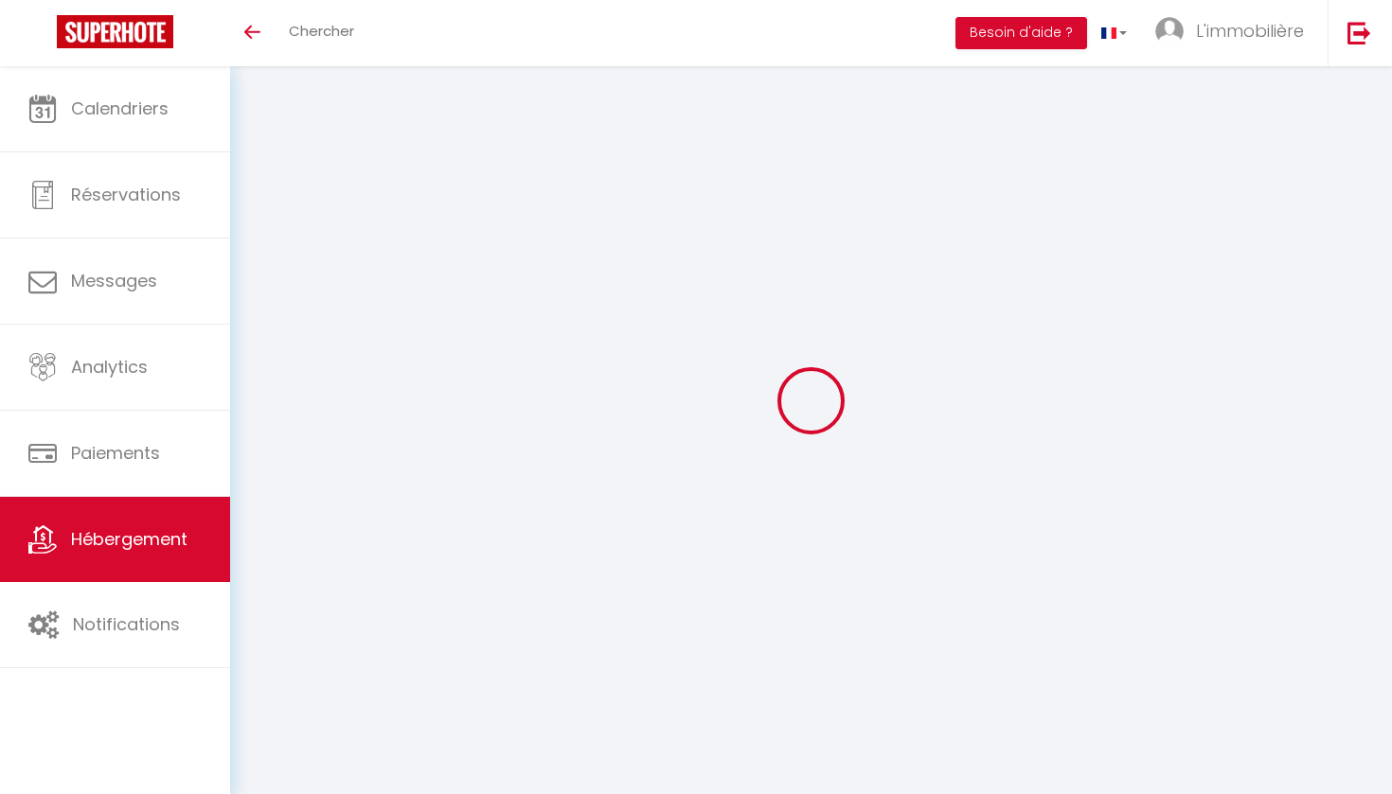
select select "3"
select select "2"
select select "1"
select select "28"
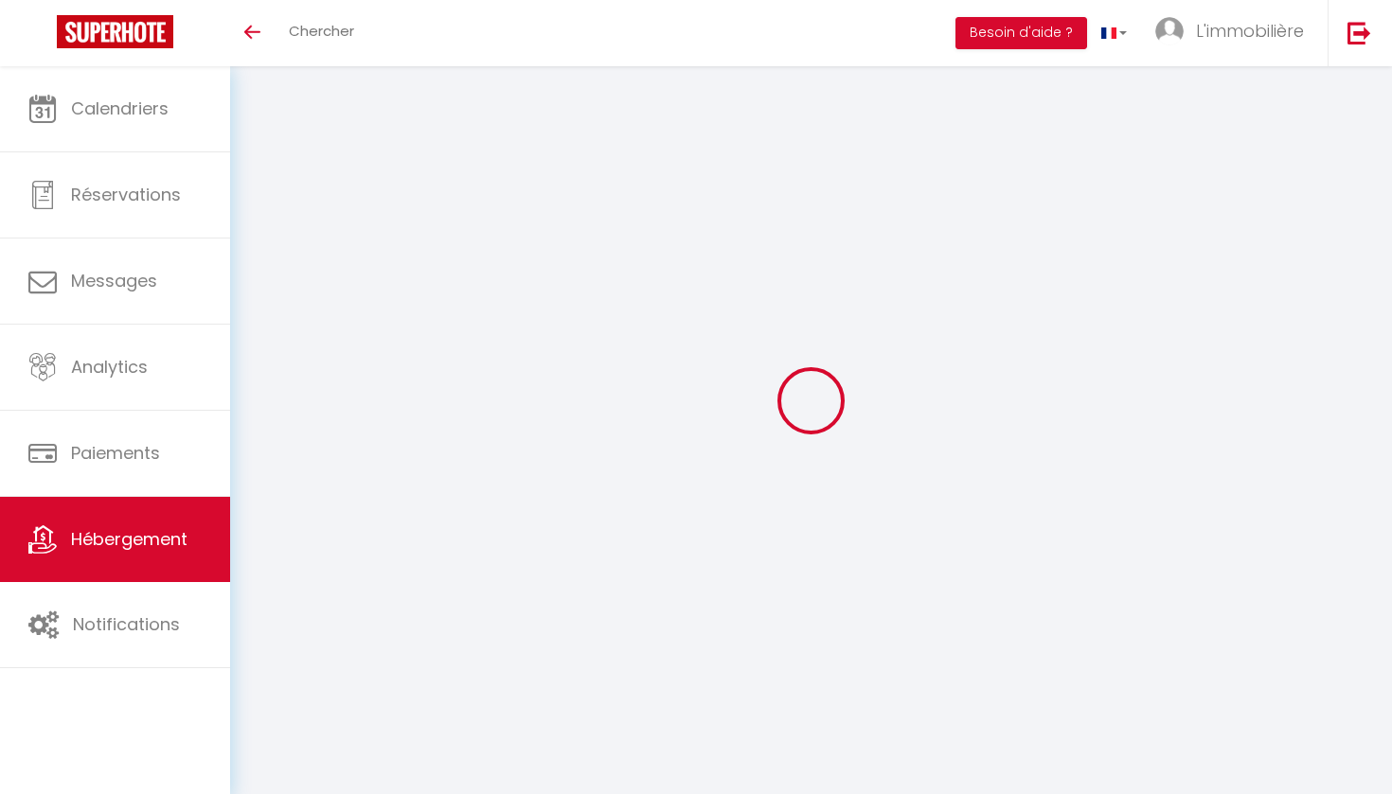
type input "COLLEGE - APT N°7 · Spacieux appartement pour 6 voyageurs - [GEOGRAPHIC_DATA]"
type input "[PERSON_NAME]"
select select "6"
select select "2"
type input "500"
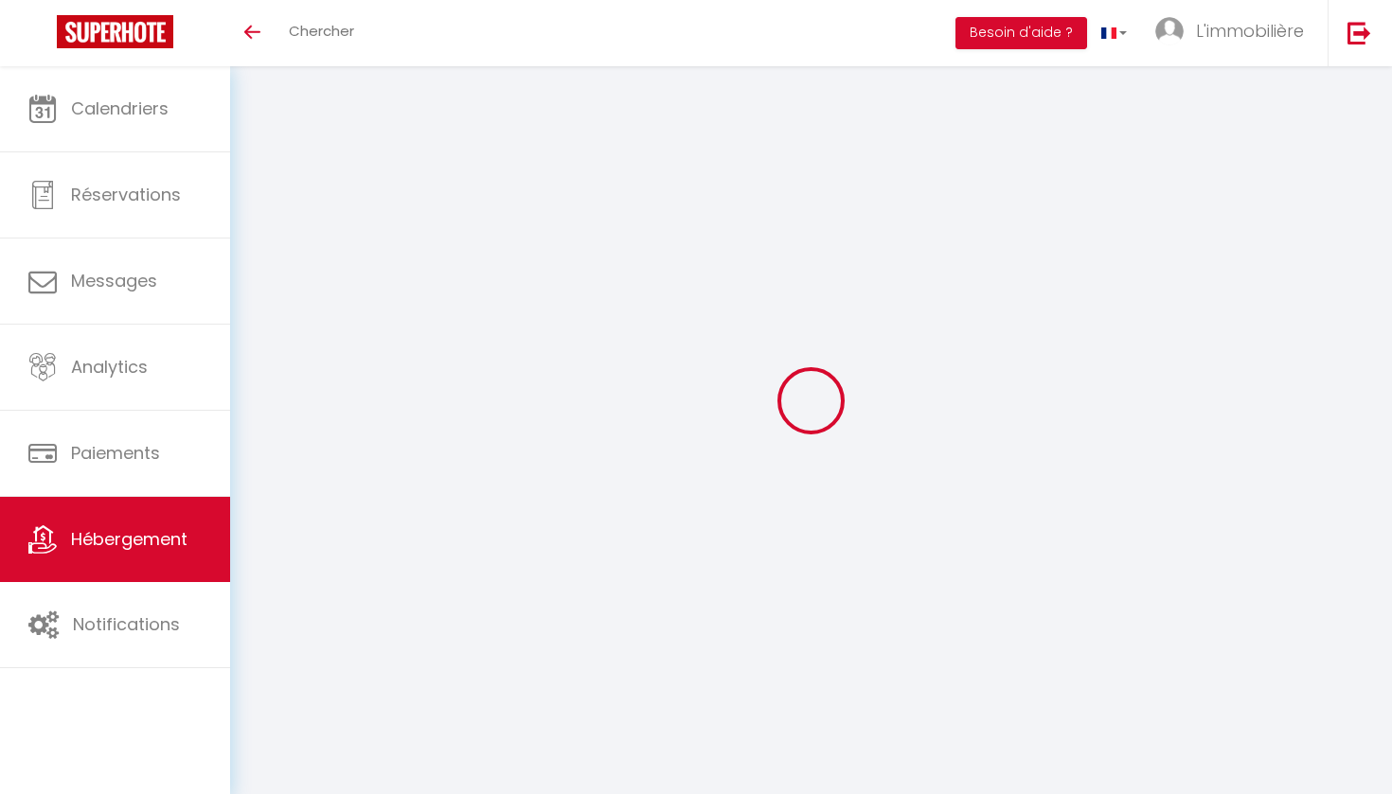
type input "94"
select select
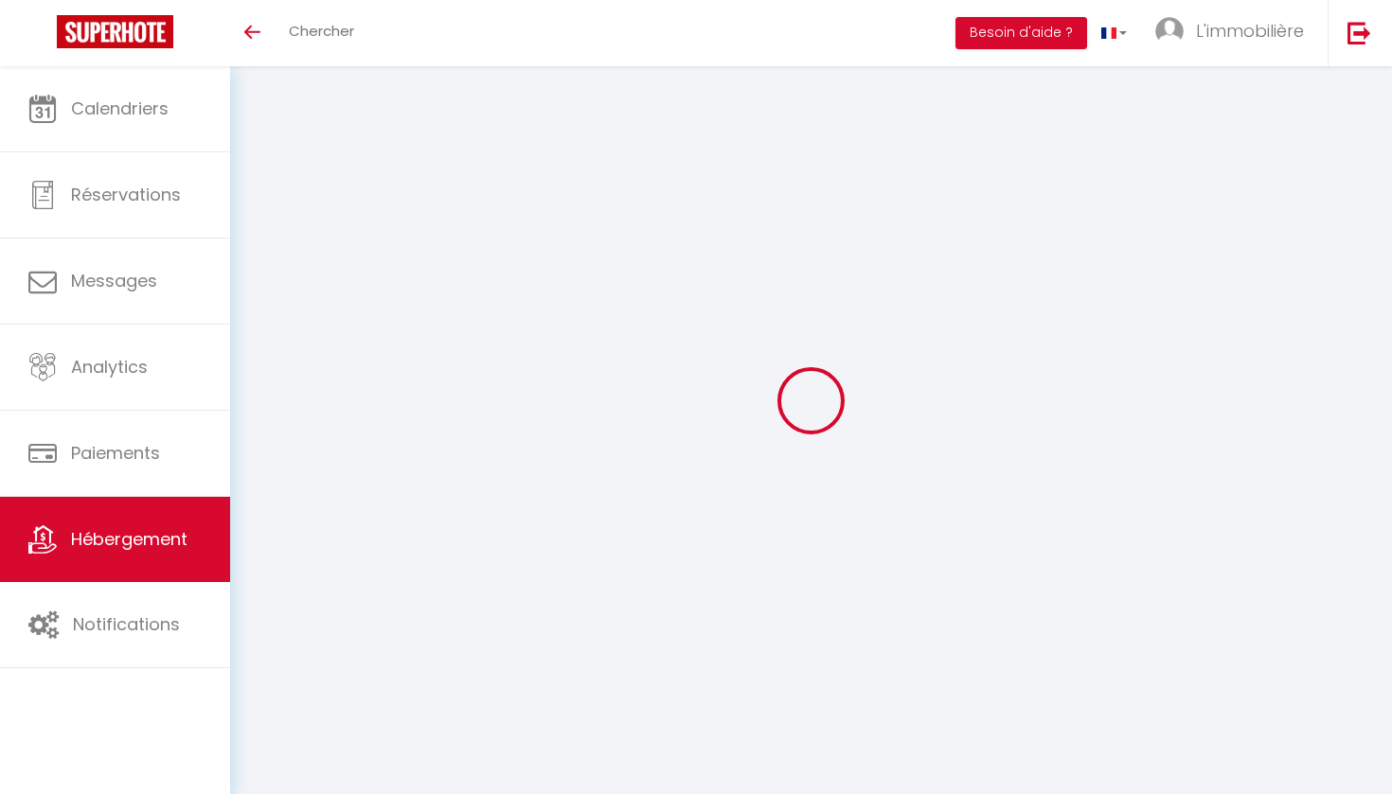
select select
type input "[STREET_ADDRESS]"
type input "59100"
type input "Roubaix"
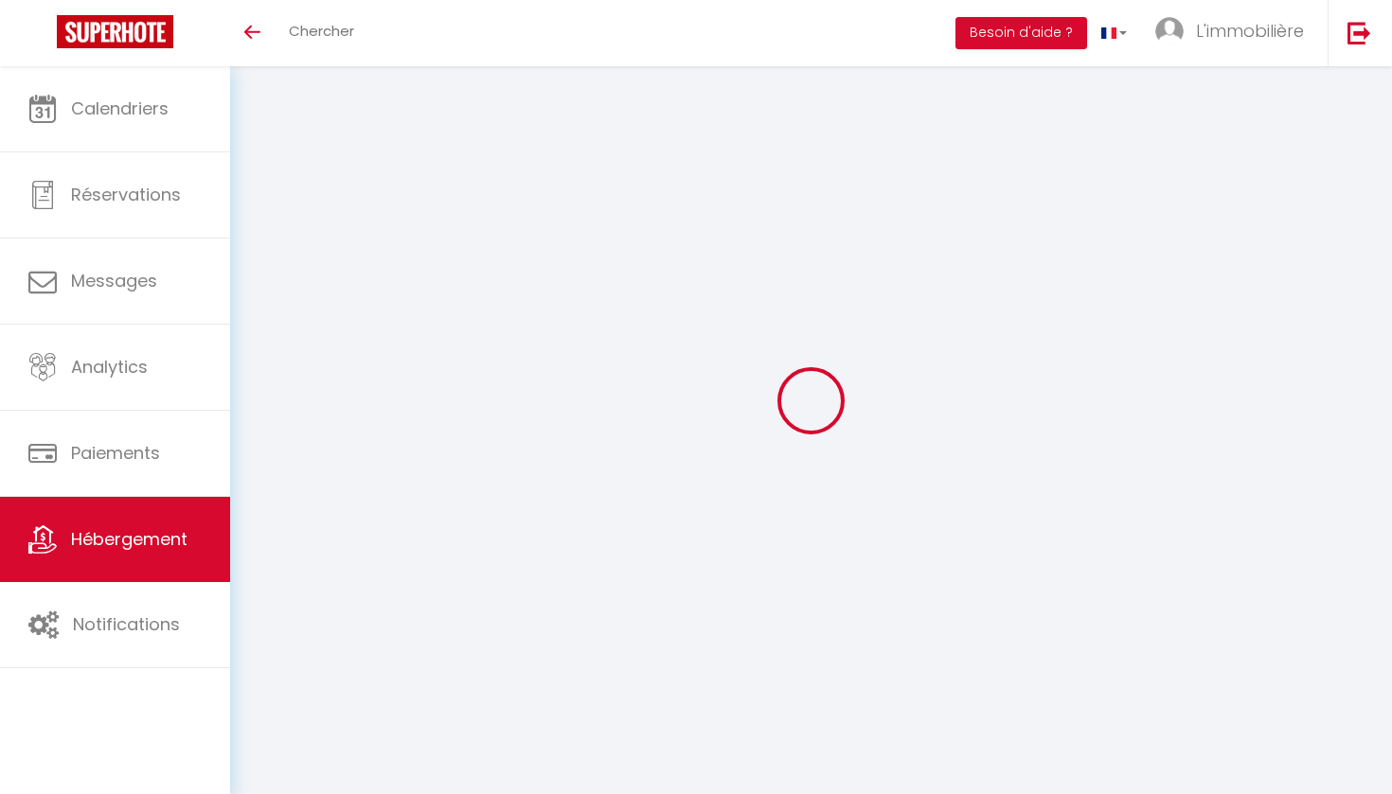
type input "[PERSON_NAME][EMAIL_ADDRESS][DOMAIN_NAME]"
select select
checkbox input "false"
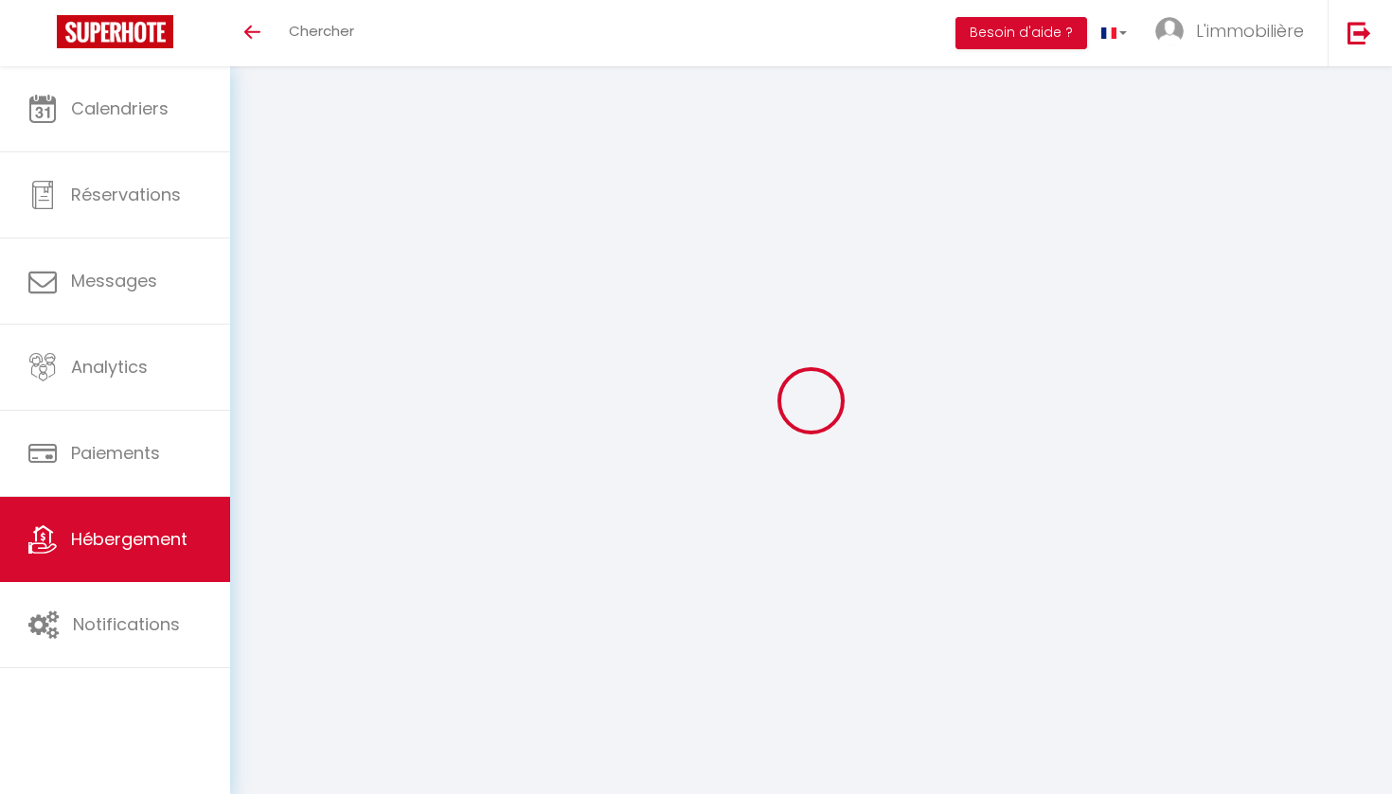
checkbox input "false"
type input "0"
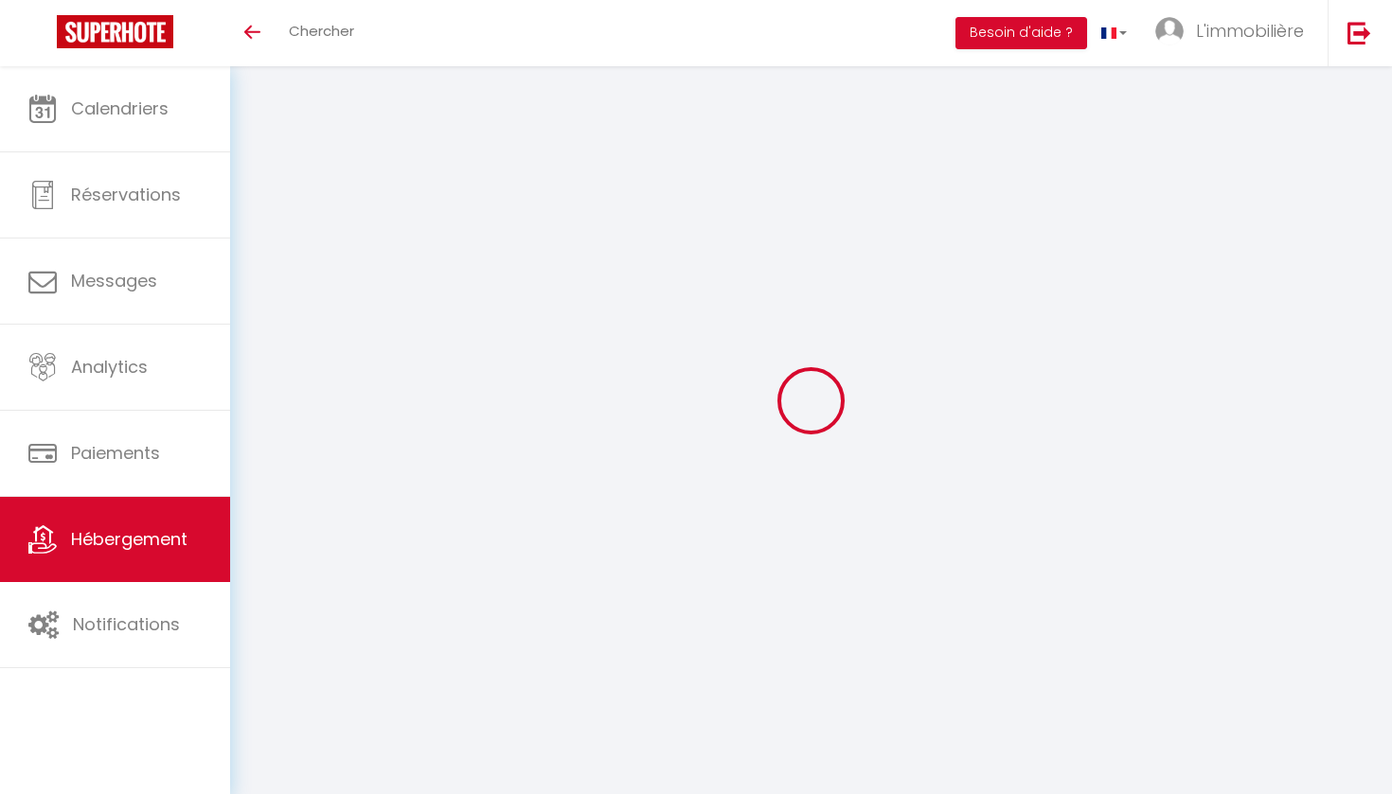
select select "12603-1318891875865300292"
select select
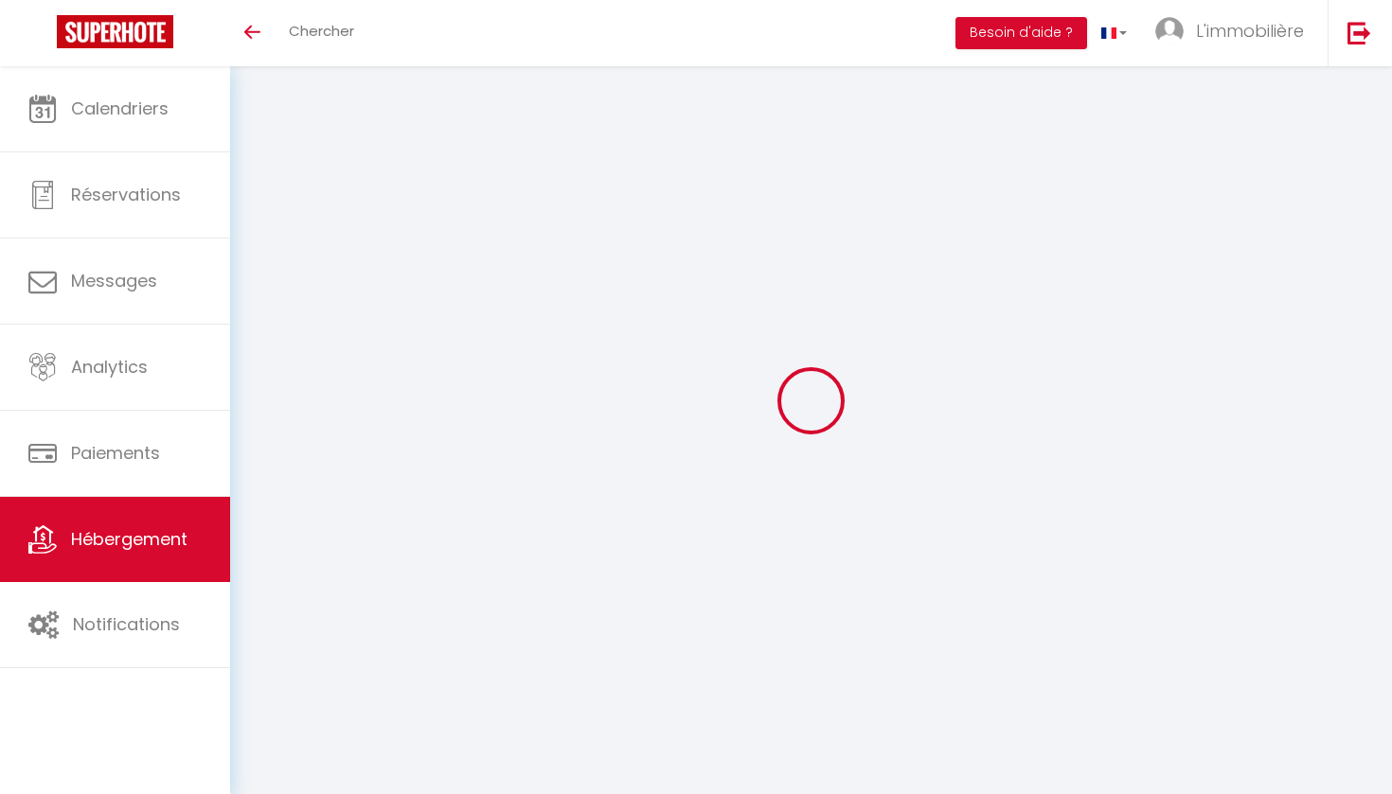
select select
checkbox input "false"
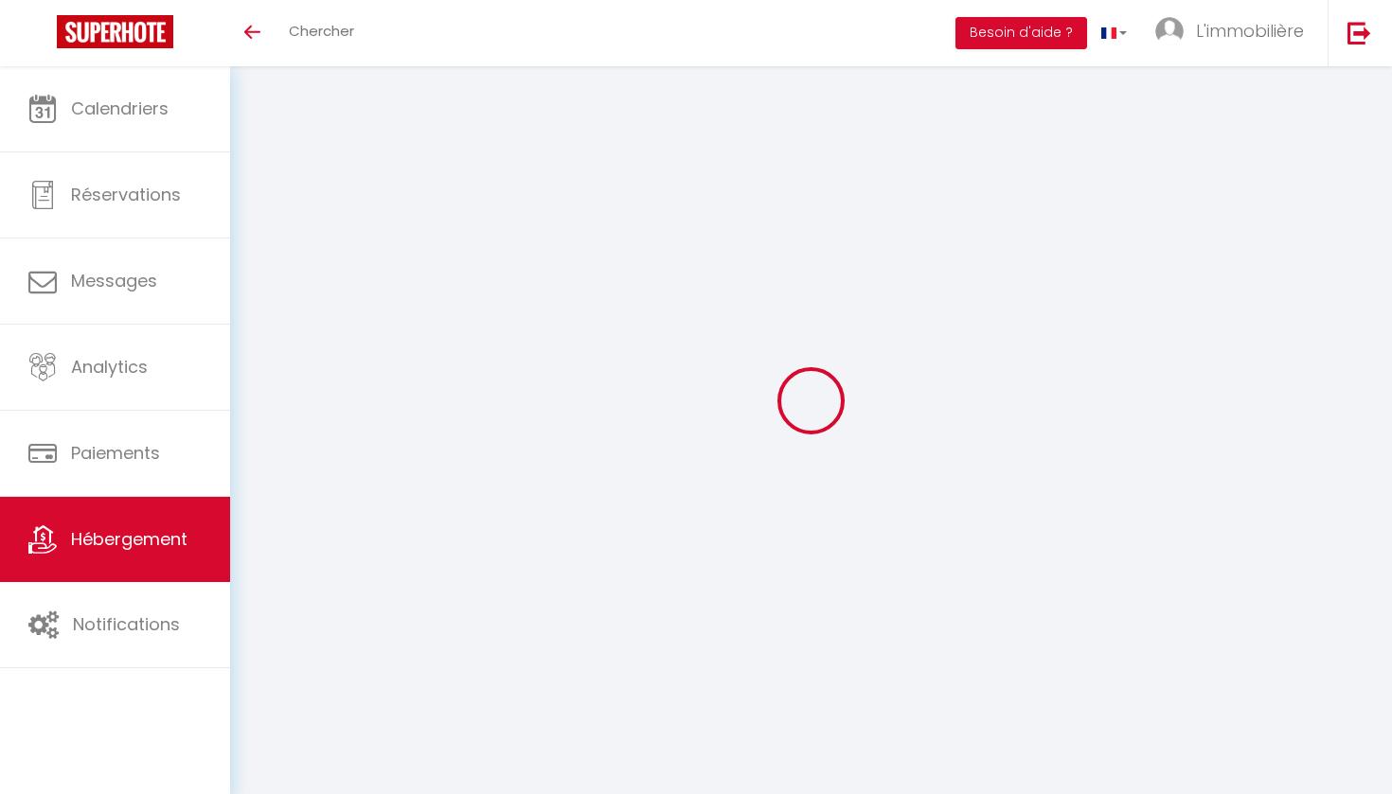
checkbox input "false"
select select "3"
select select "2"
select select "1"
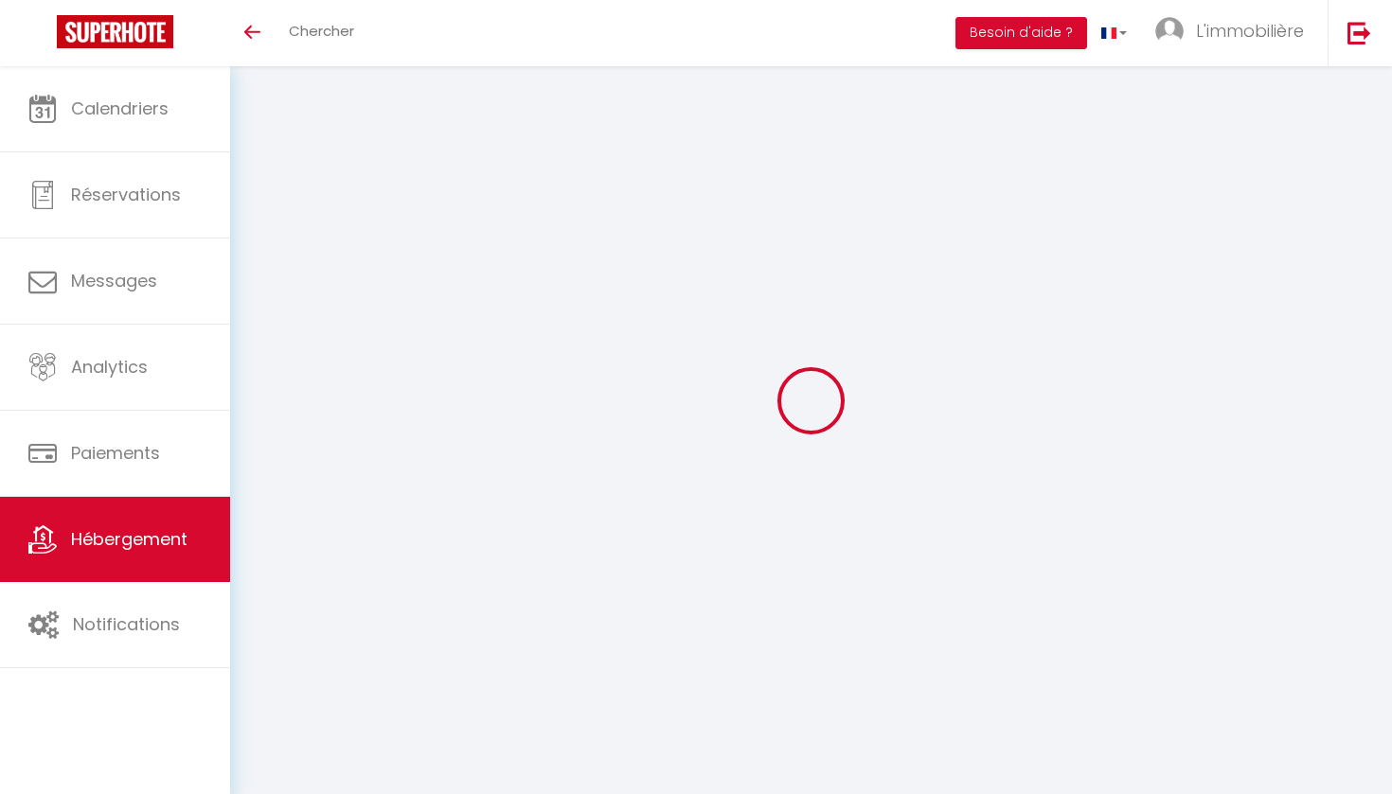
select select "1"
select select "28"
select select
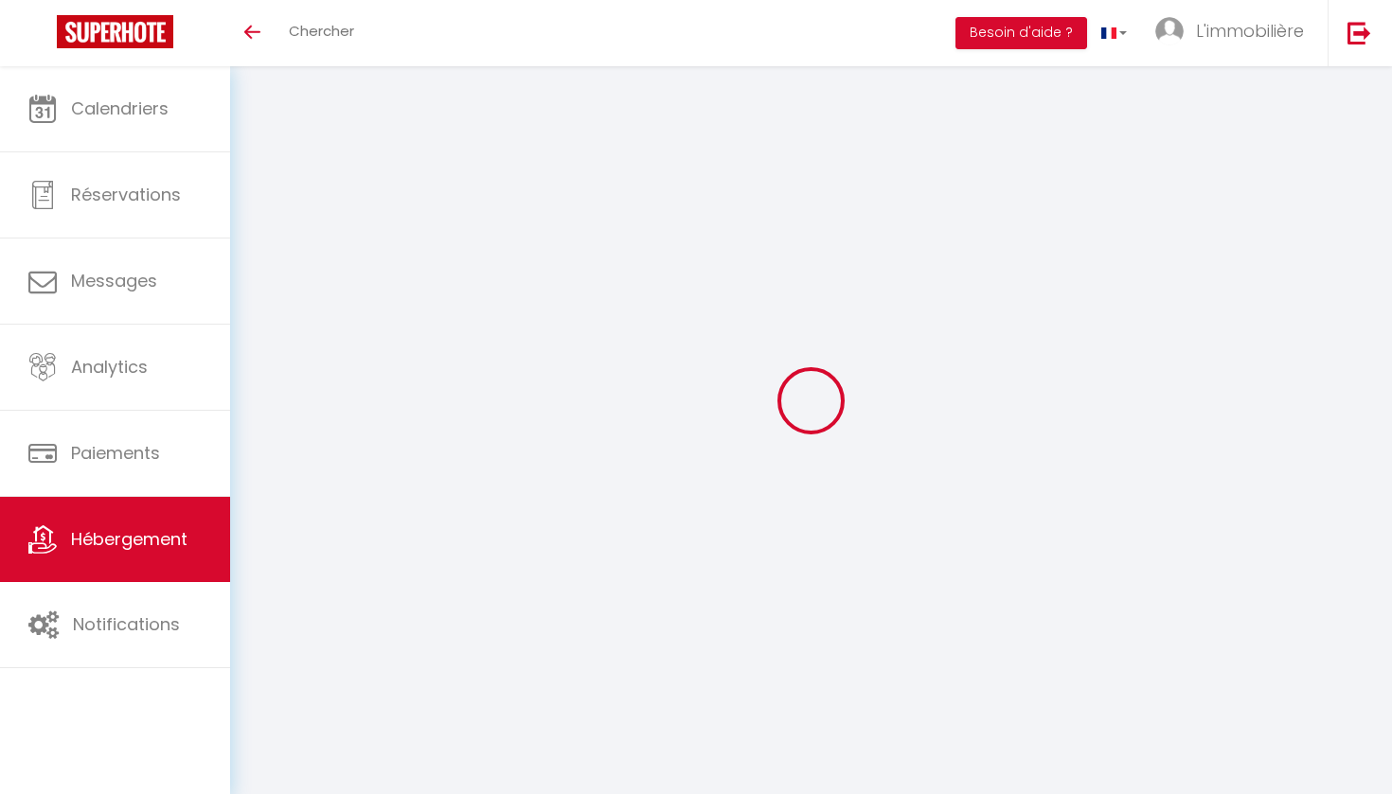
select select
checkbox input "false"
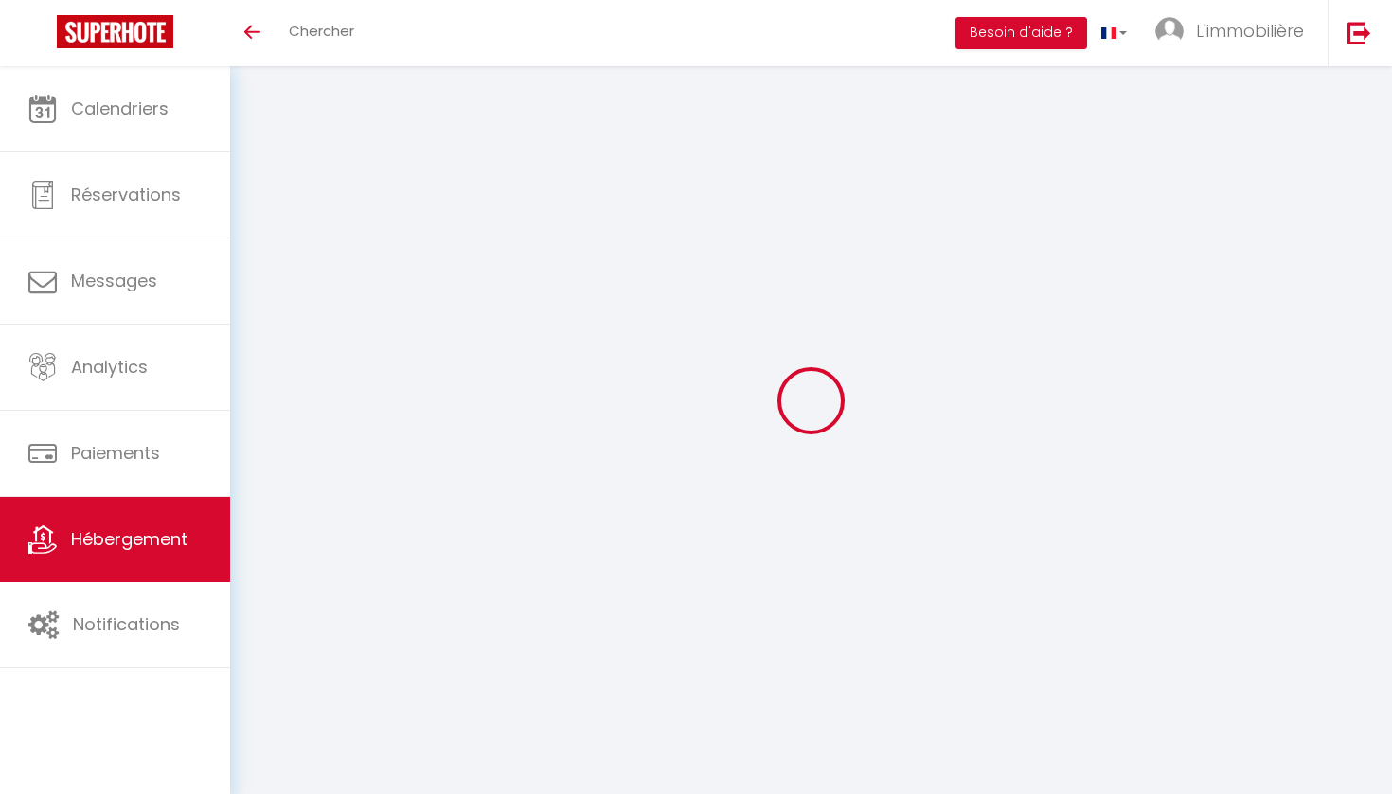
checkbox input "false"
select select
type input "COLLEGE - APT N°5 · Appartement pour 6 voyageurs en Hypercentre de Rbx"
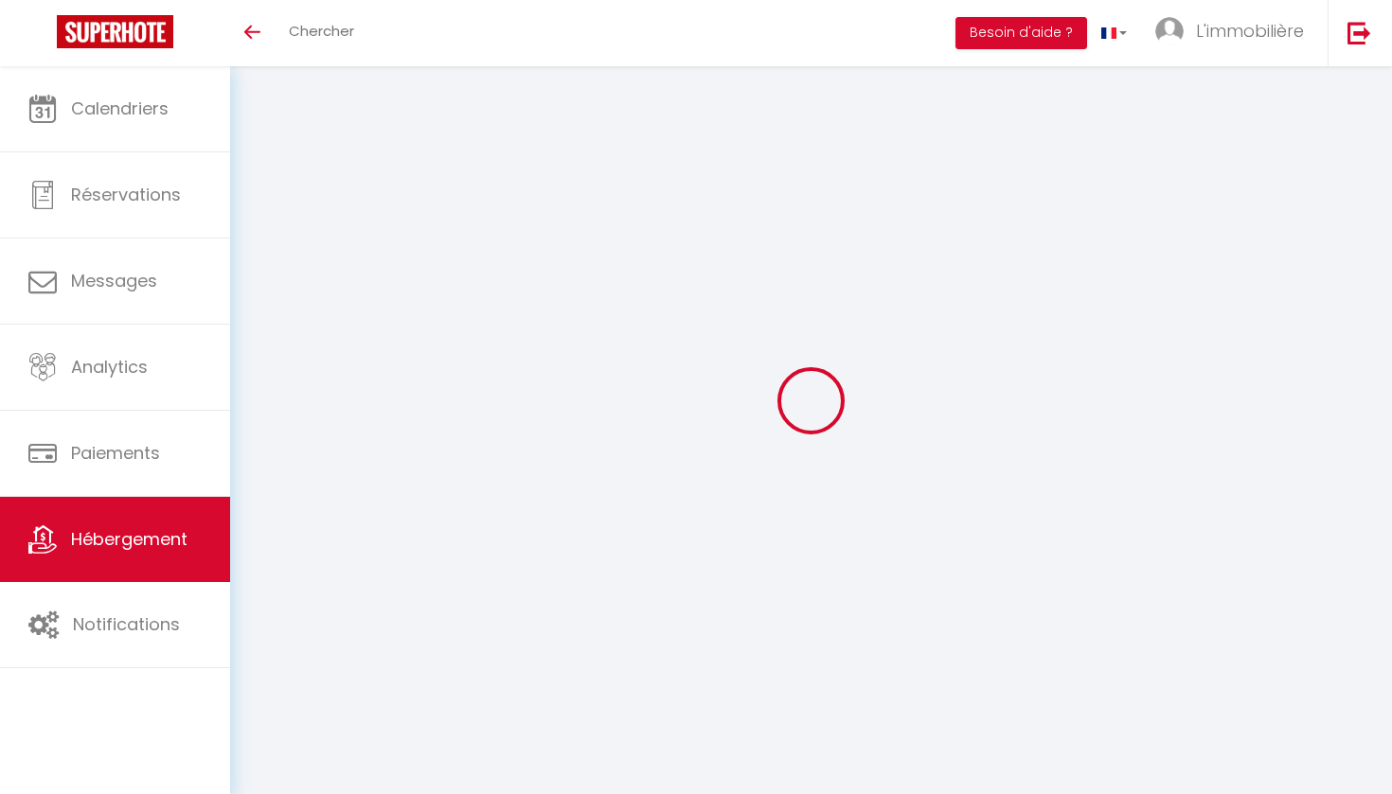
type input "[PERSON_NAME]"
select select "6"
select select "2"
type input "500"
type input "94"
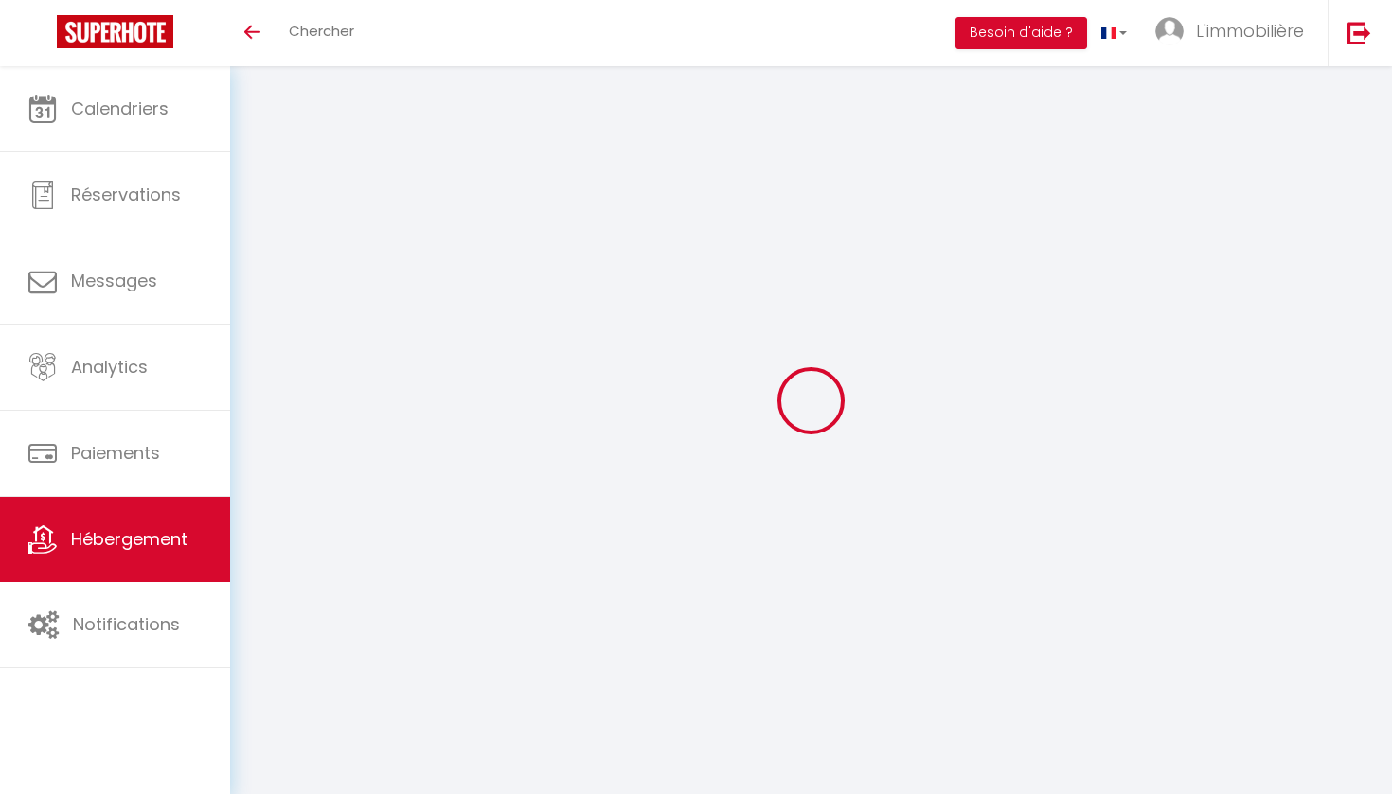
select select
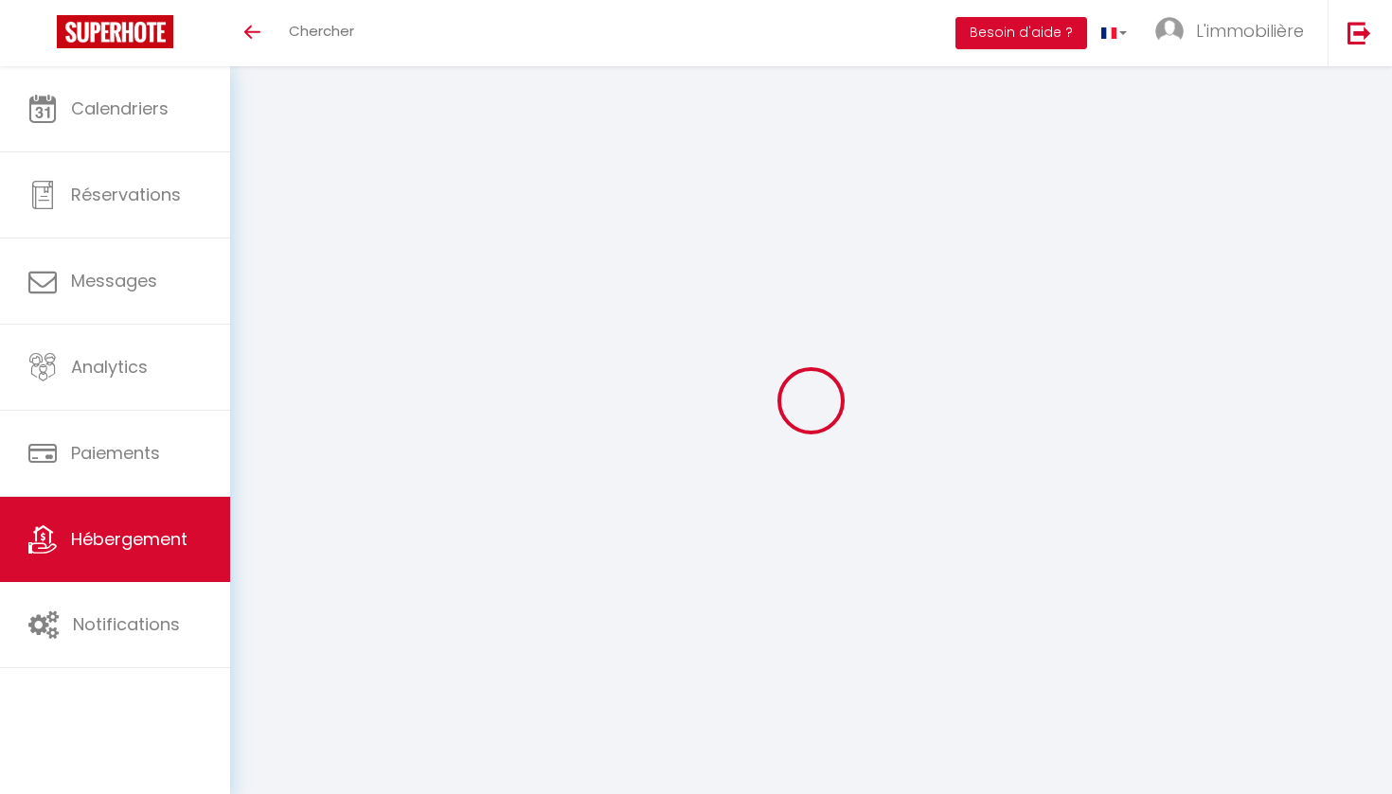
select select
type input "[STREET_ADDRESS]"
type input "59100"
type input "Roubaix"
type input "[PERSON_NAME][EMAIL_ADDRESS][DOMAIN_NAME]"
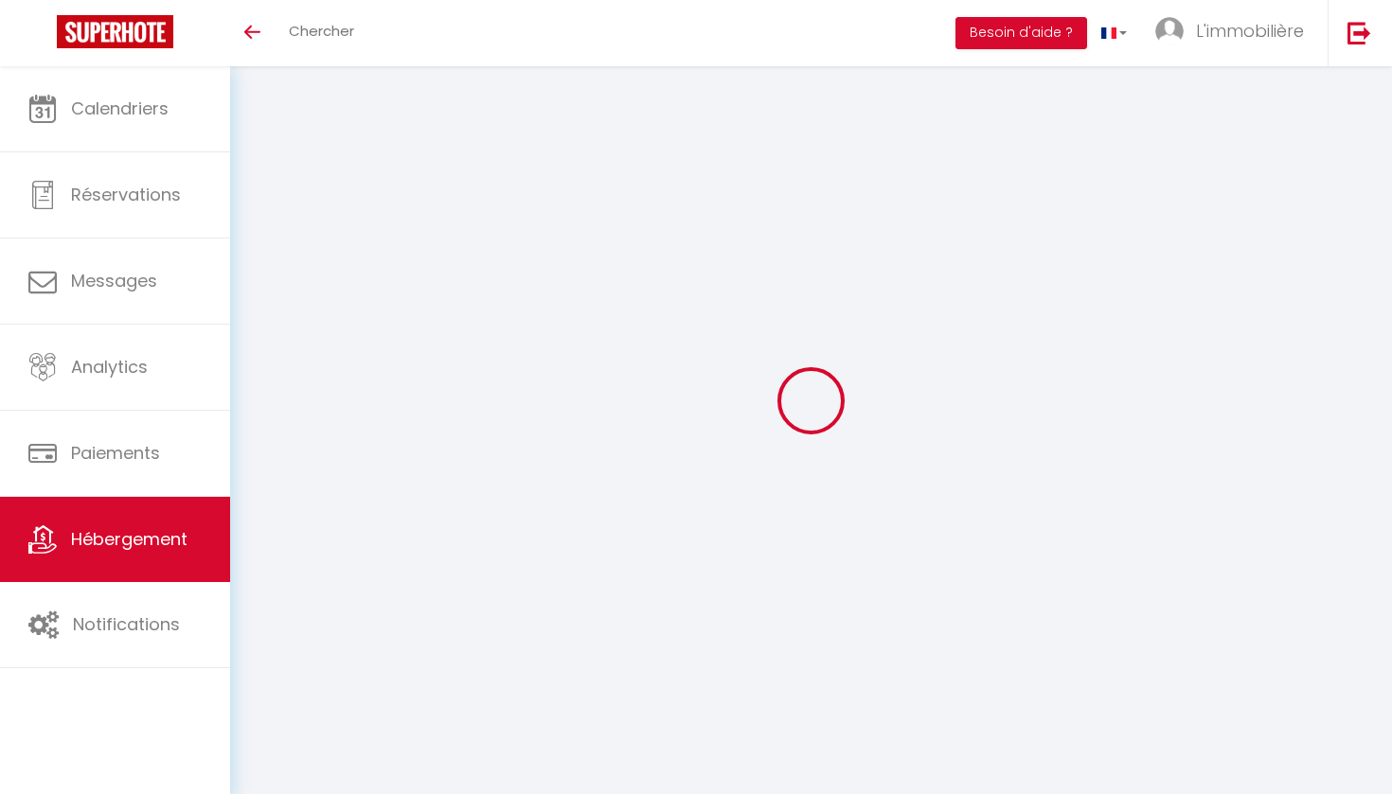
select select
checkbox input "false"
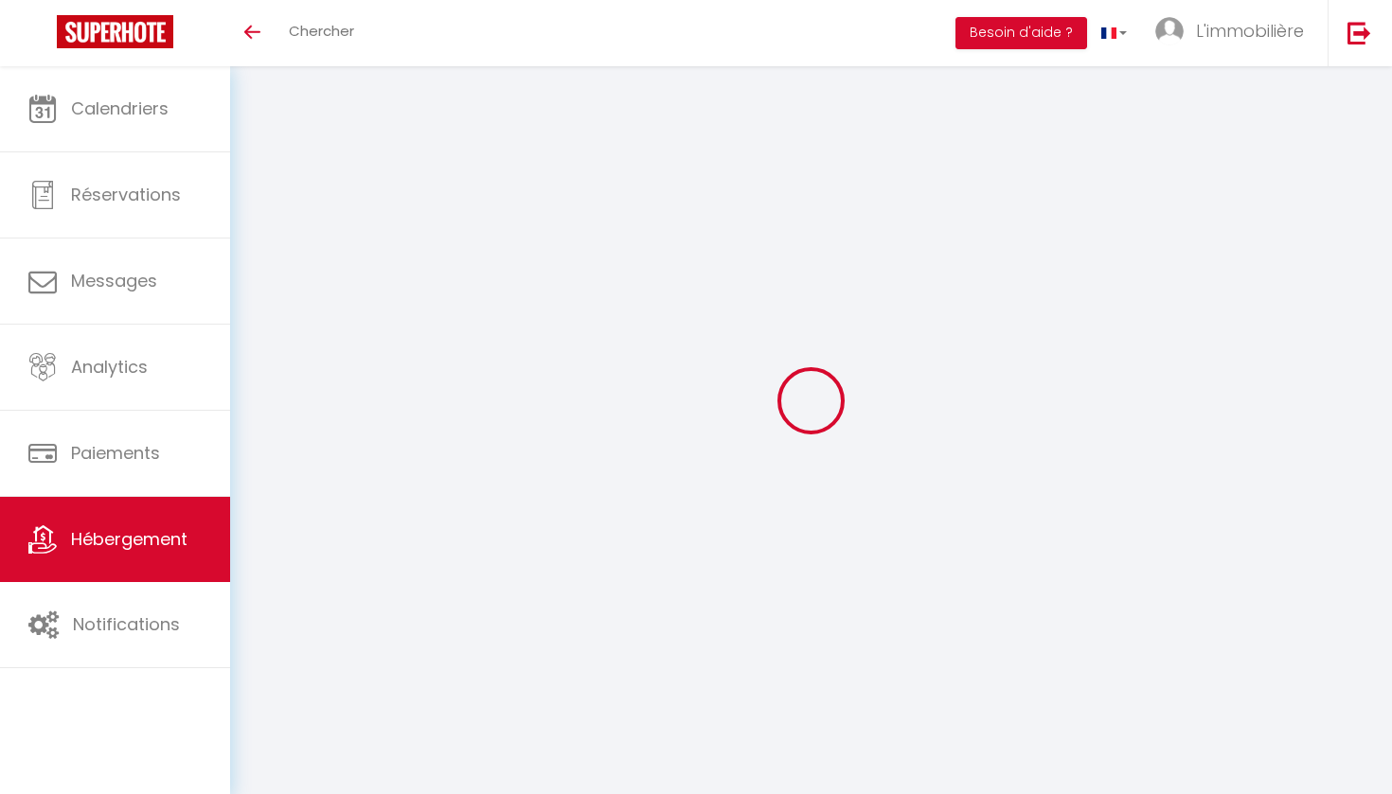
type input "0"
select select "3"
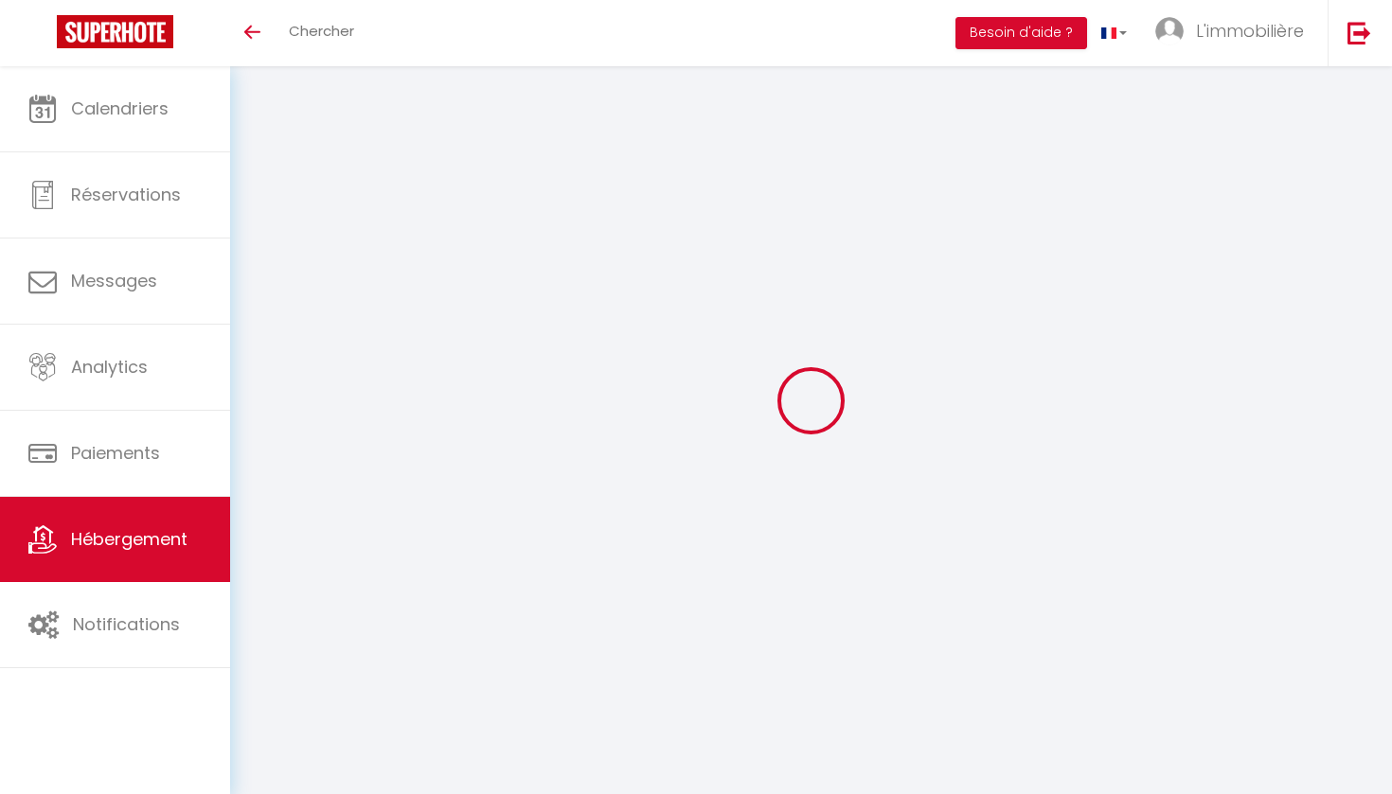
select select "2"
select select "1"
select select "28"
select select
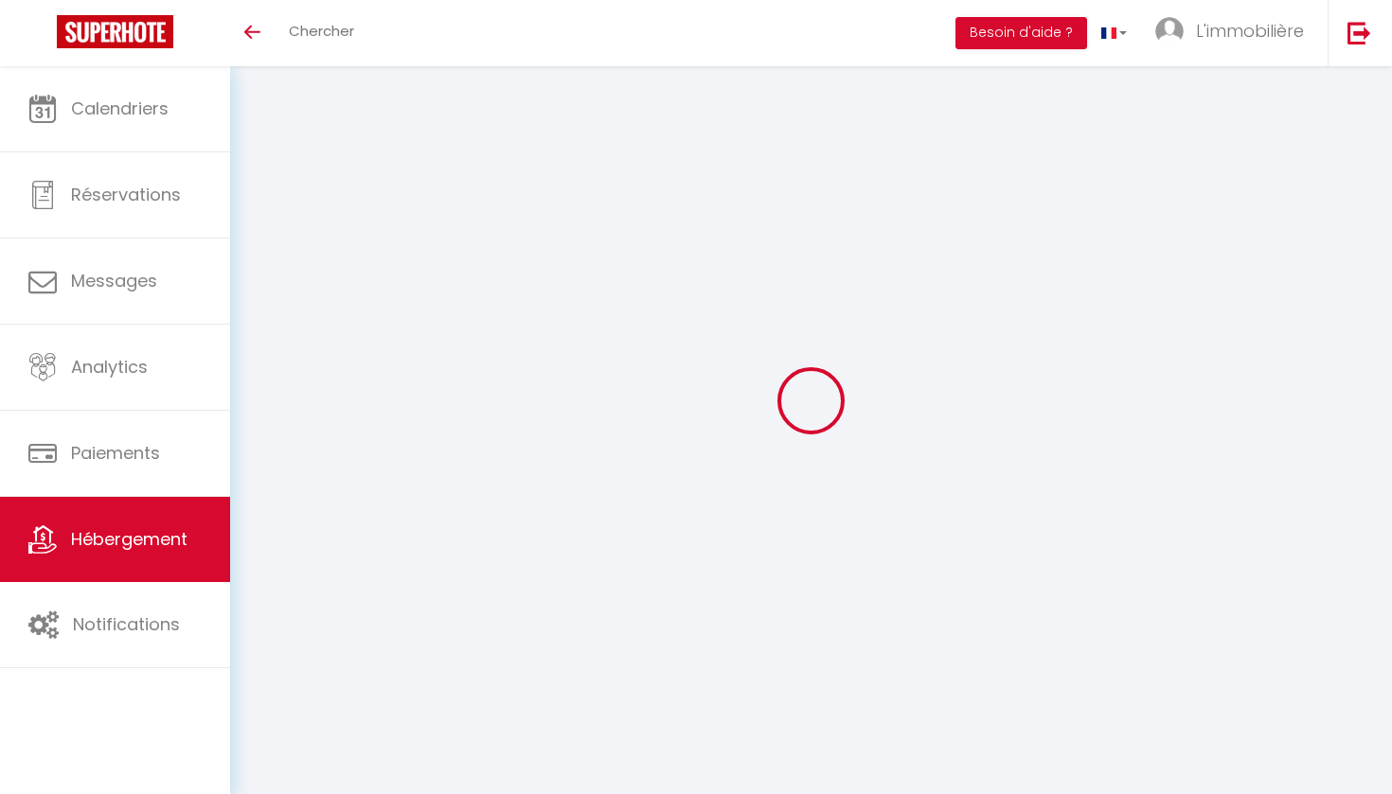
select select
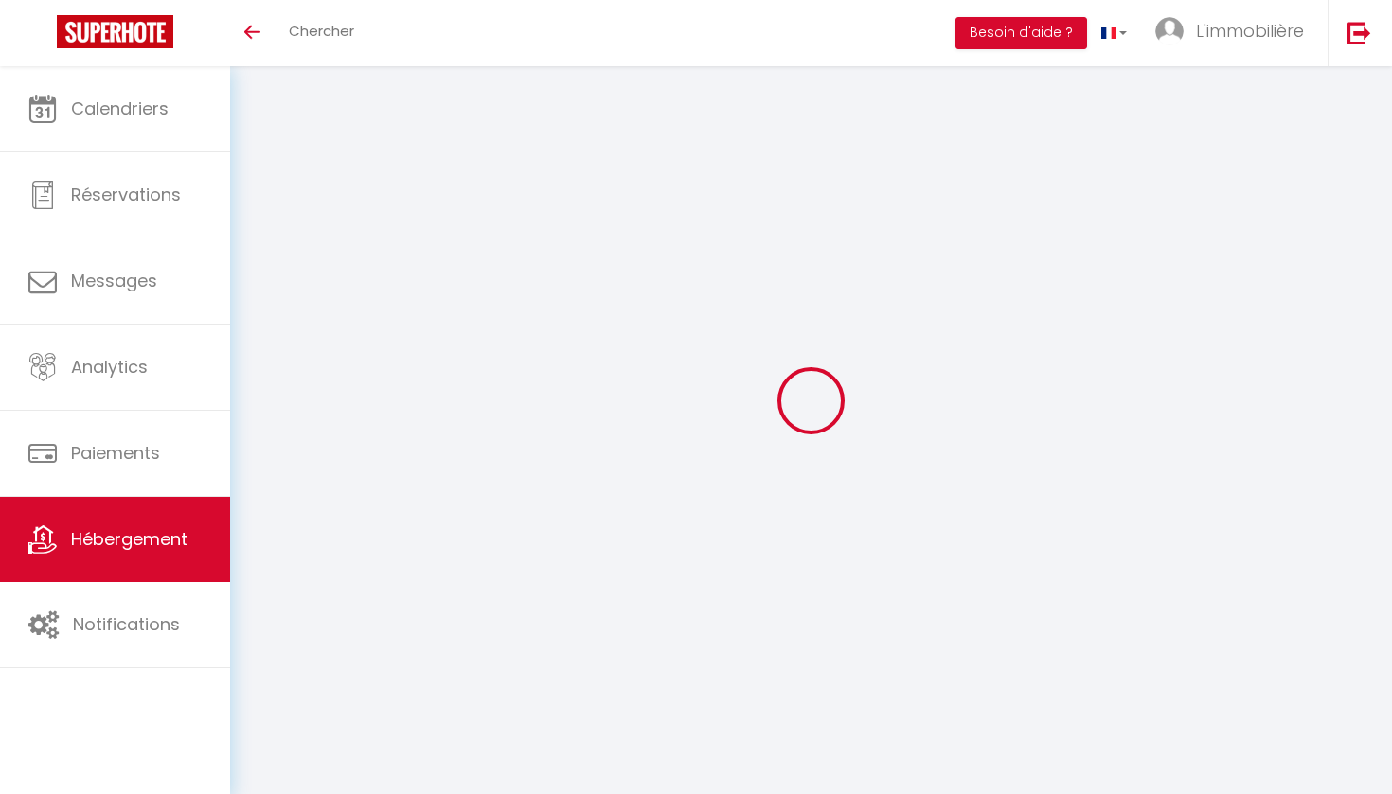
checkbox input "false"
select select
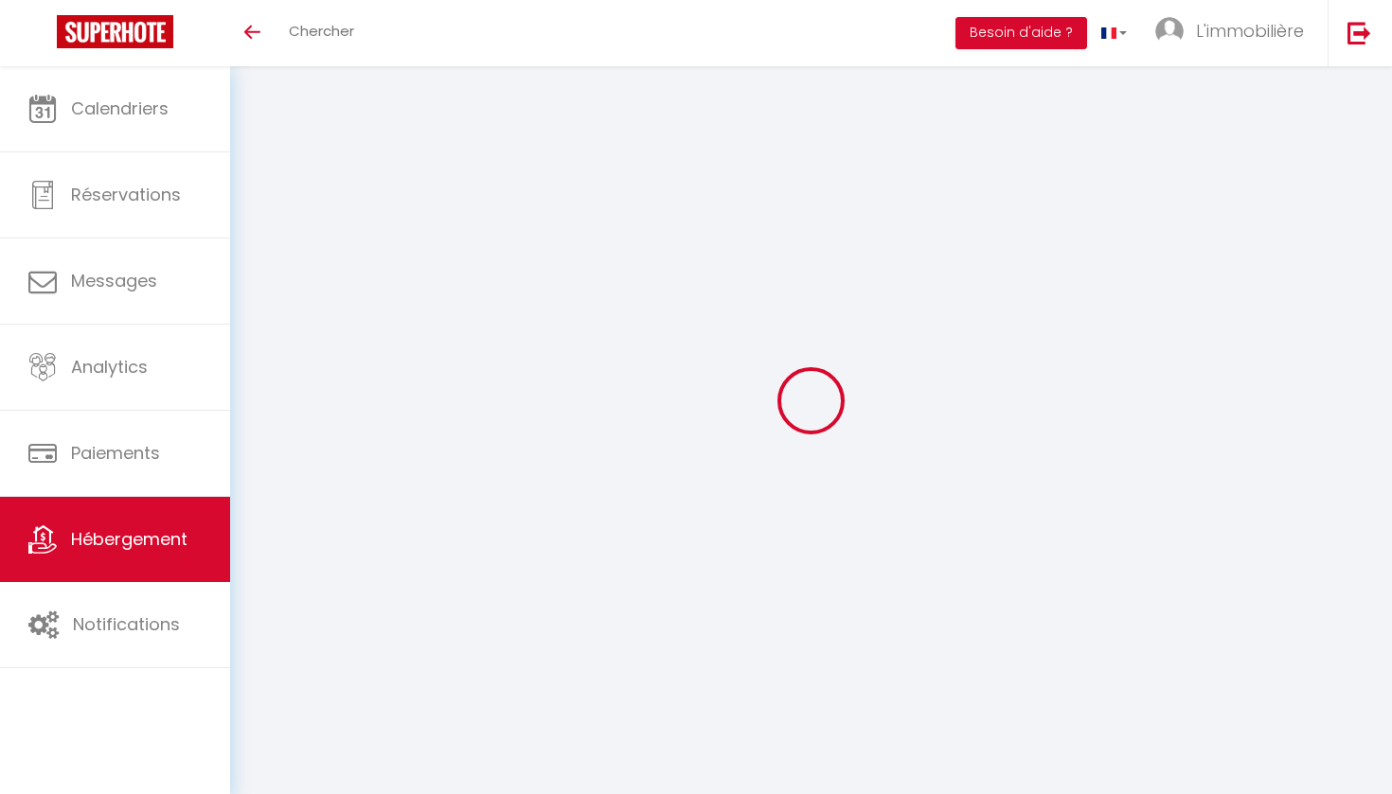
select select
type input "COLLEGE - APT N°9 · Grand appartement avec terrasse - 4 voyageurs"
type input "[PERSON_NAME]"
type input "500"
select select
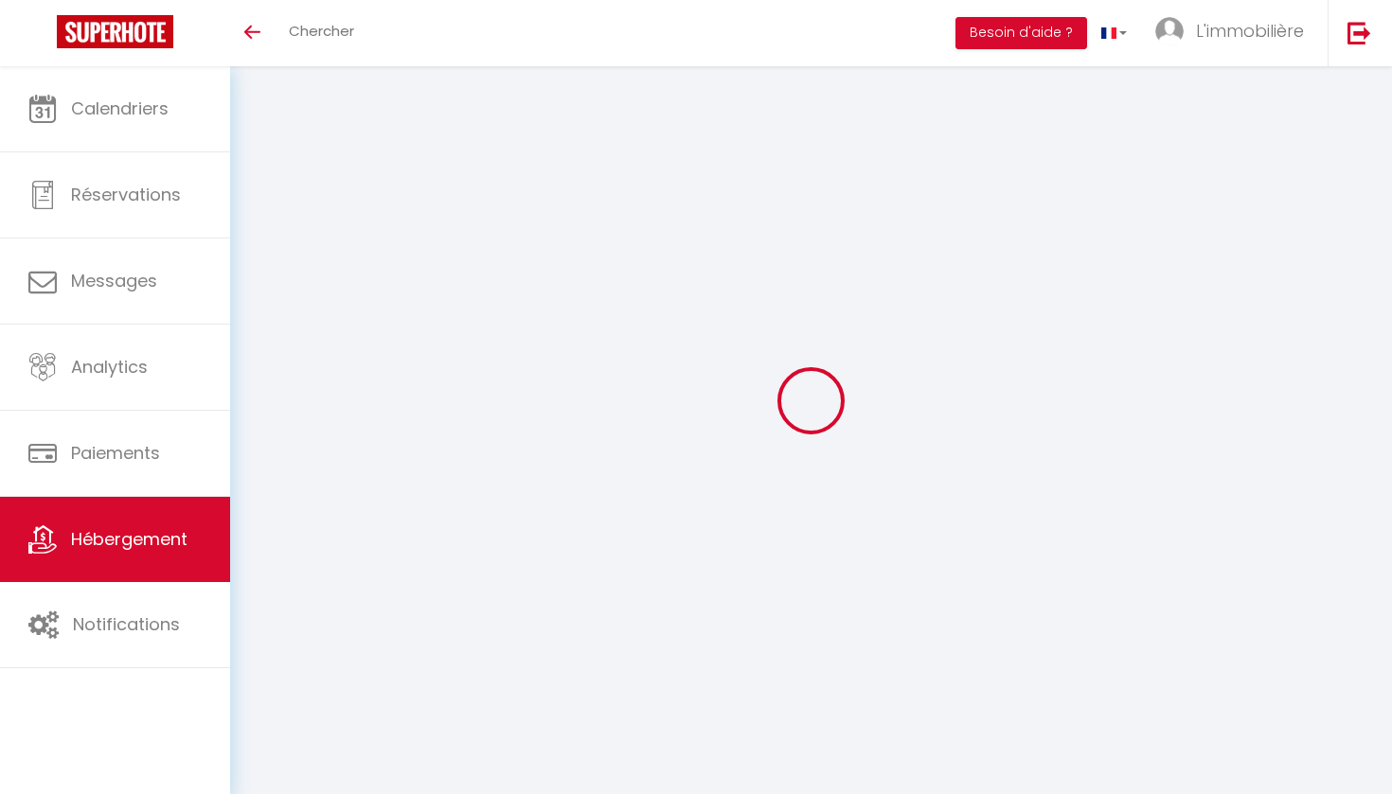
select select
type input "59100"
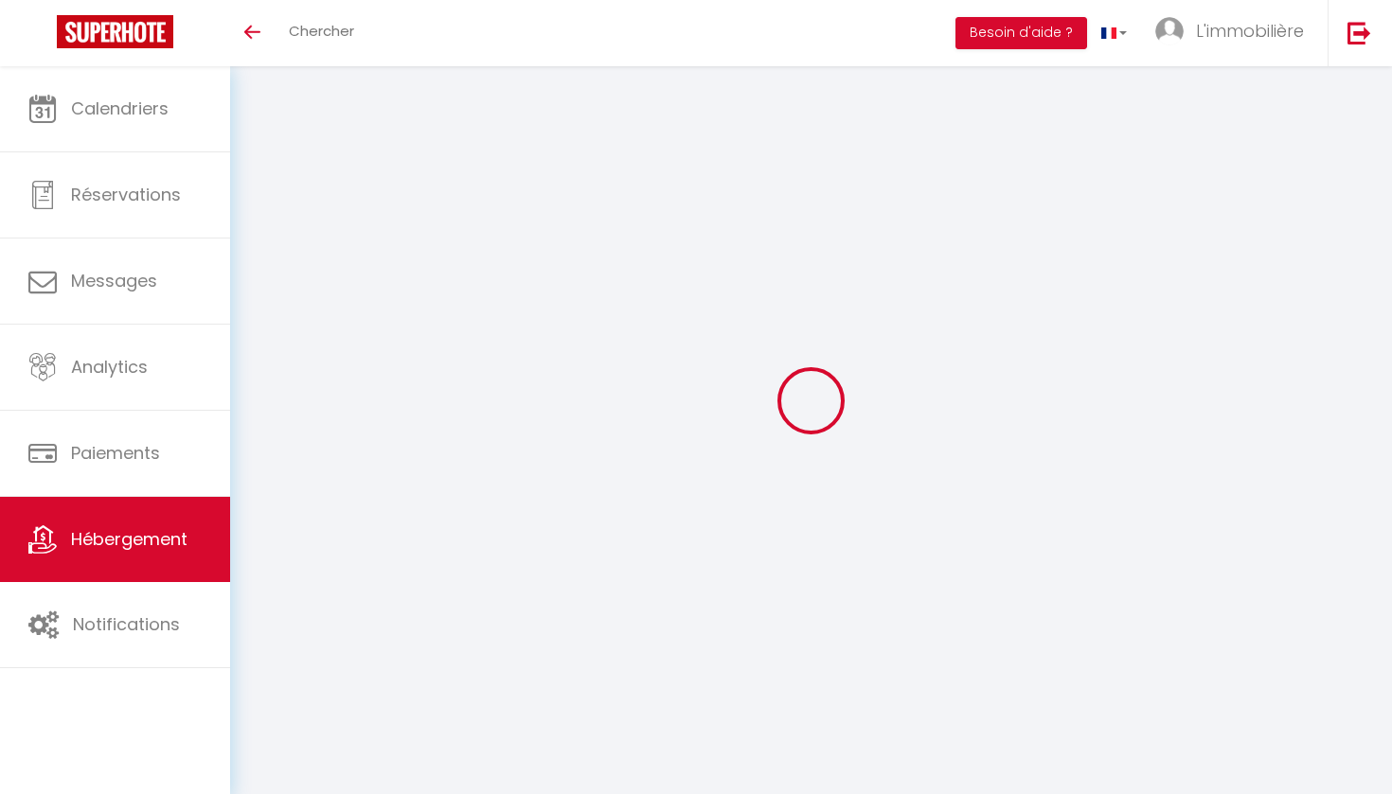
type input "Roubaix"
type input "[PERSON_NAME][EMAIL_ADDRESS][DOMAIN_NAME]"
select select
checkbox input "false"
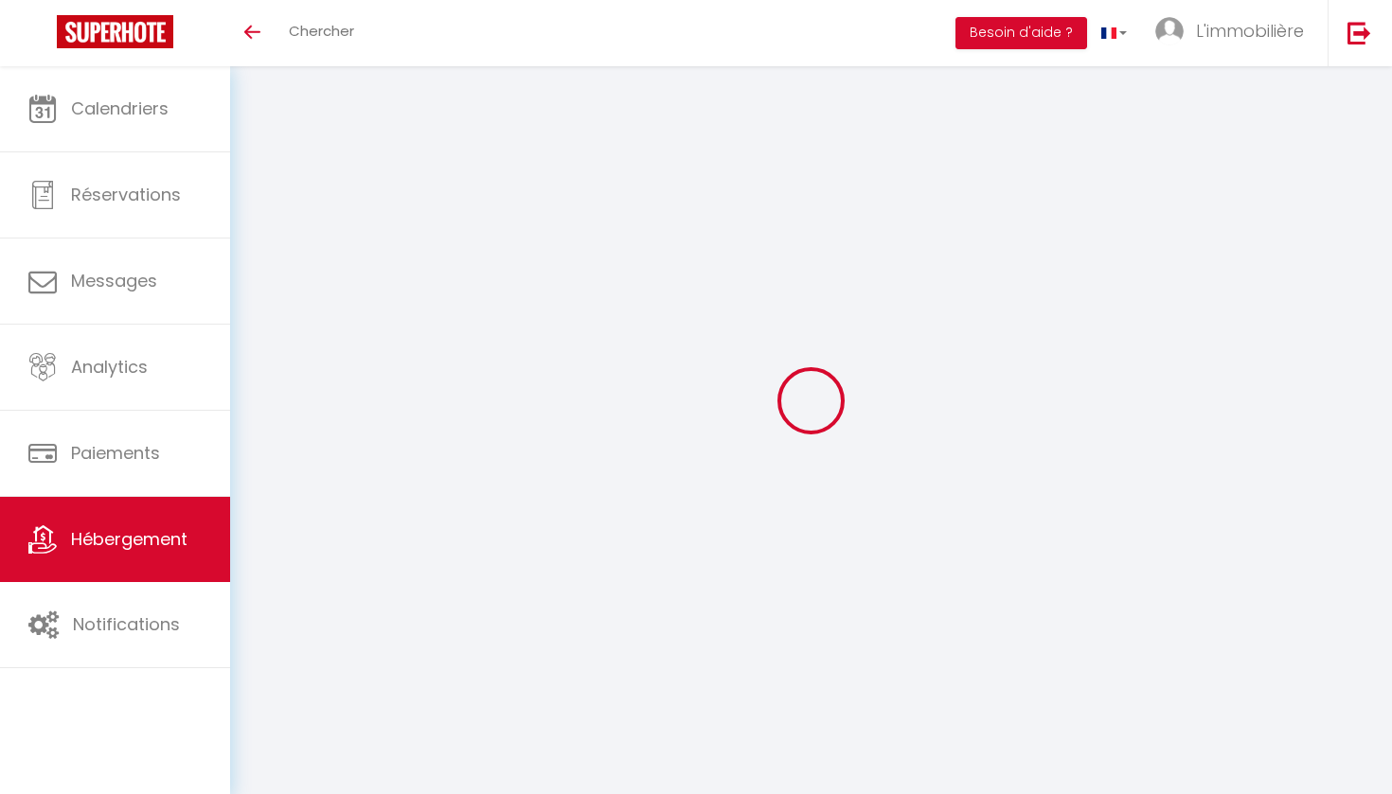
checkbox input "false"
type input "0"
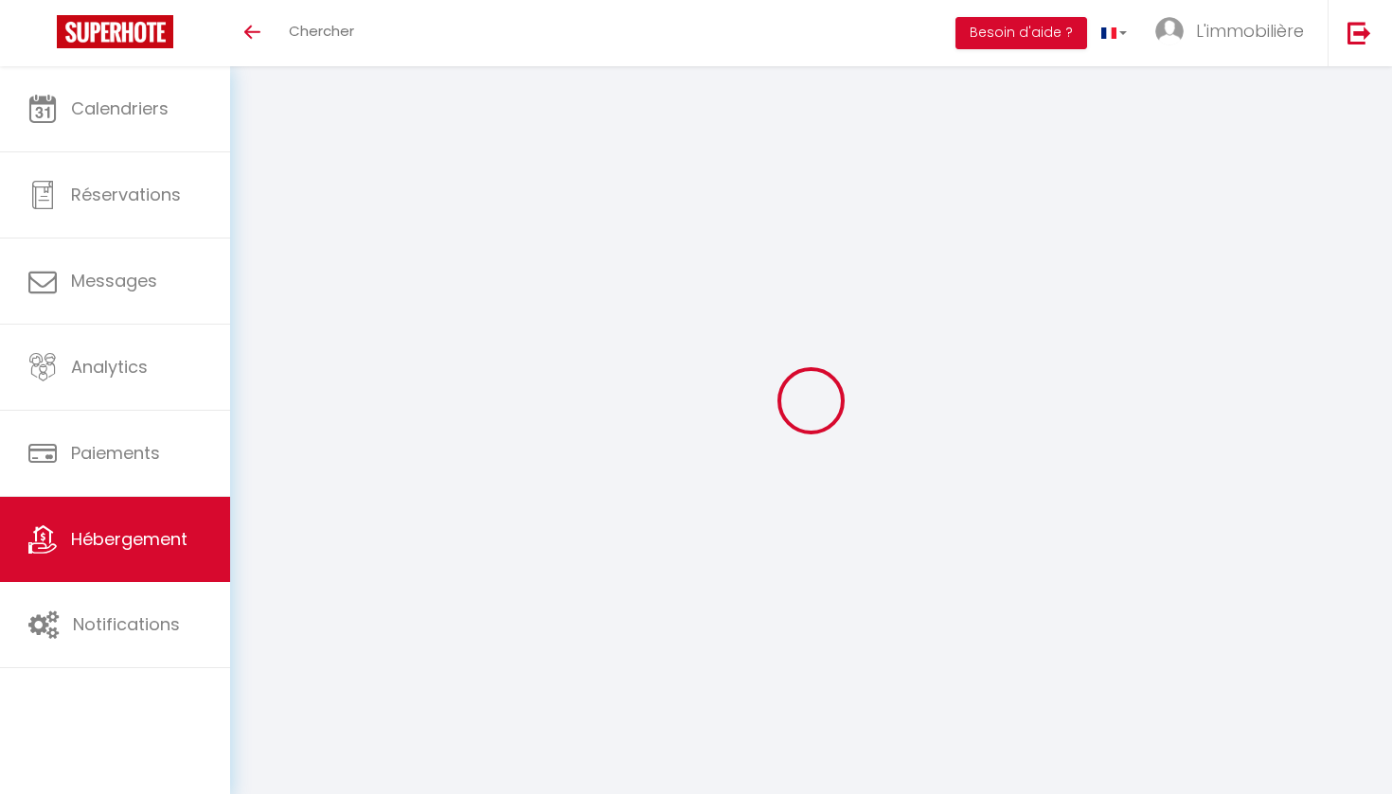
type input "0"
select select
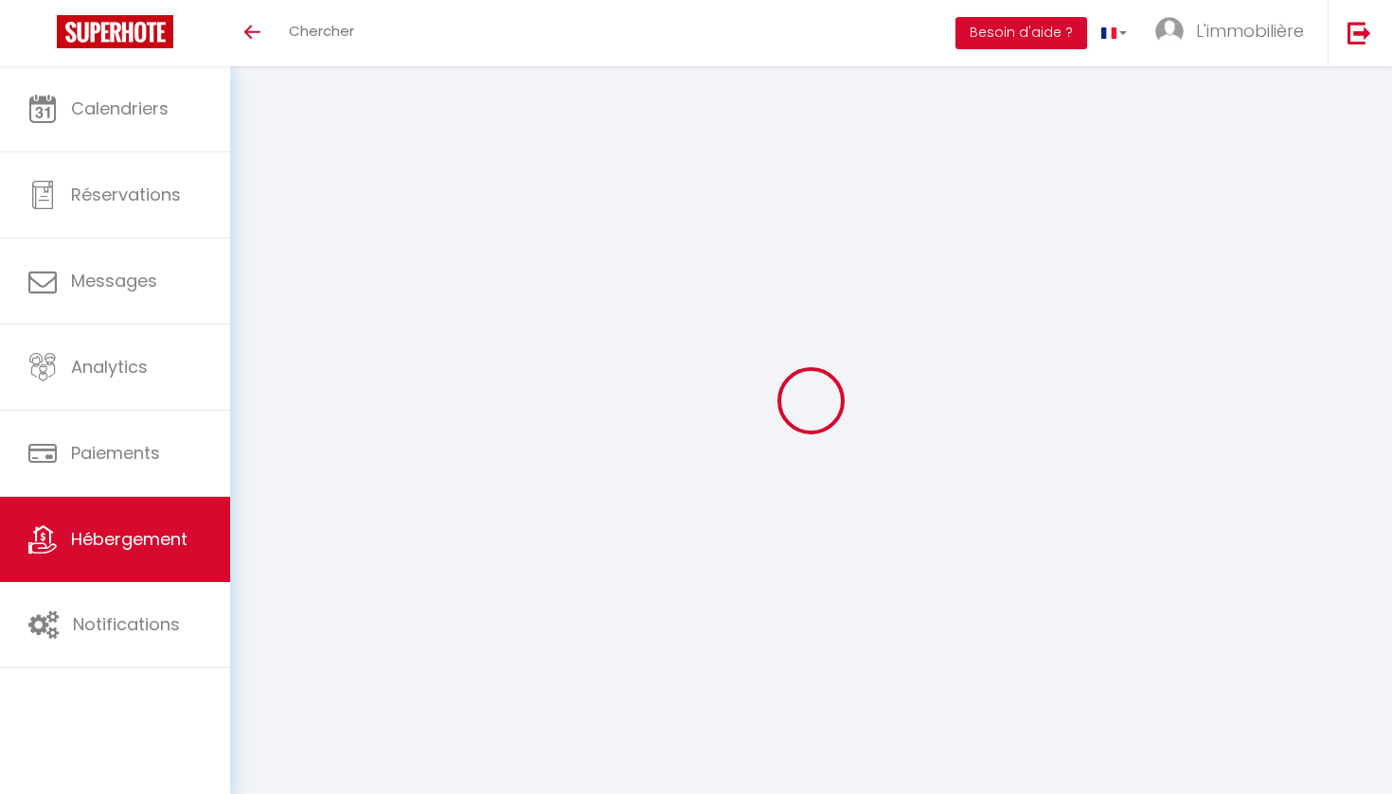
select select
checkbox input "false"
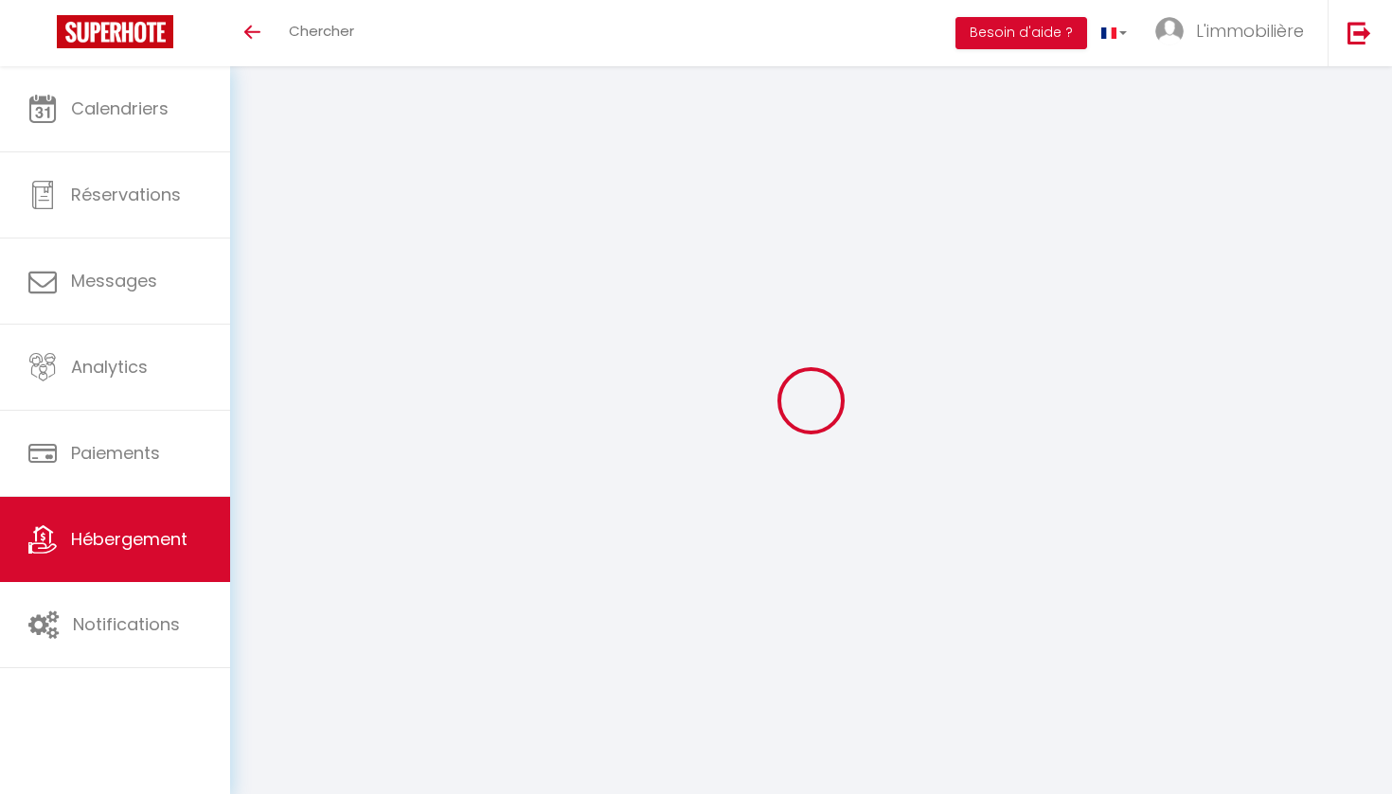
checkbox input "false"
select select
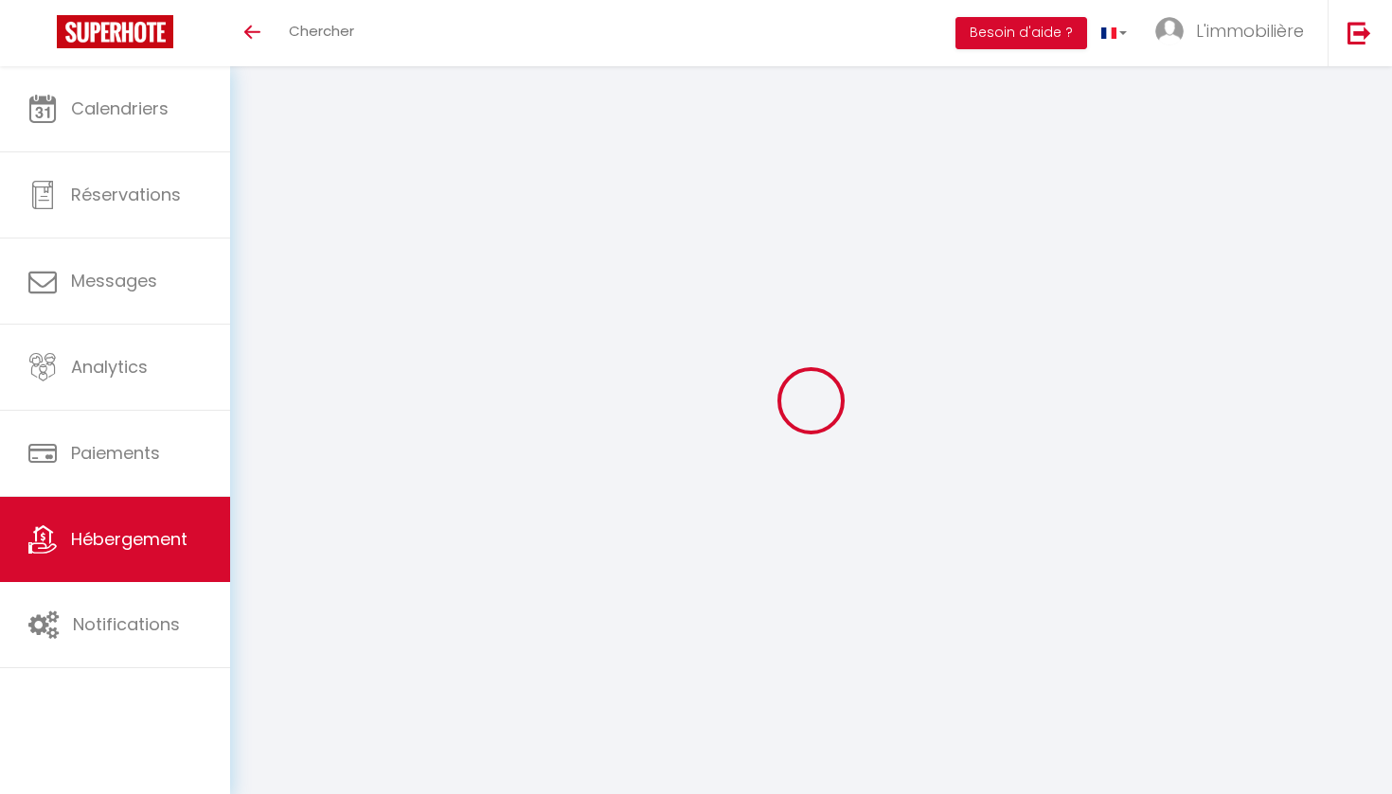
select select
checkbox input "false"
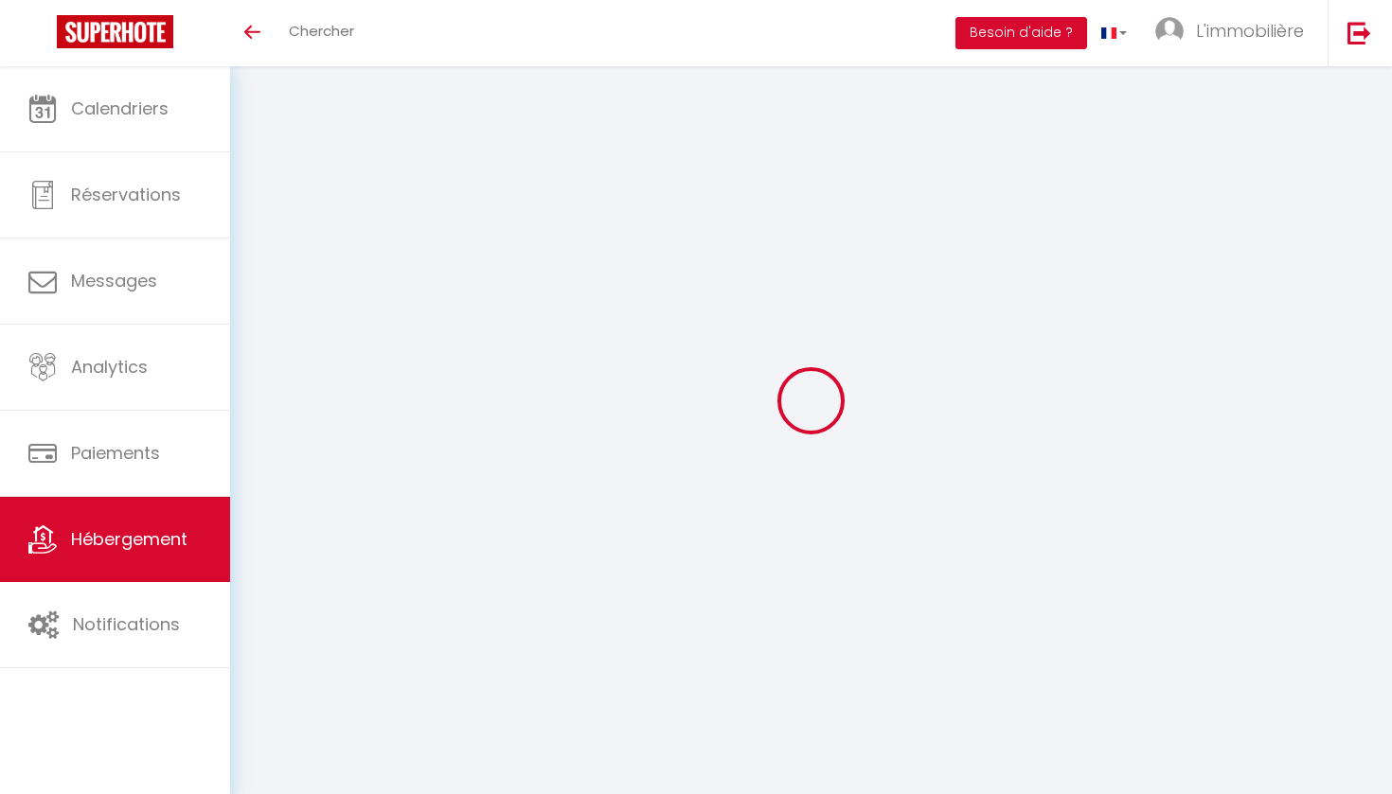
checkbox input "false"
select select
checkbox input "false"
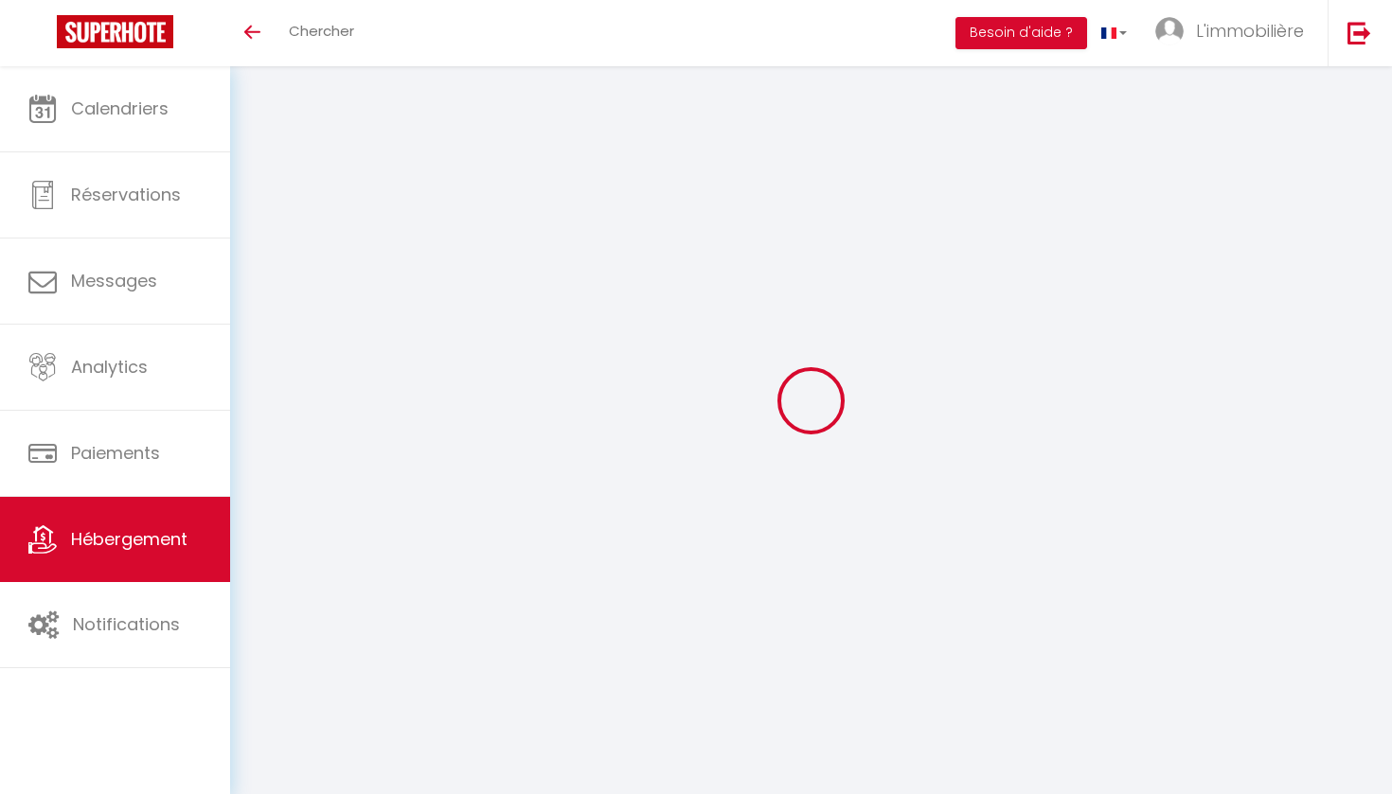
checkbox input "false"
select select "3"
select select "2"
select select "1"
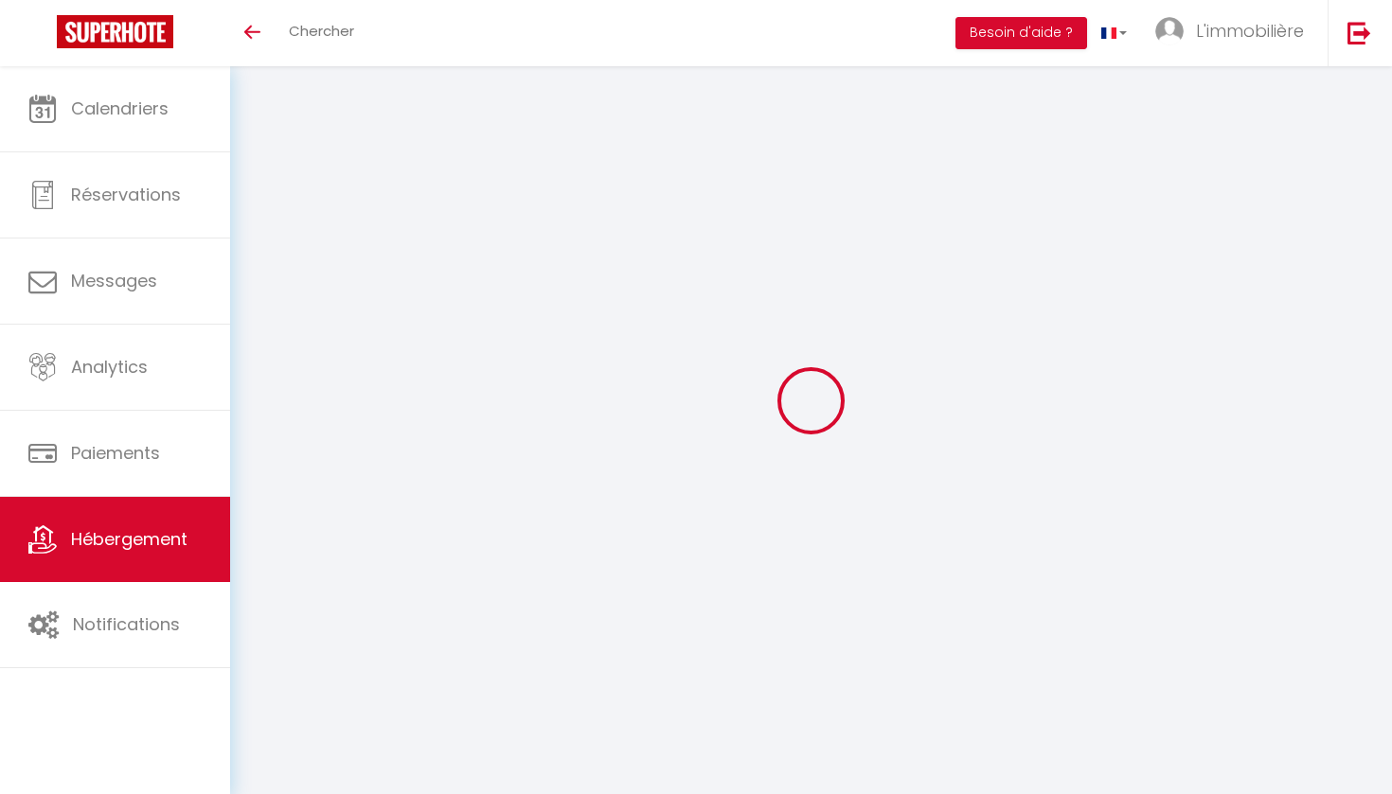
select select "28"
select select
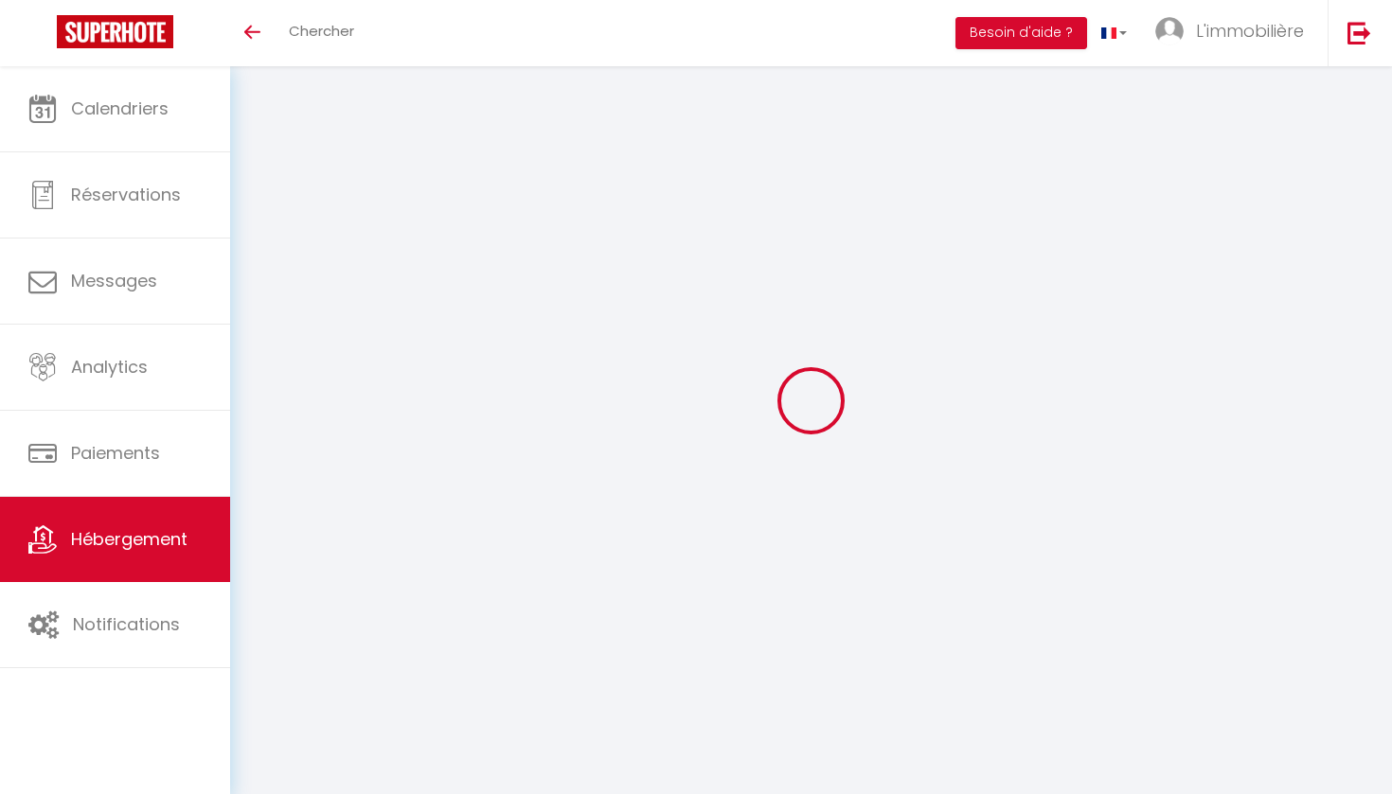
select select
checkbox input "false"
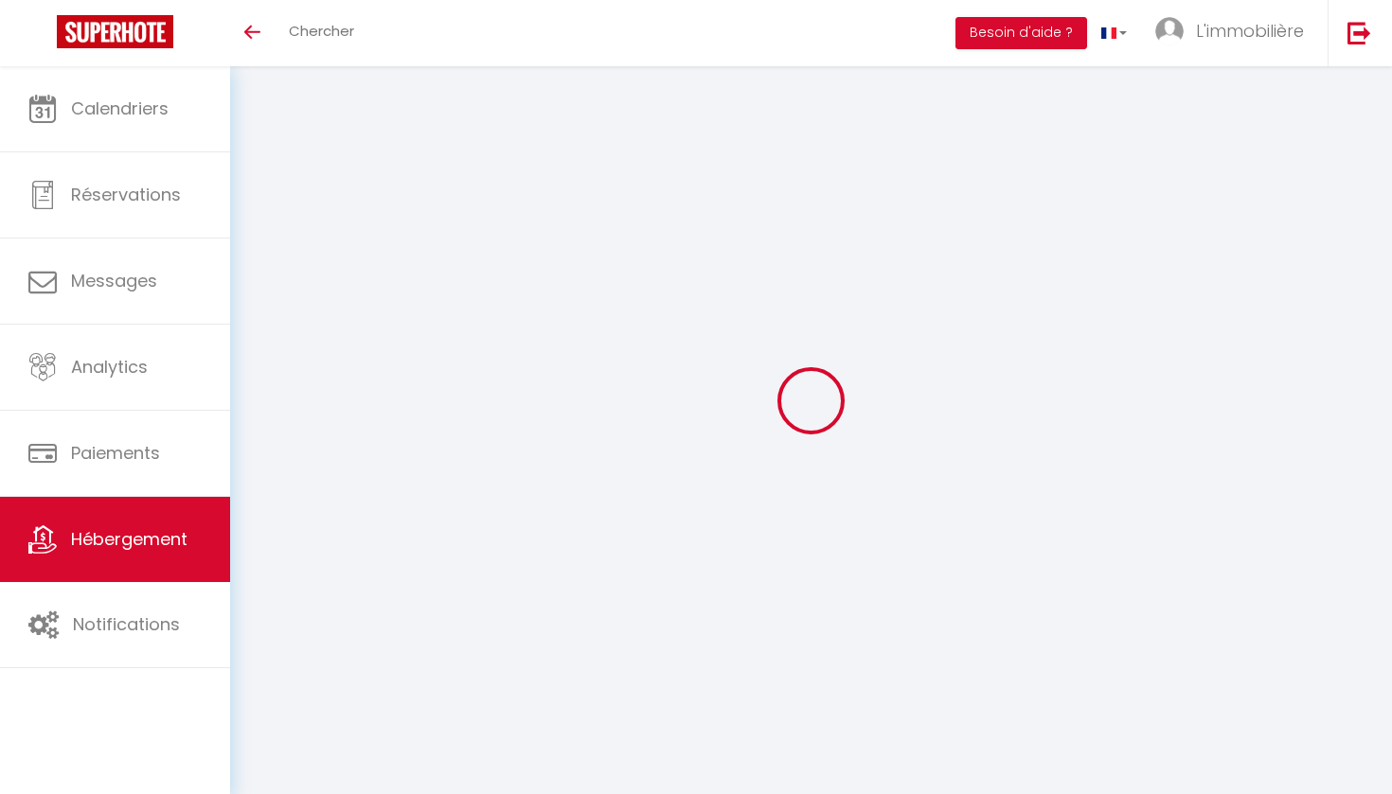
checkbox input "false"
select select
type input "COLLEGE - APT N°10 · Appartement 6 voyageurs - [GEOGRAPHIC_DATA]"
type input "[PERSON_NAME]"
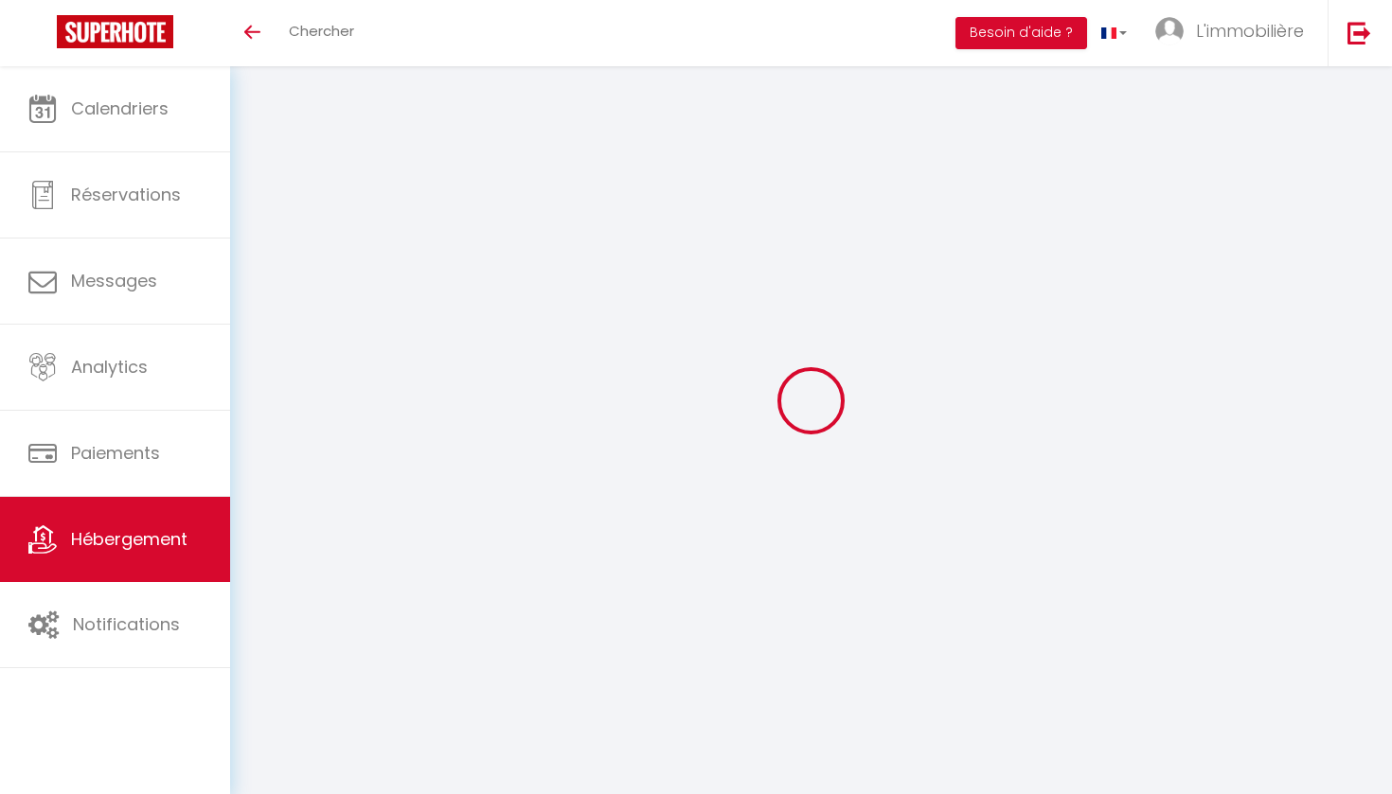
select select "6"
select select "2"
type input "500"
type input "94"
select select
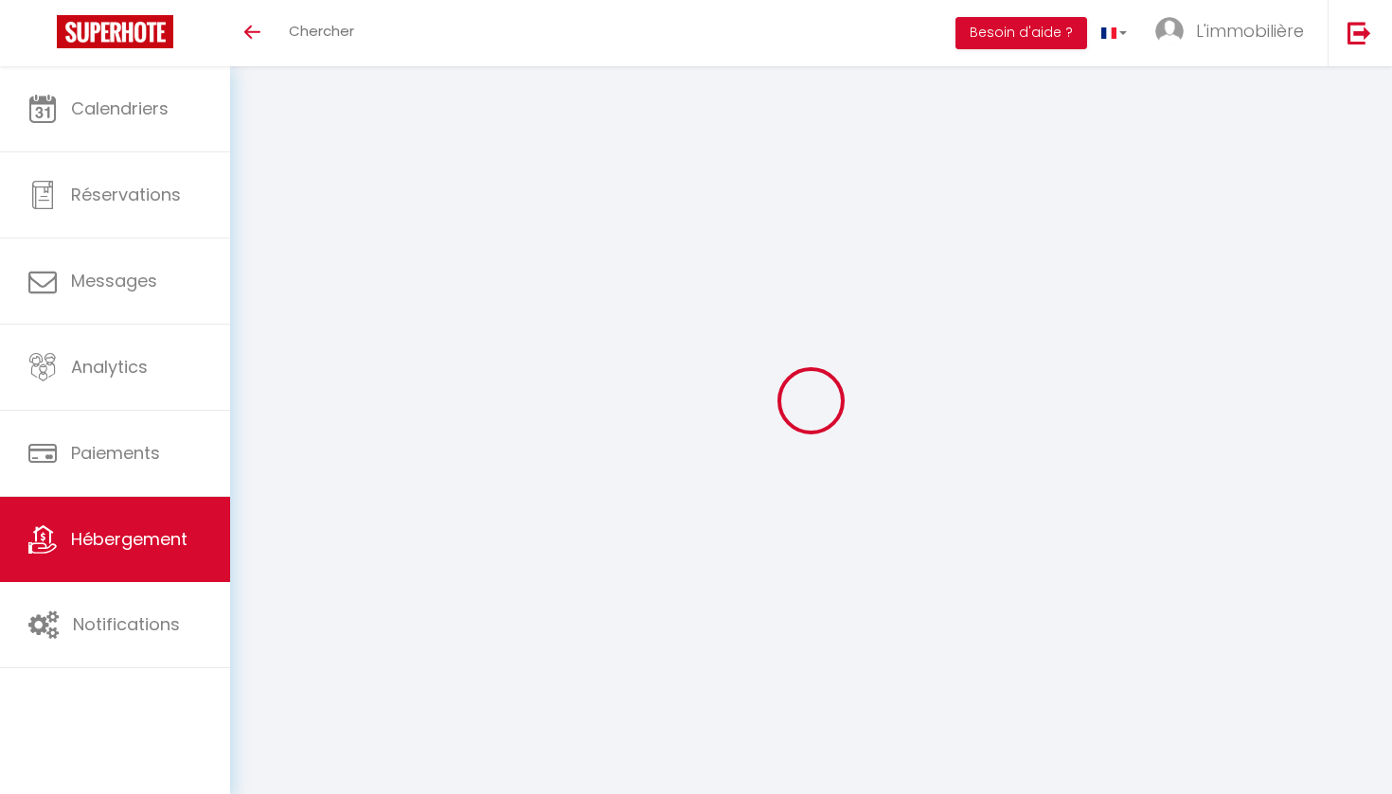
select select
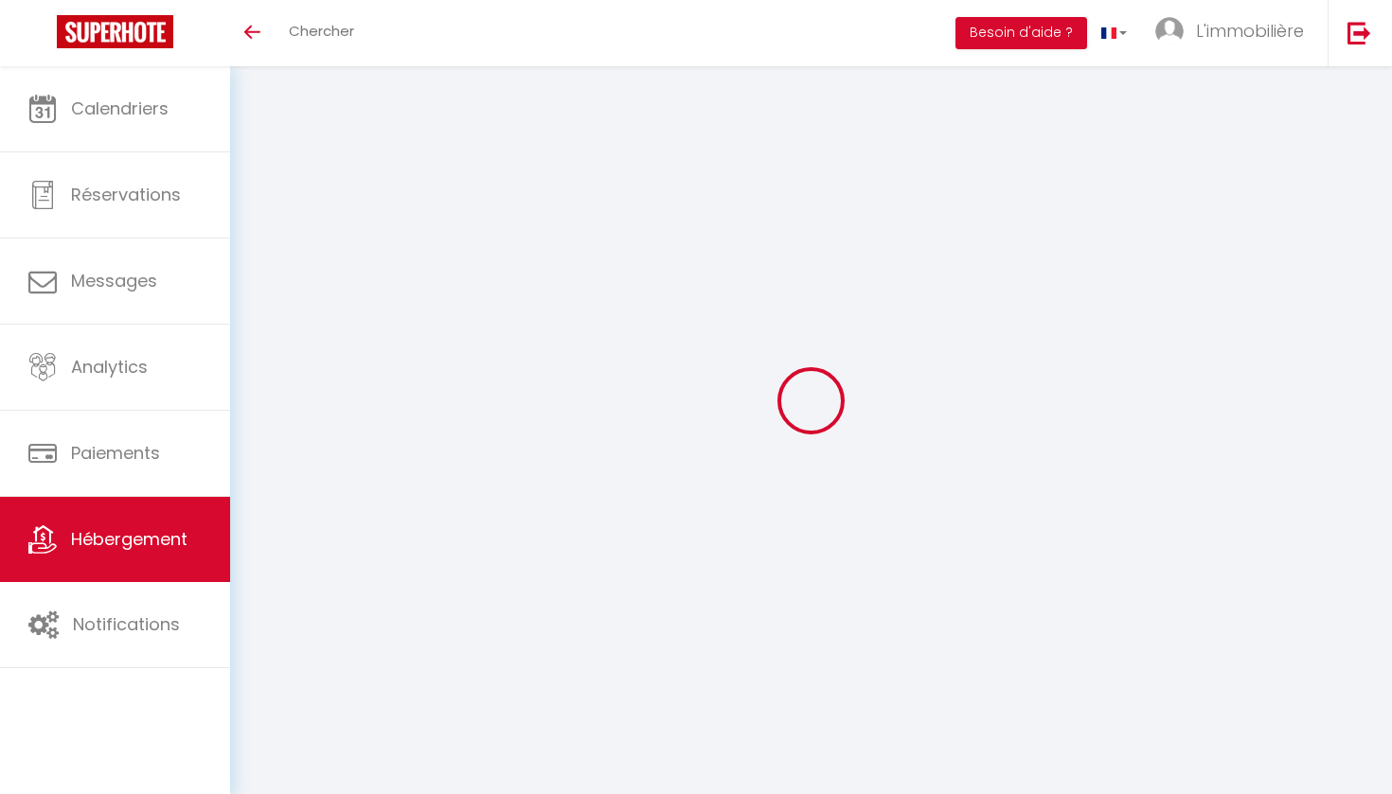
type input "[STREET_ADDRESS]"
type input "59100"
type input "Roubaix"
type input "[PERSON_NAME][EMAIL_ADDRESS][DOMAIN_NAME]"
select select
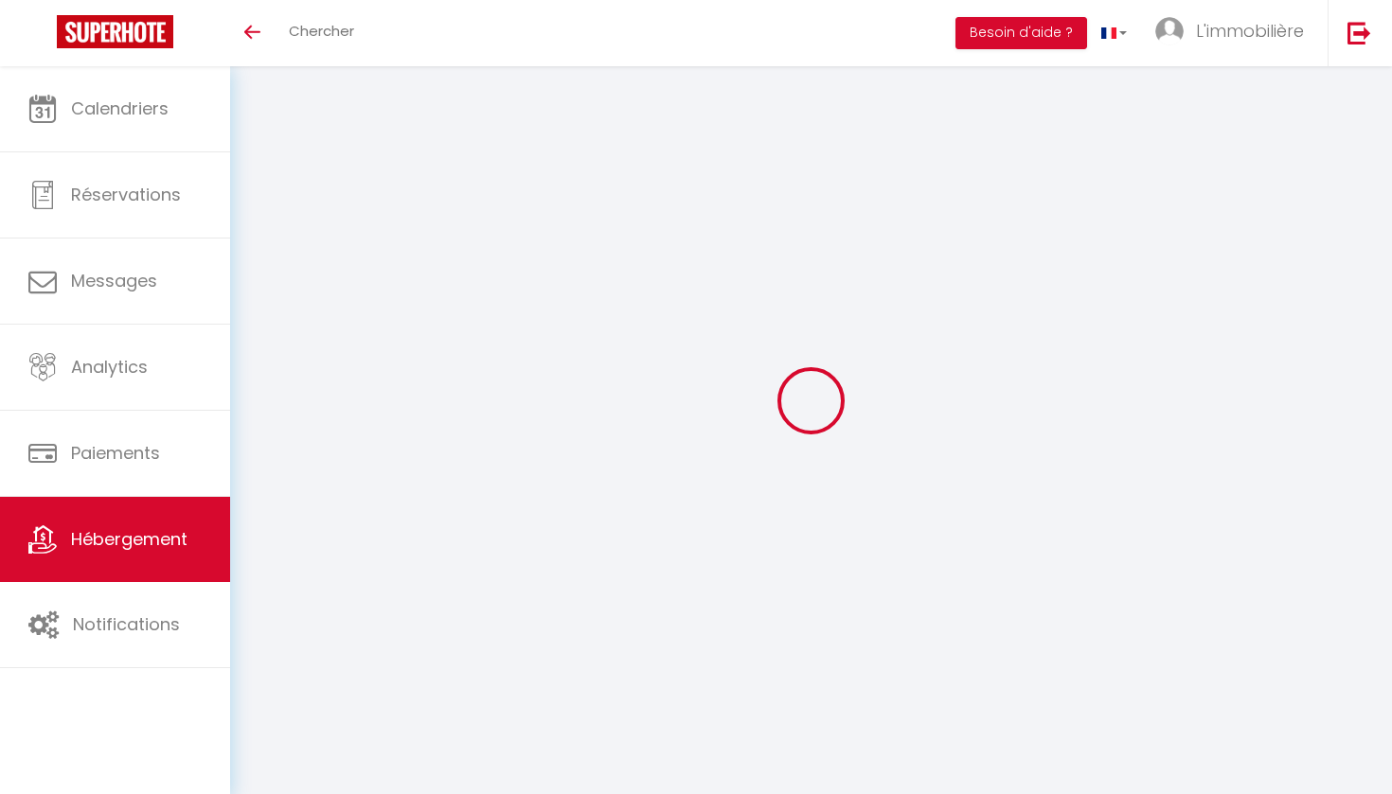
checkbox input "false"
type input "0"
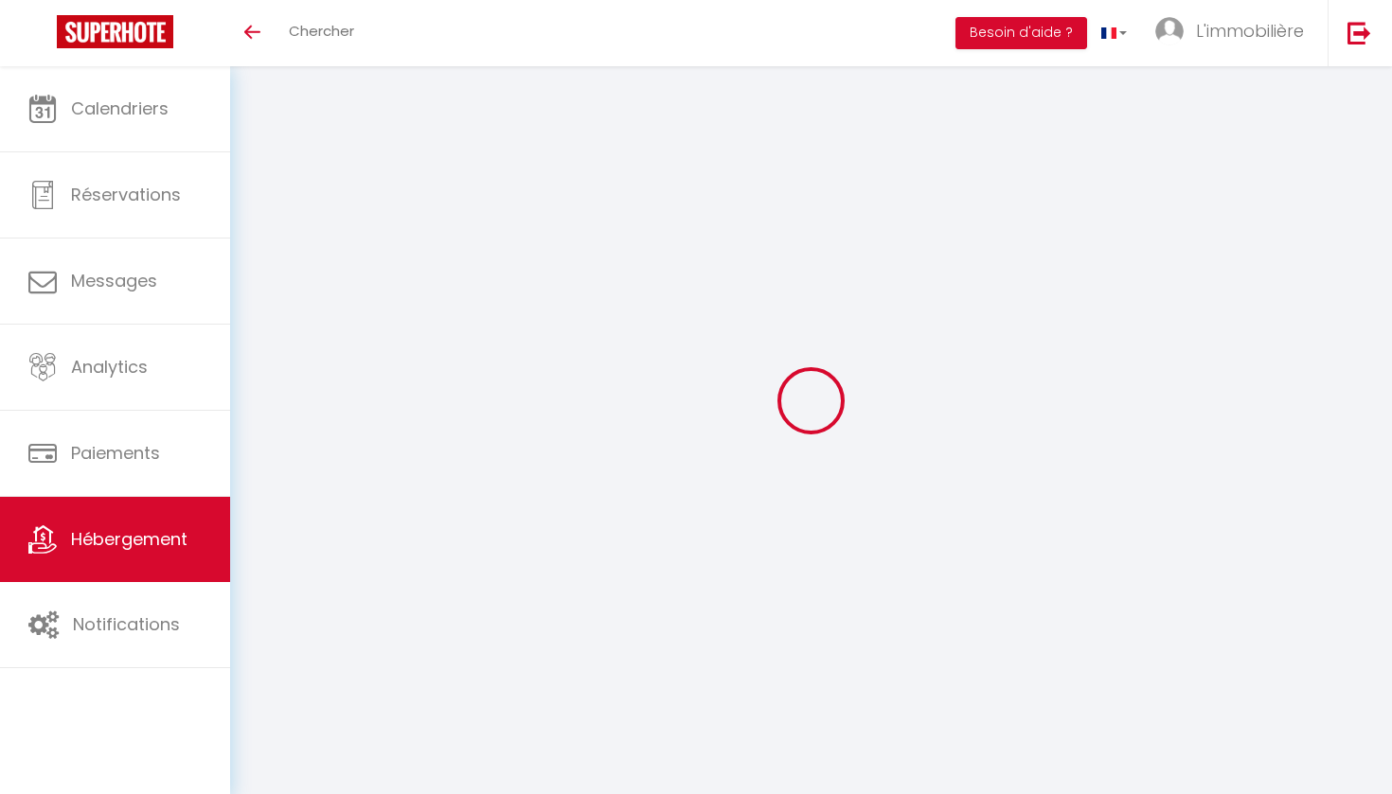
type input "0"
select select
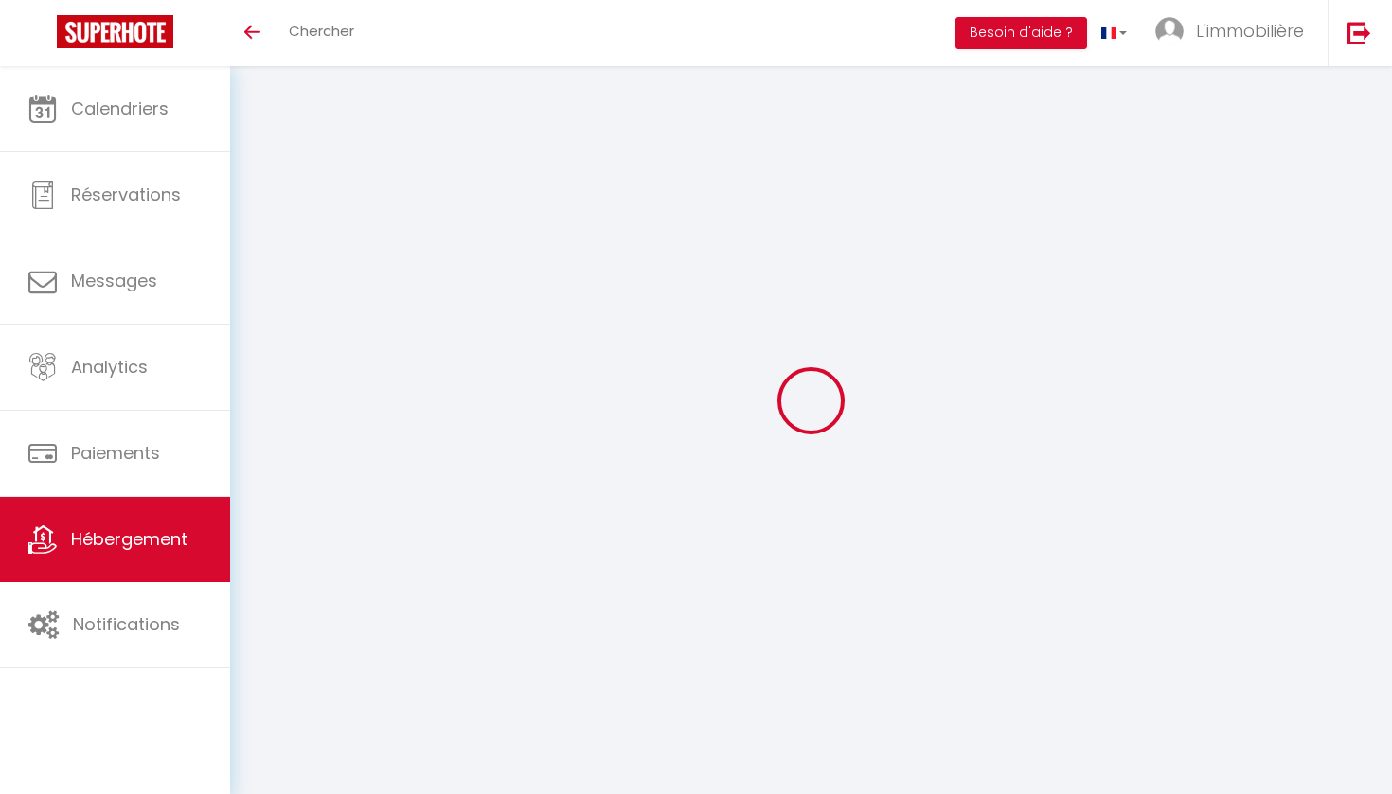
select select
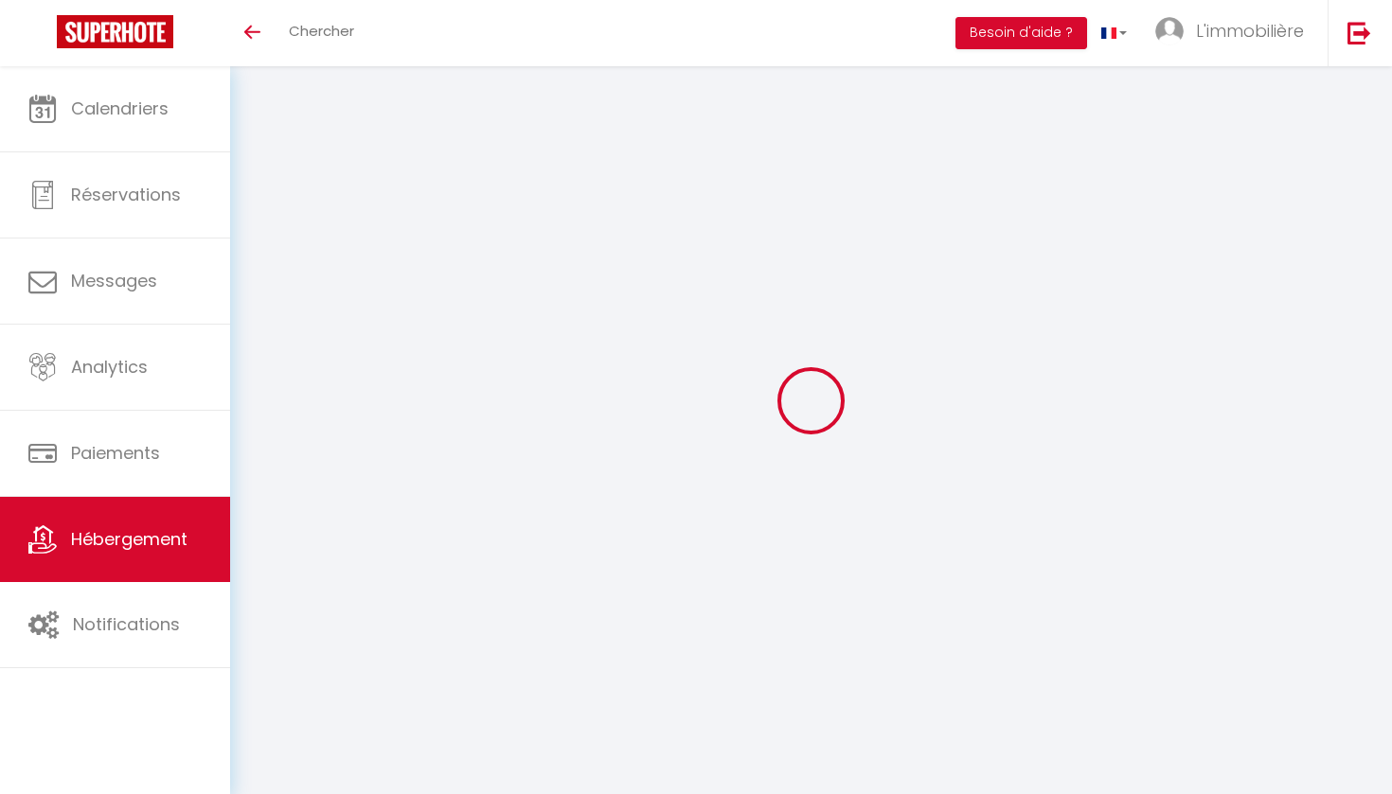
checkbox input "false"
select select
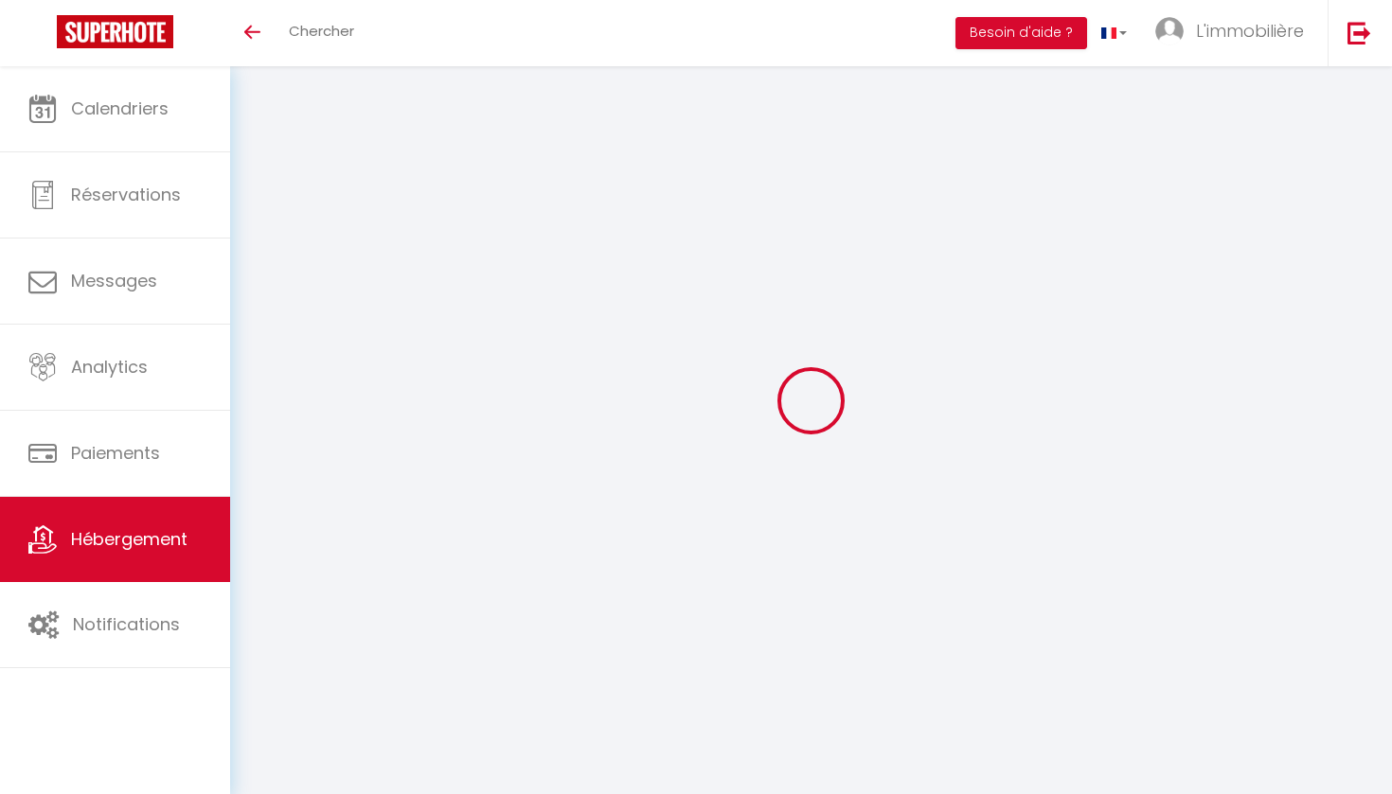
select select
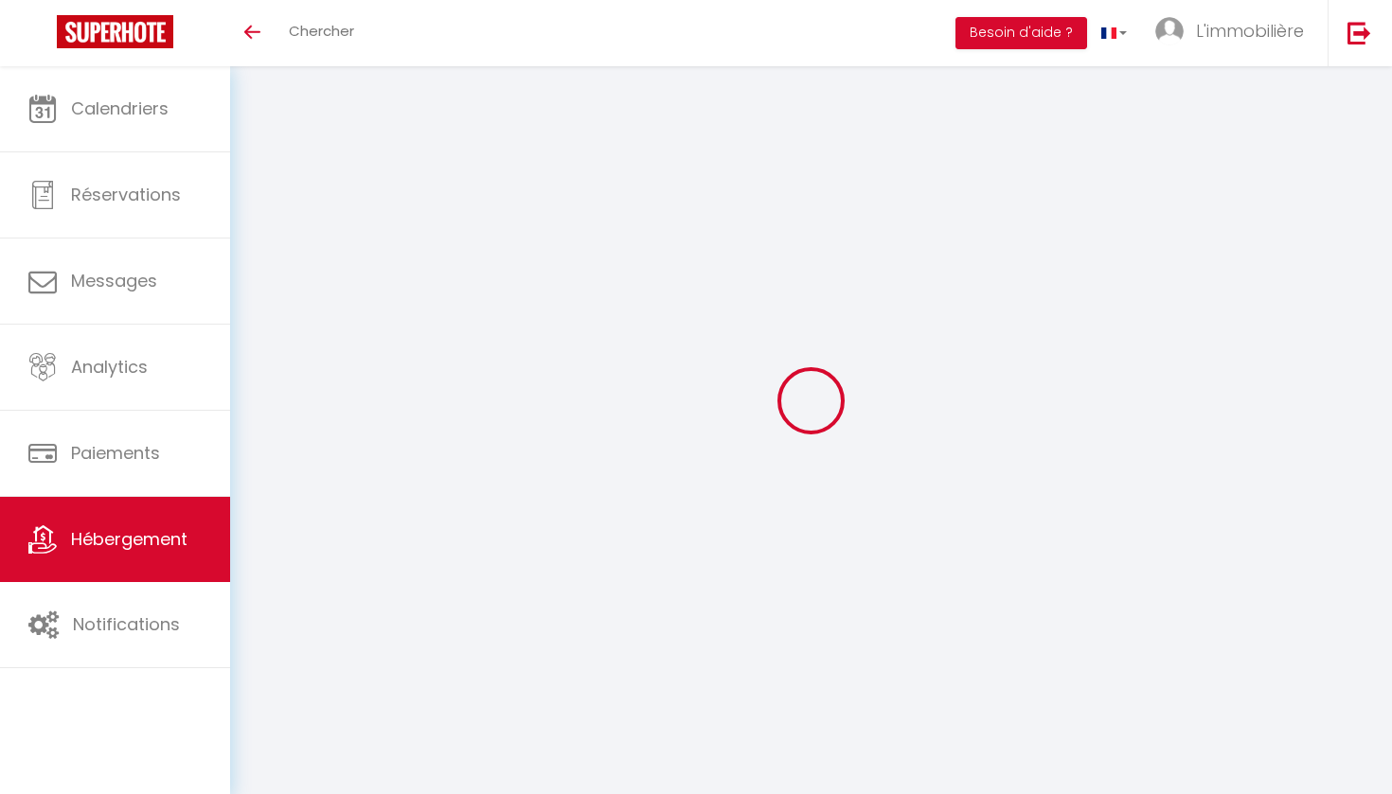
select select
checkbox input "false"
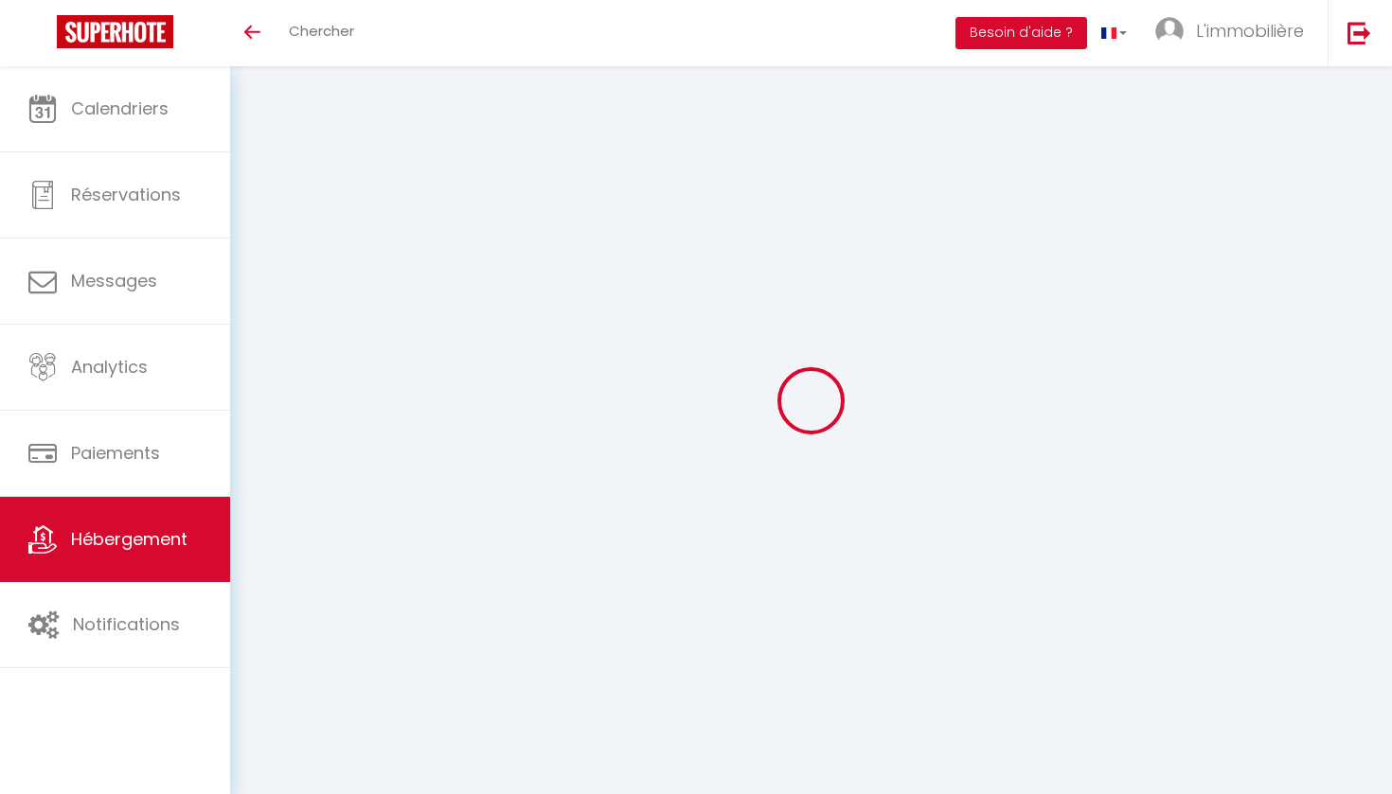
select select
checkbox input "false"
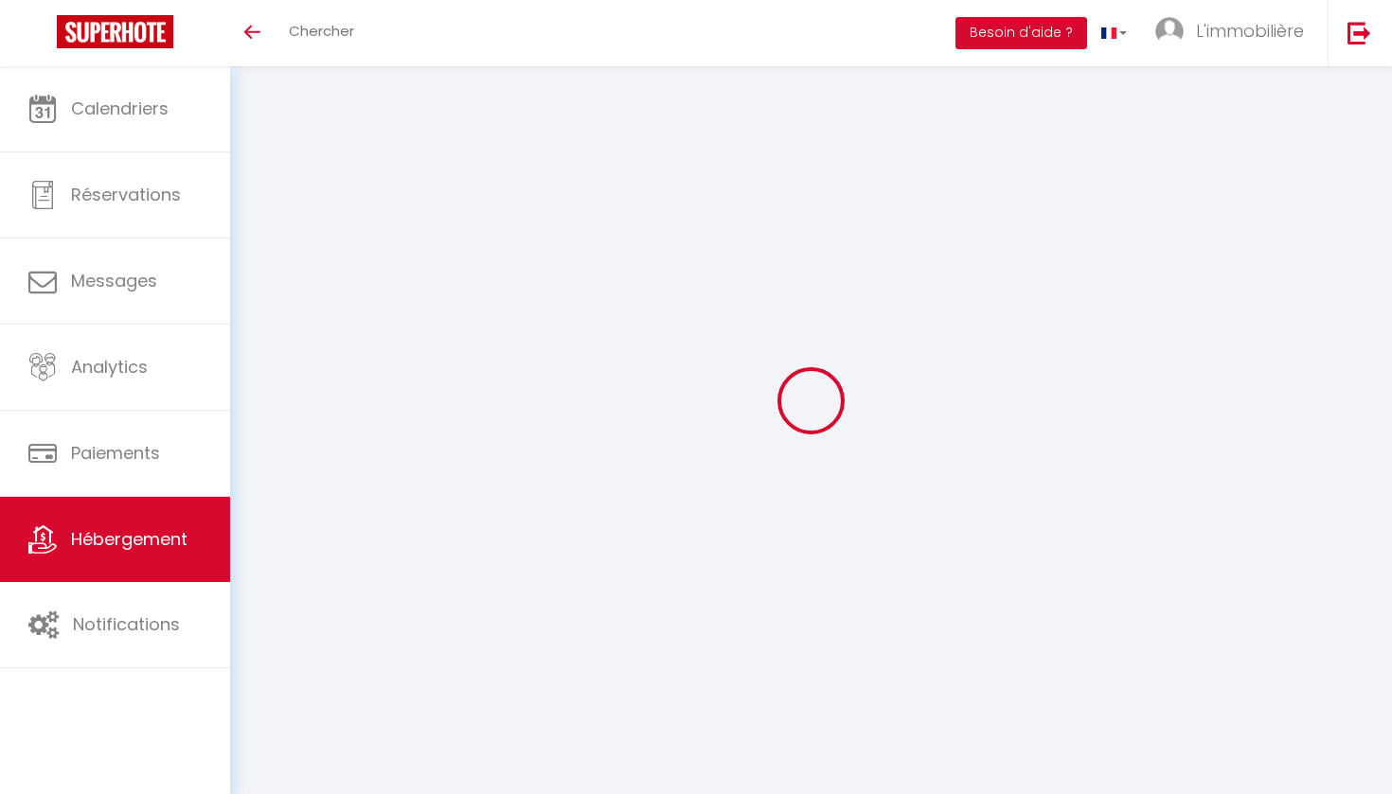
select select
checkbox input "false"
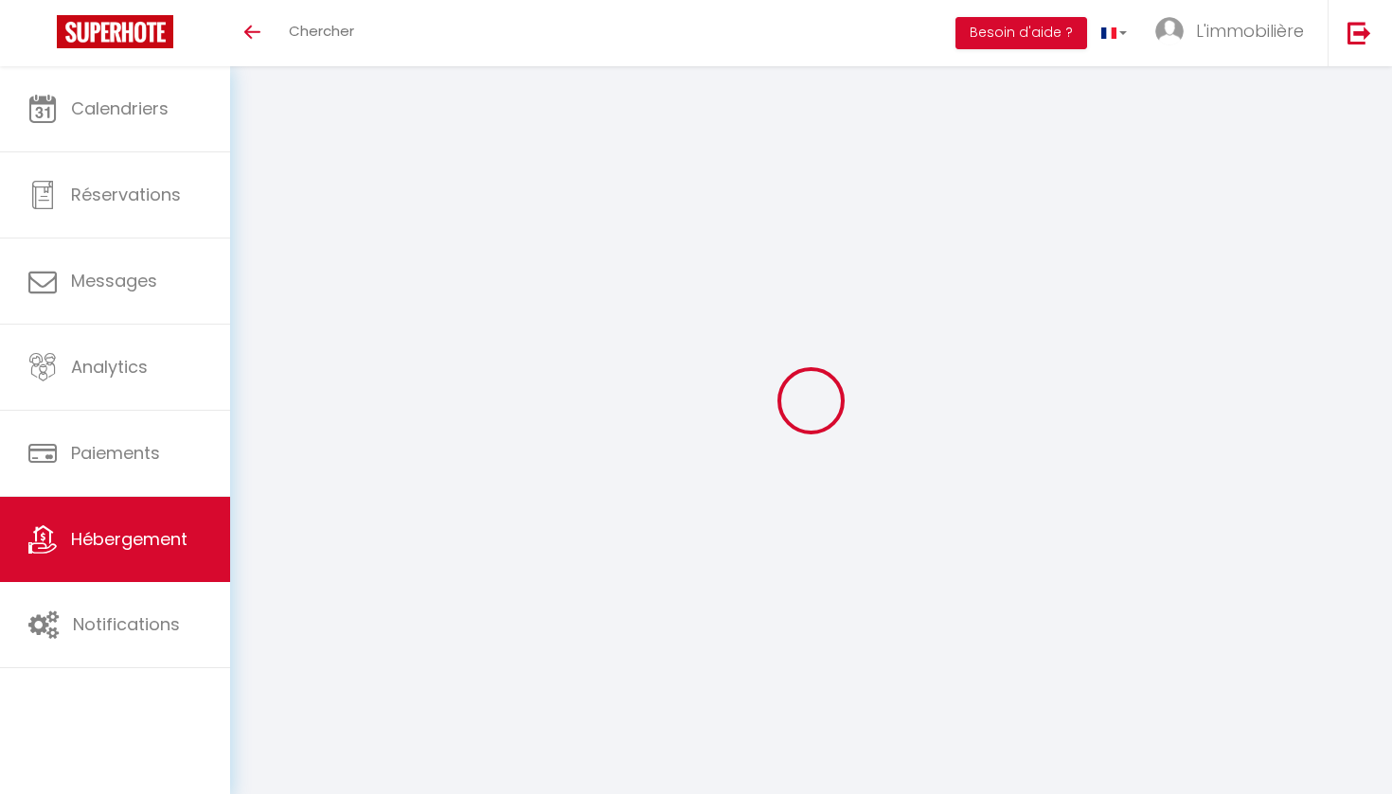
select select "14:00"
select select
select select "11:00"
select select "30"
select select "120"
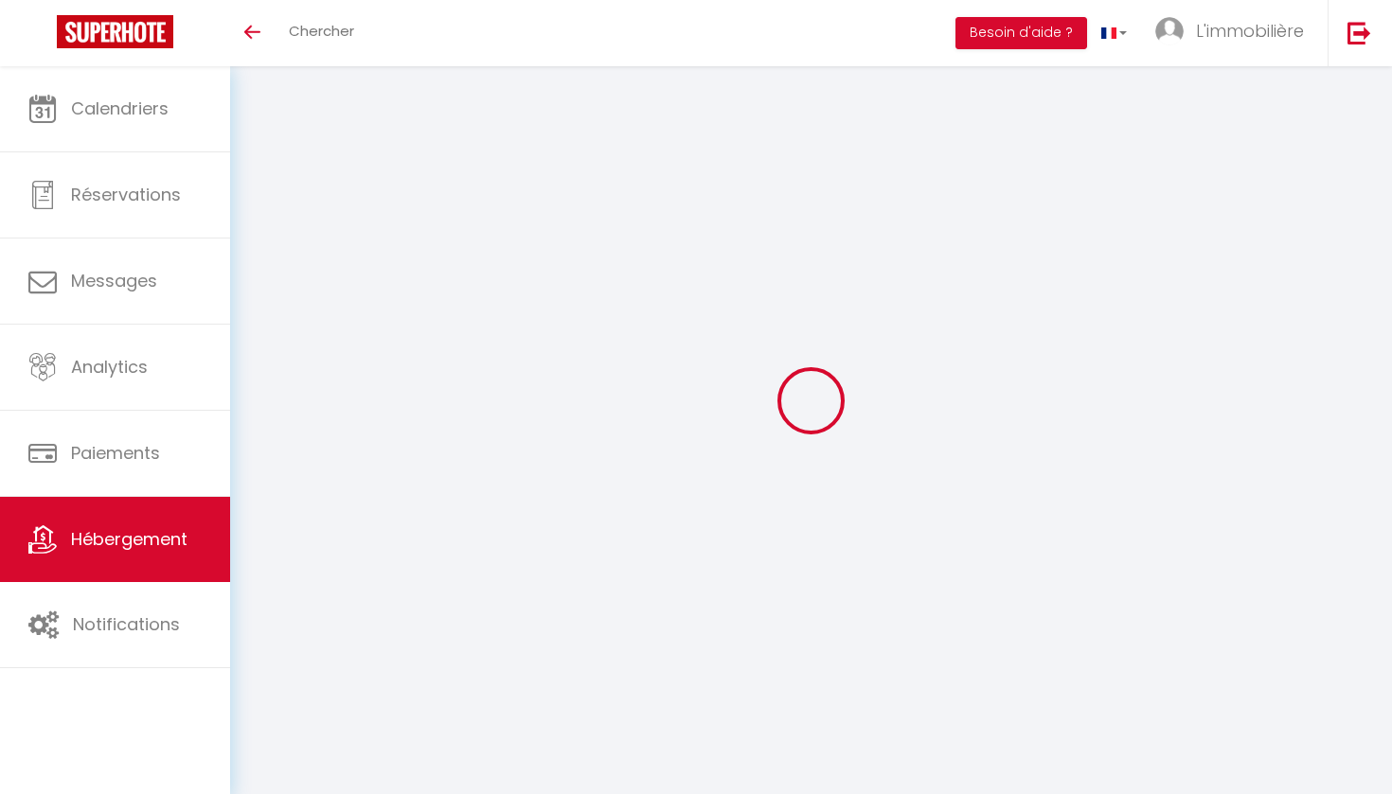
select select "19:00"
select select "+ 20 %"
select select "+ 23 %"
select select "12603-1318896796926009240"
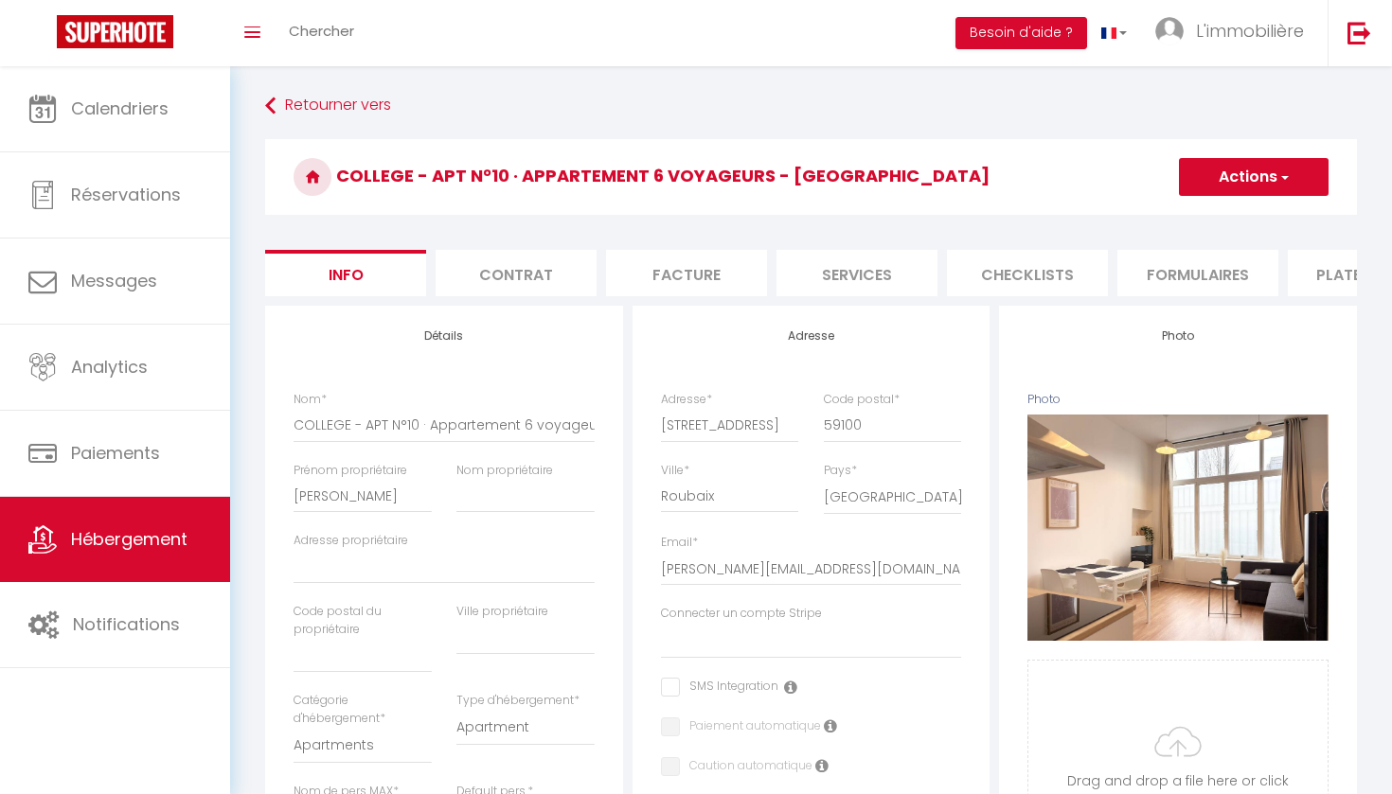
select select
checkbox input "false"
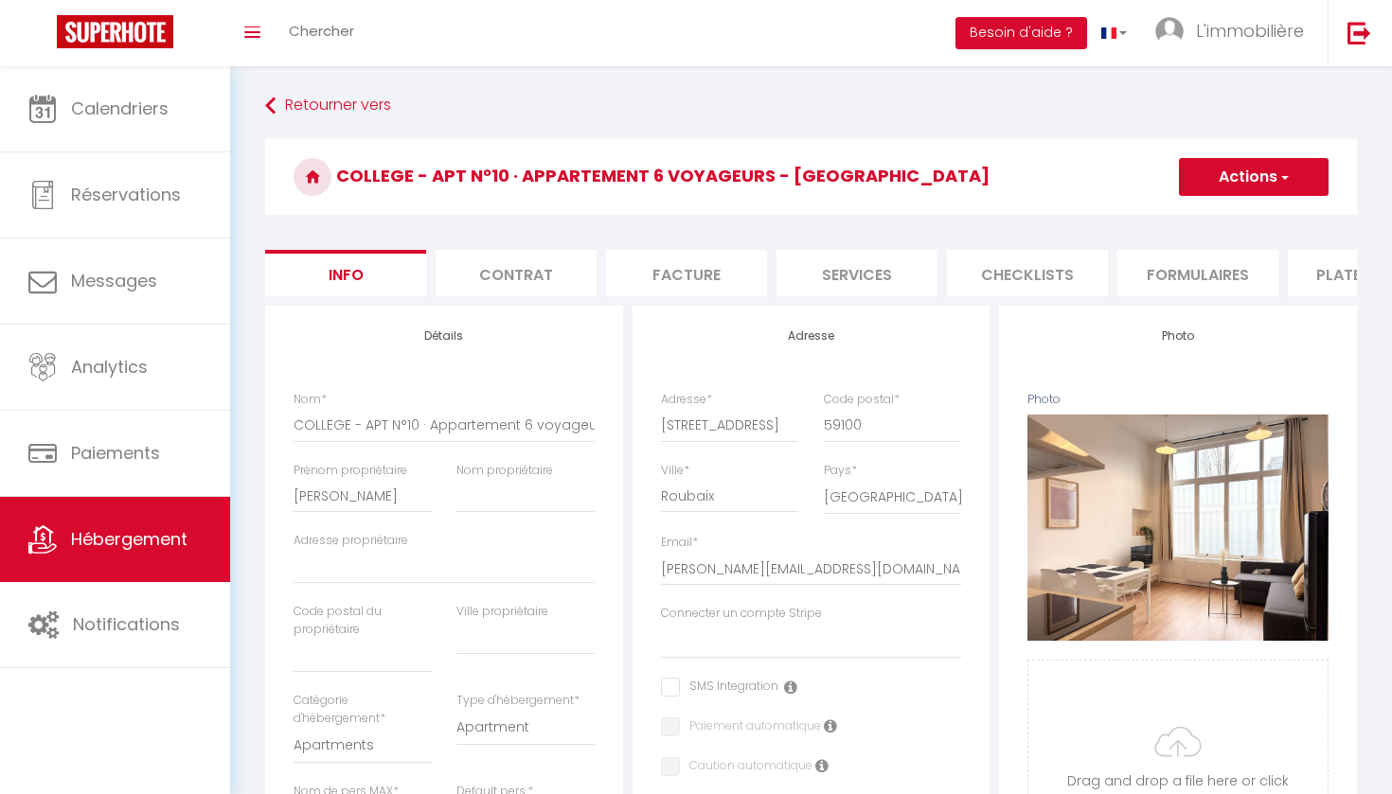
checkbox input "false"
click at [1325, 269] on li "Plateformes" at bounding box center [1368, 273] width 161 height 46
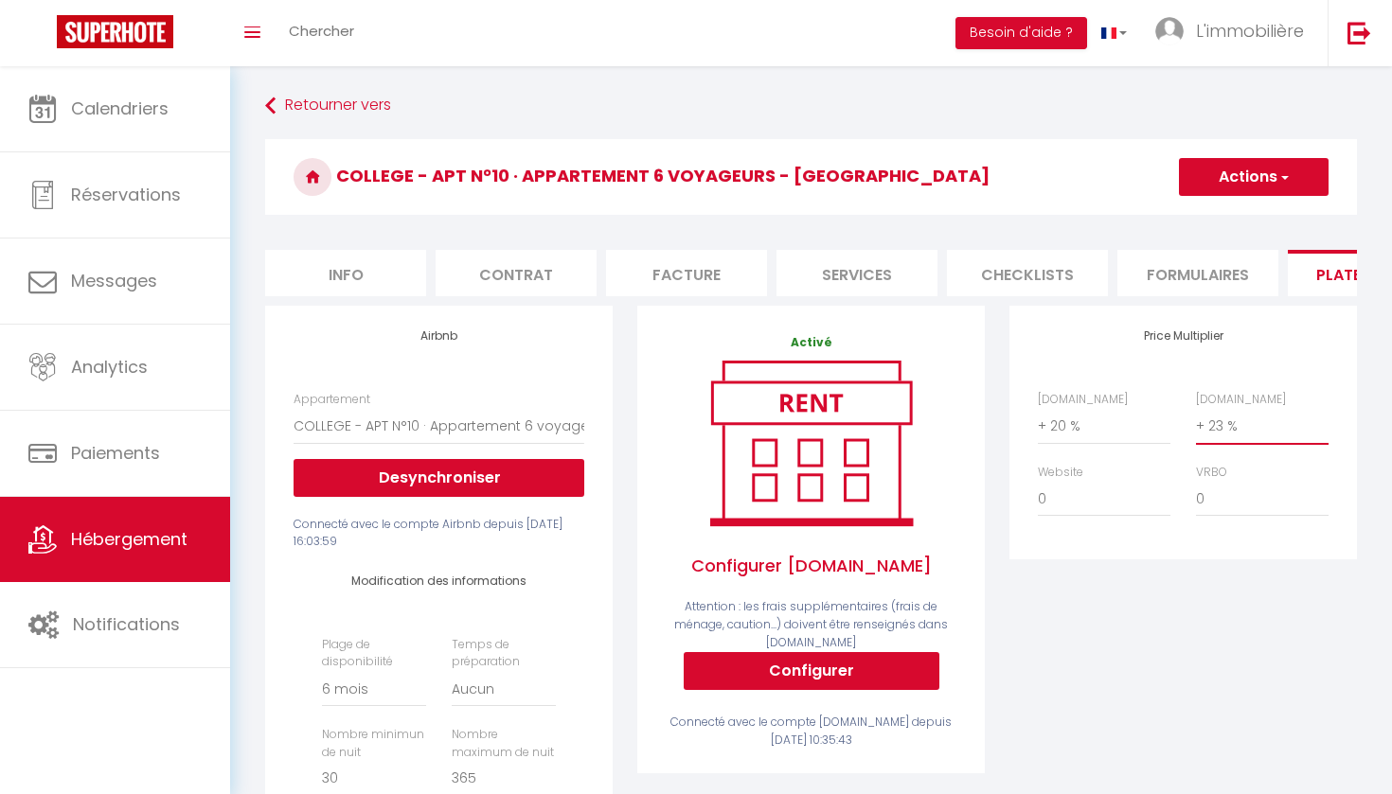
select select "+ 30 %"
click at [1287, 187] on button "Actions" at bounding box center [1254, 177] width 150 height 38
click at [1263, 211] on link "Enregistrer" at bounding box center [1253, 218] width 150 height 25
select select "180"
select select "well_reviewed_guests"
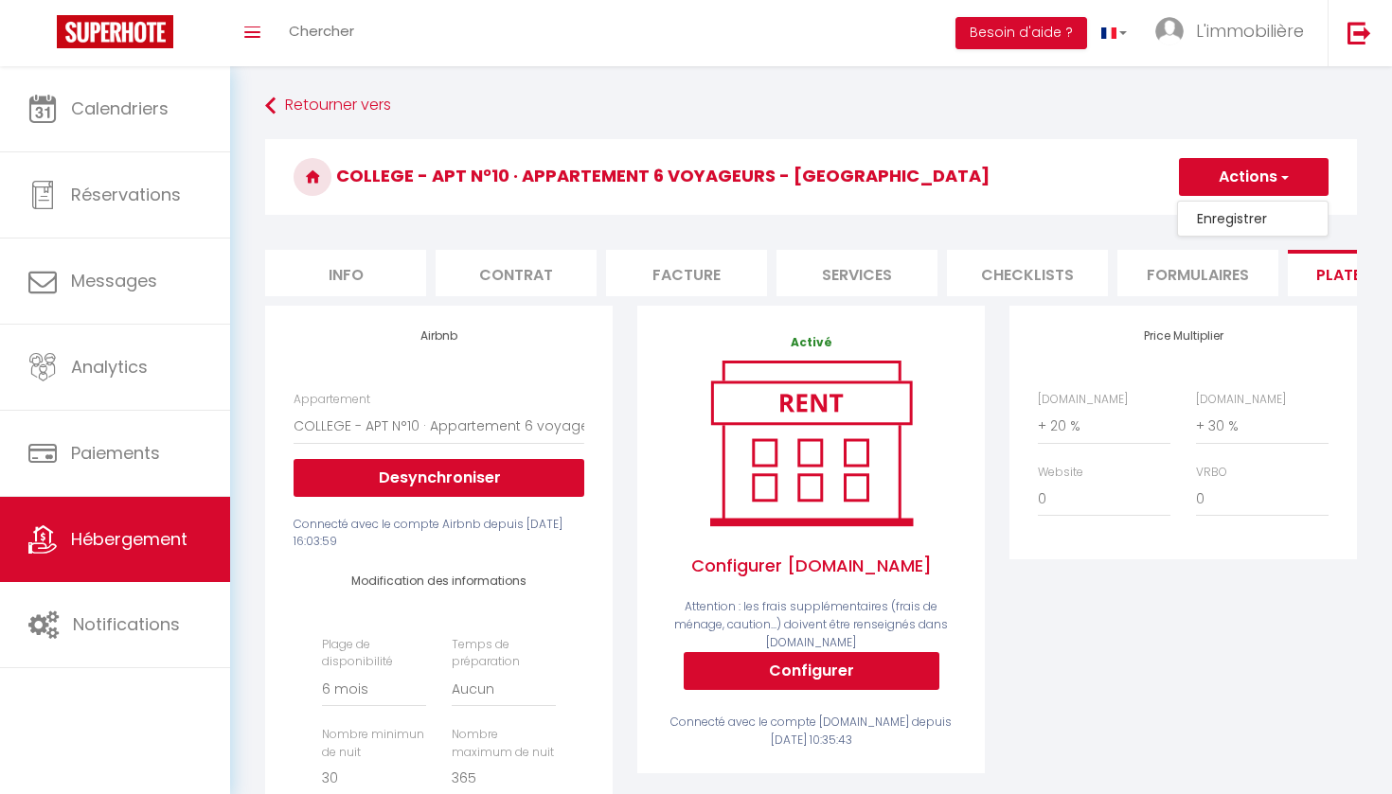
select select "EUR"
click at [381, 264] on li "Info" at bounding box center [345, 273] width 161 height 46
select select
checkbox input "false"
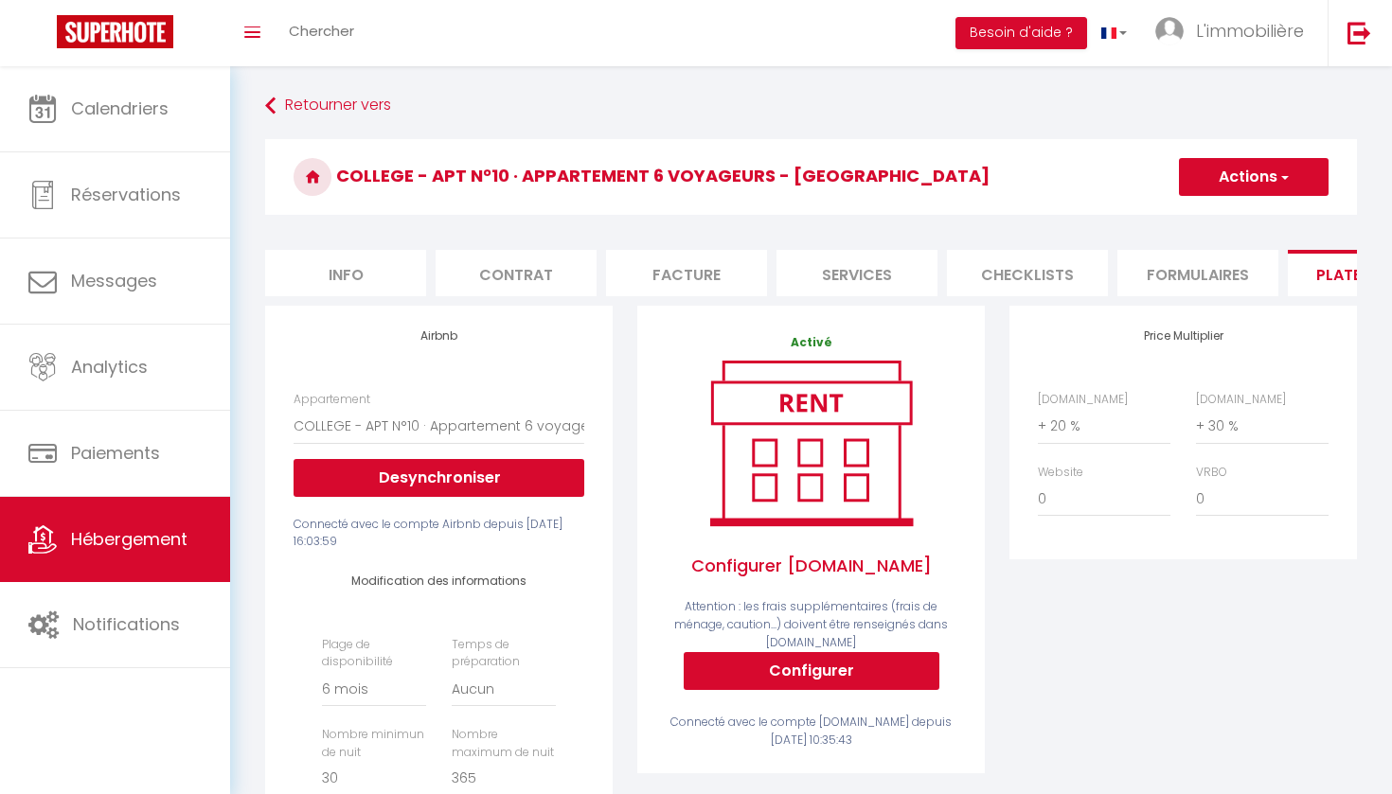
checkbox input "false"
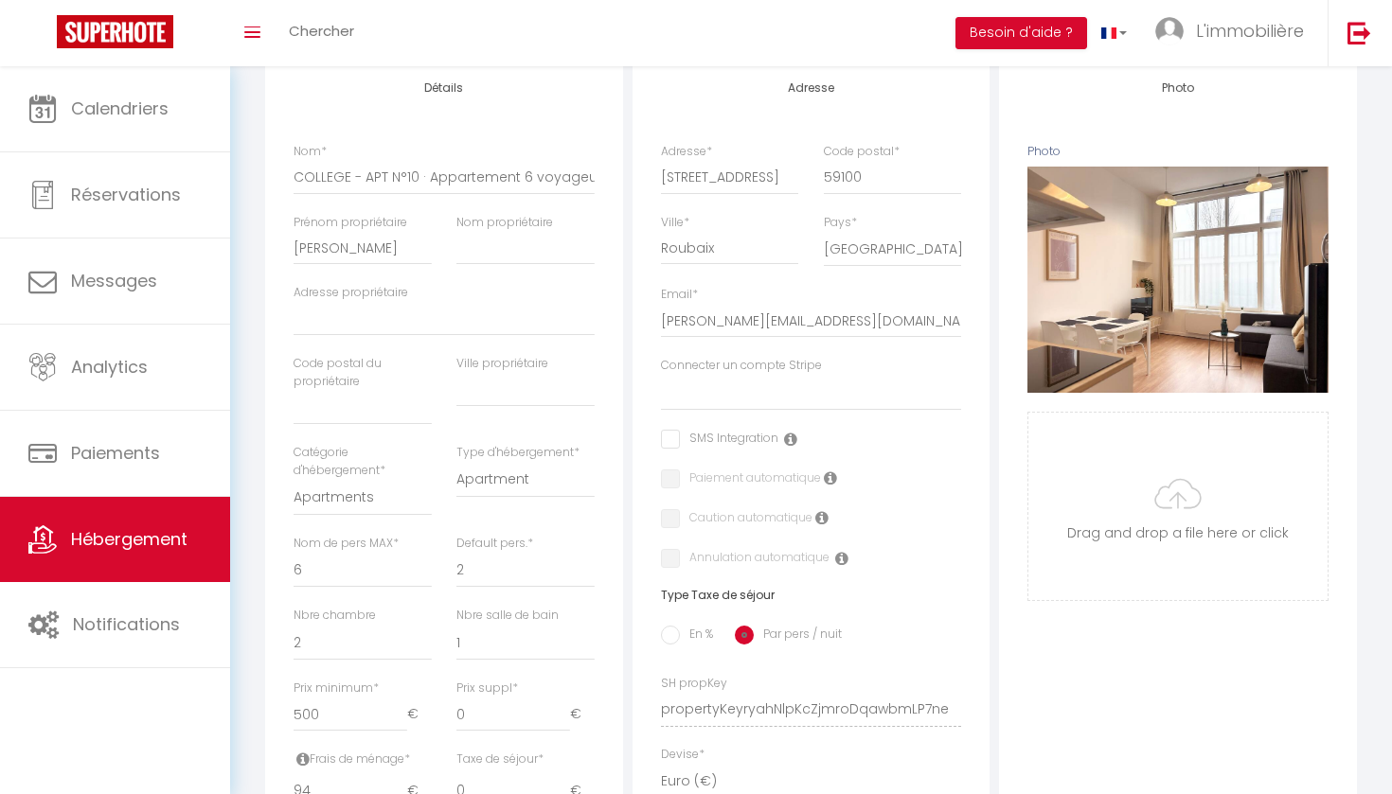
scroll to position [254, 0]
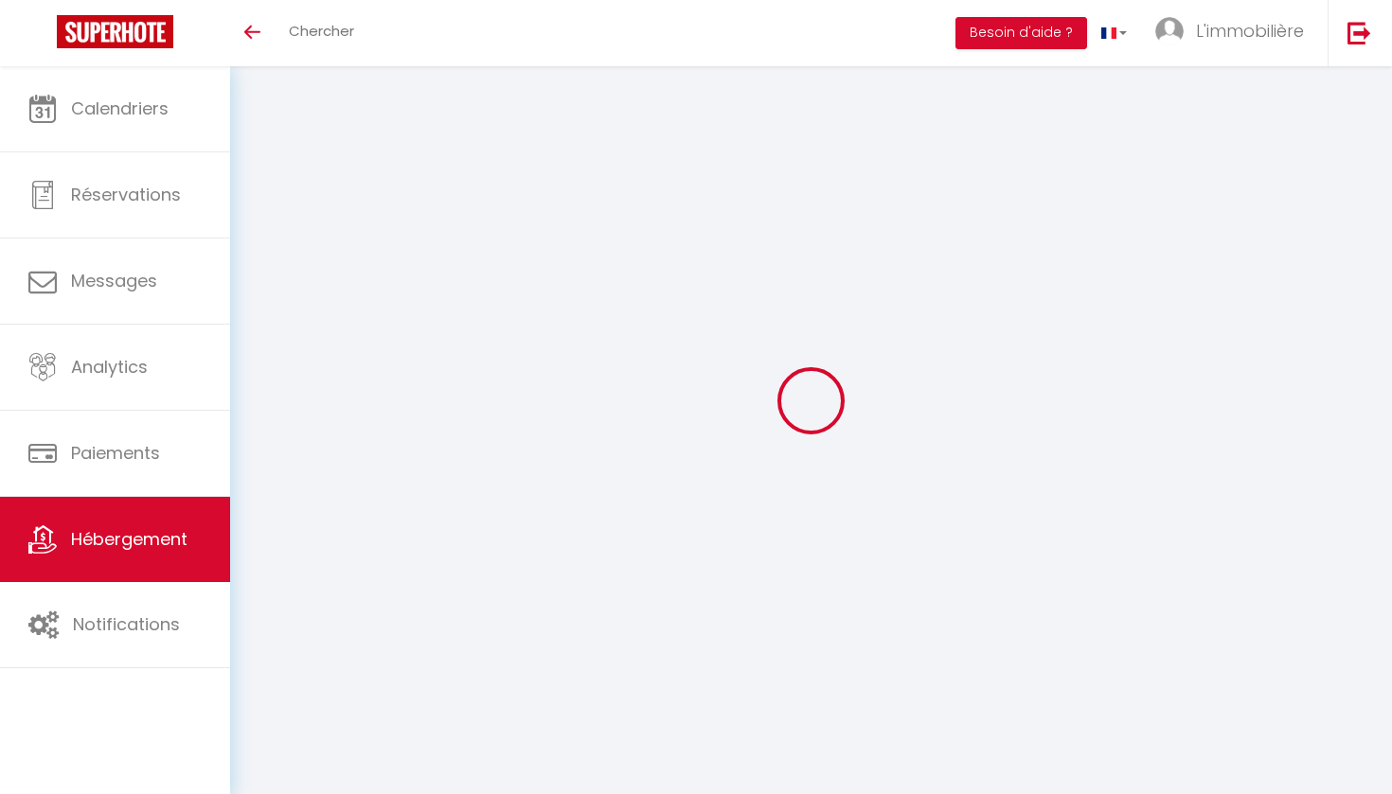
select select "+ 20 %"
select select "+ 23 %"
select select
checkbox input "false"
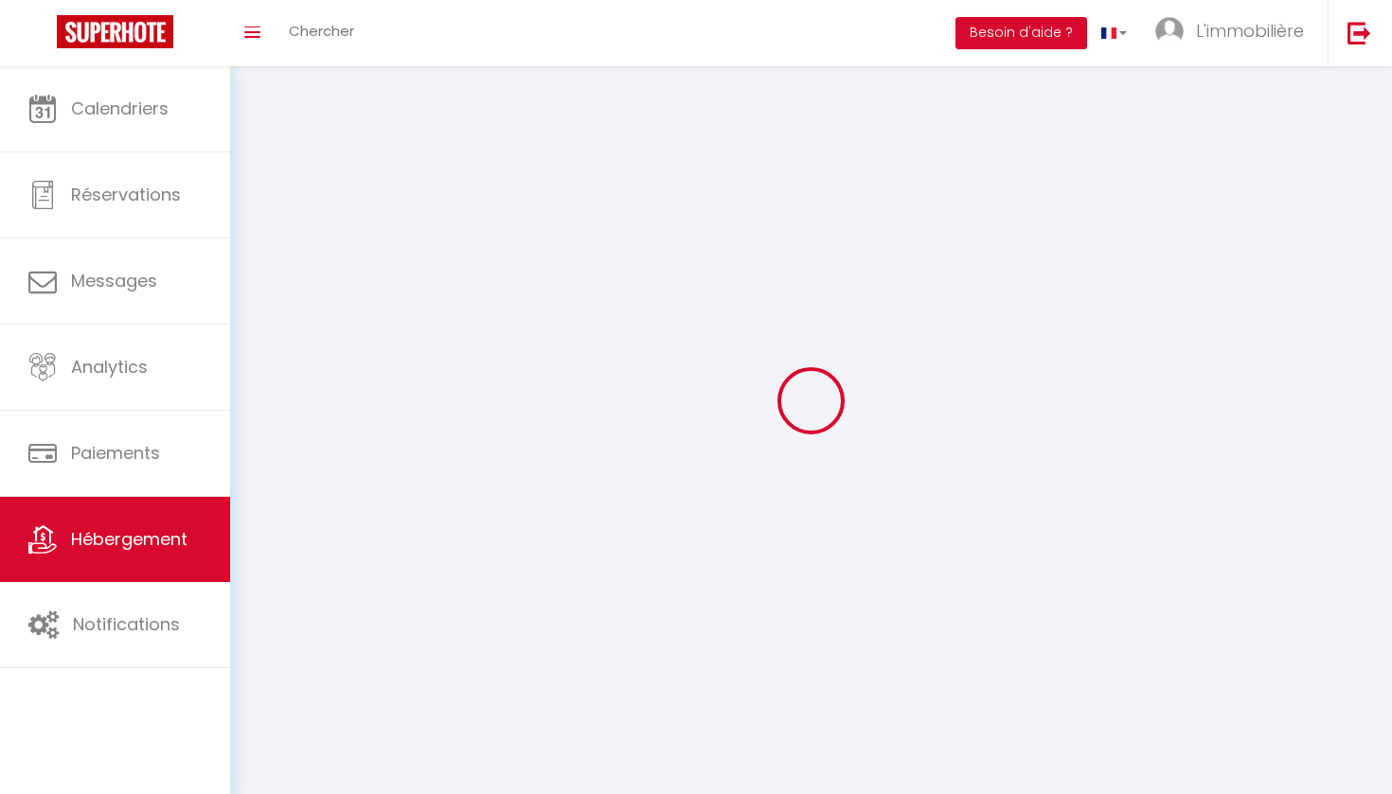
checkbox input "false"
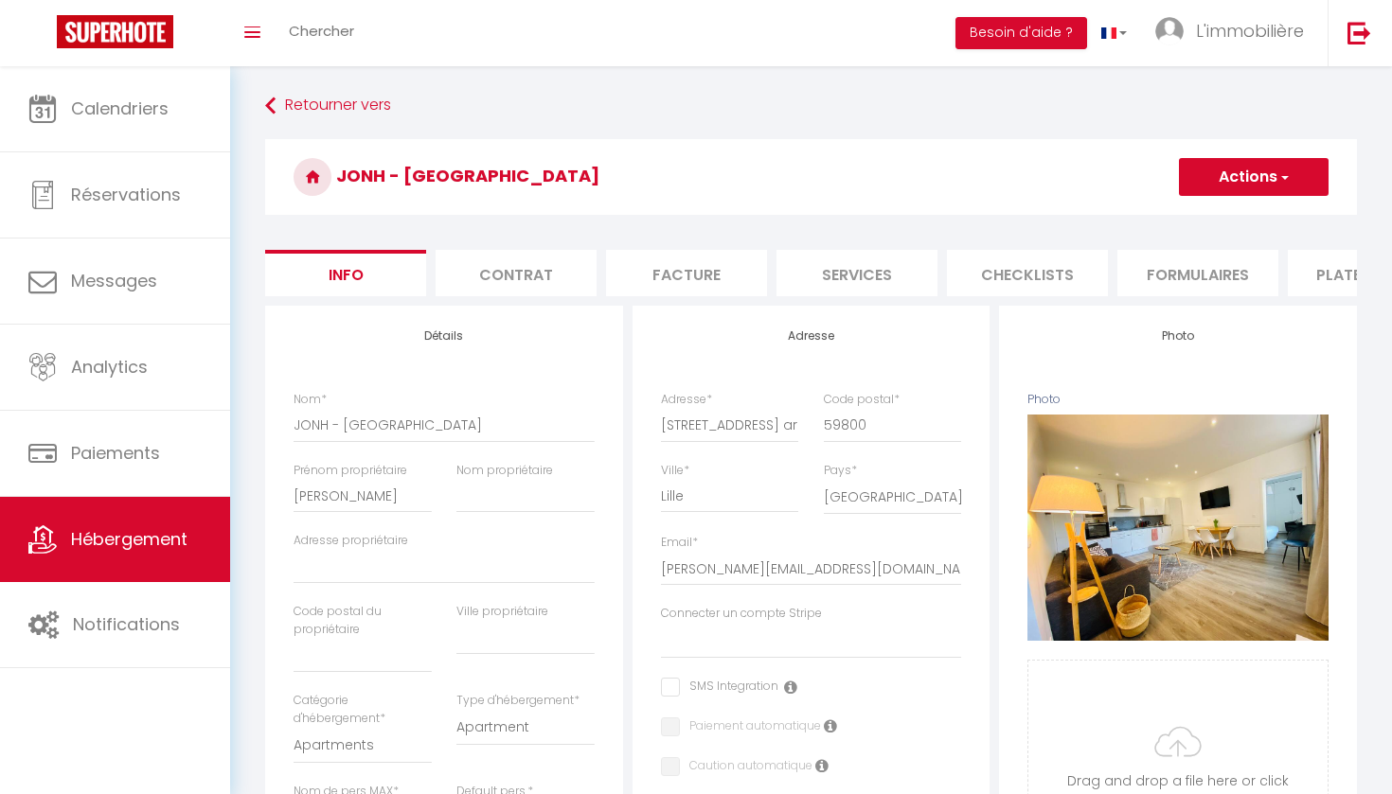
select select
checkbox input "false"
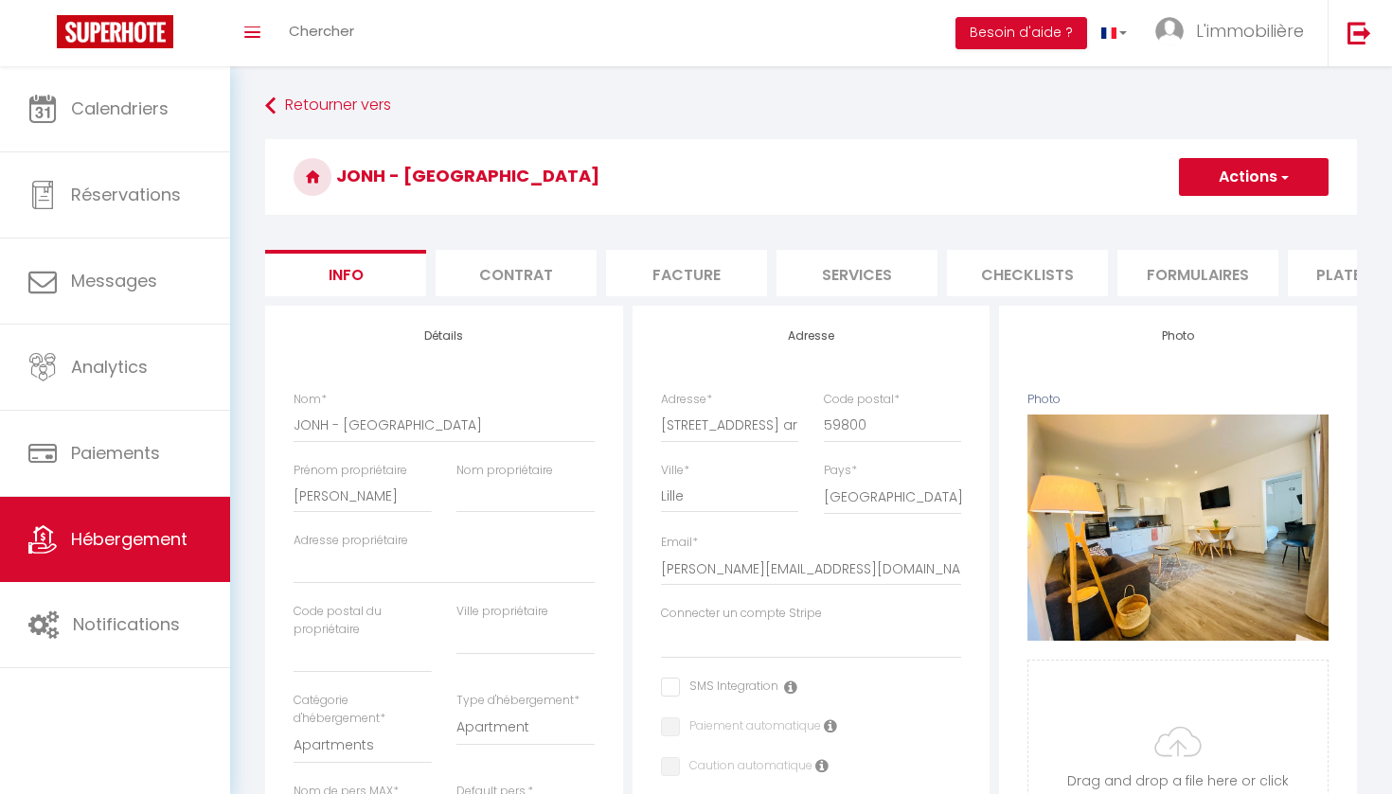
checkbox input "false"
click at [1313, 266] on li "Plateformes" at bounding box center [1368, 273] width 161 height 46
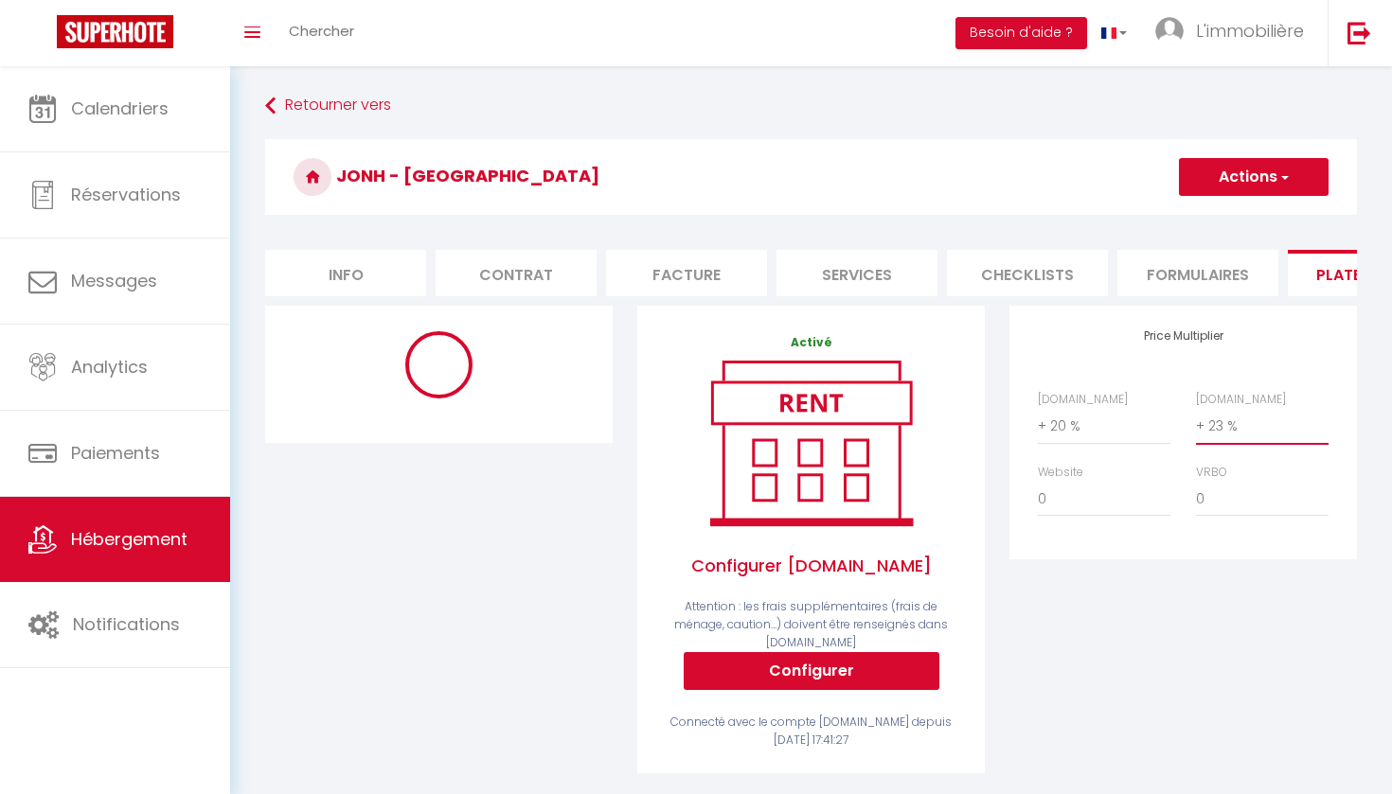
select select "+ 30 %"
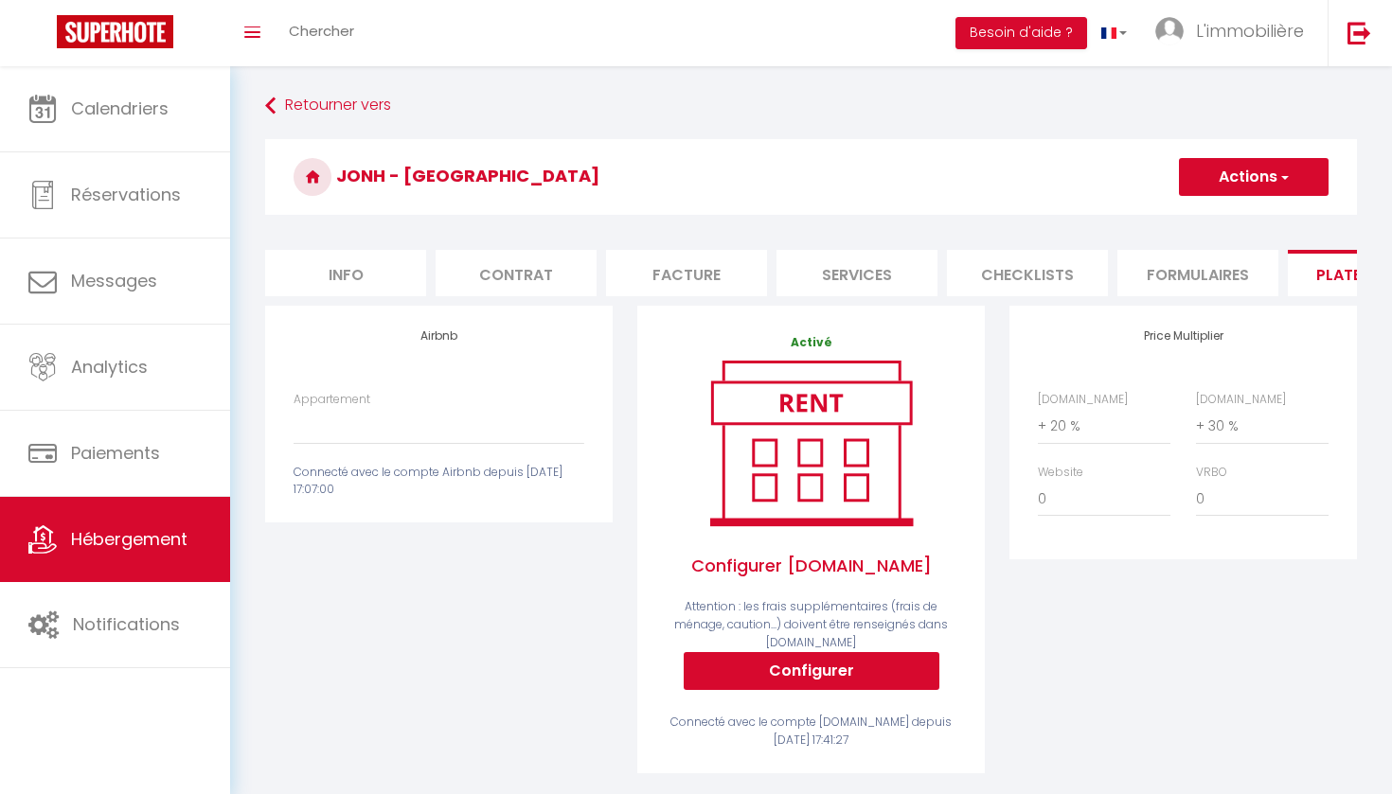
click at [1293, 169] on button "Actions" at bounding box center [1254, 177] width 150 height 38
click at [1247, 214] on link "Enregistrer" at bounding box center [1253, 218] width 150 height 25
